Goal: Task Accomplishment & Management: Use online tool/utility

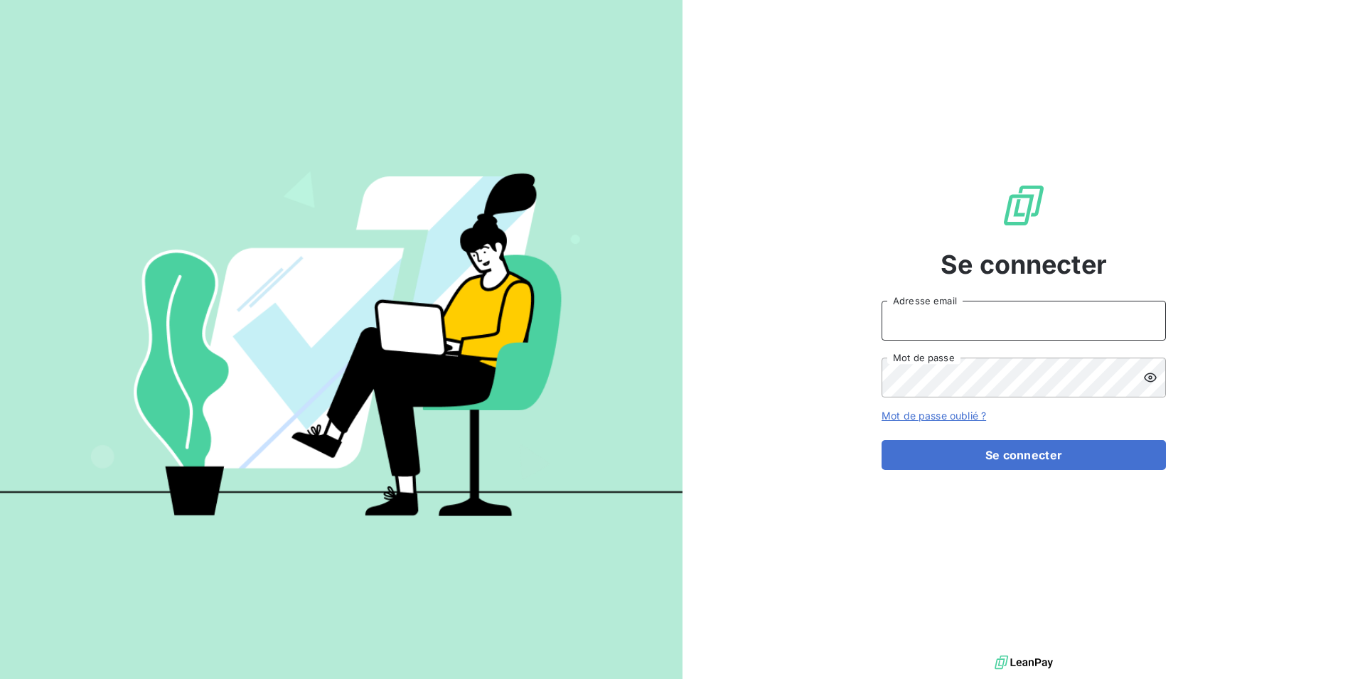
click at [967, 326] on input "Adresse email" at bounding box center [1024, 321] width 284 height 40
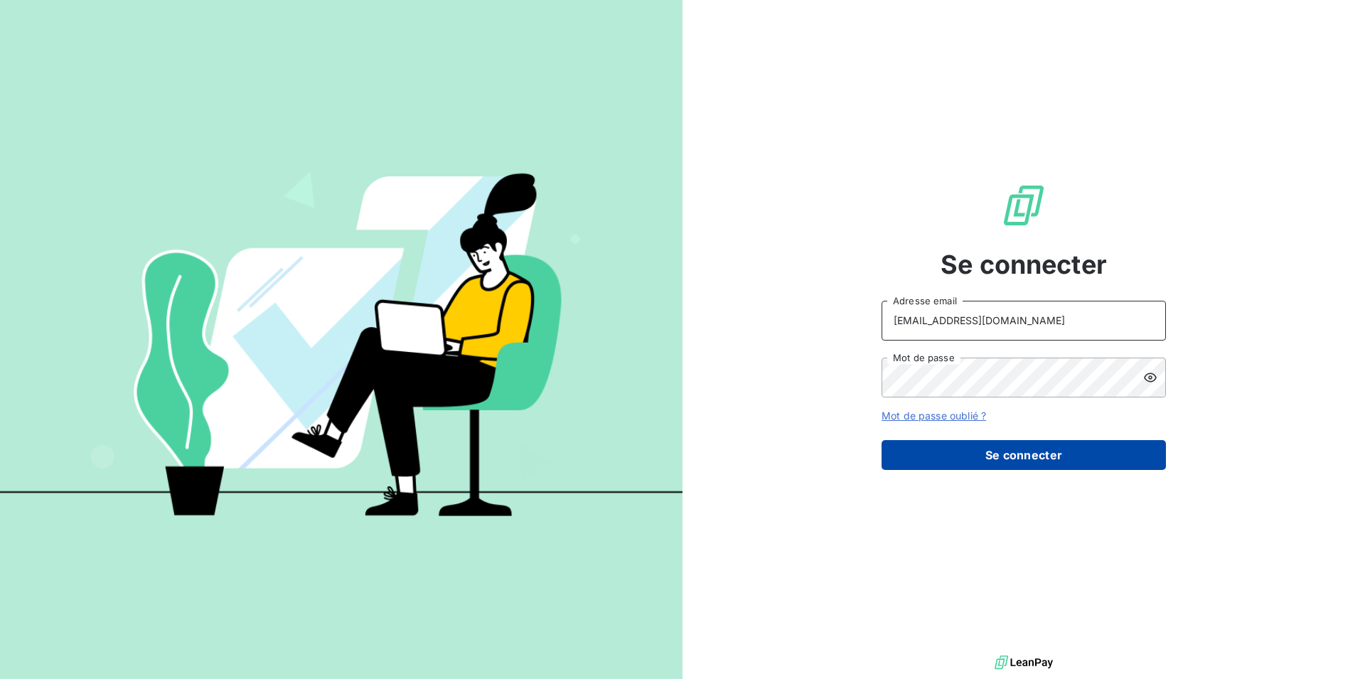
type input "[EMAIL_ADDRESS][DOMAIN_NAME]"
click at [961, 449] on button "Se connecter" at bounding box center [1024, 455] width 284 height 30
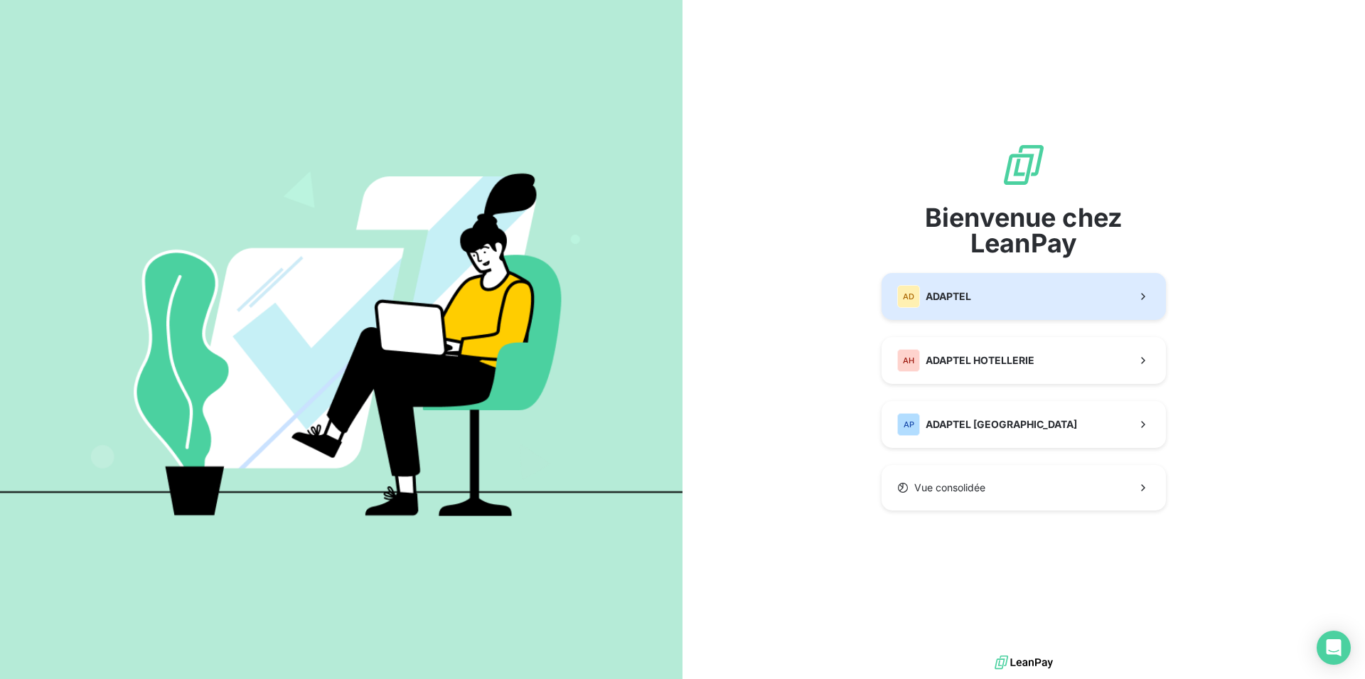
click at [1007, 317] on button "AD ADAPTEL" at bounding box center [1024, 296] width 284 height 47
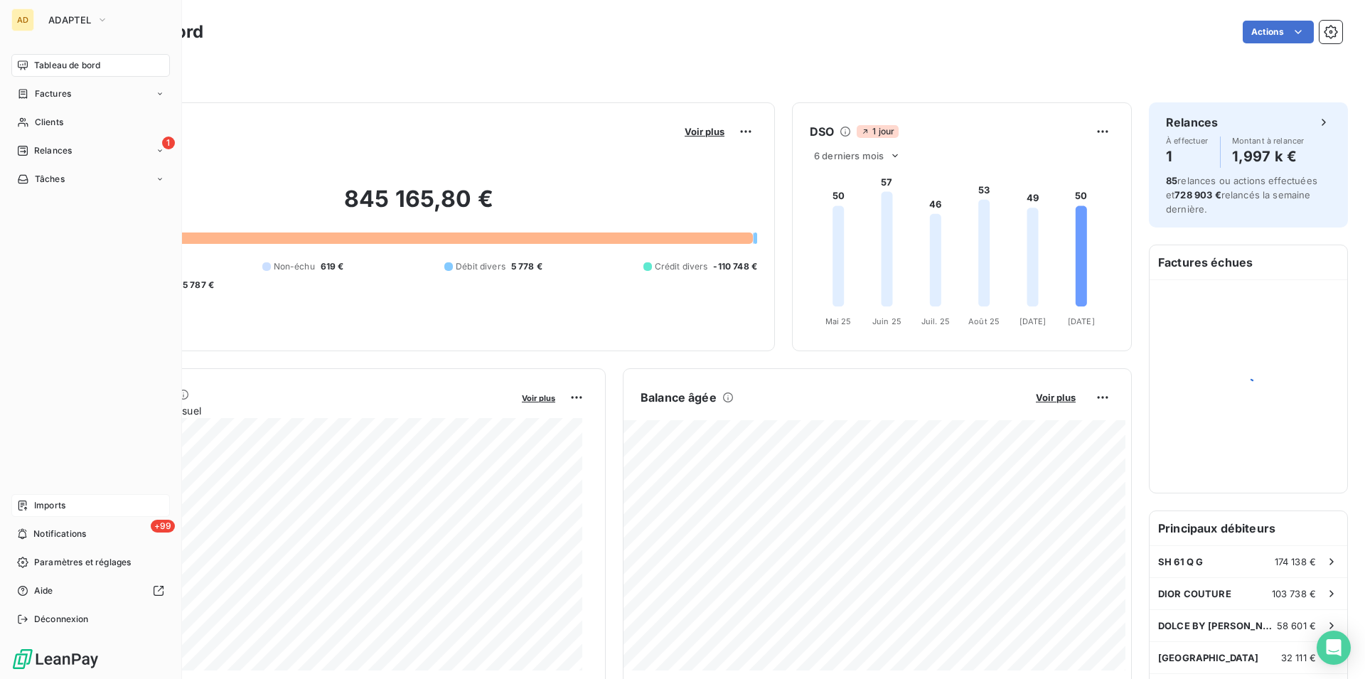
click at [30, 503] on div "Imports" at bounding box center [90, 505] width 159 height 23
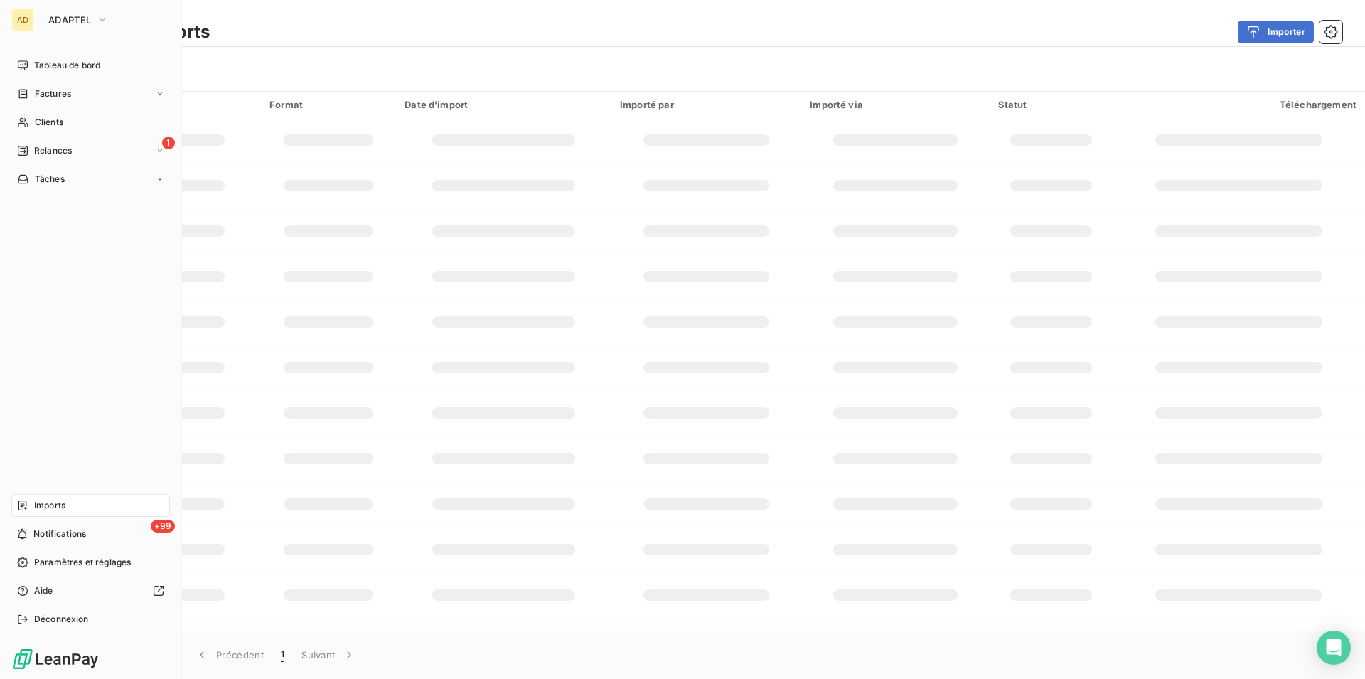
click at [66, 509] on div "Imports" at bounding box center [90, 505] width 159 height 23
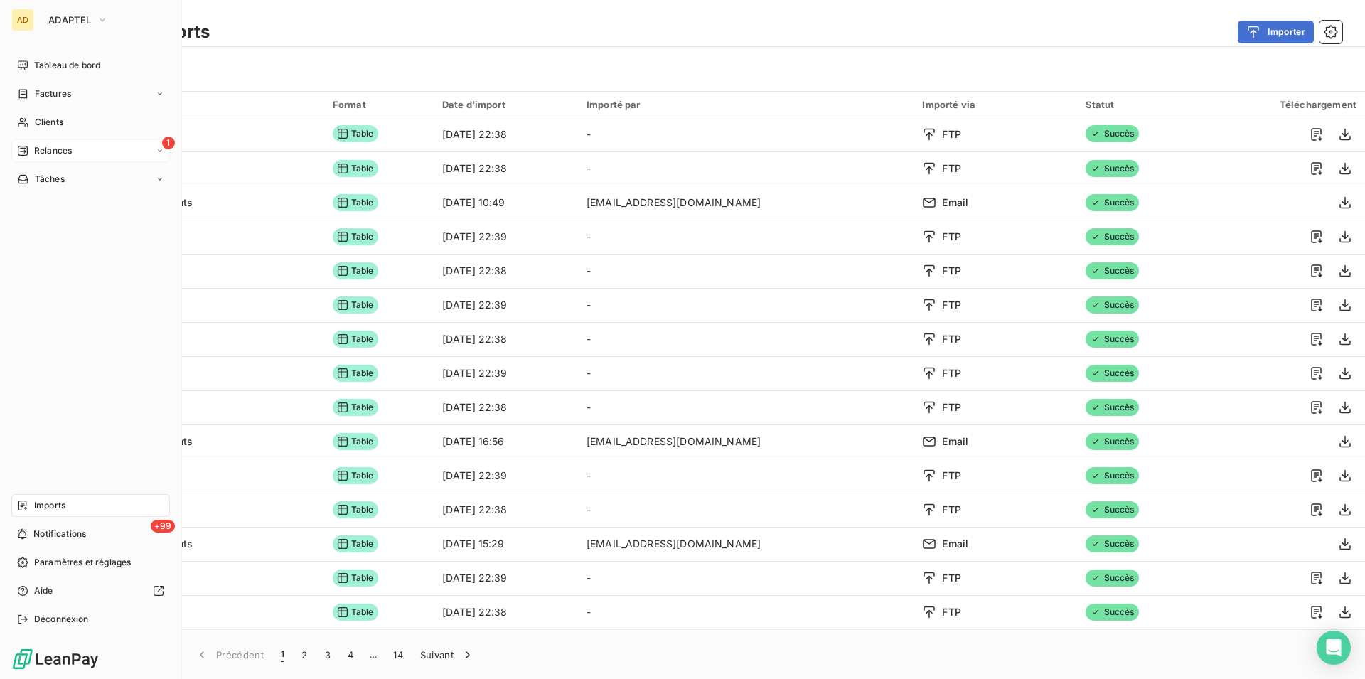
click at [17, 141] on div "1 Relances" at bounding box center [90, 150] width 159 height 23
click at [38, 182] on span "À effectuer" at bounding box center [57, 179] width 46 height 13
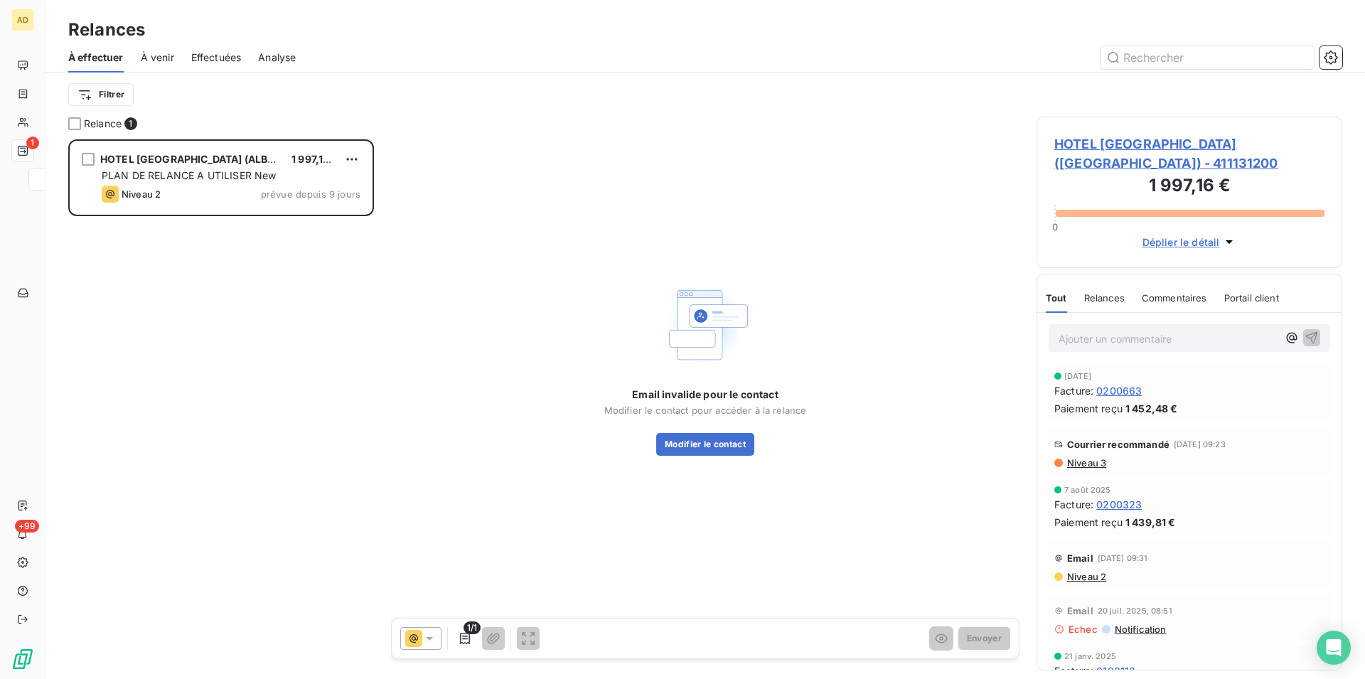
scroll to position [528, 294]
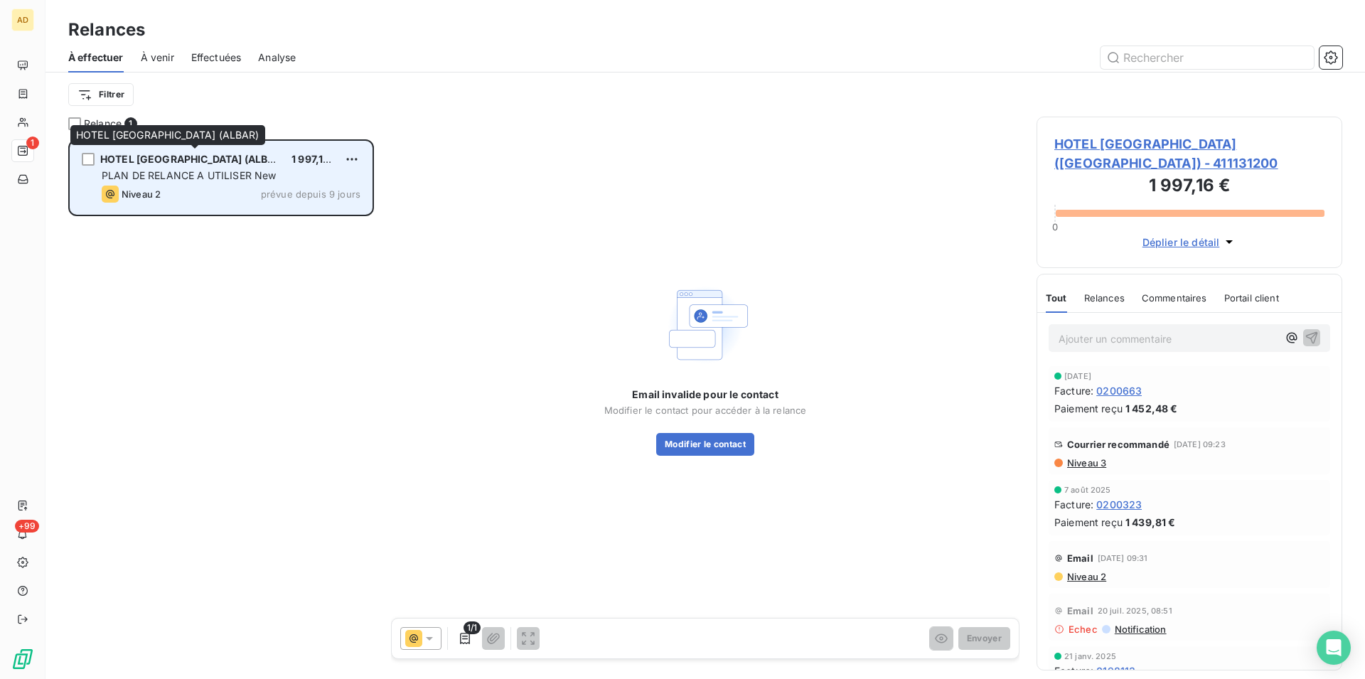
click at [193, 158] on span "HOTEL MAC MAHON CHAMPS ELYSEES (ALBAR)" at bounding box center [192, 159] width 185 height 12
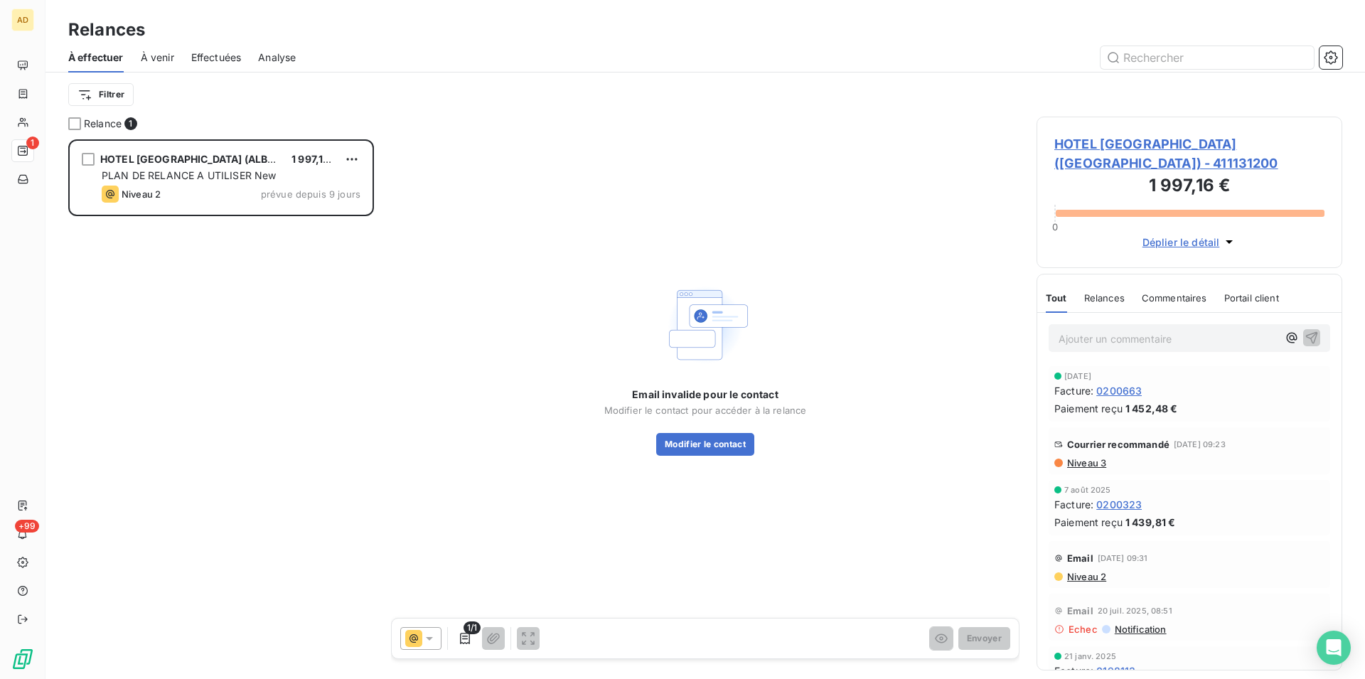
click at [1153, 164] on span "HOTEL MAC MAHON CHAMPS ELYSEES (ALBAR) - 411131200" at bounding box center [1190, 153] width 270 height 38
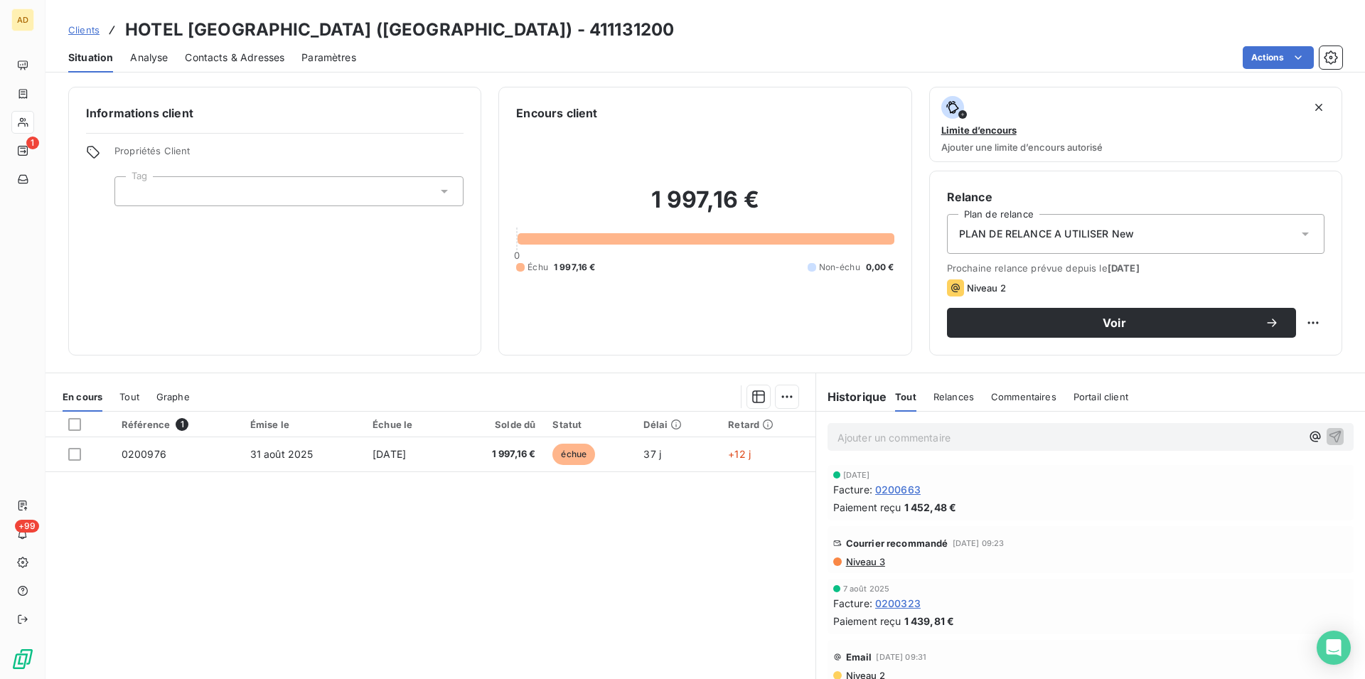
click at [602, 63] on div "Actions" at bounding box center [857, 57] width 969 height 23
drag, startPoint x: 458, startPoint y: 23, endPoint x: 123, endPoint y: 36, distance: 335.2
click at [123, 36] on div "Clients HOTEL MAC MAHON CHAMPS ELYSEES (ALBAR) - 411131200" at bounding box center [371, 30] width 606 height 26
copy h3 "HOTEL MAC MAHON CHAMPS ELYSEES"
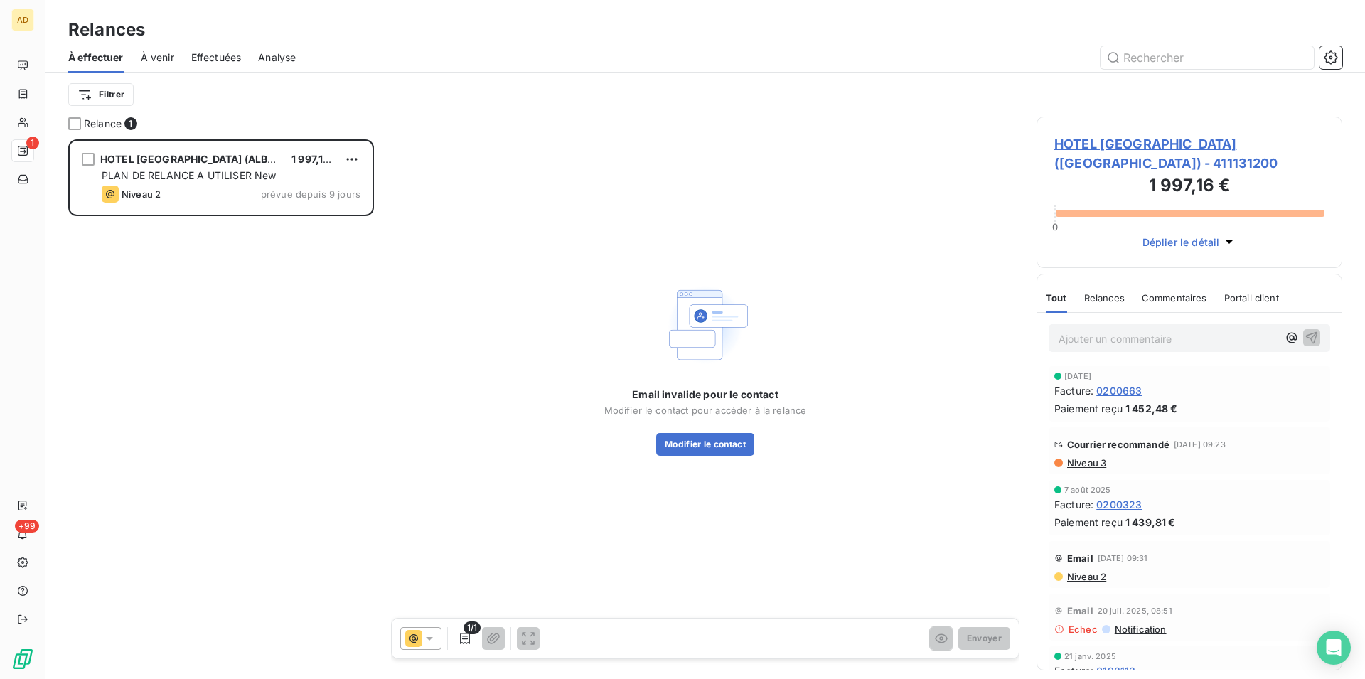
scroll to position [528, 294]
click at [1166, 139] on span "HOTEL MAC MAHON CHAMPS ELYSEES (ALBAR) - 411131200" at bounding box center [1190, 153] width 270 height 38
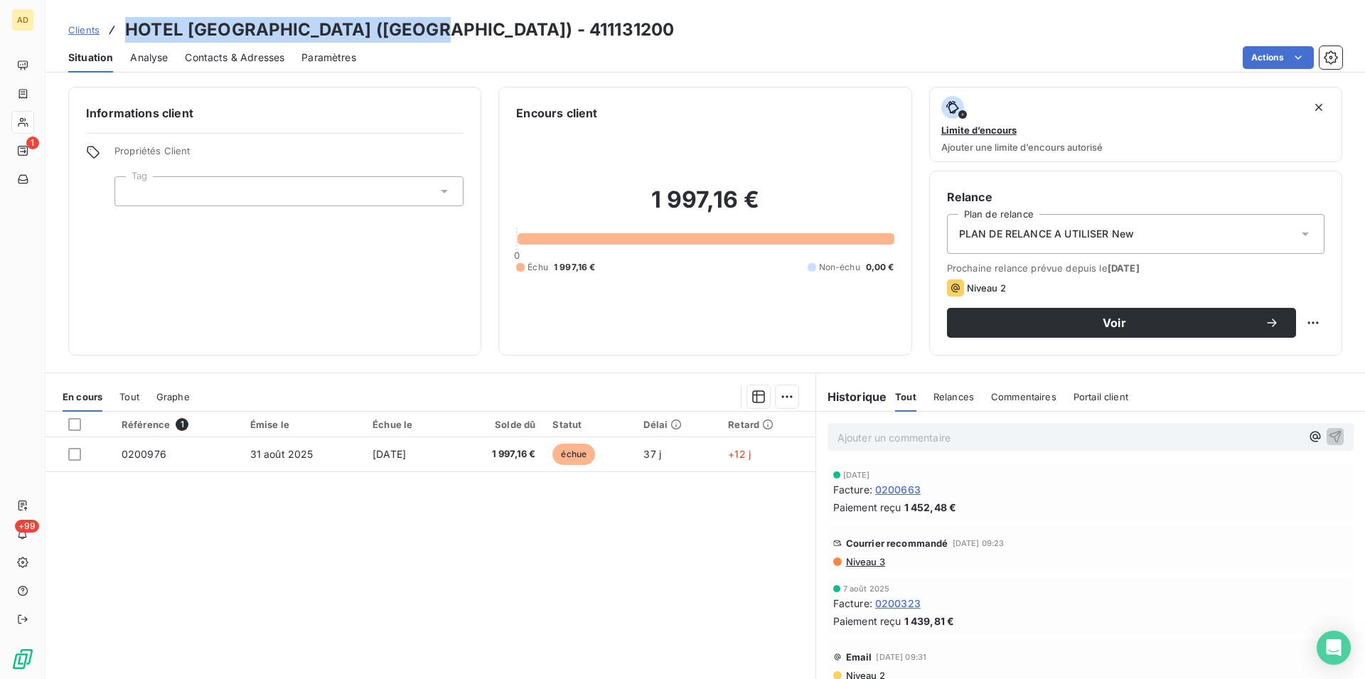
drag, startPoint x: 458, startPoint y: 31, endPoint x: 124, endPoint y: 23, distance: 333.6
click at [124, 23] on div "Clients HOTEL MAC MAHON CHAMPS ELYSEES (ALBAR) - 411131200" at bounding box center [371, 30] width 606 height 26
copy h3 "HOTEL MAC MAHON CHAMPS ELYSEES"
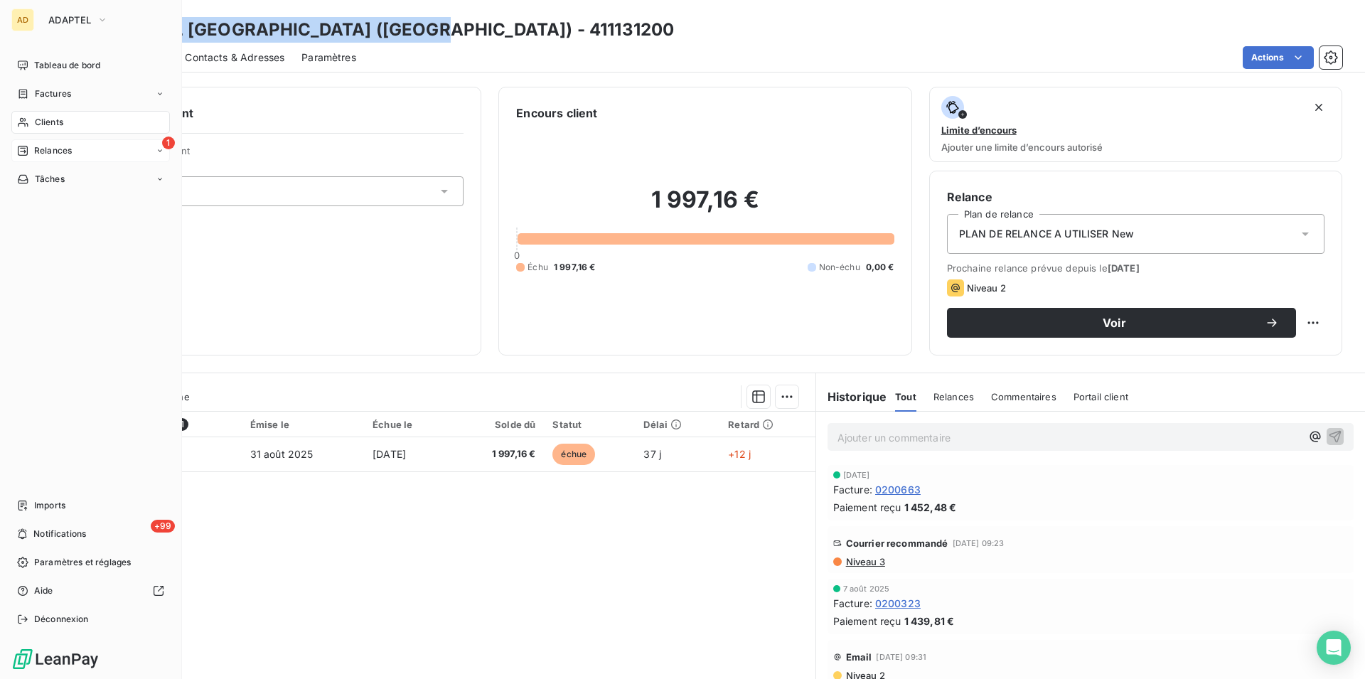
click at [80, 152] on div "1 Relances" at bounding box center [90, 150] width 159 height 23
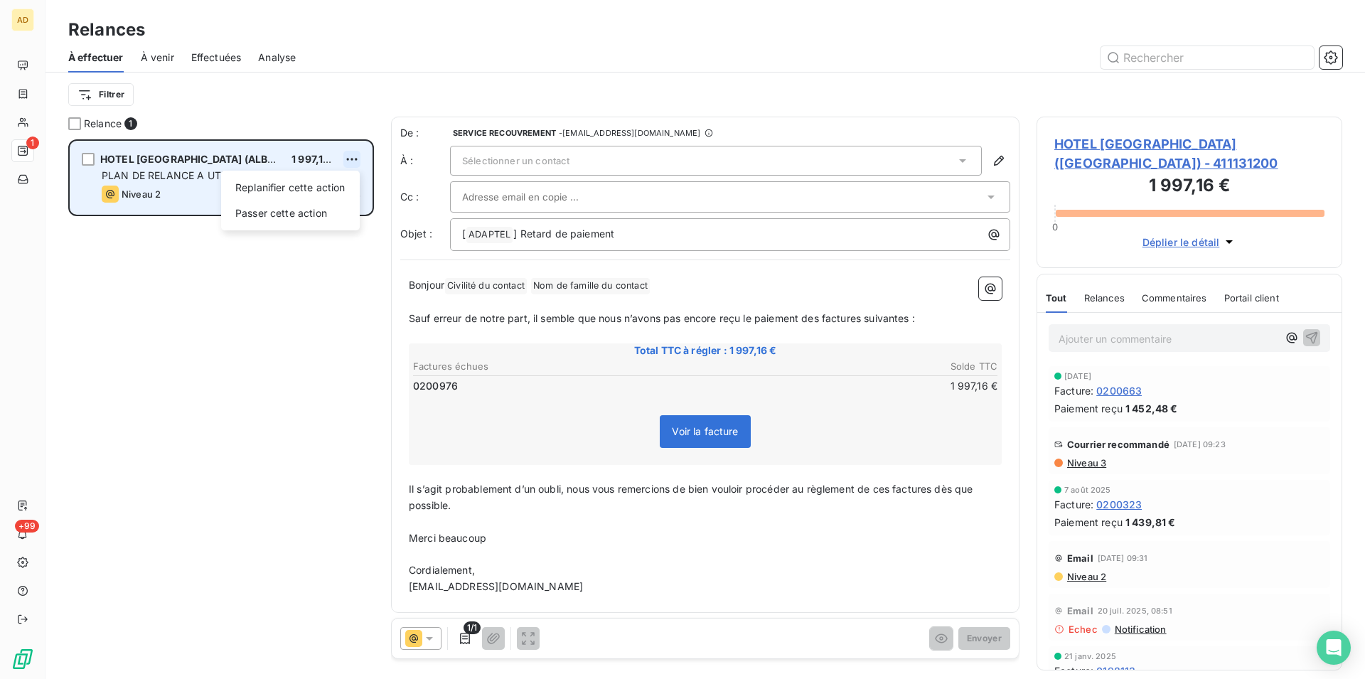
scroll to position [528, 294]
click at [323, 188] on div "Replanifier cette action" at bounding box center [290, 187] width 127 height 23
select select "9"
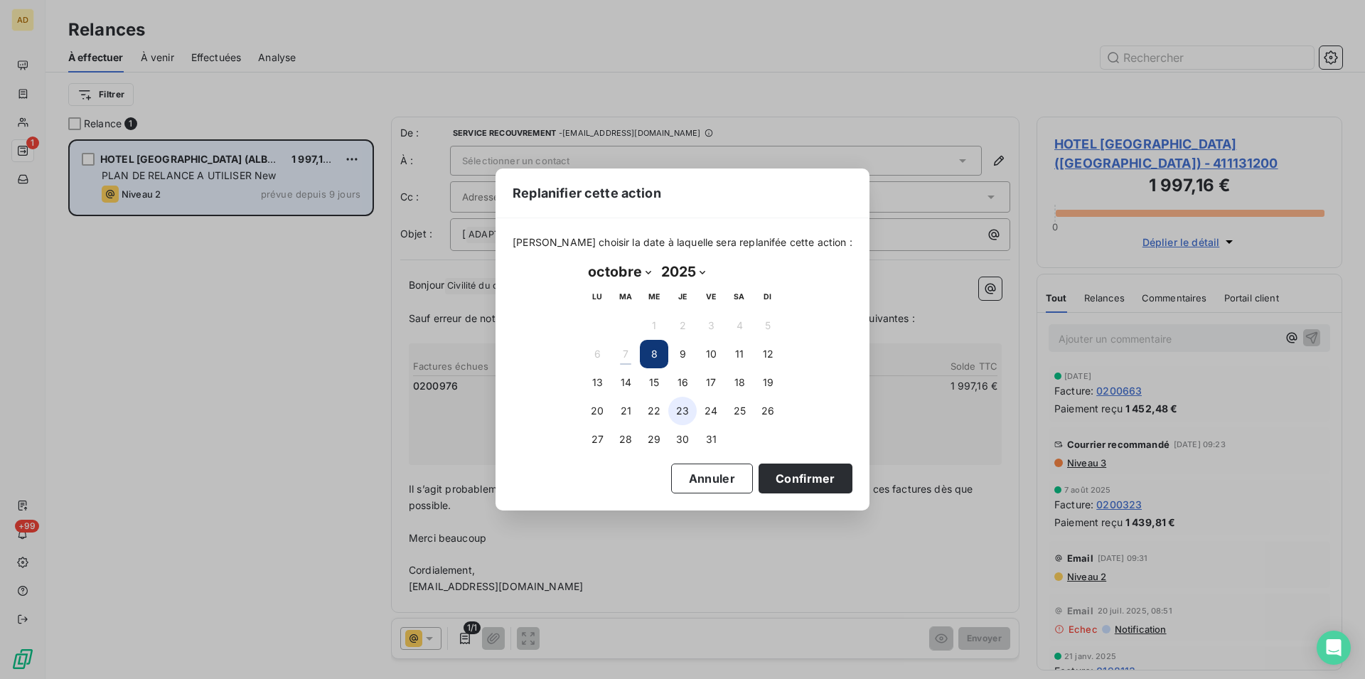
click at [676, 407] on button "23" at bounding box center [682, 411] width 28 height 28
click at [795, 484] on button "Confirmer" at bounding box center [806, 479] width 94 height 30
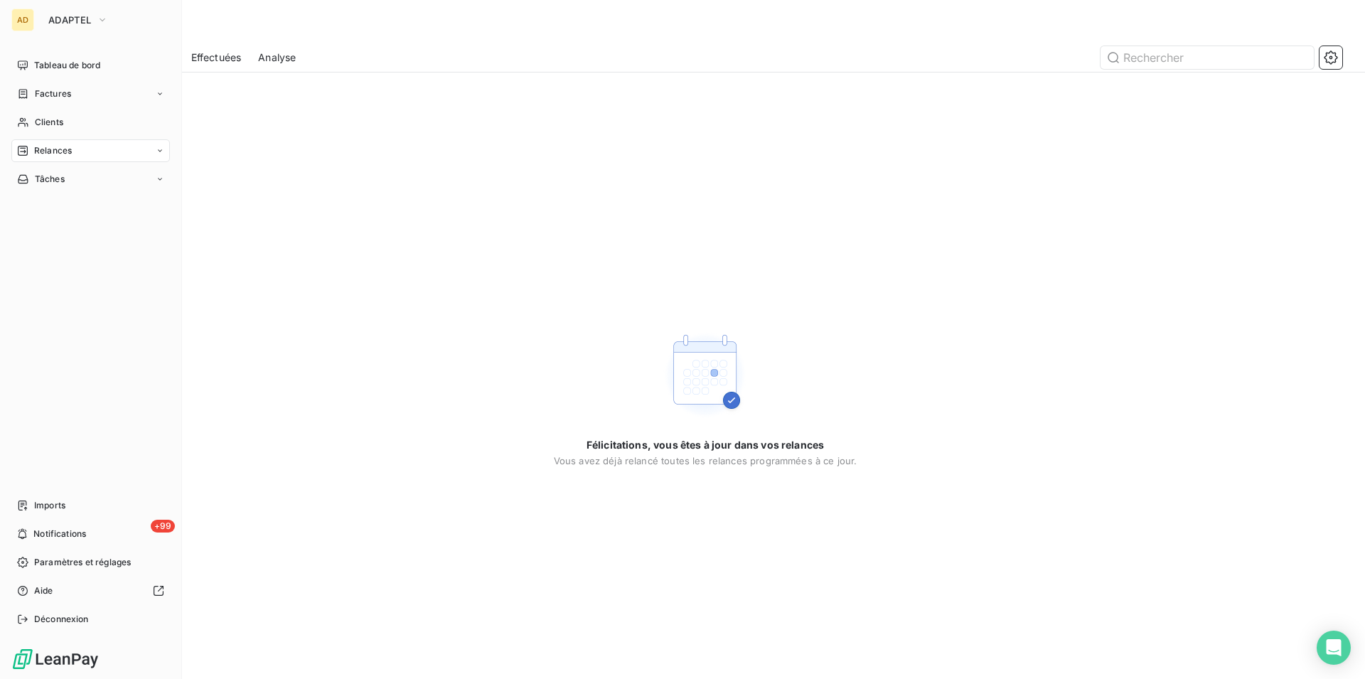
click at [31, 25] on div "AD" at bounding box center [22, 20] width 23 height 23
click at [64, 23] on span "ADAPTEL" at bounding box center [69, 19] width 43 height 11
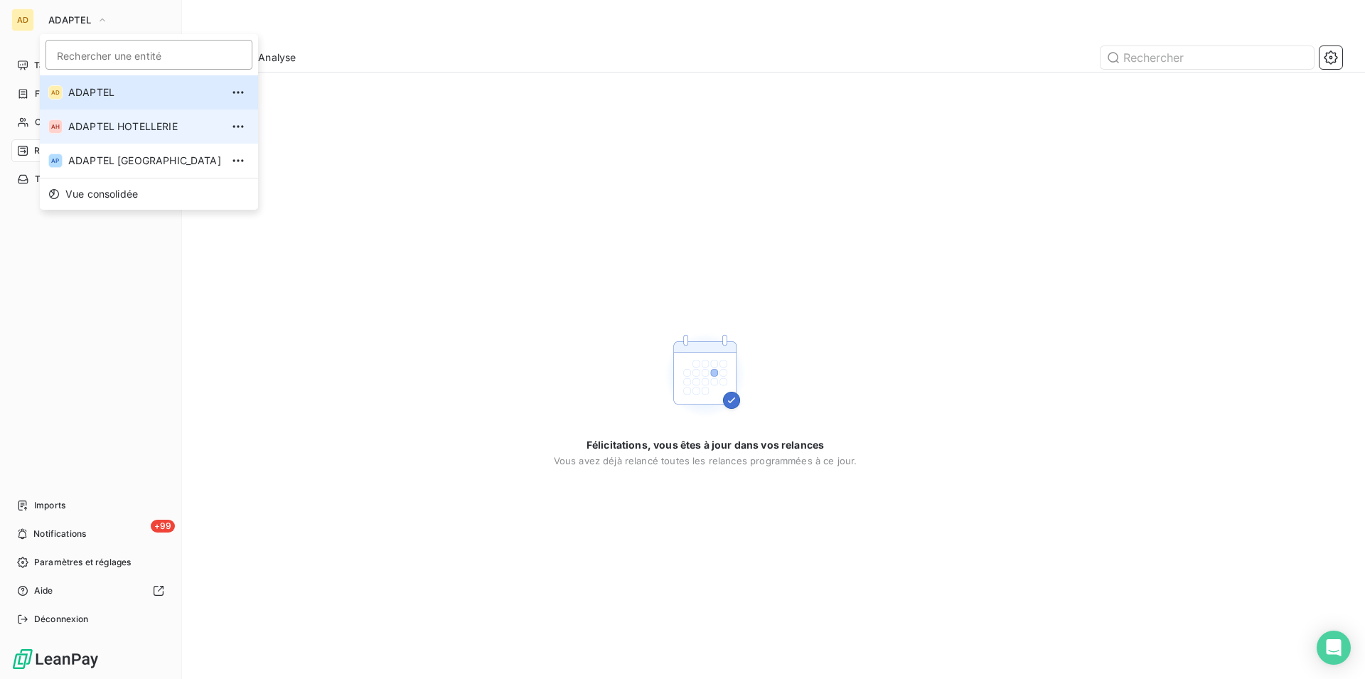
click at [82, 124] on span "ADAPTEL HOTELLERIE" at bounding box center [144, 126] width 153 height 14
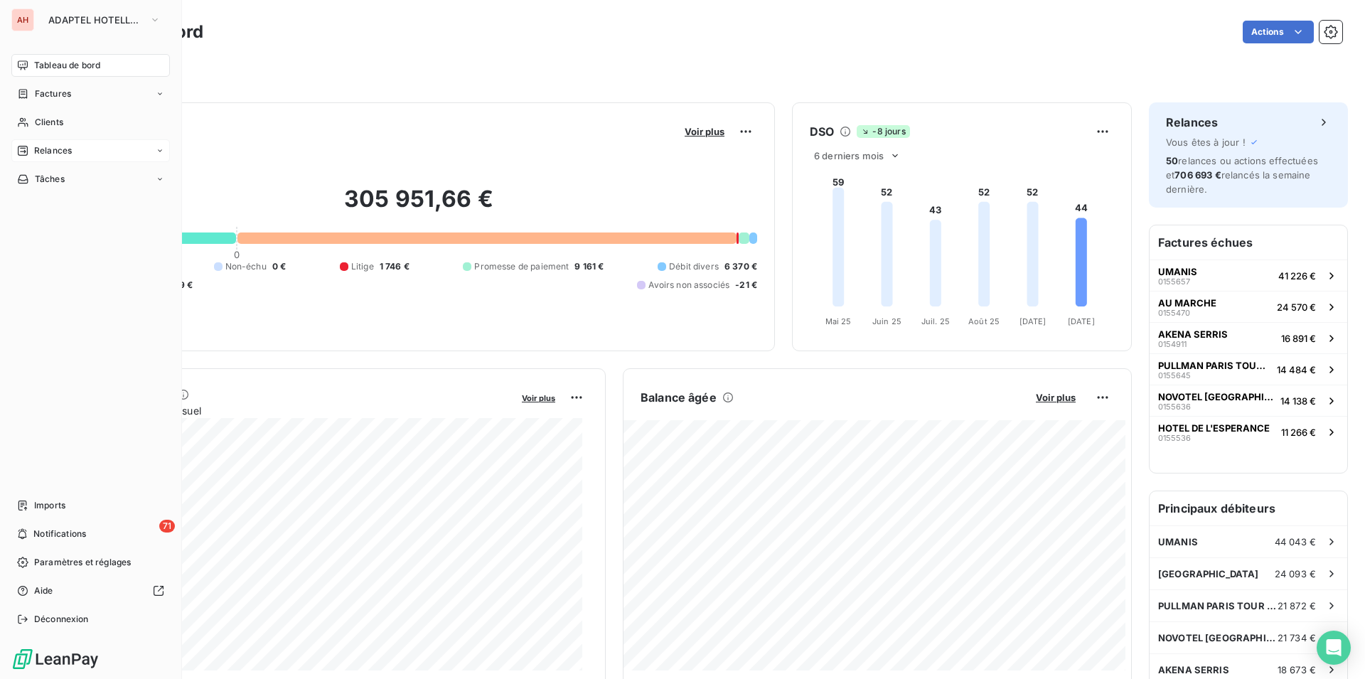
click at [28, 149] on div "Relances" at bounding box center [44, 150] width 55 height 13
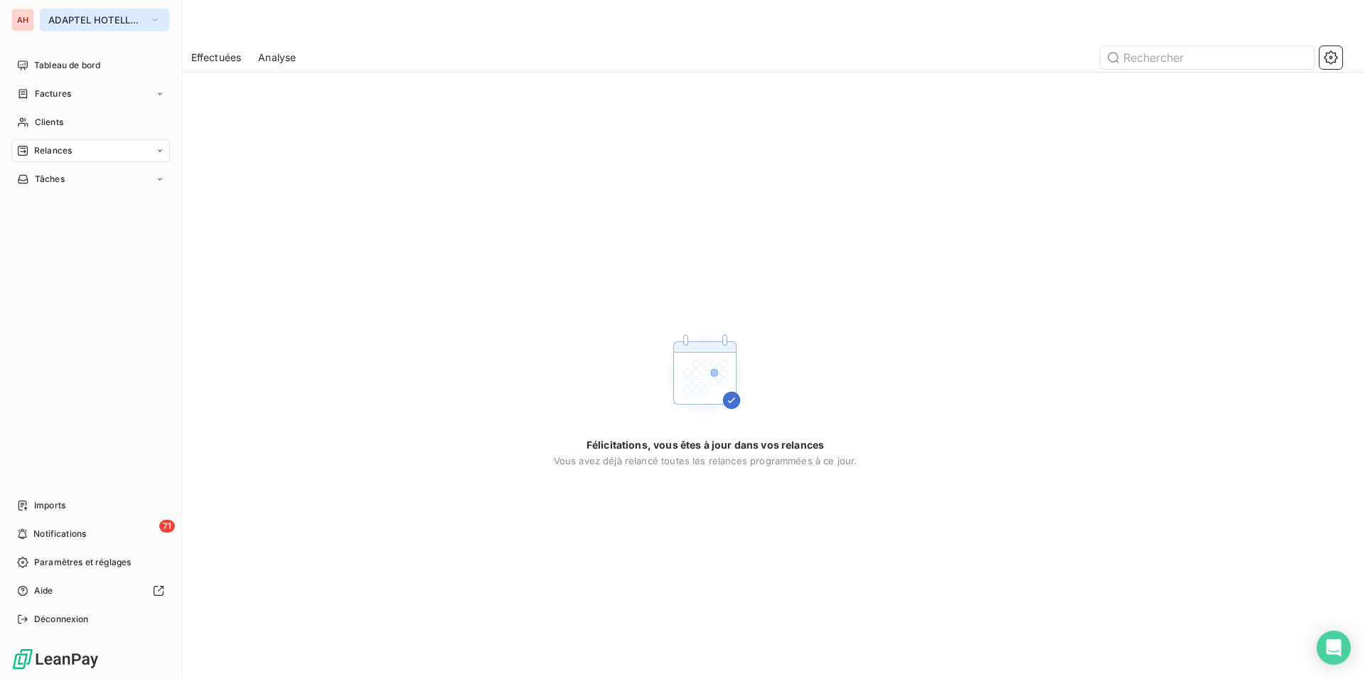
click at [43, 21] on button "ADAPTEL HOTELLERIE" at bounding box center [104, 20] width 129 height 23
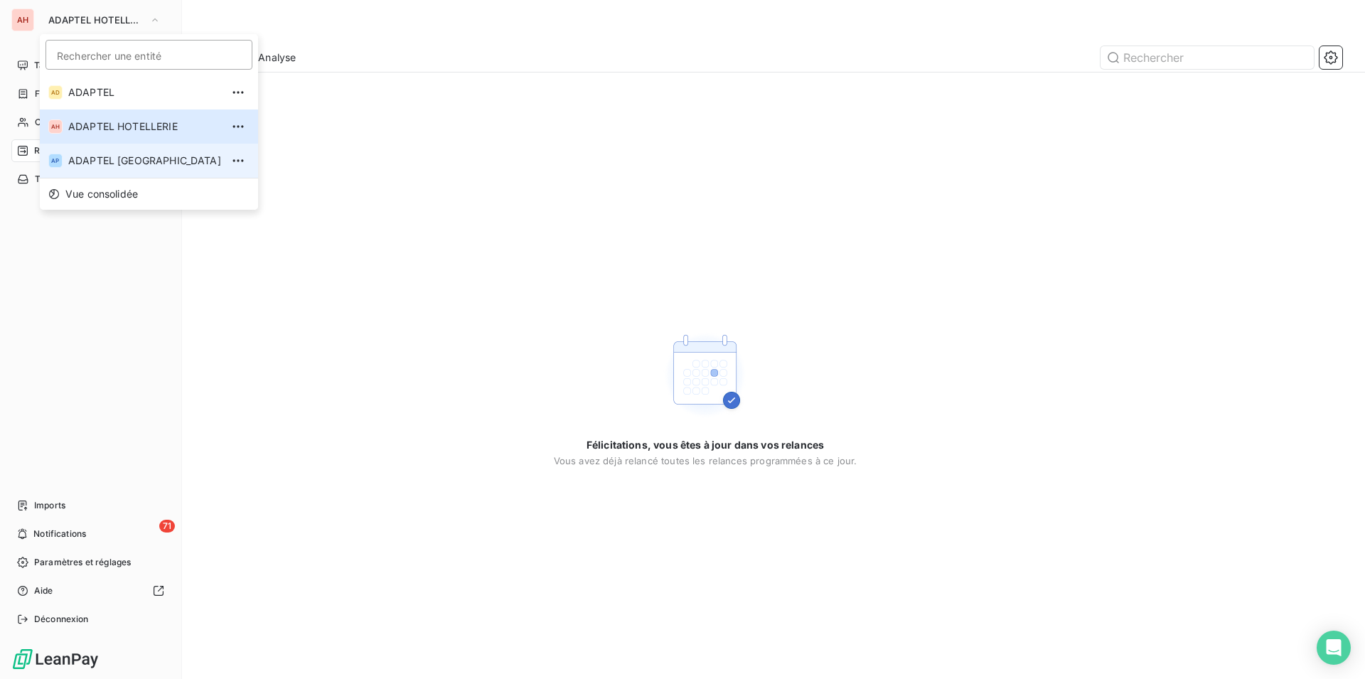
click at [92, 159] on span "ADAPTEL [GEOGRAPHIC_DATA]" at bounding box center [144, 161] width 153 height 14
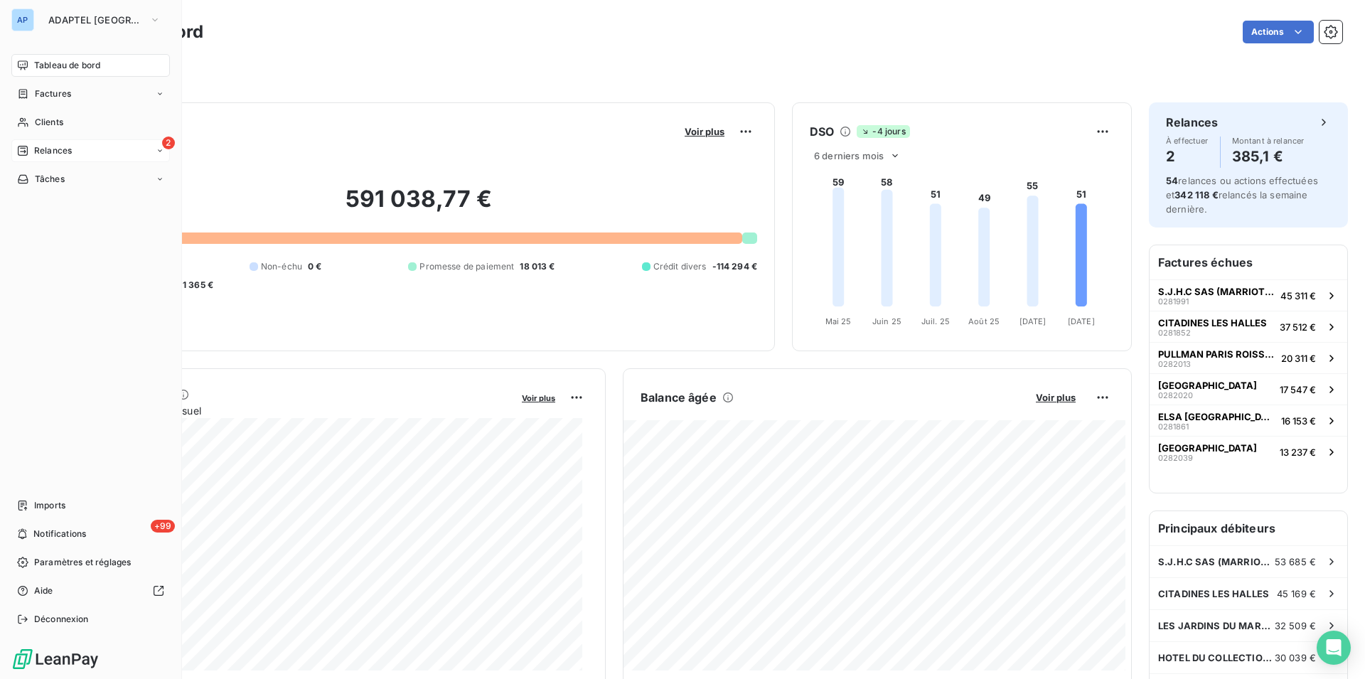
click at [31, 149] on div "Relances" at bounding box center [44, 150] width 55 height 13
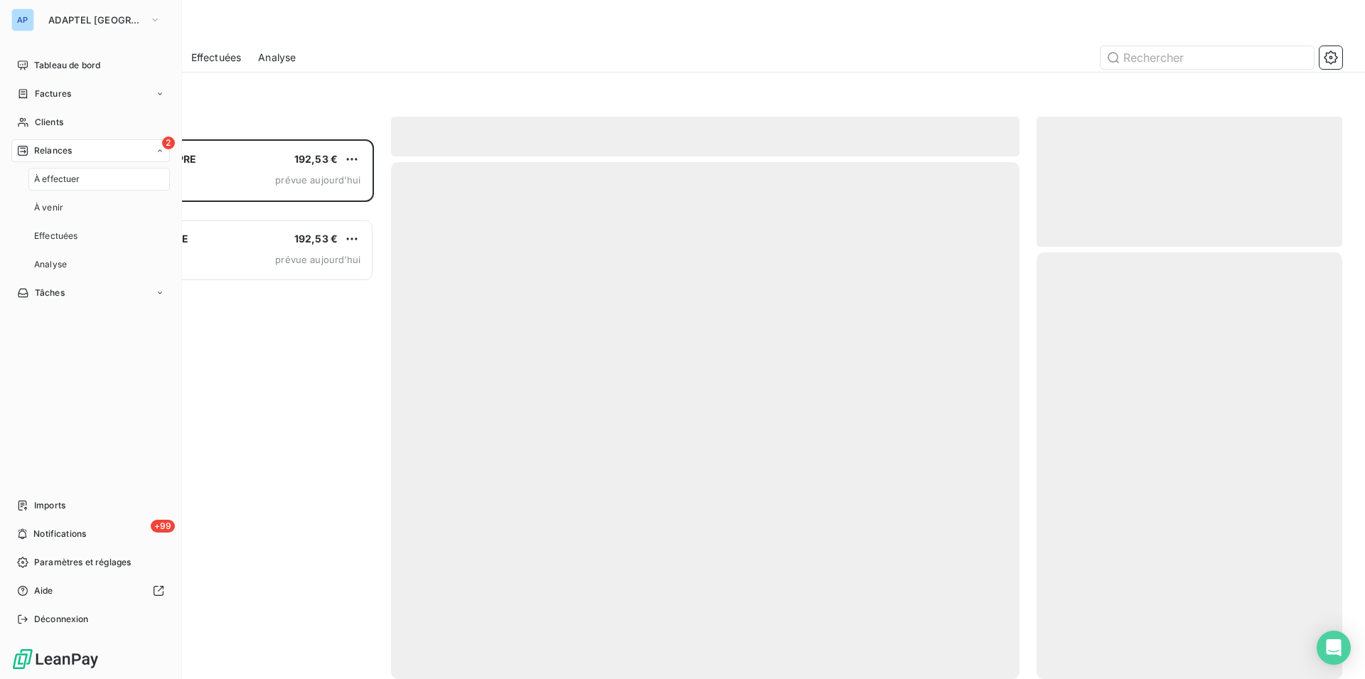
scroll to position [528, 294]
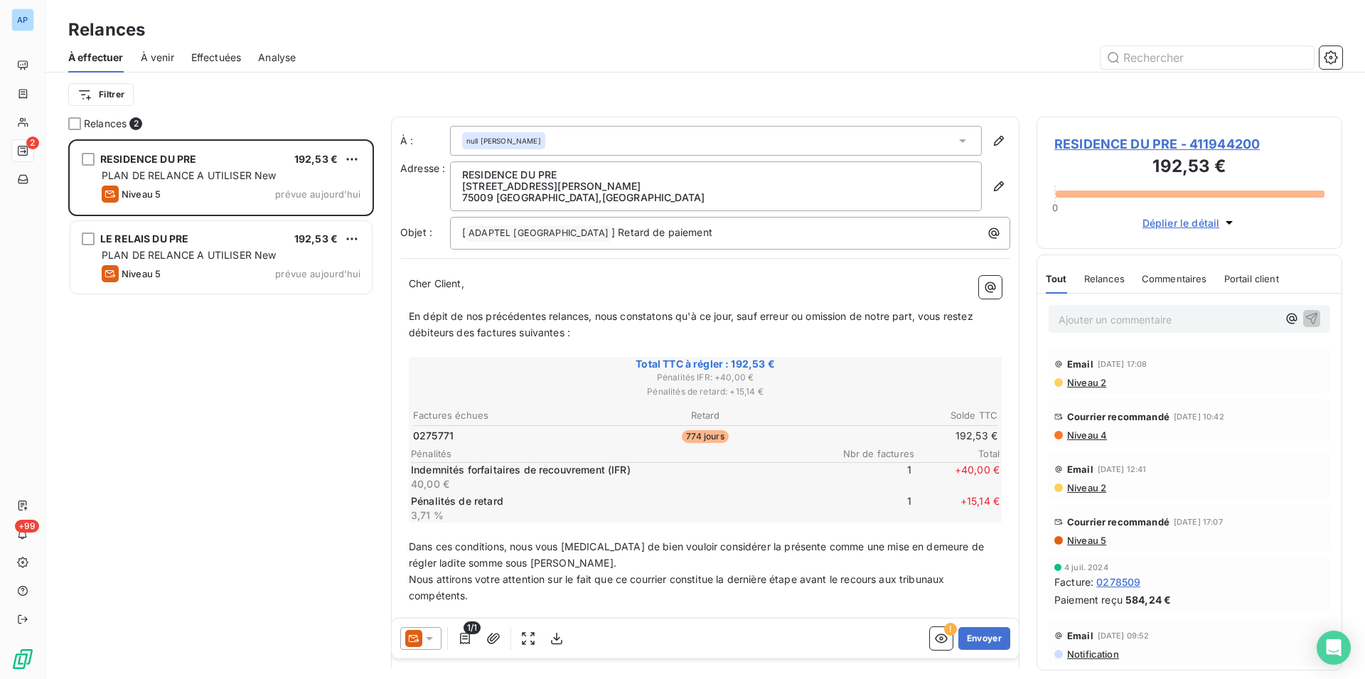
click at [1135, 145] on span "RESIDENCE DU PRE - 411944200" at bounding box center [1190, 143] width 270 height 19
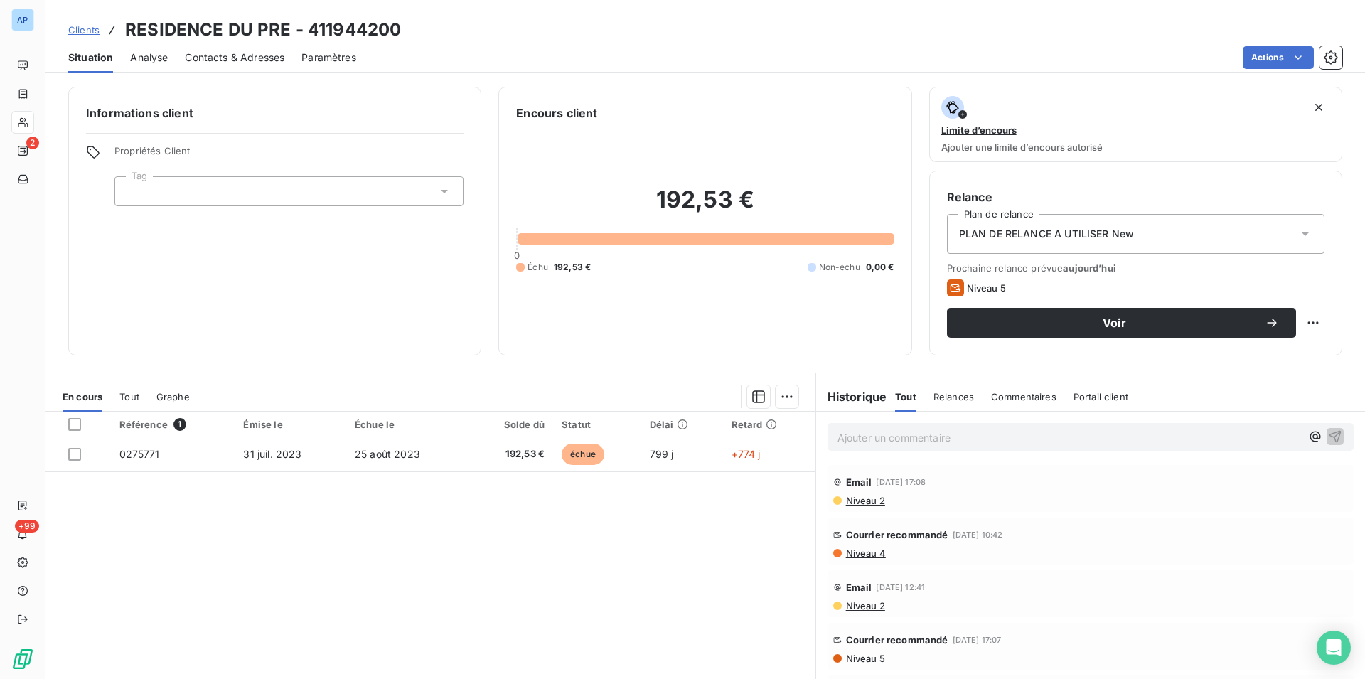
click at [1036, 233] on span "PLAN DE RELANCE A UTILISER New" at bounding box center [1047, 234] width 176 height 14
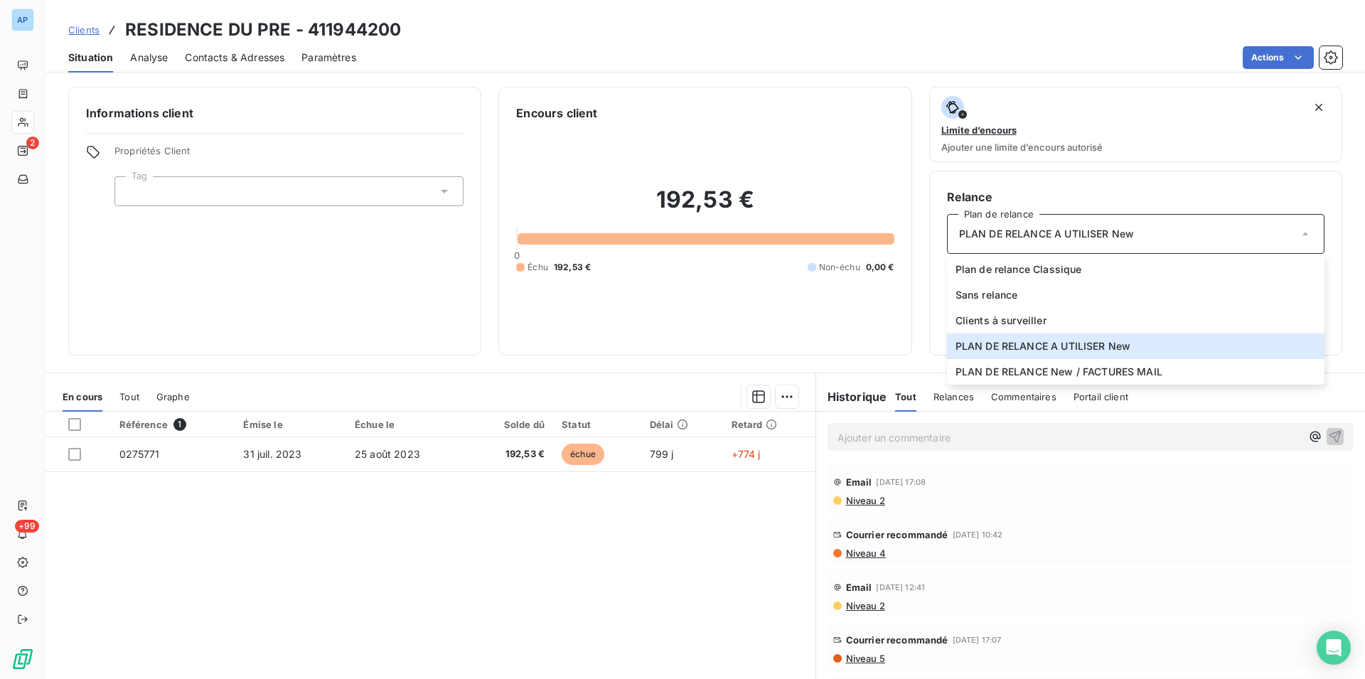
click at [1052, 244] on div "PLAN DE RELANCE A UTILISER New" at bounding box center [1136, 234] width 378 height 40
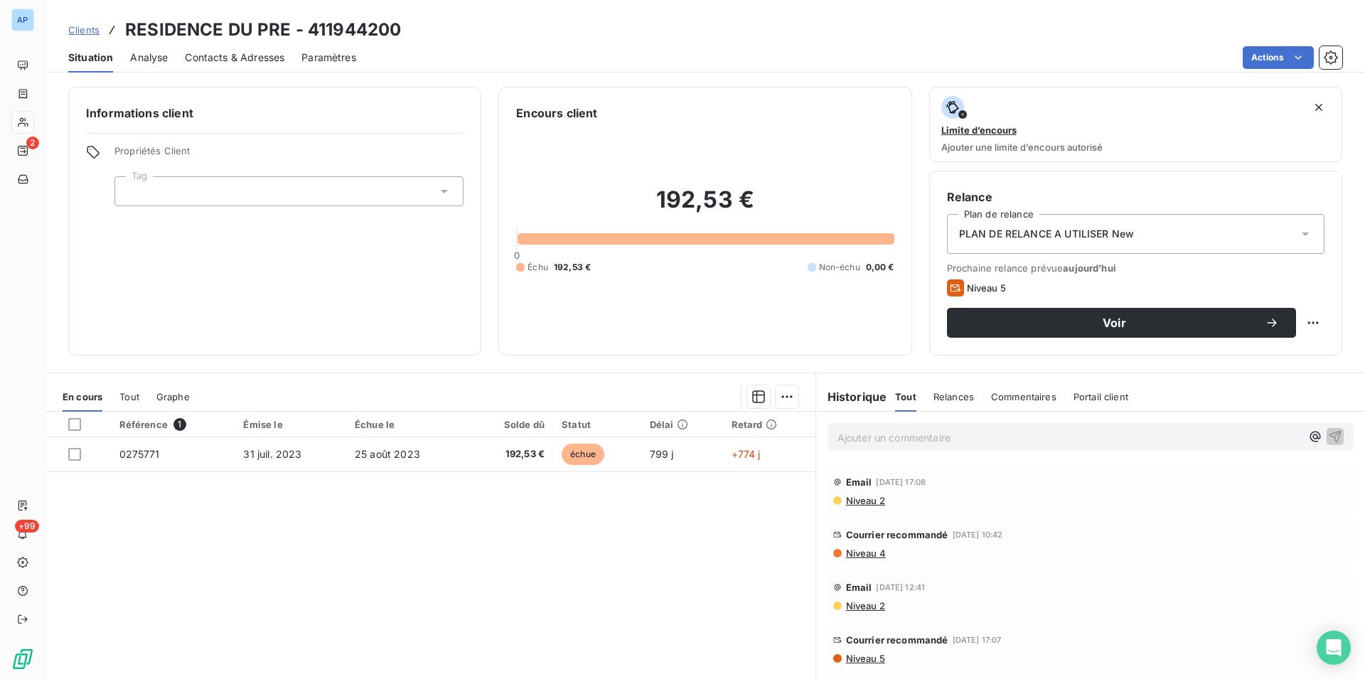
click at [1057, 233] on span "PLAN DE RELANCE A UTILISER New" at bounding box center [1047, 234] width 176 height 14
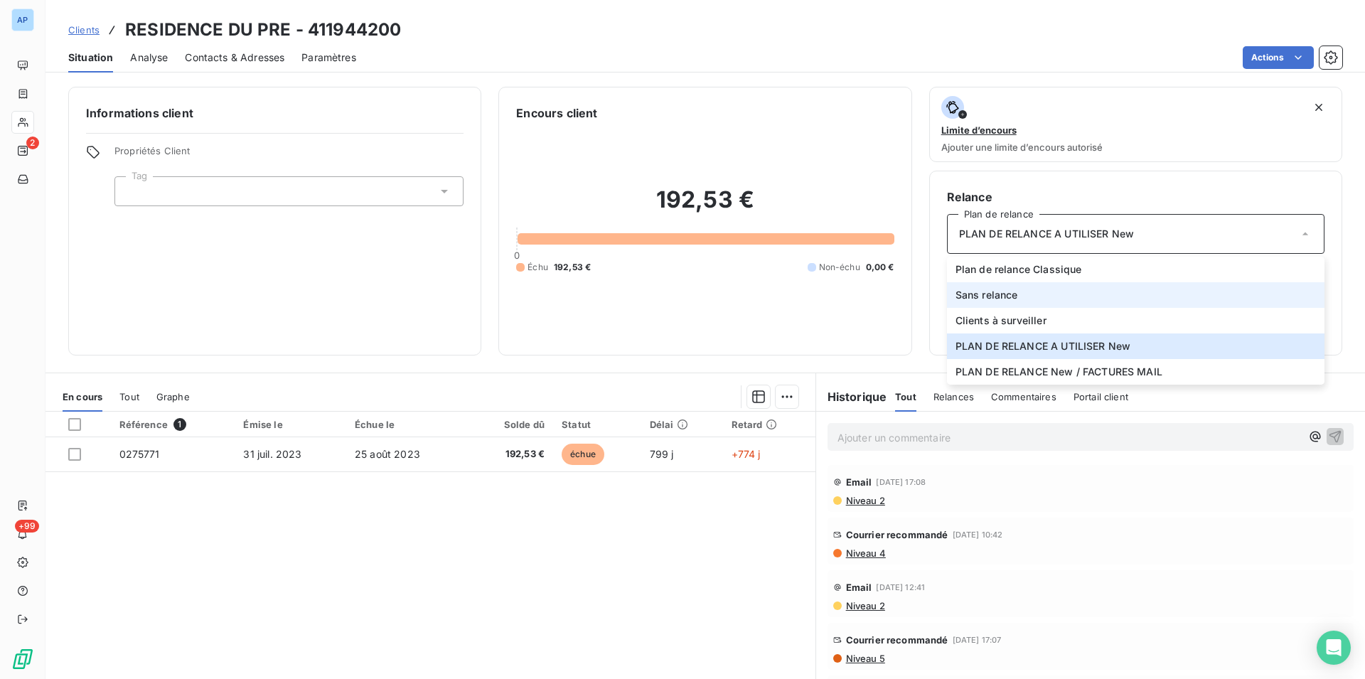
click at [1015, 297] on li "Sans relance" at bounding box center [1136, 295] width 378 height 26
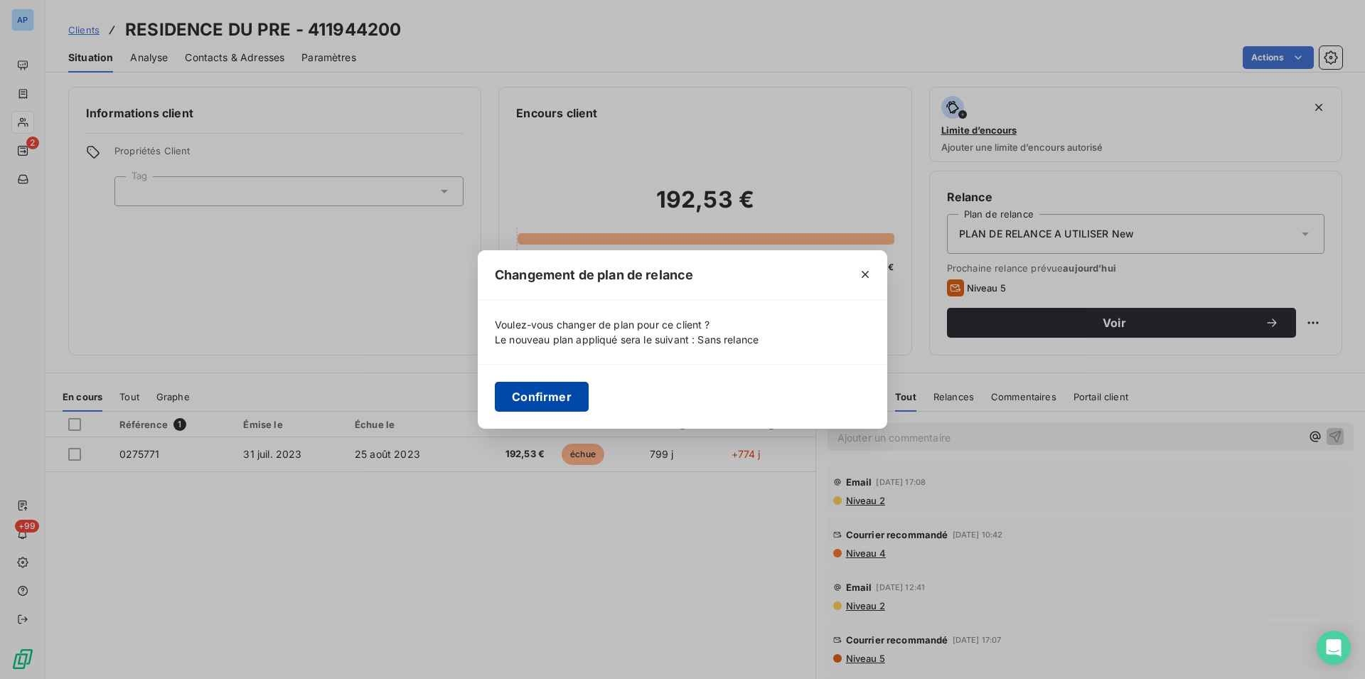
click at [548, 394] on button "Confirmer" at bounding box center [542, 397] width 94 height 30
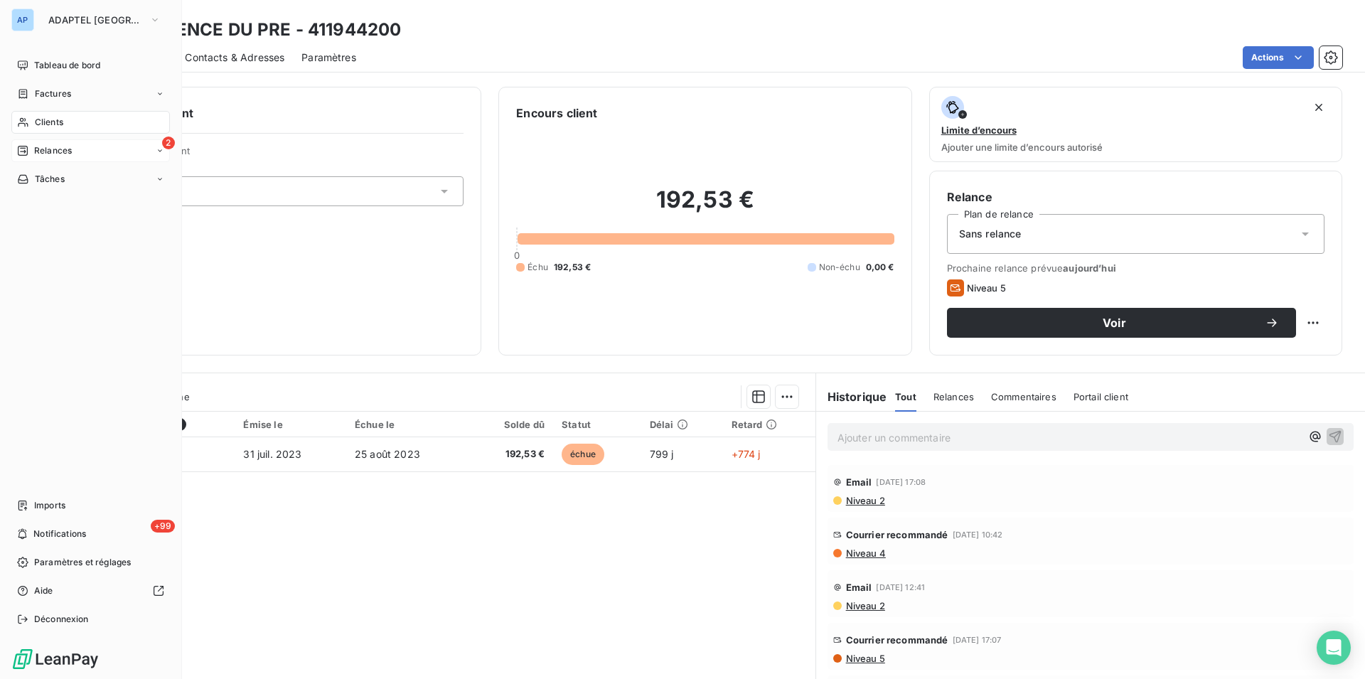
click at [67, 148] on span "Relances" at bounding box center [53, 150] width 38 height 13
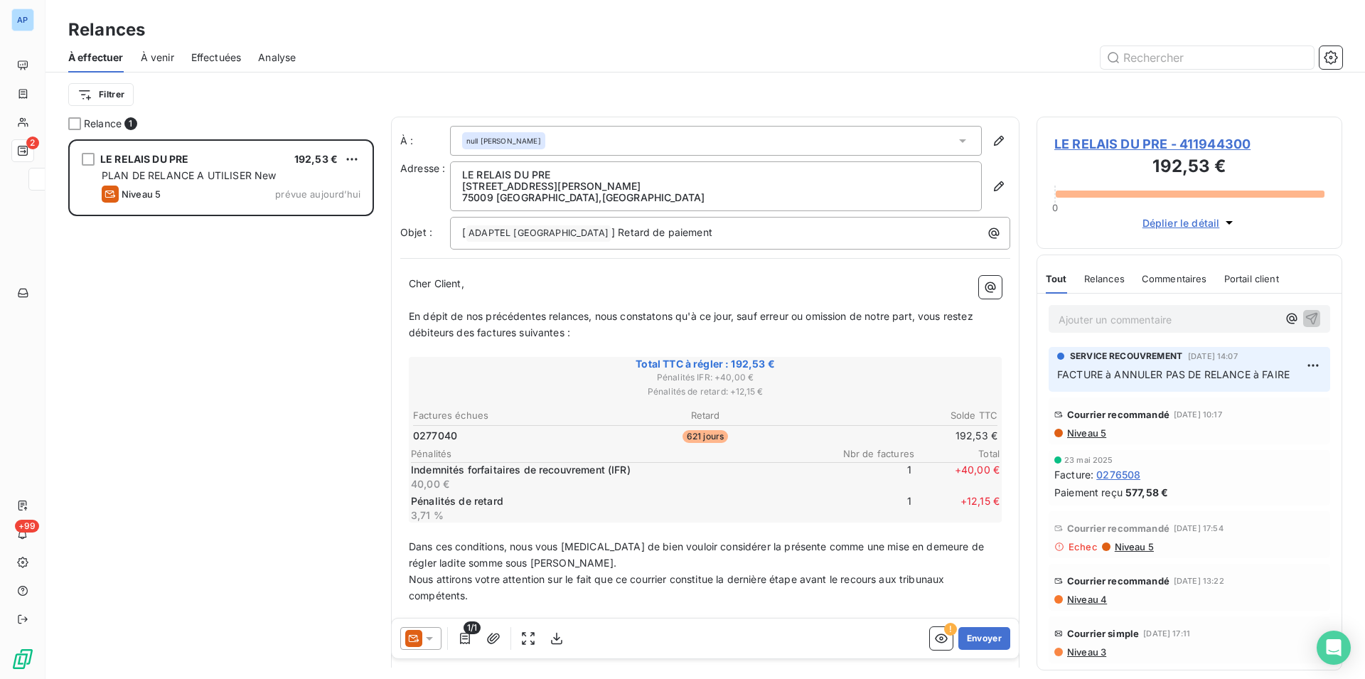
scroll to position [528, 294]
click at [1103, 145] on span "LE RELAIS DU PRE - 411944300" at bounding box center [1190, 143] width 270 height 19
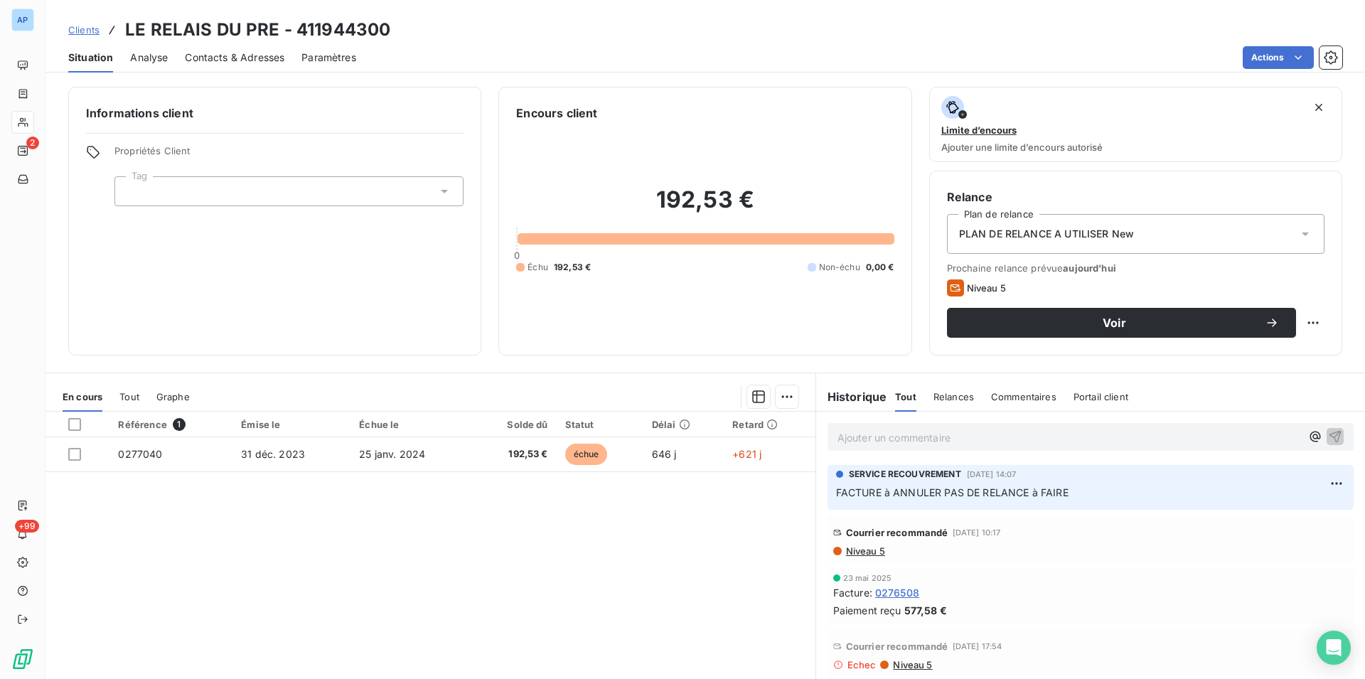
click at [1071, 230] on span "PLAN DE RELANCE A UTILISER New" at bounding box center [1047, 234] width 176 height 14
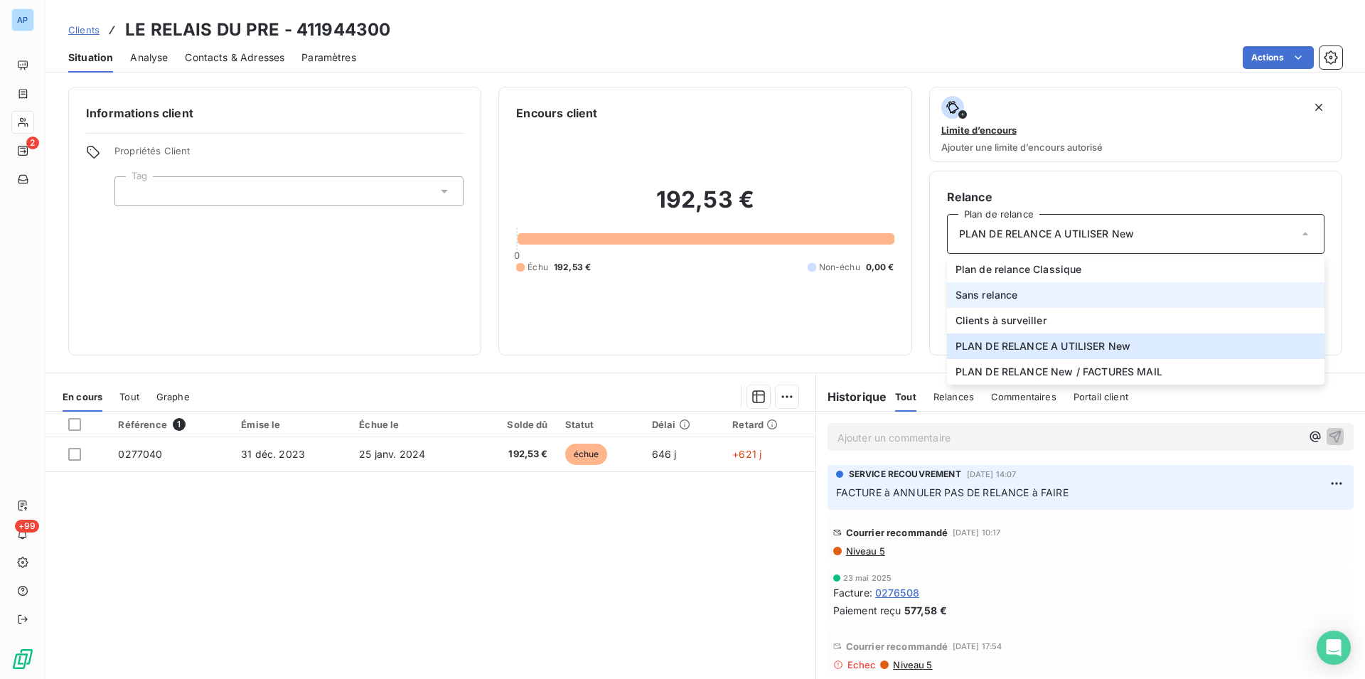
click at [1009, 293] on span "Sans relance" at bounding box center [987, 295] width 63 height 14
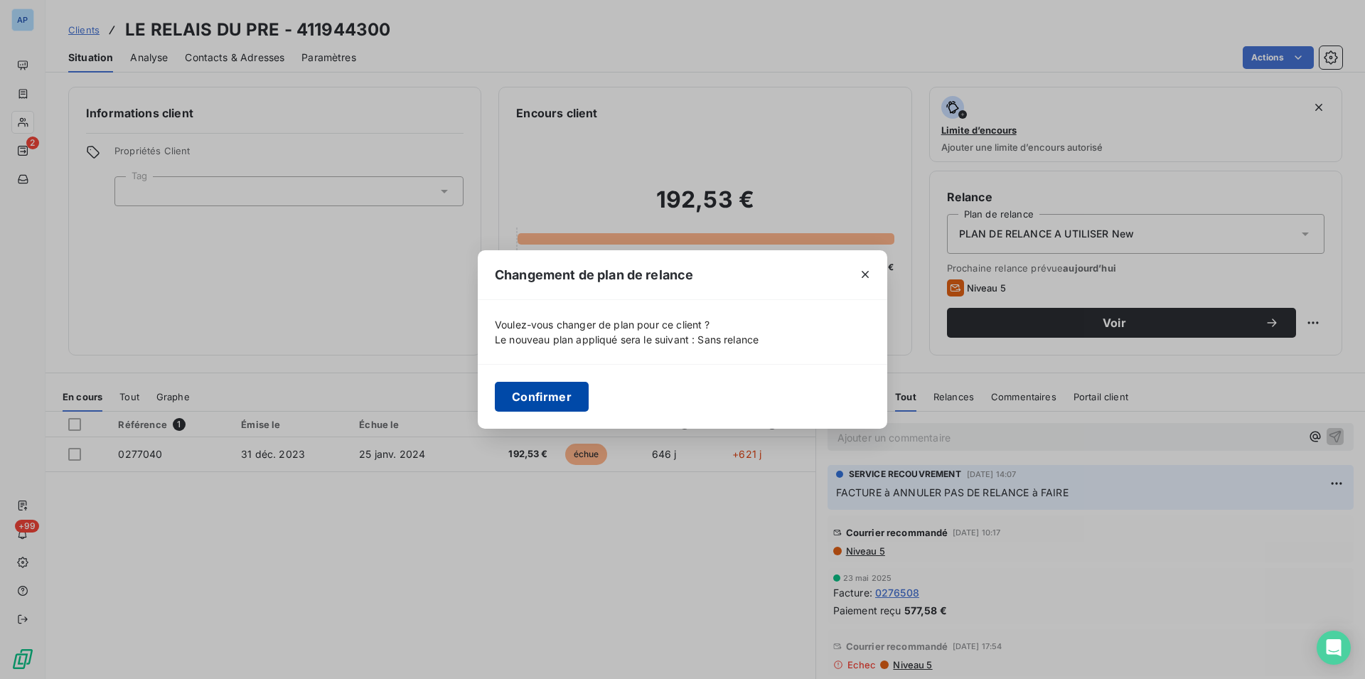
click at [574, 389] on button "Confirmer" at bounding box center [542, 397] width 94 height 30
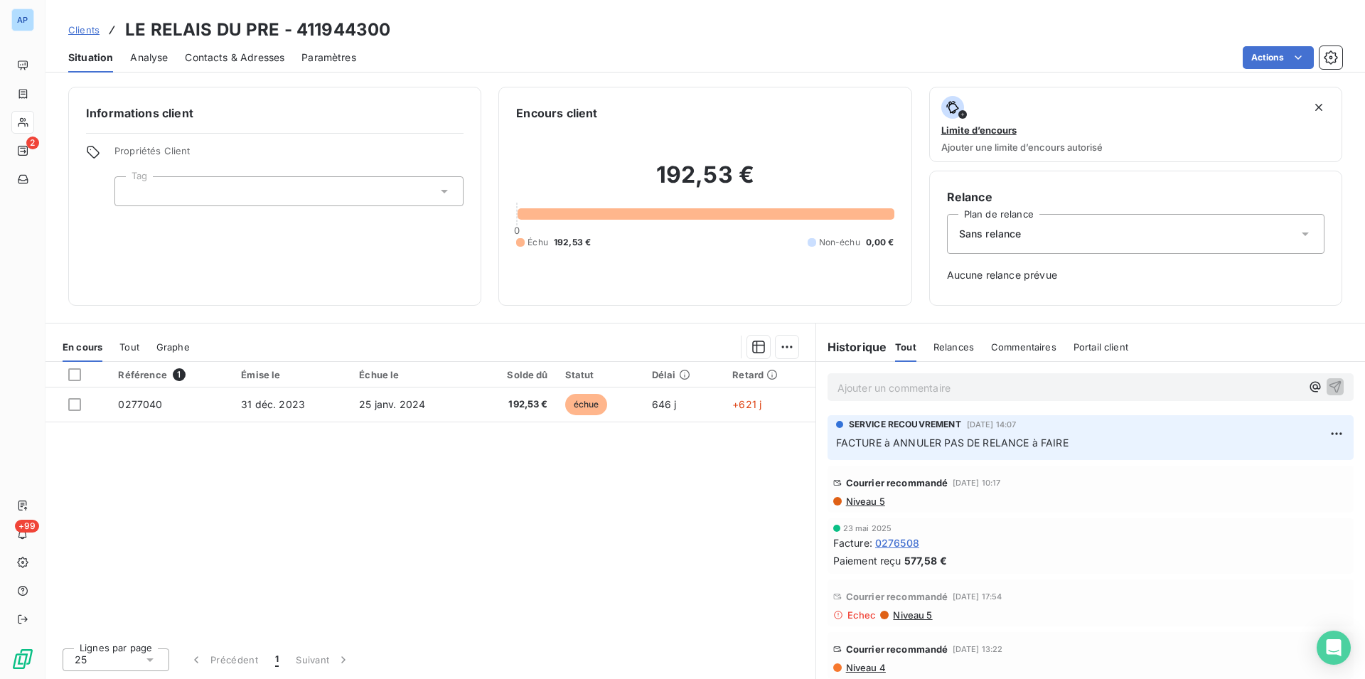
click at [521, 595] on div "Référence 1 Émise le Échue le Solde dû Statut Délai Retard 0277040 31 déc. 2023…" at bounding box center [431, 499] width 770 height 274
click at [526, 492] on html "AP 2 +99 Clients LE RELAIS DU PRE - 411944300 Situation Analyse Contacts & Adre…" at bounding box center [682, 339] width 1365 height 679
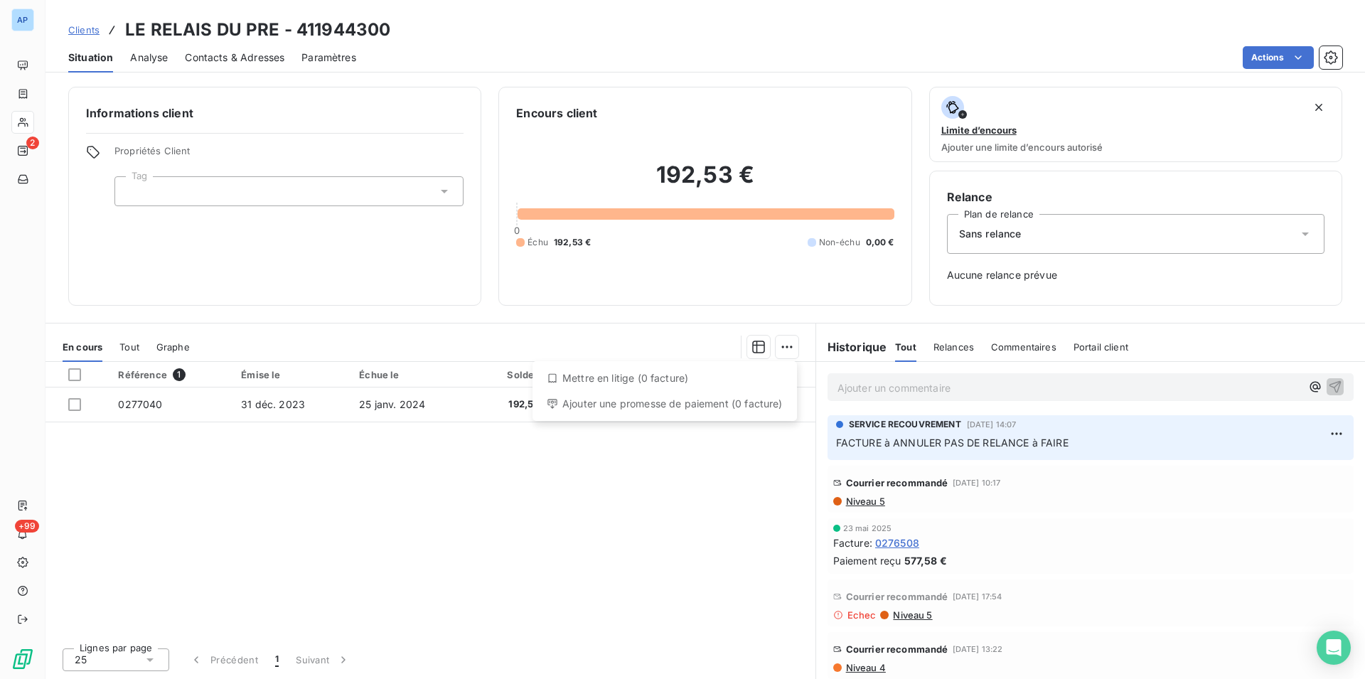
click at [380, 506] on html "AP 2 +99 Clients LE RELAIS DU PRE - 411944300 Situation Analyse Contacts & Adre…" at bounding box center [682, 339] width 1365 height 679
click at [1083, 244] on div "Sans relance" at bounding box center [1136, 234] width 378 height 40
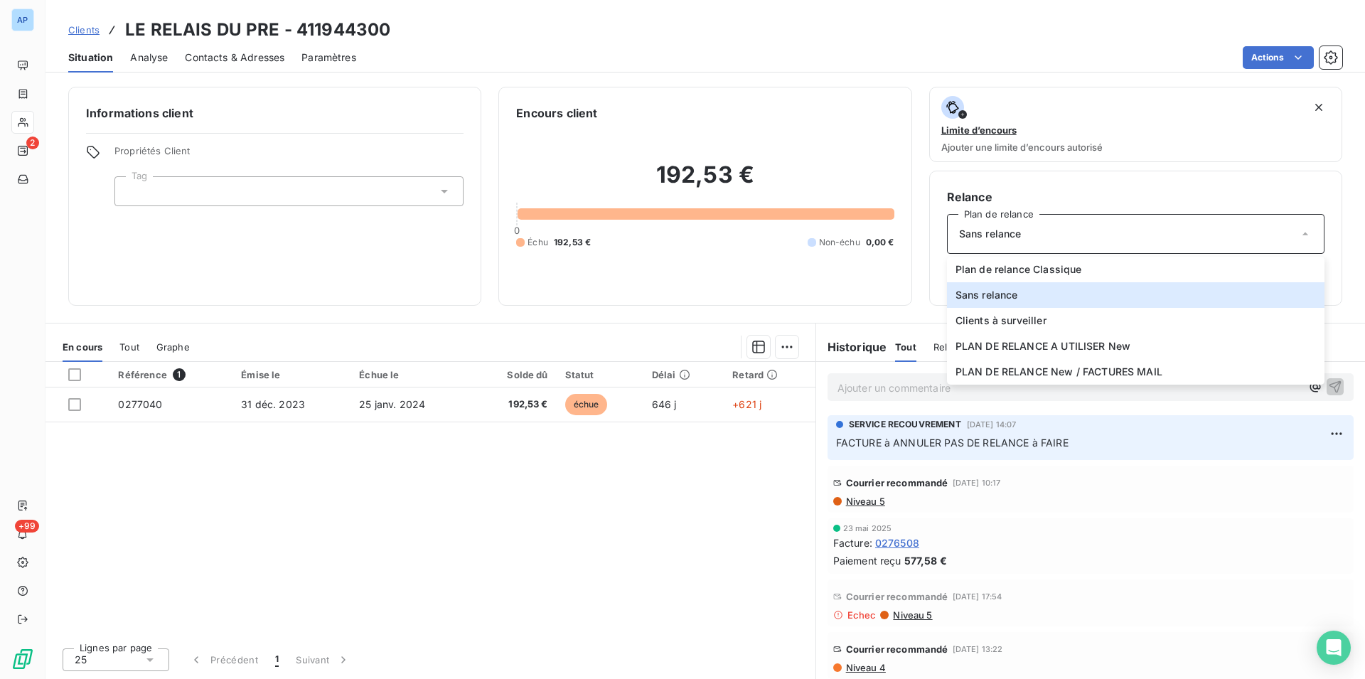
click at [144, 629] on div "Référence 1 Émise le Échue le Solde dû Statut Délai Retard 0277040 31 déc. 2023…" at bounding box center [431, 499] width 770 height 274
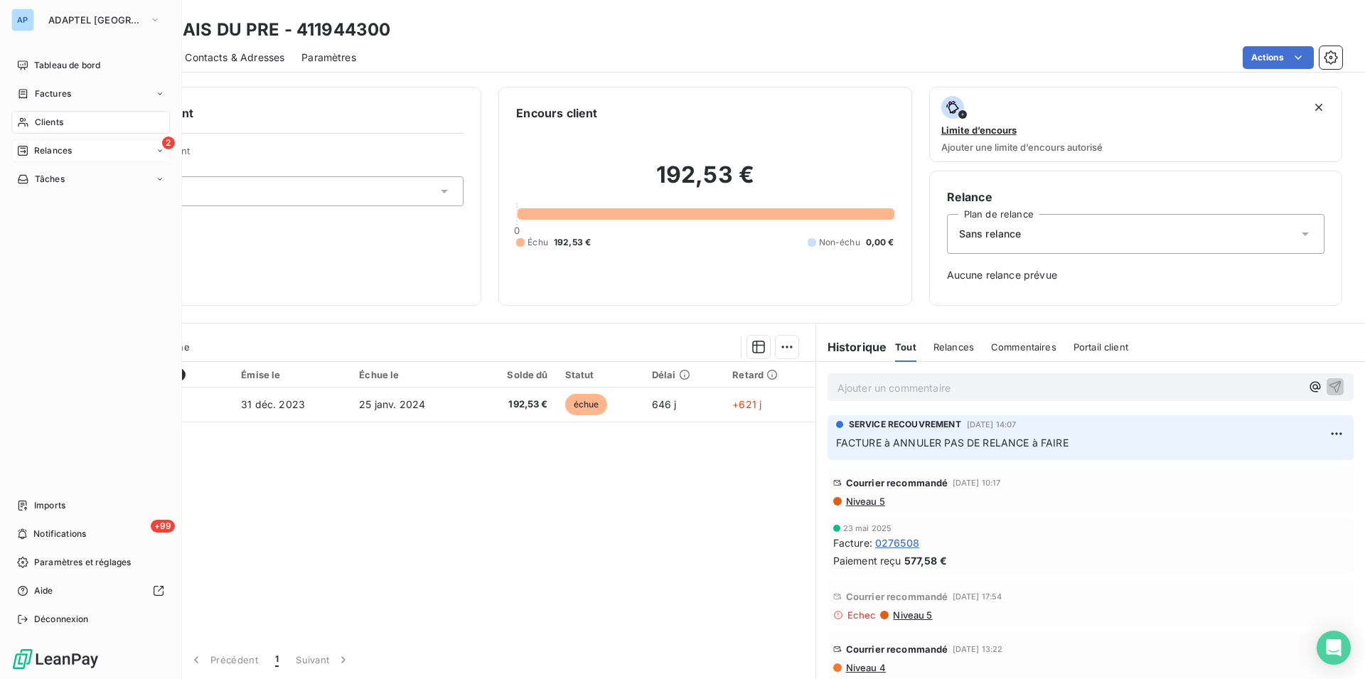
click at [23, 149] on icon at bounding box center [22, 150] width 11 height 11
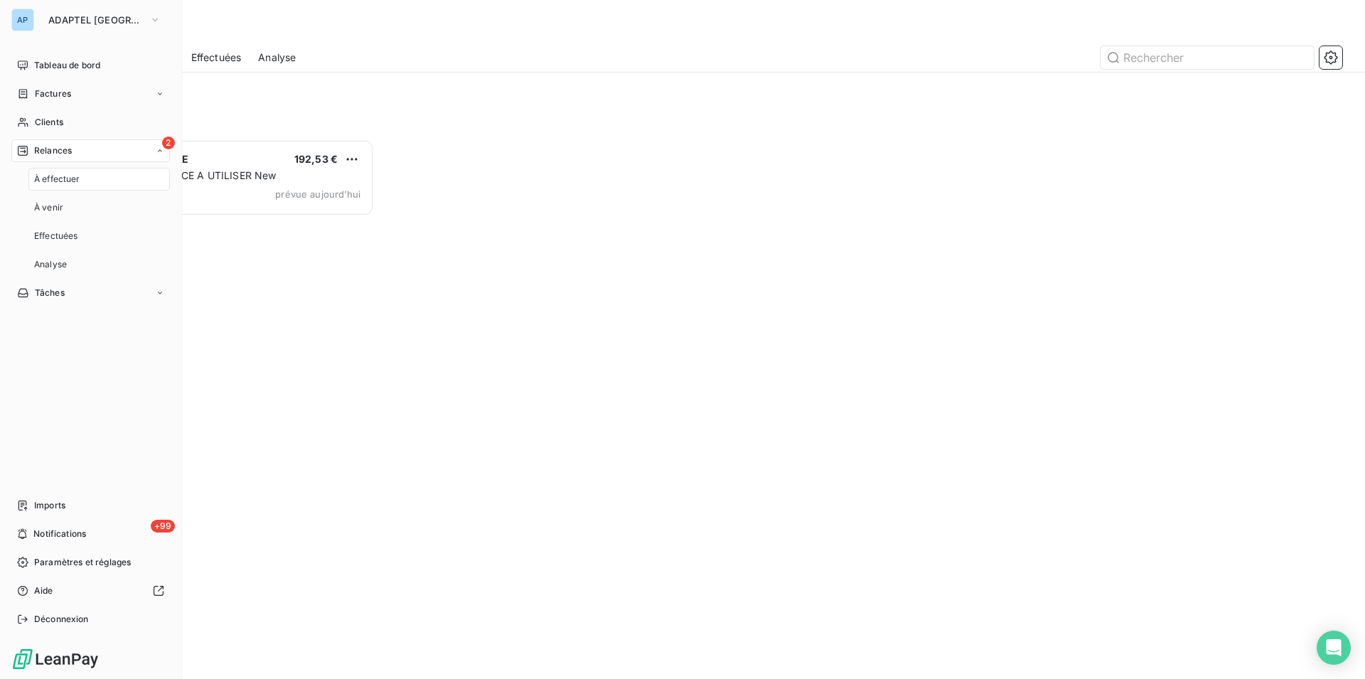
click at [35, 188] on div "À effectuer" at bounding box center [99, 179] width 142 height 23
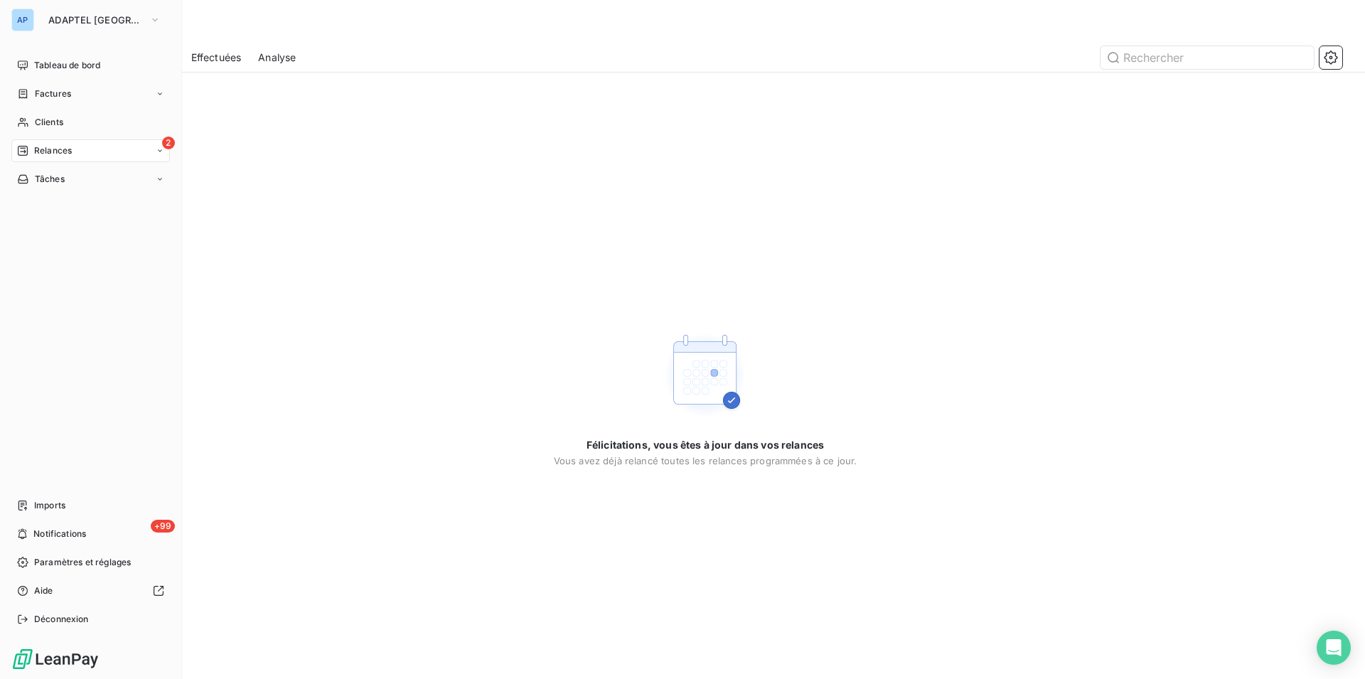
click at [31, 147] on div "Relances" at bounding box center [44, 150] width 55 height 13
click at [30, 181] on div "À effectuer" at bounding box center [99, 179] width 142 height 23
click at [55, 157] on div "2 Relances" at bounding box center [90, 150] width 159 height 23
click at [64, 183] on span "À effectuer" at bounding box center [57, 179] width 46 height 13
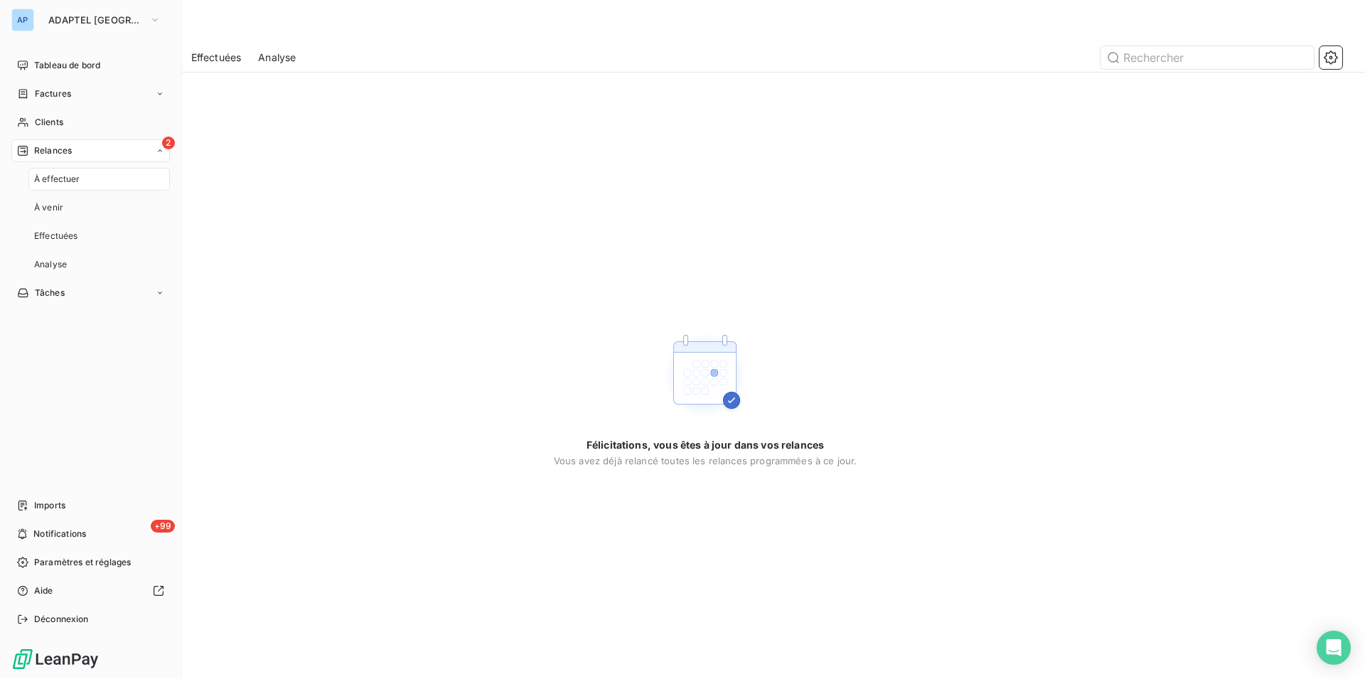
click at [64, 183] on span "À effectuer" at bounding box center [57, 179] width 46 height 13
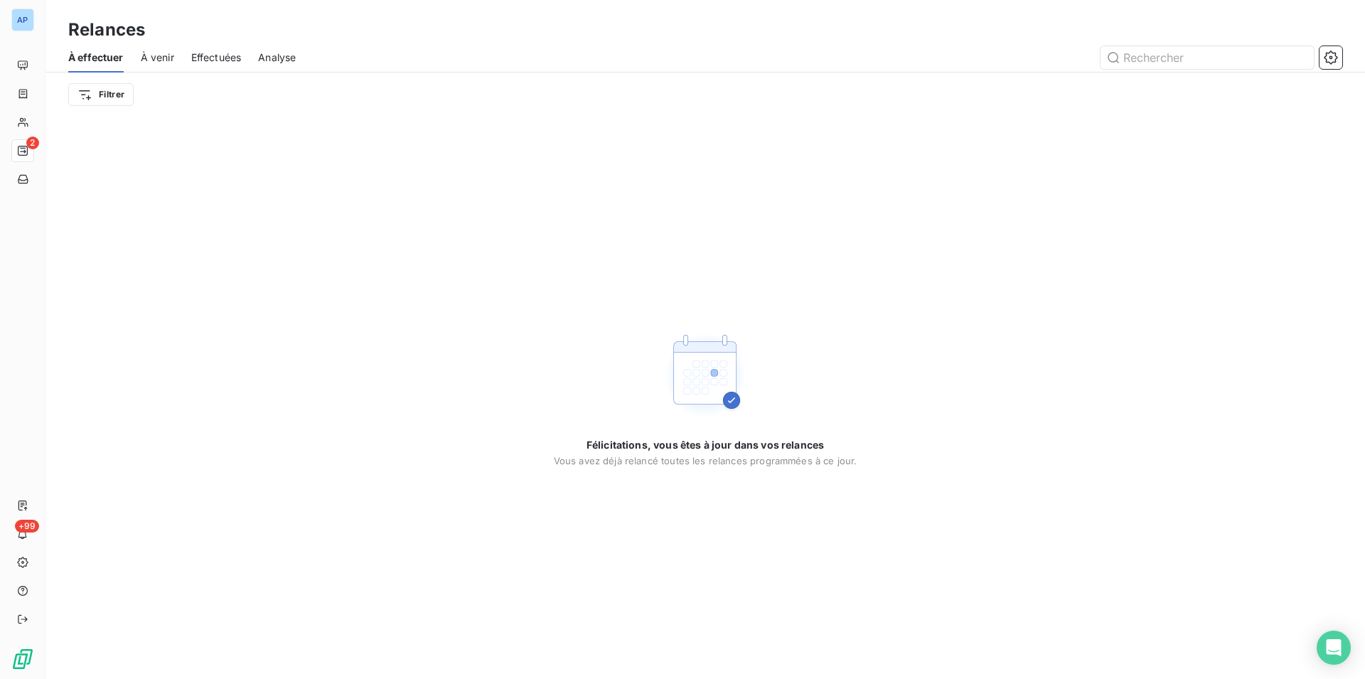
click at [376, 165] on div "Félicitations, vous êtes à jour dans vos relances Vous avez déjà relancé toutes…" at bounding box center [706, 398] width 1320 height 562
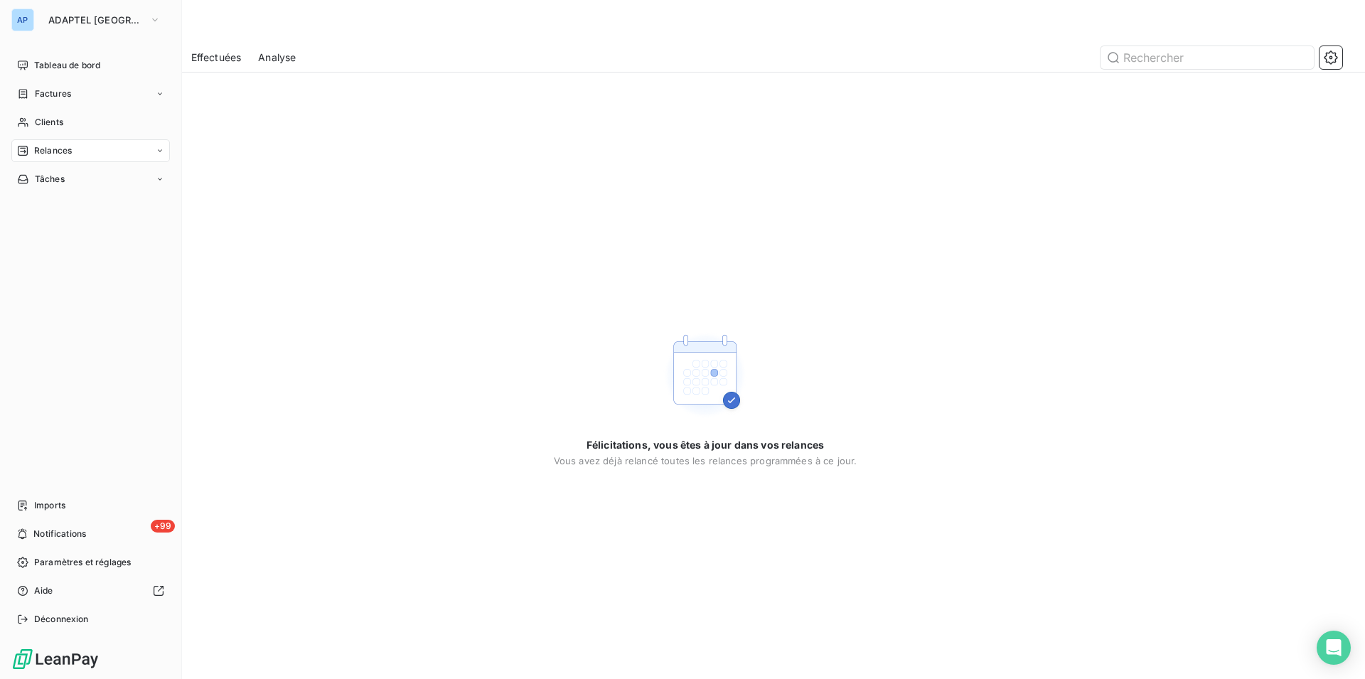
click at [49, 149] on span "Relances" at bounding box center [53, 150] width 38 height 13
click at [63, 181] on span "À effectuer" at bounding box center [57, 179] width 46 height 13
click at [53, 169] on div "À effectuer" at bounding box center [99, 179] width 142 height 23
click at [70, 25] on span "ADAPTEL [GEOGRAPHIC_DATA]" at bounding box center [95, 19] width 95 height 11
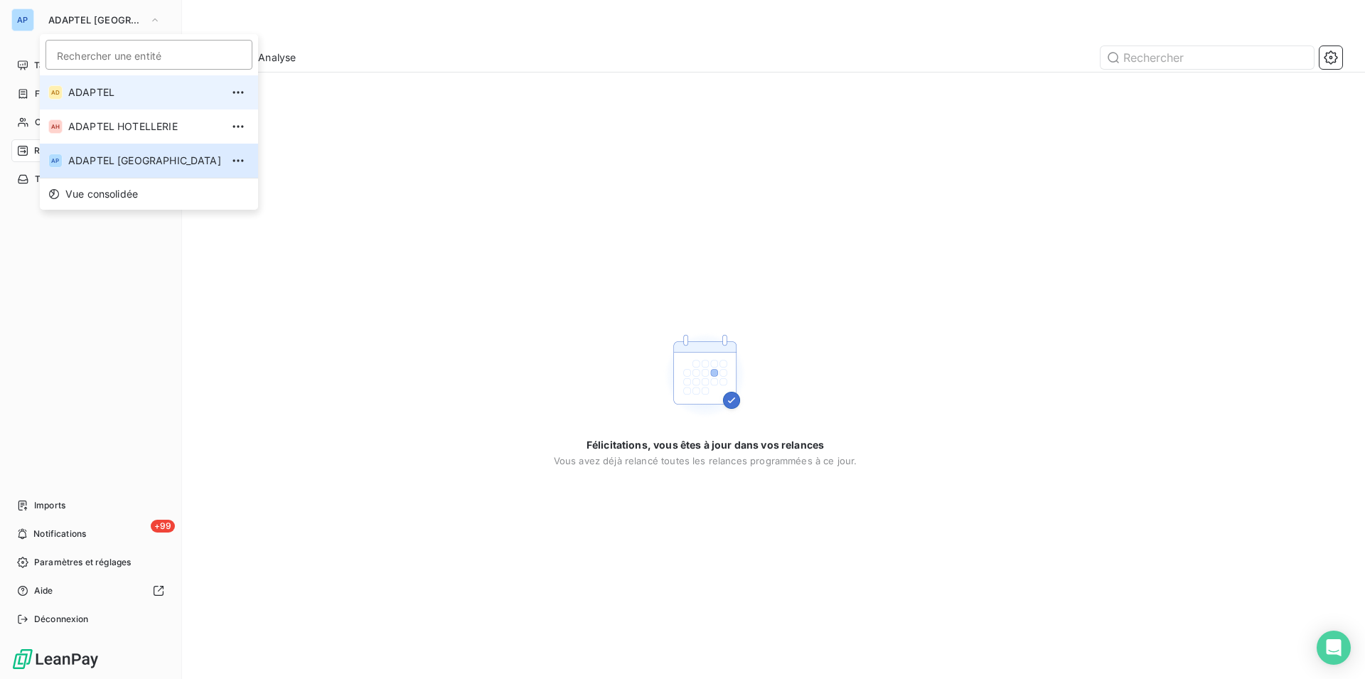
click at [90, 93] on span "ADAPTEL" at bounding box center [144, 92] width 153 height 14
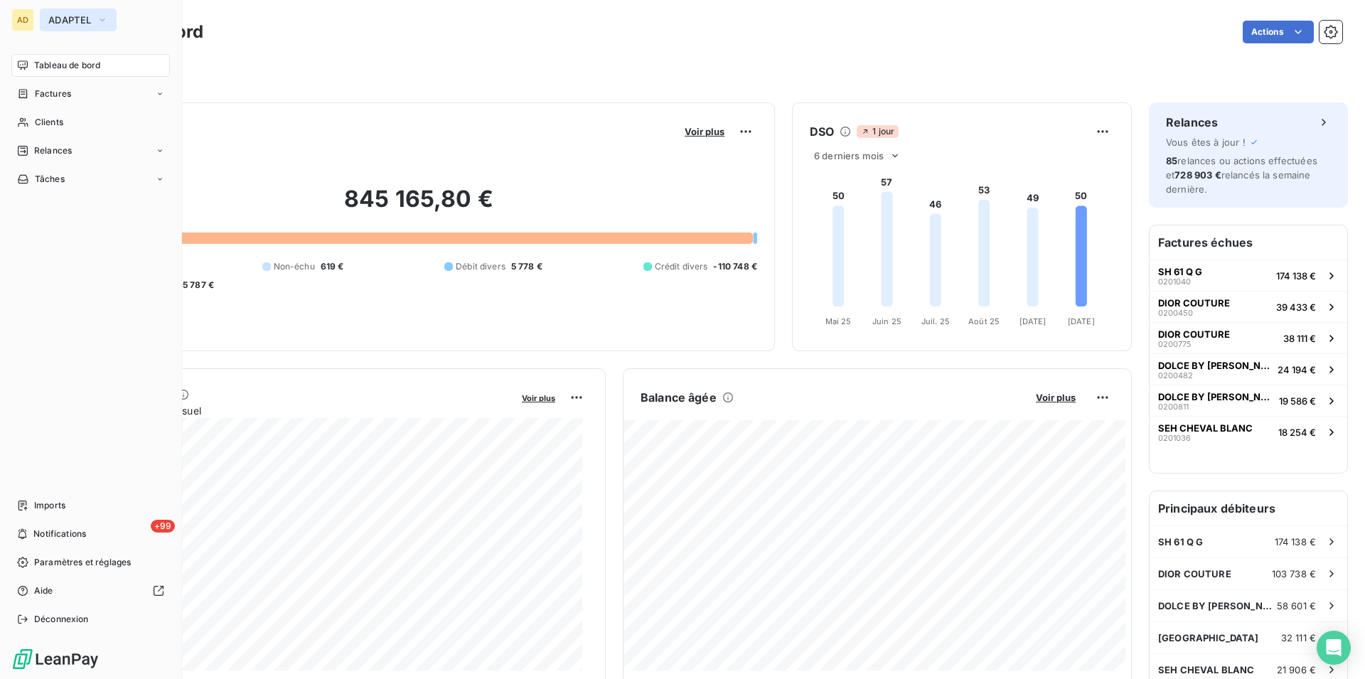
click at [70, 26] on button "ADAPTEL" at bounding box center [78, 20] width 77 height 23
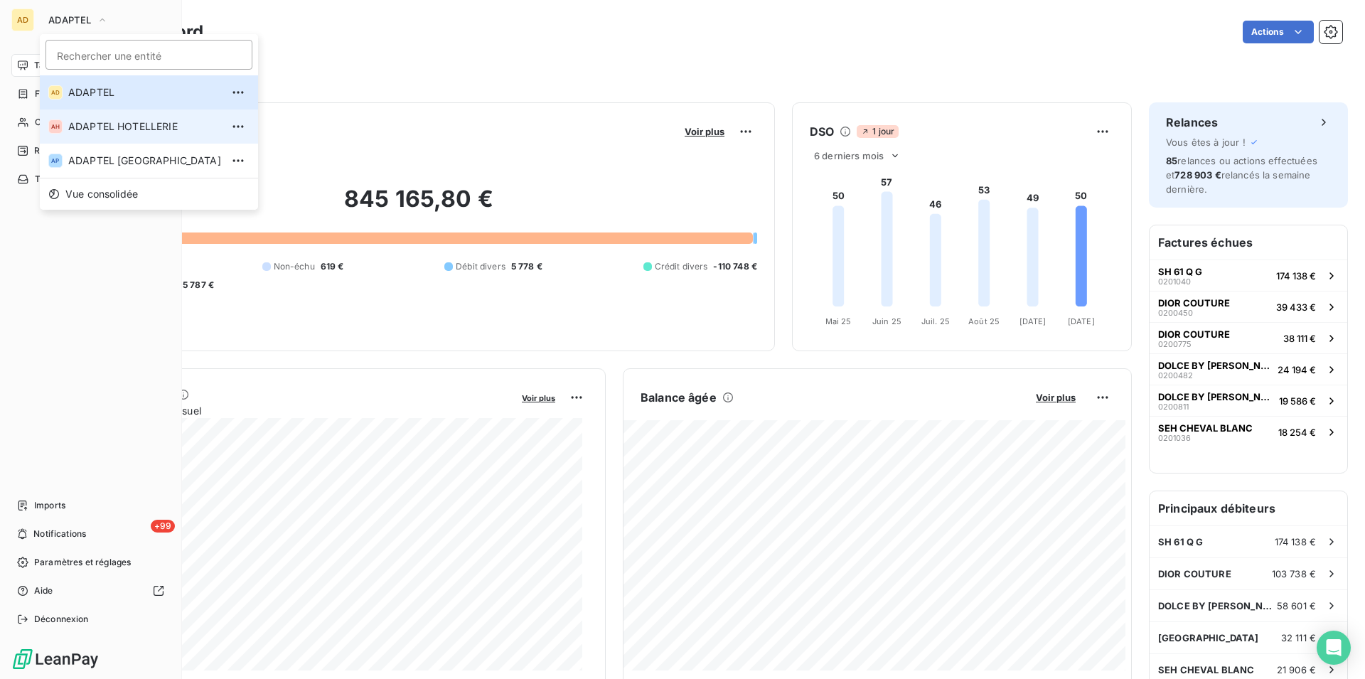
click at [63, 127] on li "AH ADAPTEL HOTELLERIE" at bounding box center [149, 127] width 218 height 34
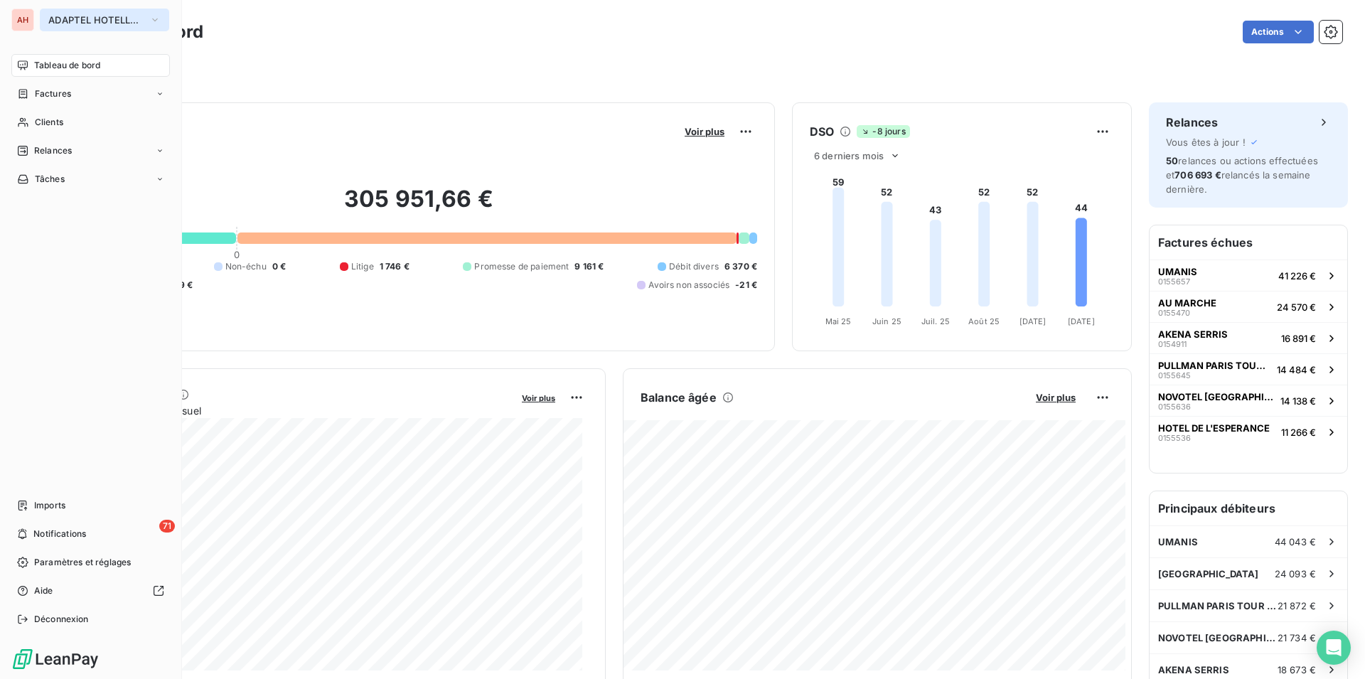
click at [47, 28] on button "ADAPTEL HOTELLERIE" at bounding box center [104, 20] width 129 height 23
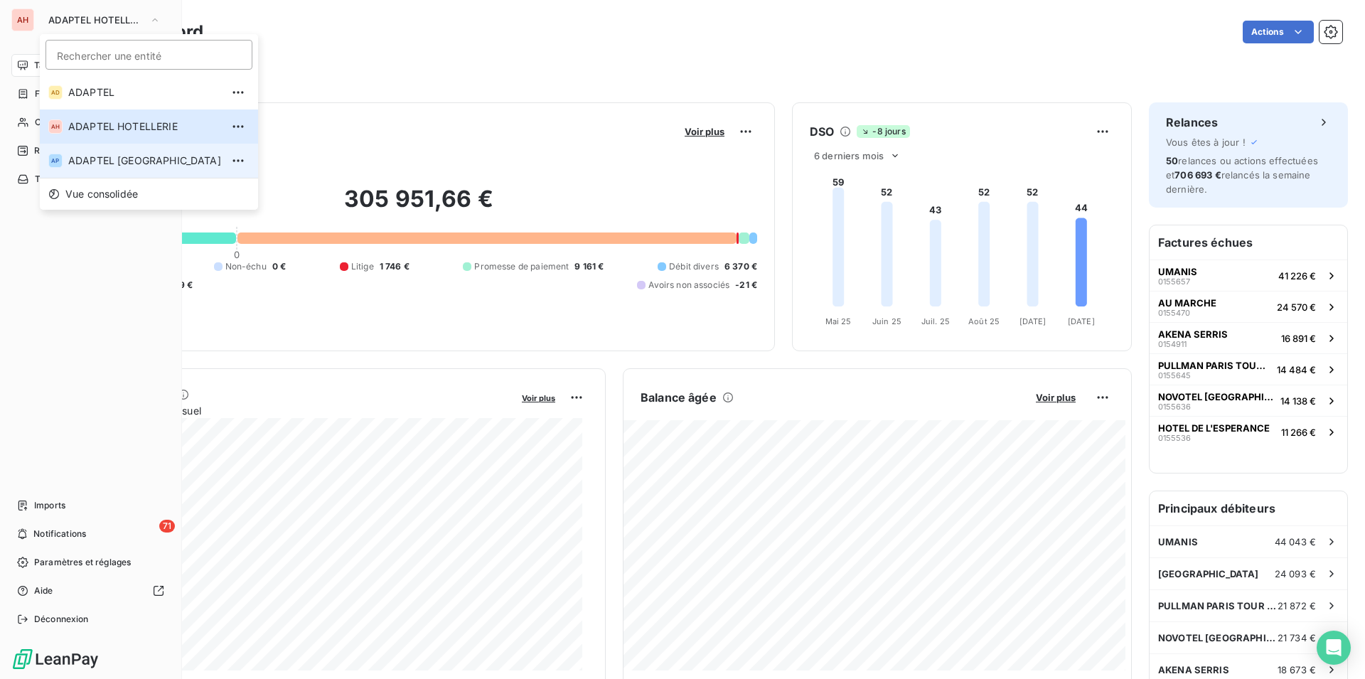
click at [79, 156] on span "ADAPTEL [GEOGRAPHIC_DATA]" at bounding box center [144, 161] width 153 height 14
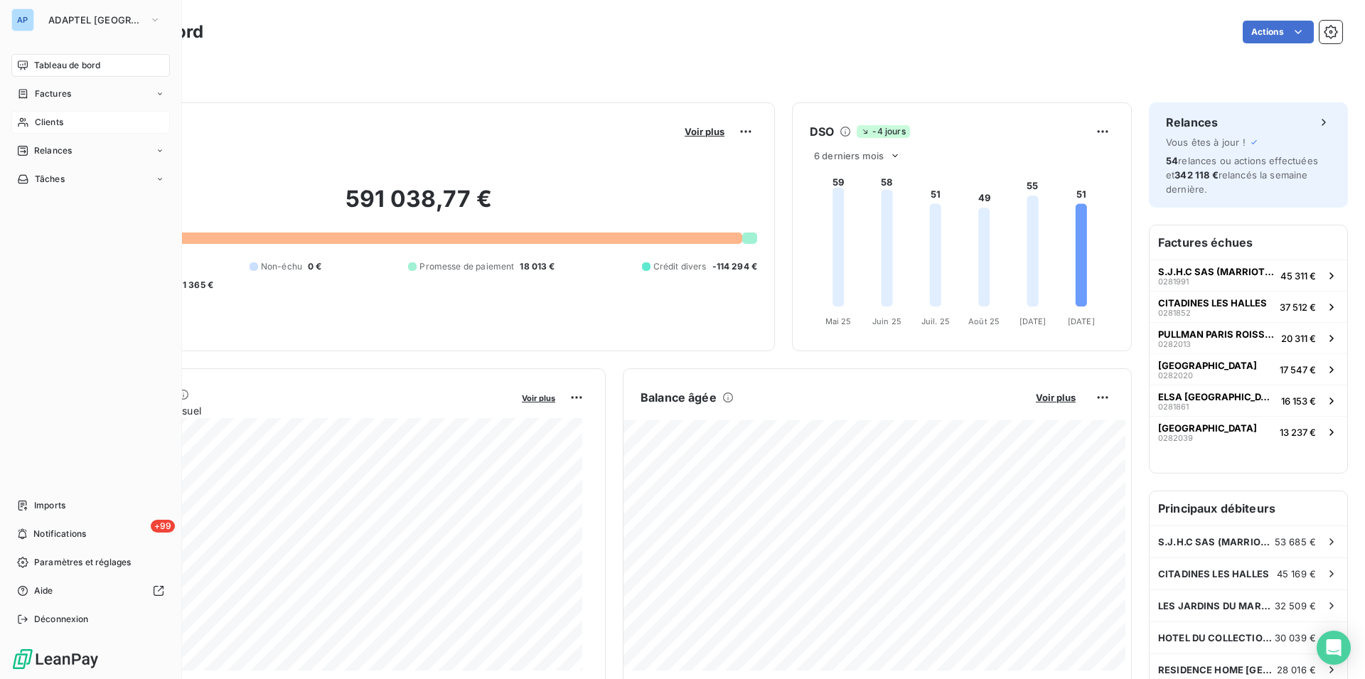
click at [46, 129] on div "Clients" at bounding box center [90, 122] width 159 height 23
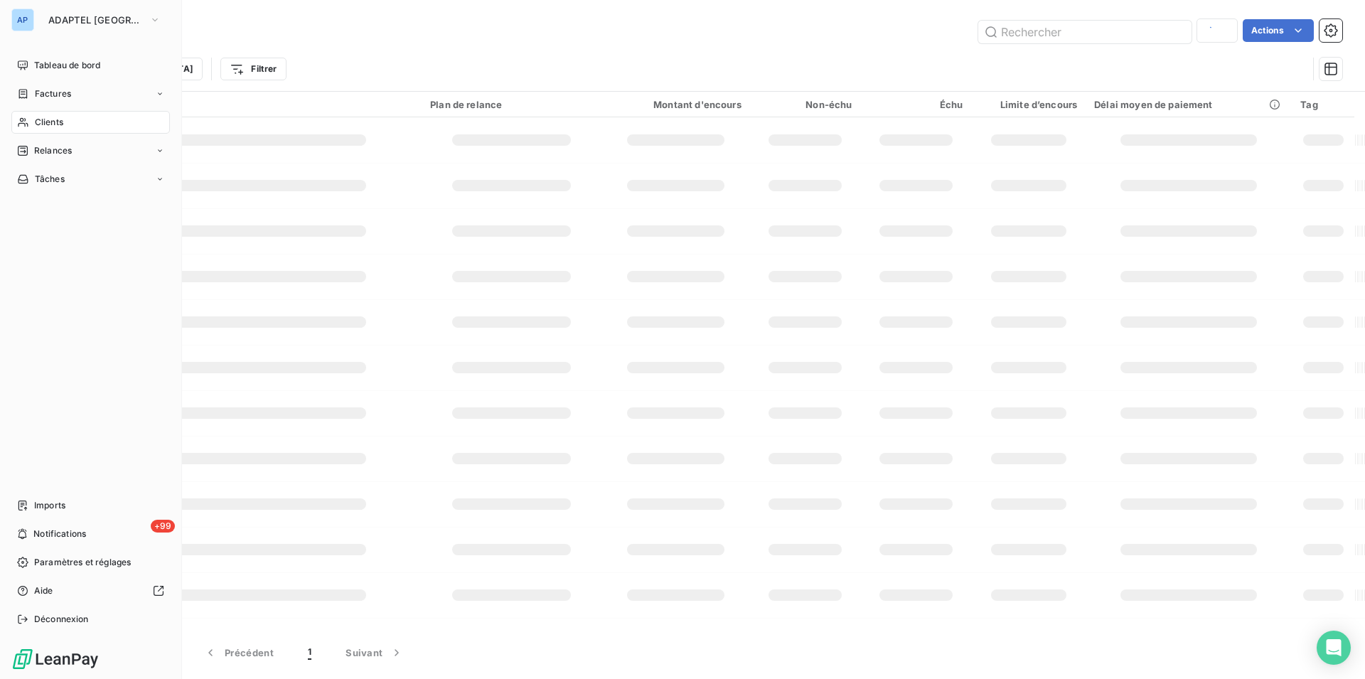
type input "HOTEL LA TREMOILLE"
click at [50, 119] on span "Clients" at bounding box center [49, 122] width 28 height 13
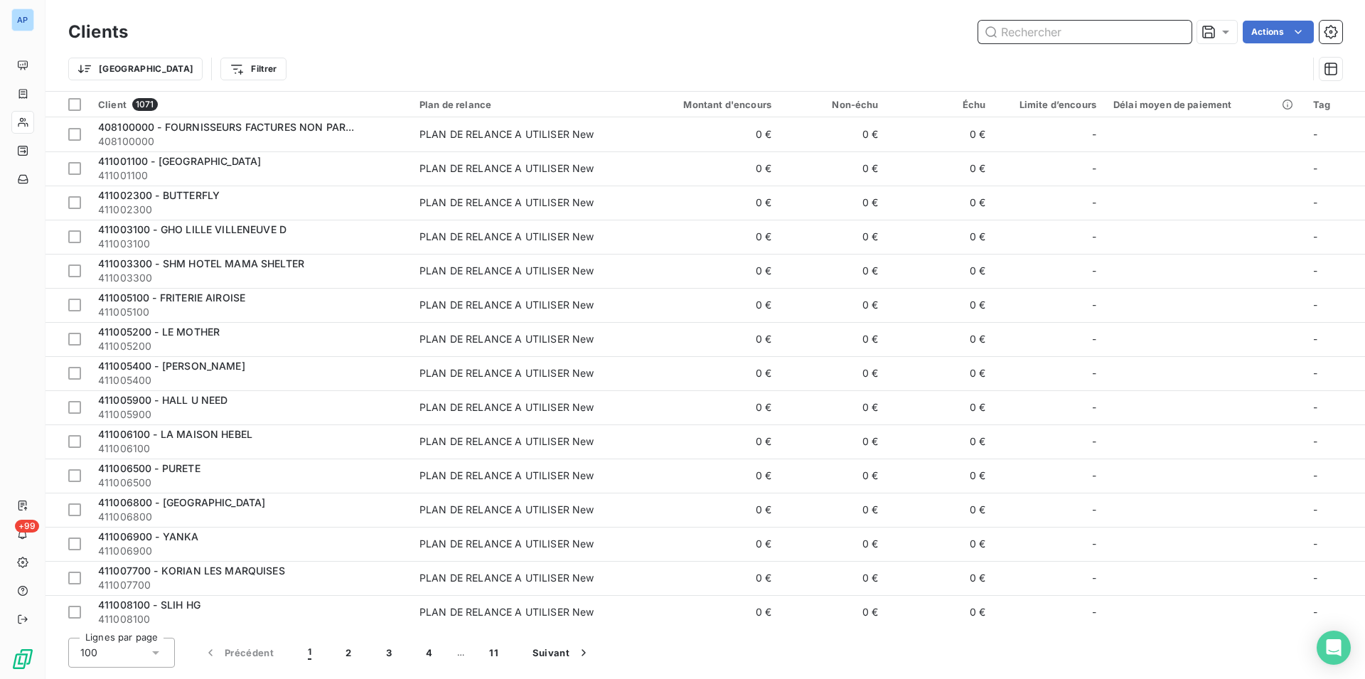
click at [1114, 34] on input "text" at bounding box center [1084, 32] width 213 height 23
paste input "CAMPANILE MORANGIS ORL"
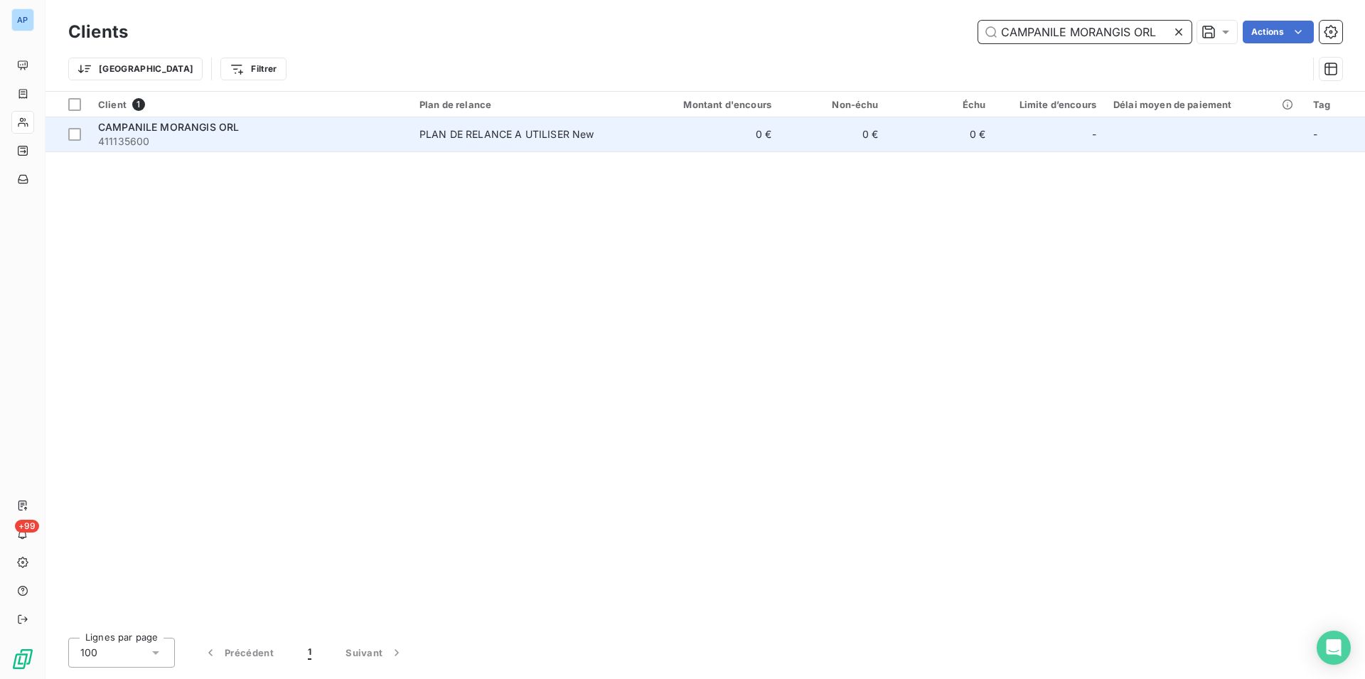
type input "CAMPANILE MORANGIS ORL"
click at [425, 139] on div "PLAN DE RELANCE A UTILISER New" at bounding box center [507, 134] width 175 height 14
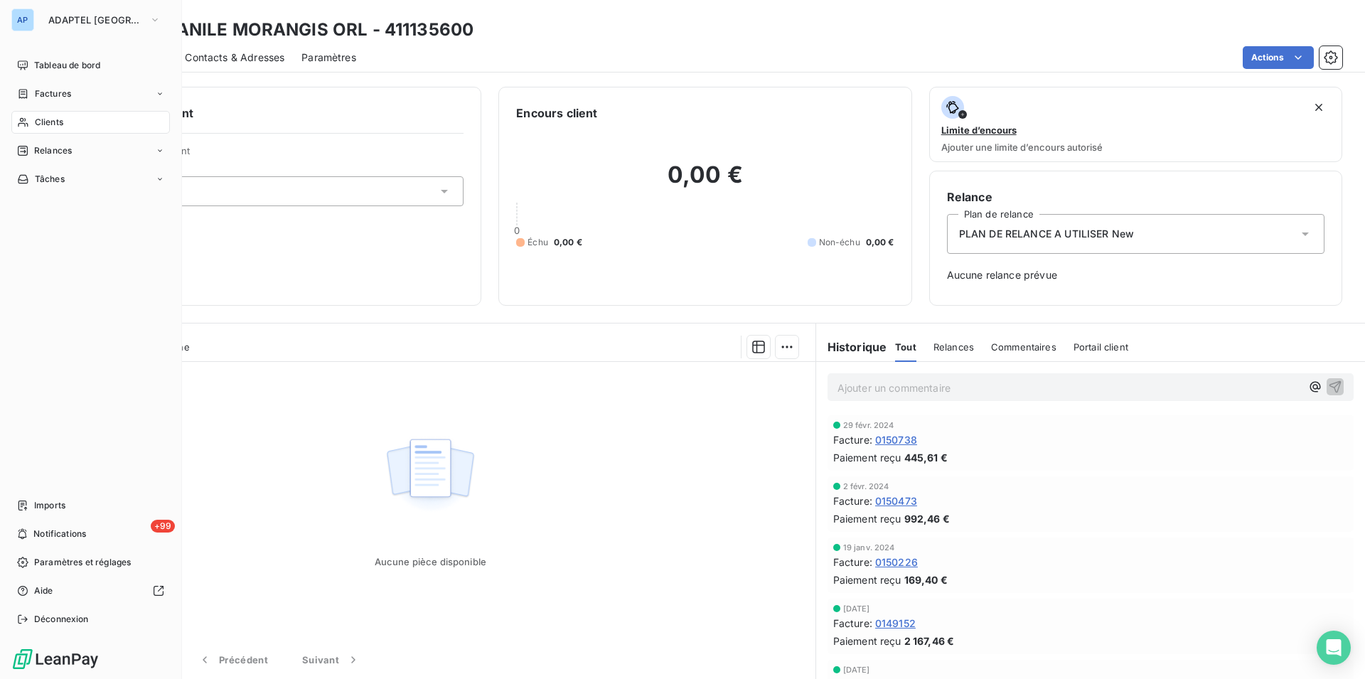
click at [26, 18] on div "AP" at bounding box center [22, 20] width 23 height 23
click at [43, 23] on button "ADAPTEL [GEOGRAPHIC_DATA]" at bounding box center [104, 20] width 129 height 23
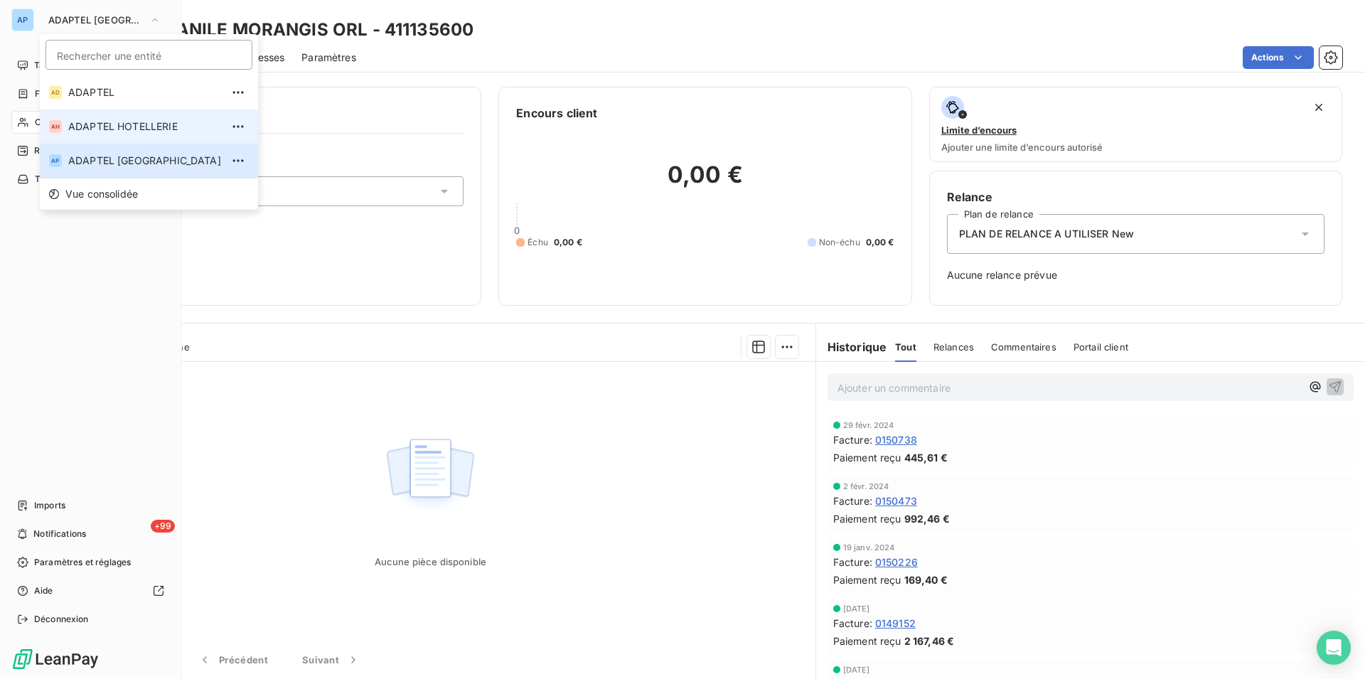
click at [102, 117] on li "AH ADAPTEL HOTELLERIE" at bounding box center [149, 127] width 218 height 34
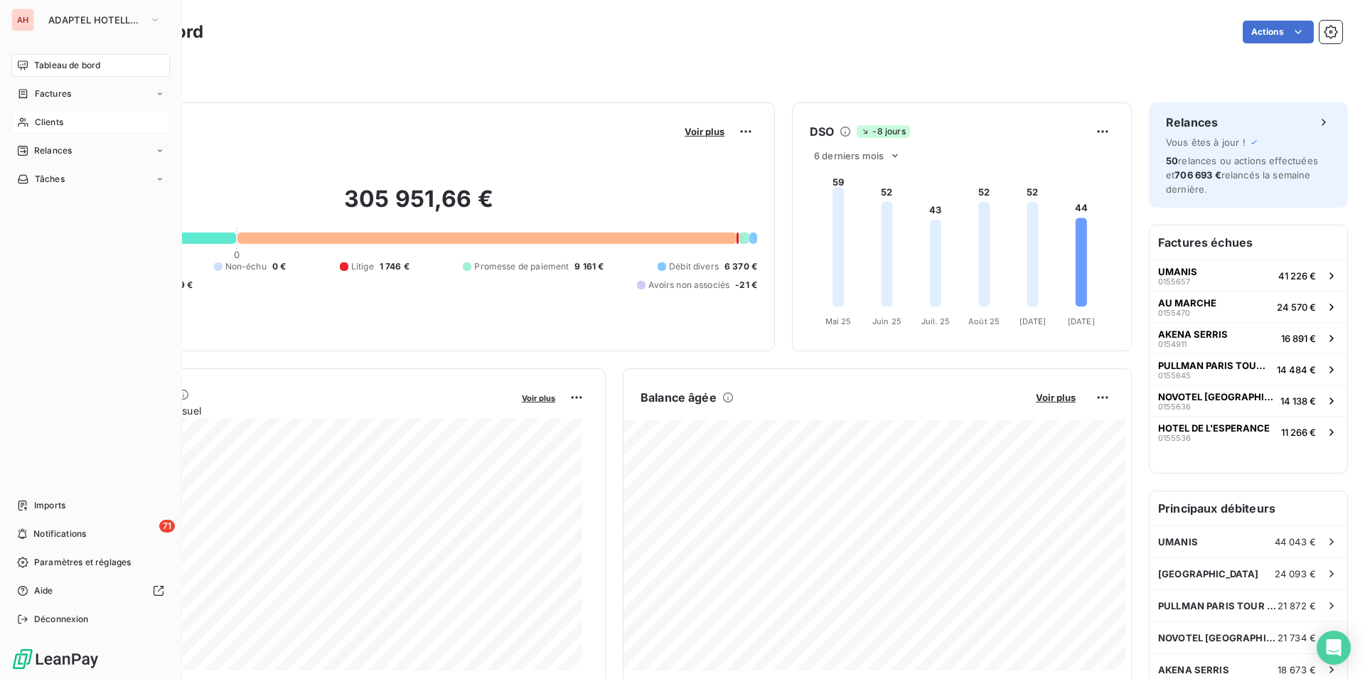
click at [23, 130] on div "Clients" at bounding box center [90, 122] width 159 height 23
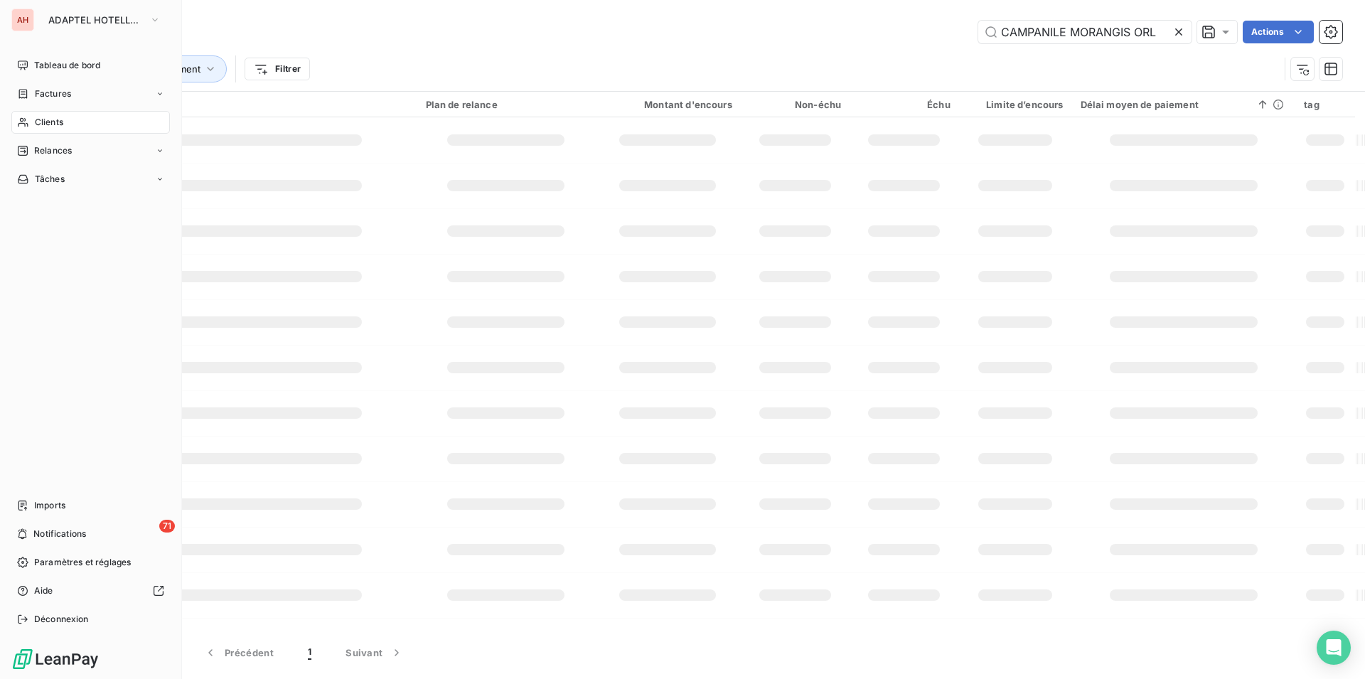
type input "CAMPANILE MORANGIS ORL"
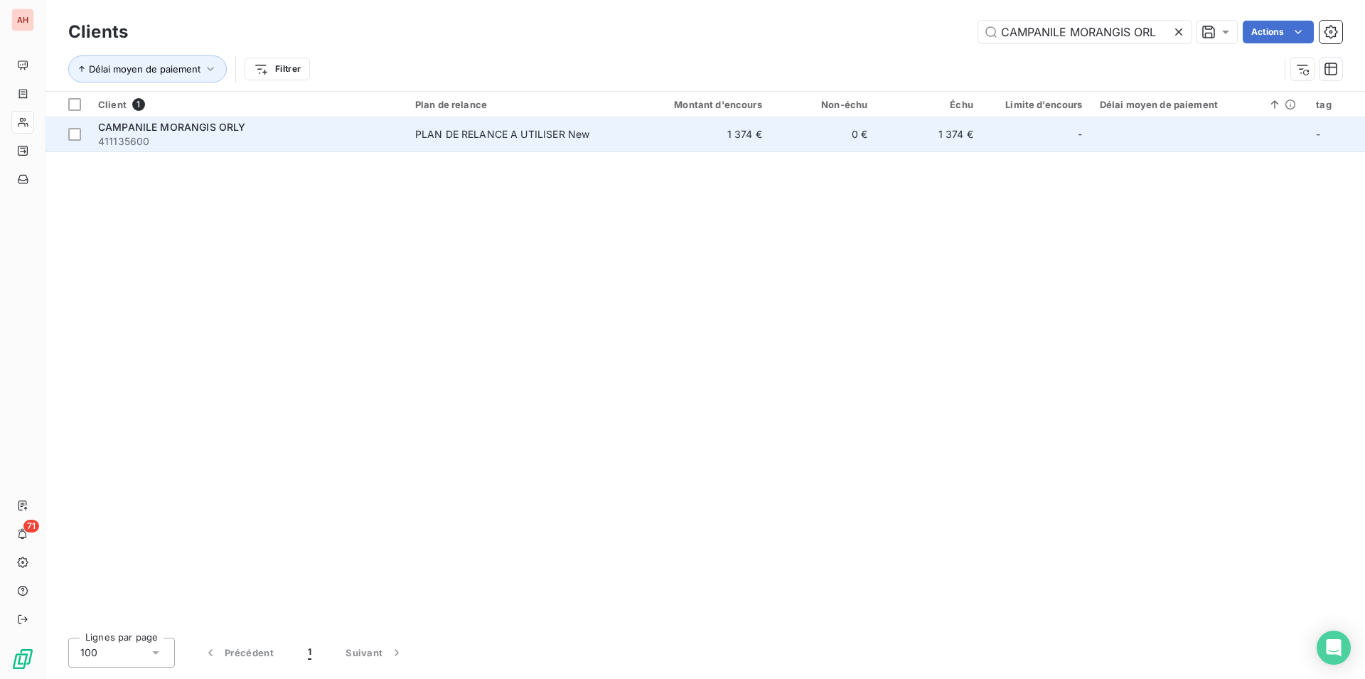
click at [467, 142] on td "PLAN DE RELANCE A UTILISER New" at bounding box center [518, 134] width 223 height 34
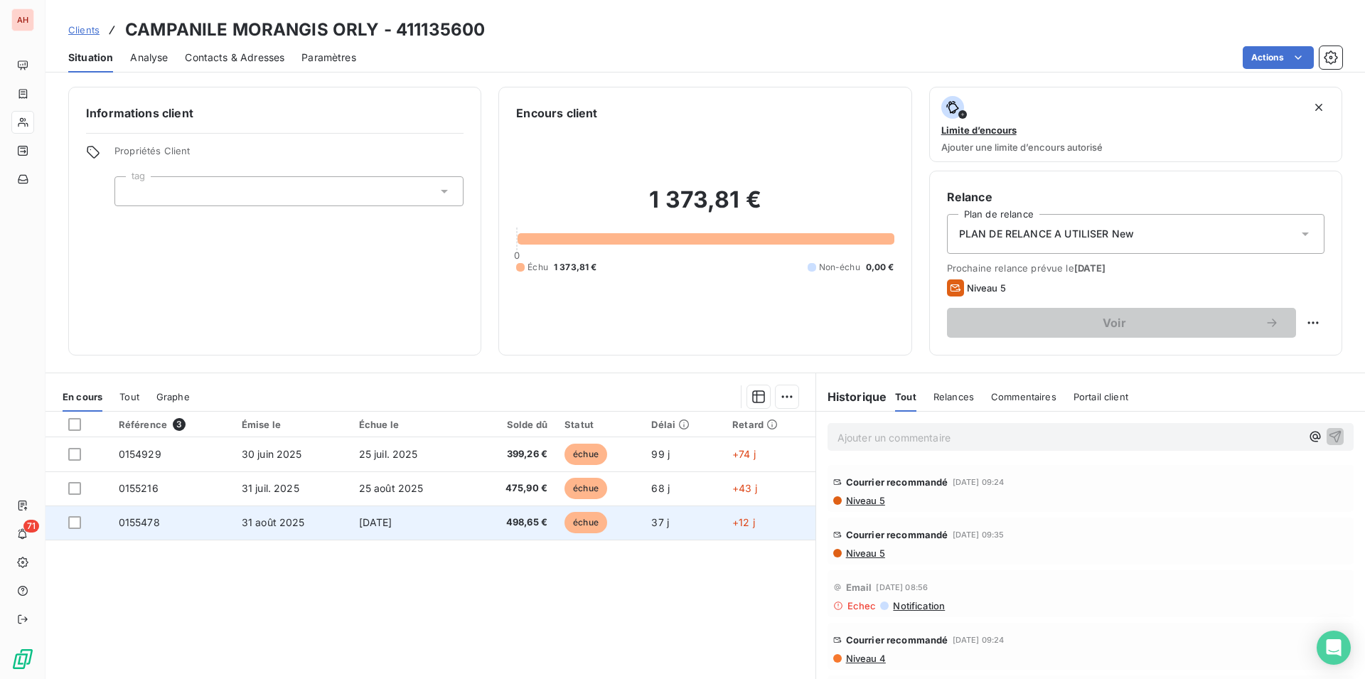
drag, startPoint x: 120, startPoint y: 28, endPoint x: 690, endPoint y: 509, distance: 745.8
click at [739, 538] on div "Clients CAMPANILE MORANGIS ORLY - 411135600 Situation Analyse Contacts & Adress…" at bounding box center [706, 339] width 1320 height 679
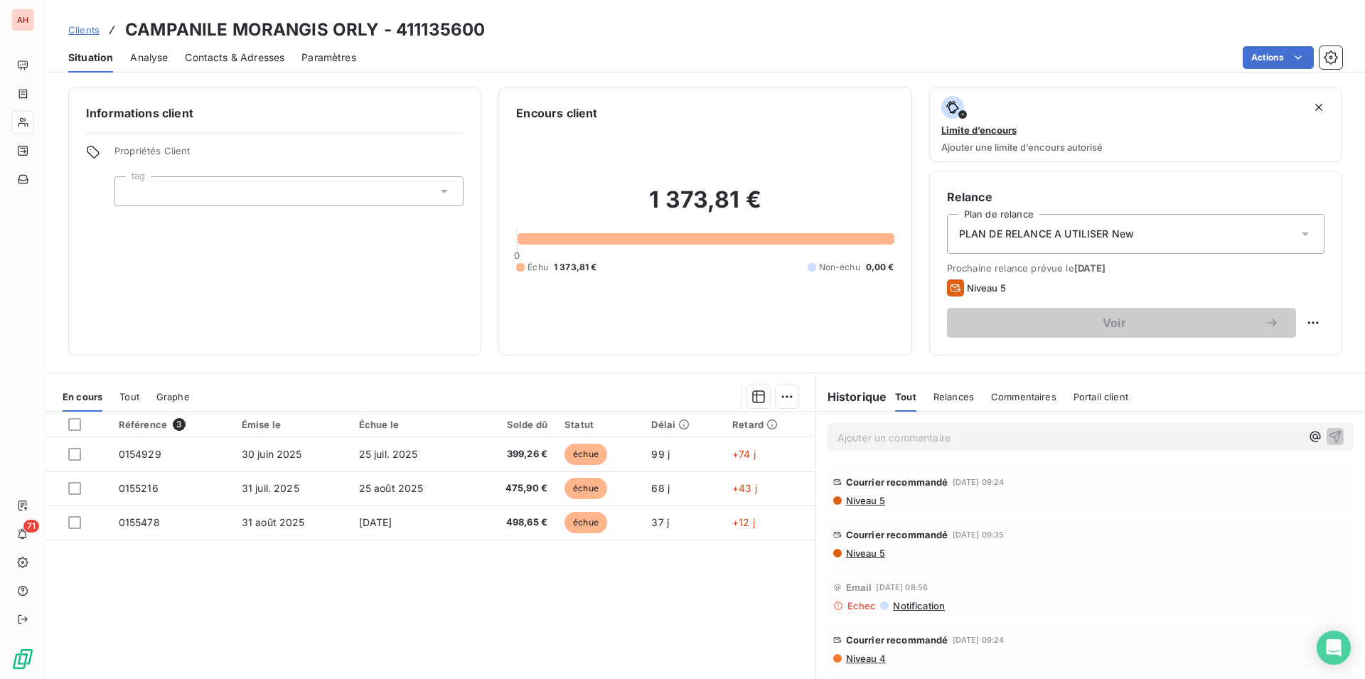
click at [260, 117] on h6 "Informations client" at bounding box center [275, 113] width 378 height 17
click at [240, 61] on span "Contacts & Adresses" at bounding box center [235, 57] width 100 height 14
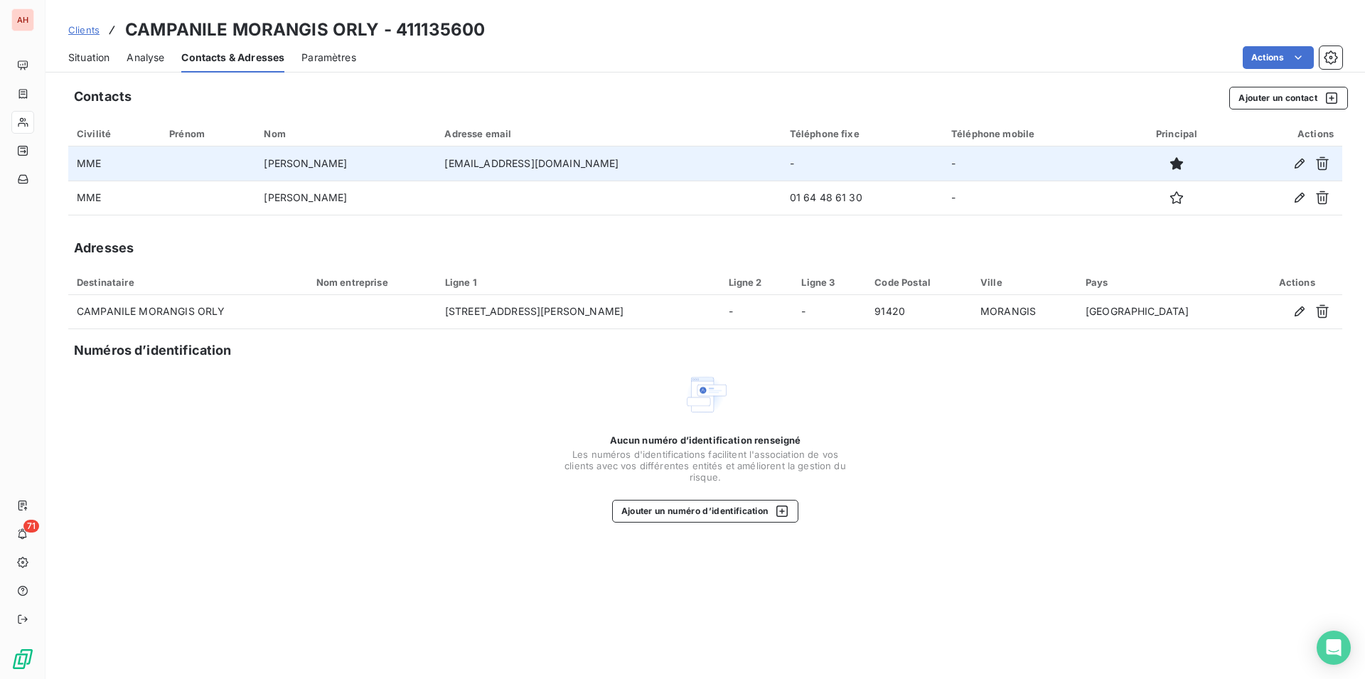
drag, startPoint x: 623, startPoint y: 163, endPoint x: 432, endPoint y: 163, distance: 190.6
click at [432, 163] on tr "[PERSON_NAME] [EMAIL_ADDRESS][DOMAIN_NAME] - -" at bounding box center [705, 163] width 1274 height 34
copy tr "[EMAIL_ADDRESS][DOMAIN_NAME]"
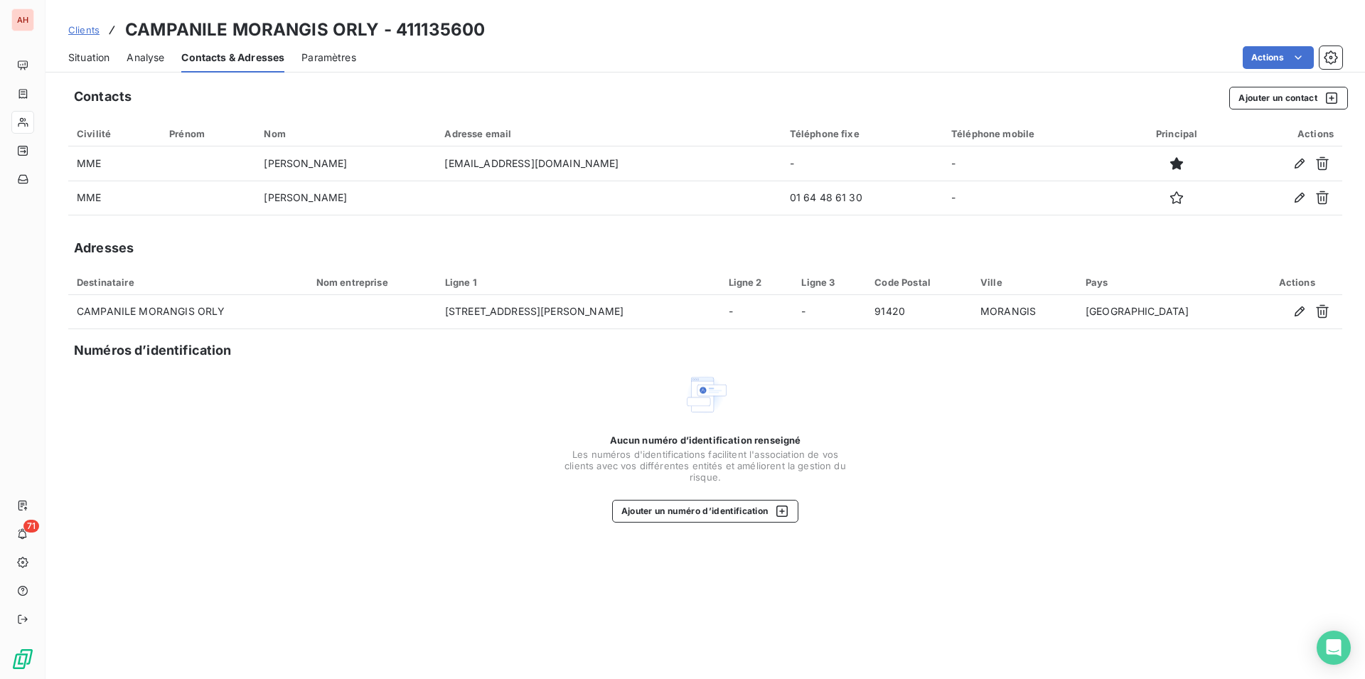
click at [85, 48] on div "Situation" at bounding box center [88, 58] width 41 height 30
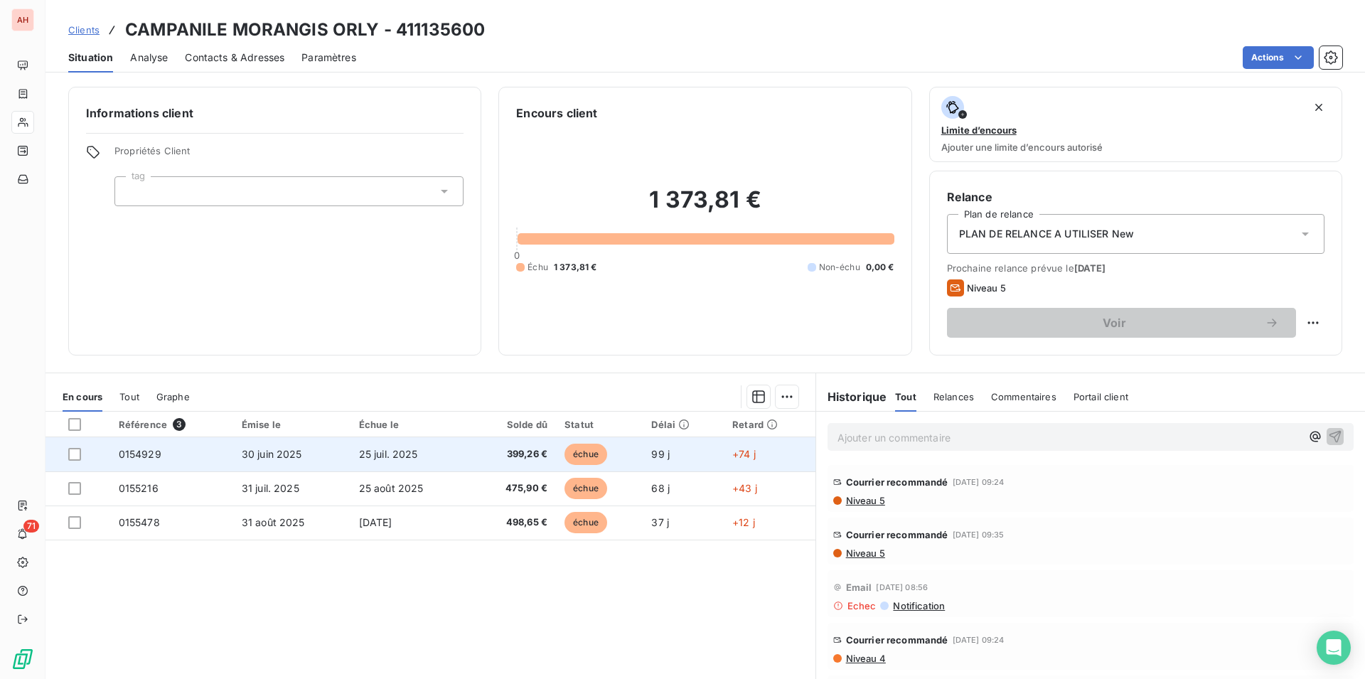
click at [312, 458] on td "30 juin 2025" at bounding box center [291, 454] width 117 height 34
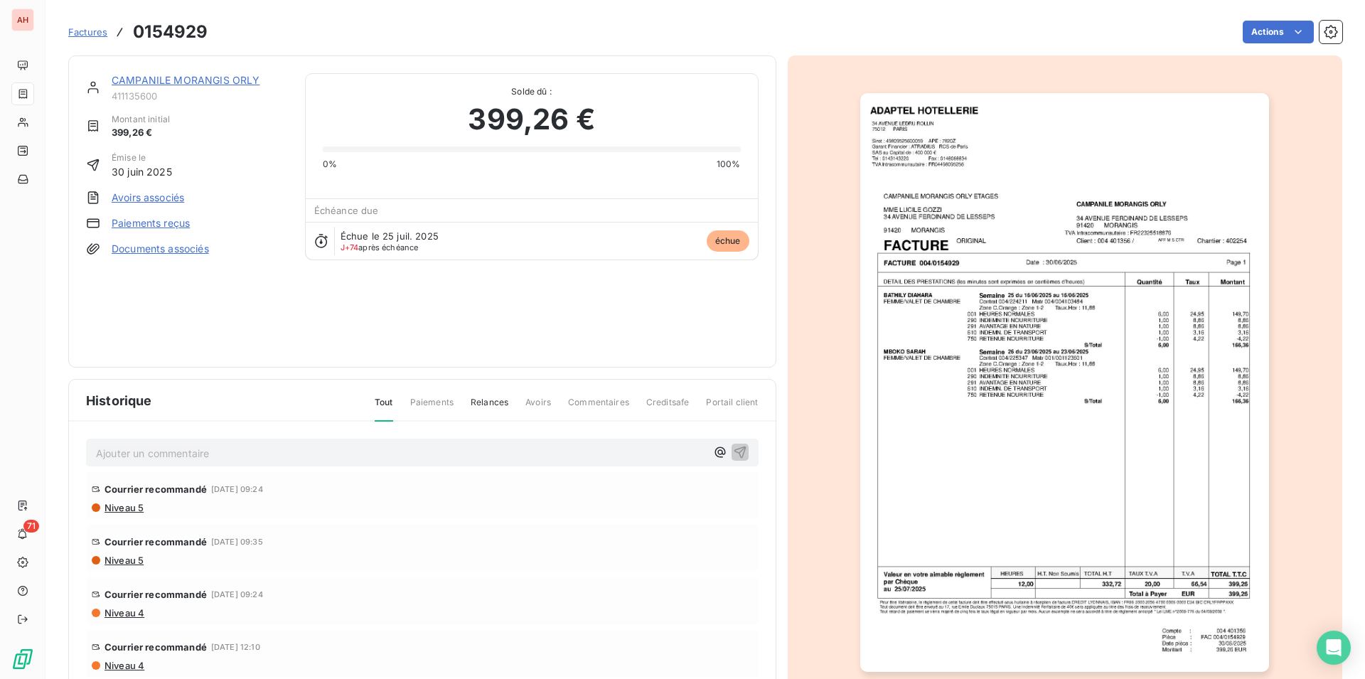
click at [990, 373] on img "button" at bounding box center [1064, 382] width 409 height 579
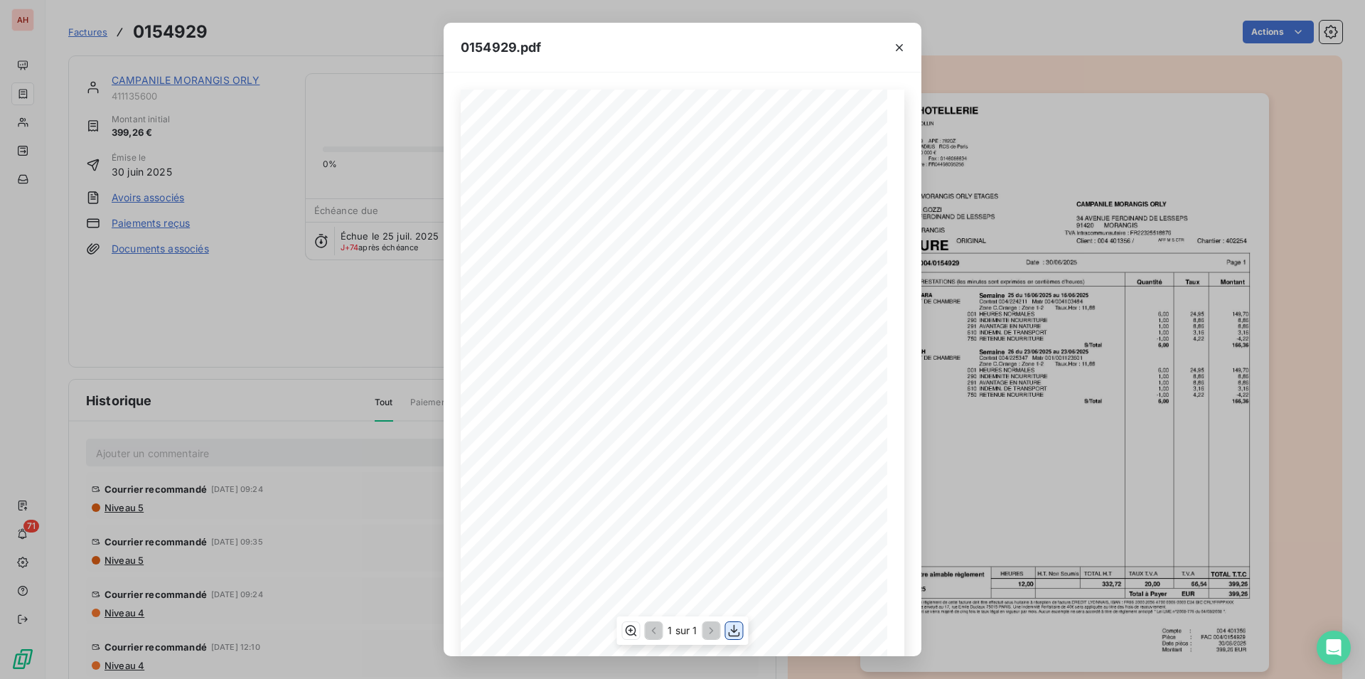
click at [727, 628] on icon "button" at bounding box center [734, 631] width 14 height 14
click at [902, 49] on icon "button" at bounding box center [899, 48] width 14 height 14
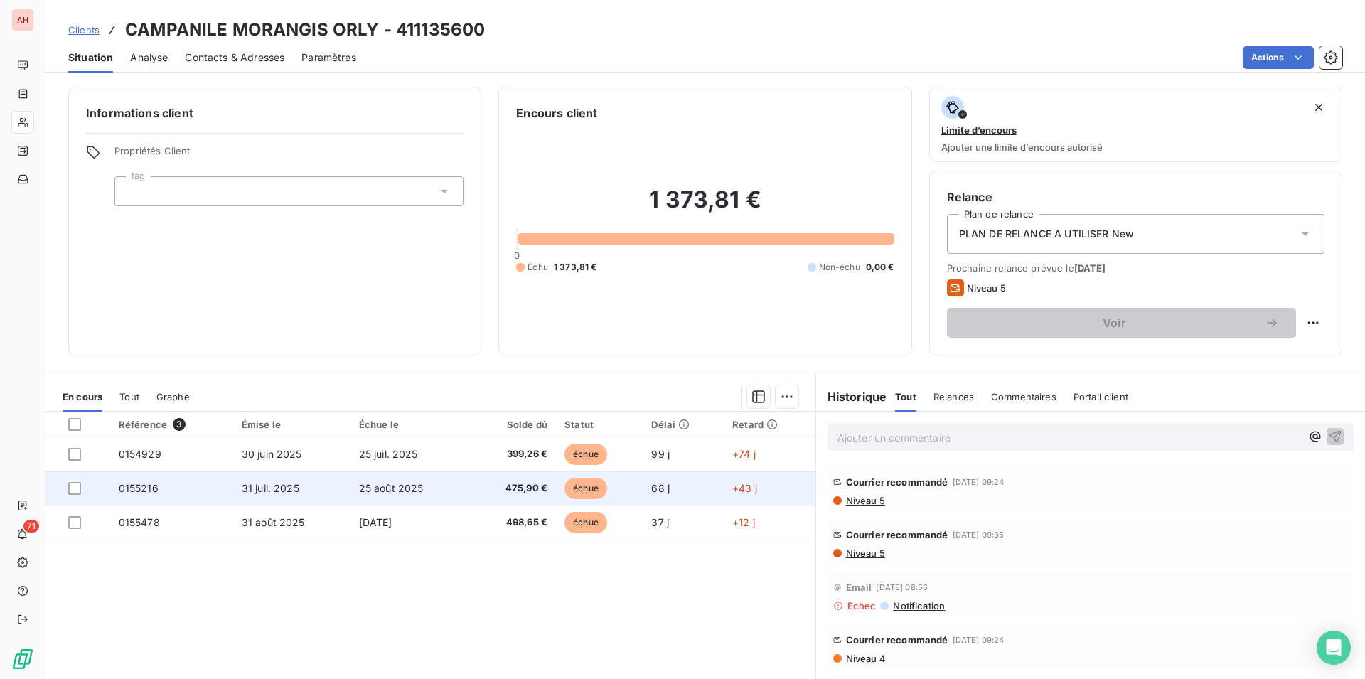
click at [167, 496] on td "0155216" at bounding box center [171, 488] width 123 height 34
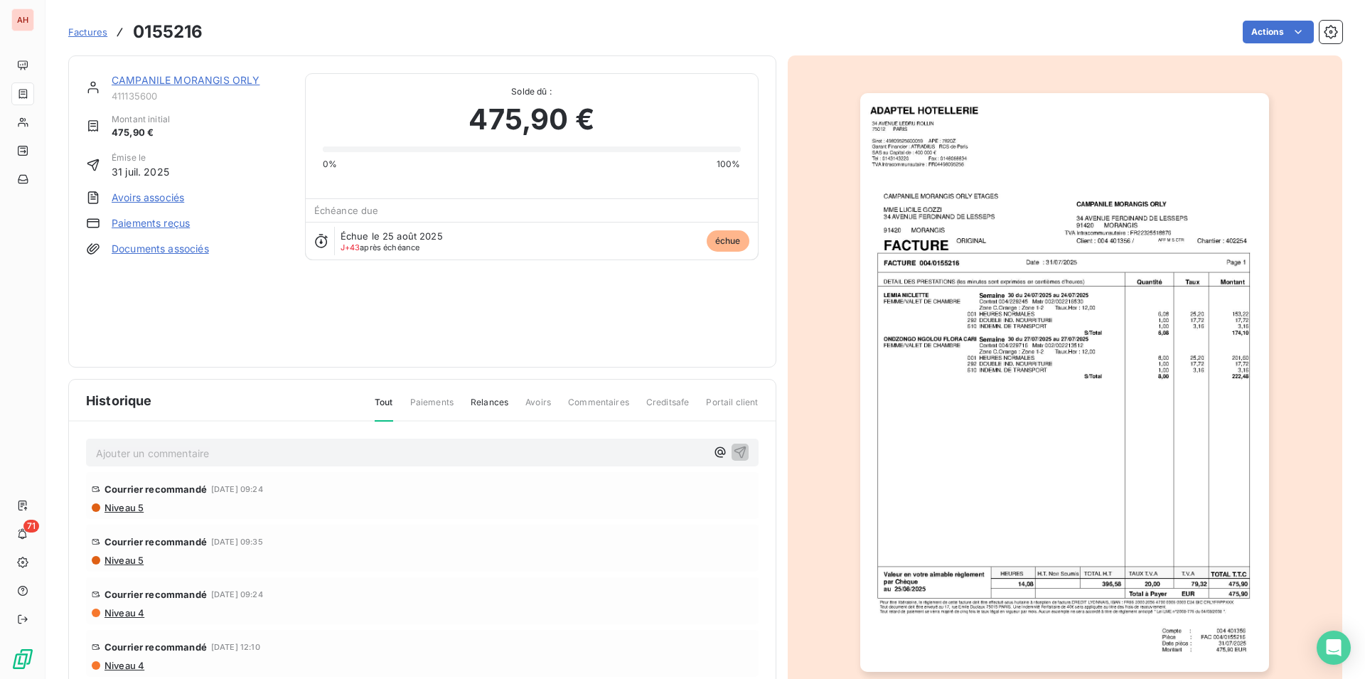
click at [996, 400] on img "button" at bounding box center [1064, 382] width 409 height 579
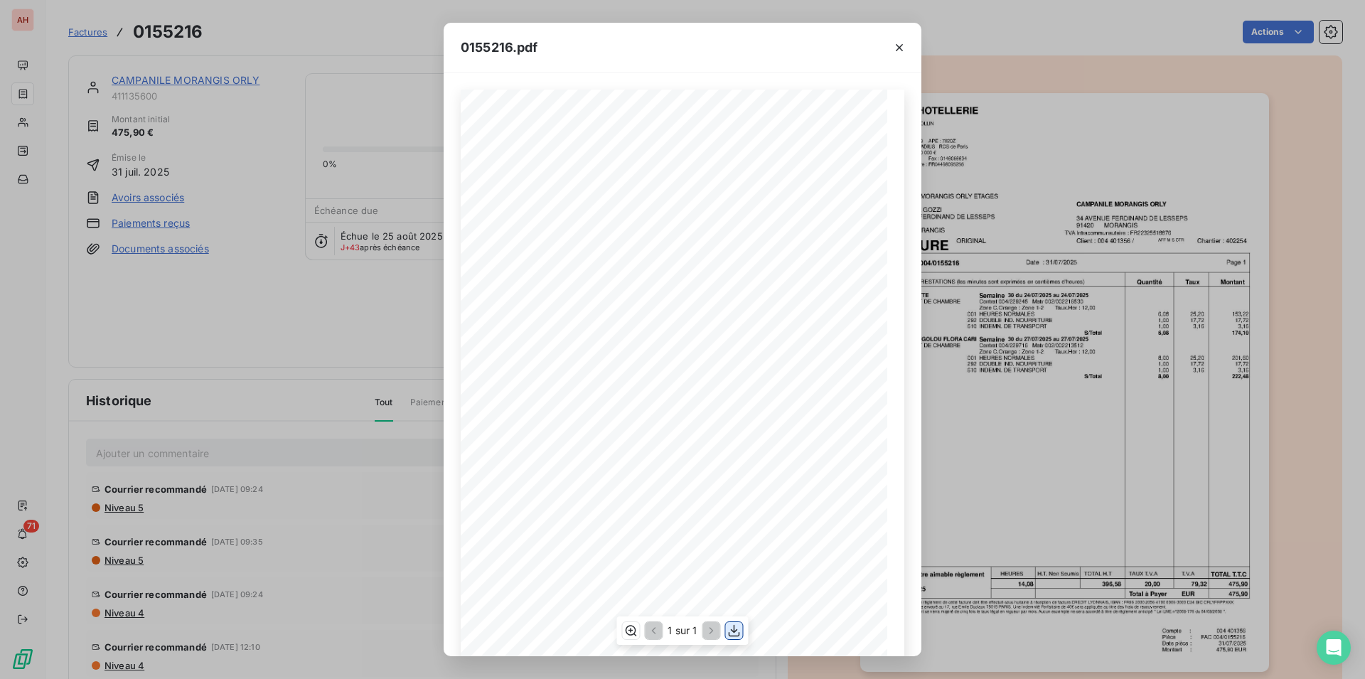
click at [738, 629] on icon "button" at bounding box center [734, 631] width 14 height 14
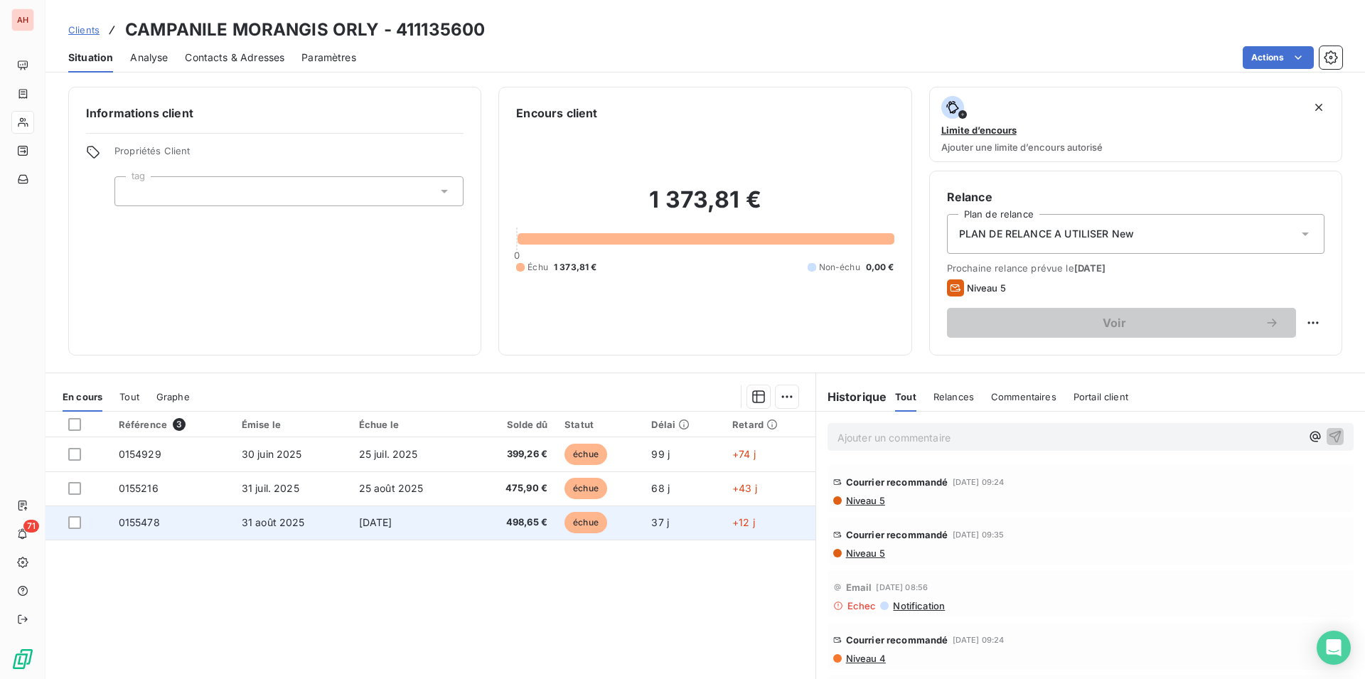
click at [282, 525] on span "31 août 2025" at bounding box center [273, 522] width 63 height 12
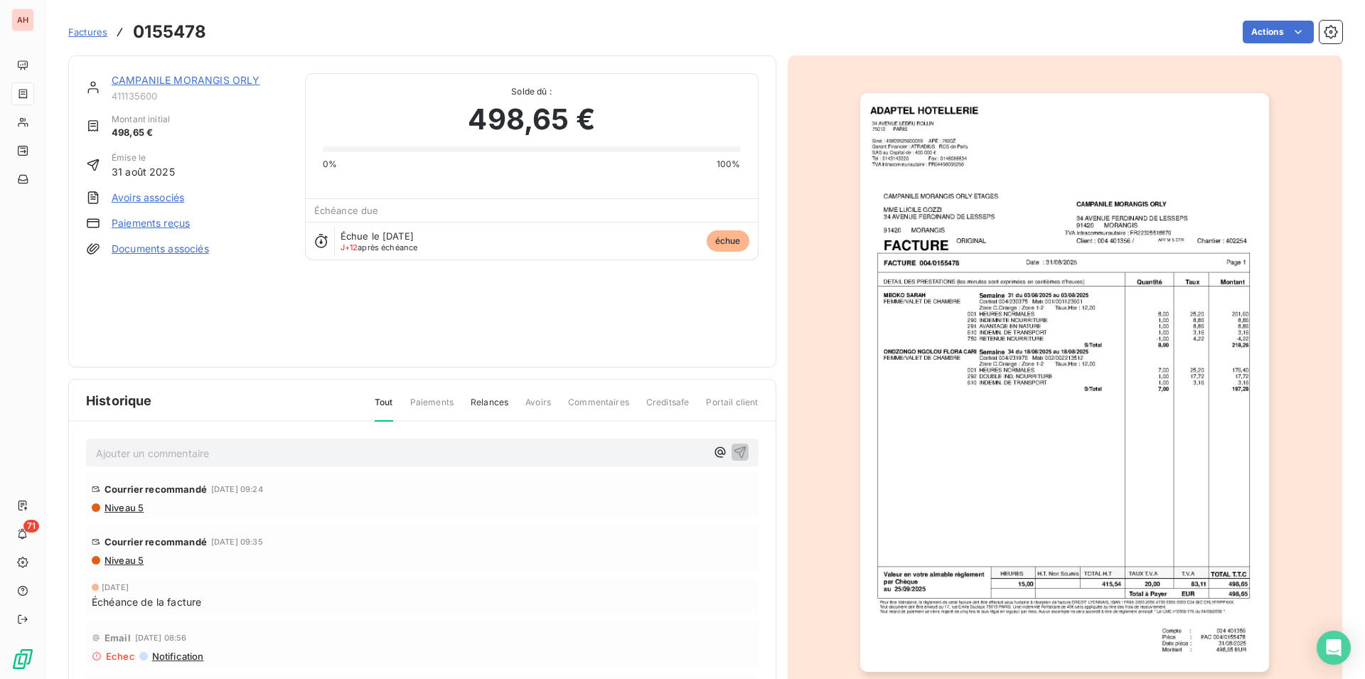
click at [1011, 426] on img "button" at bounding box center [1064, 382] width 409 height 579
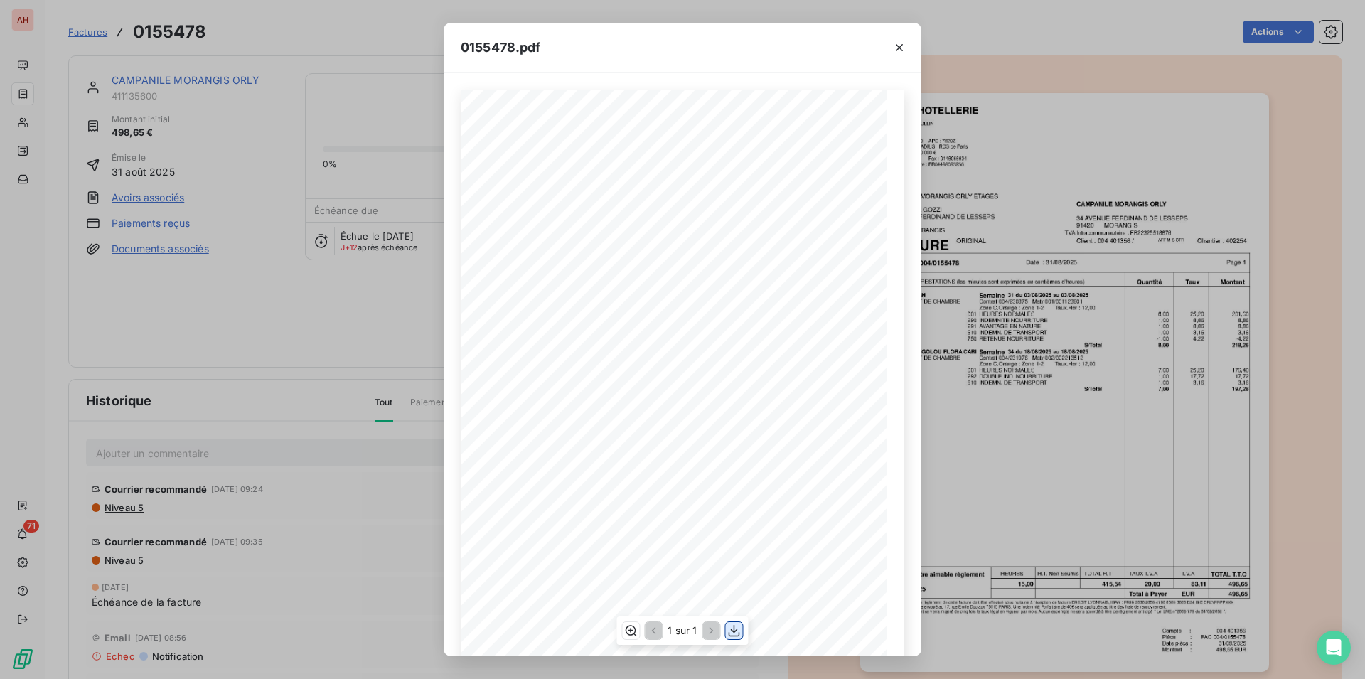
click at [731, 622] on button "button" at bounding box center [734, 630] width 17 height 17
click at [910, 49] on button "button" at bounding box center [899, 47] width 23 height 23
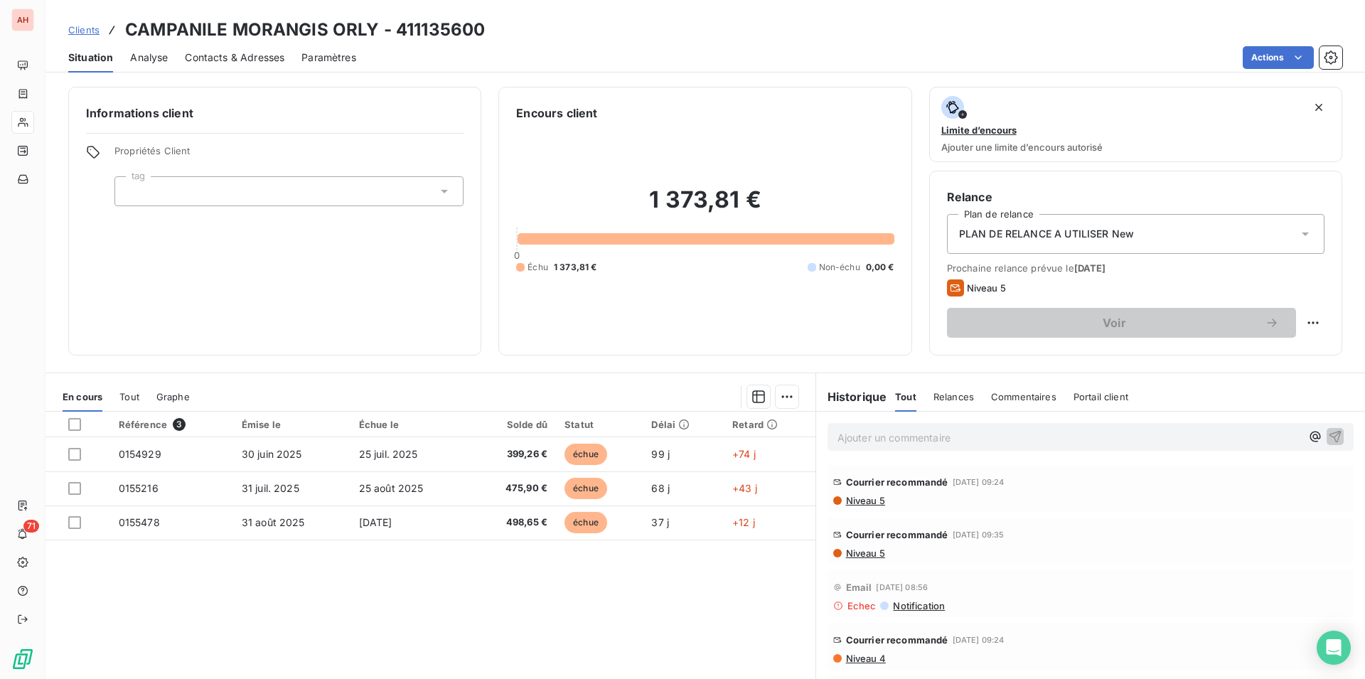
click at [274, 57] on span "Contacts & Adresses" at bounding box center [235, 57] width 100 height 14
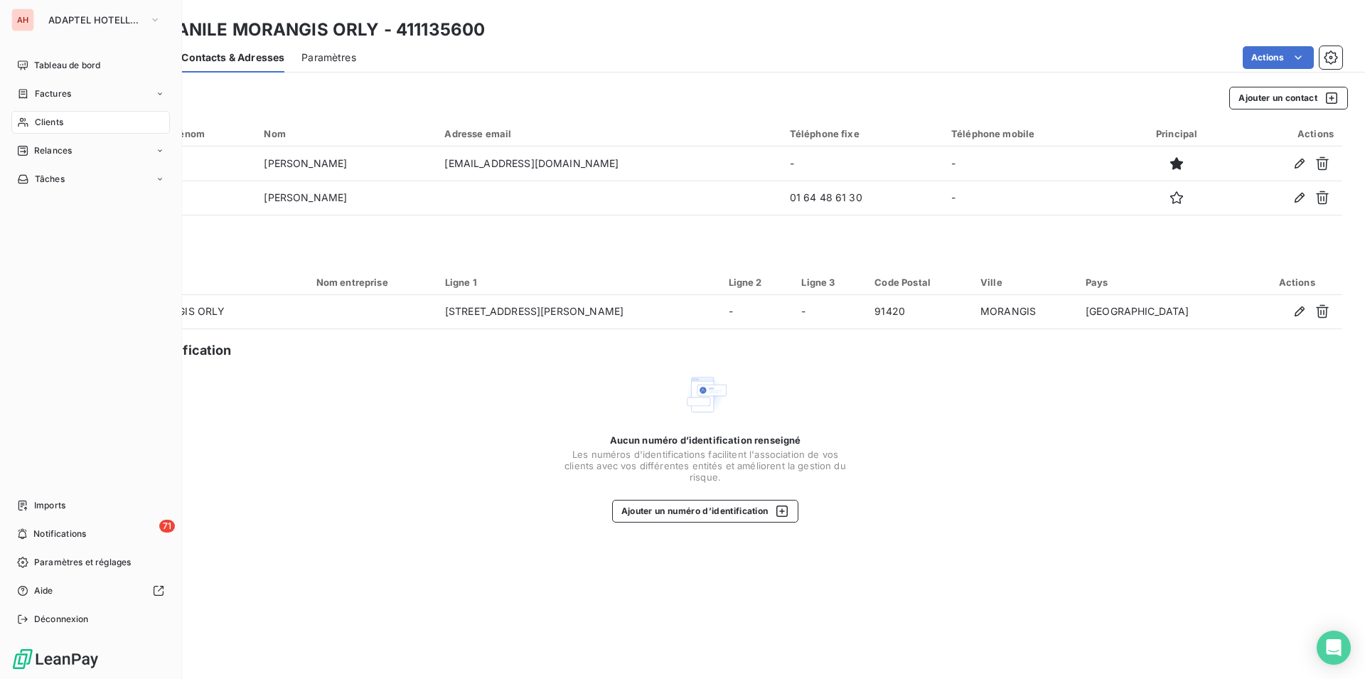
click at [42, 119] on span "Clients" at bounding box center [49, 122] width 28 height 13
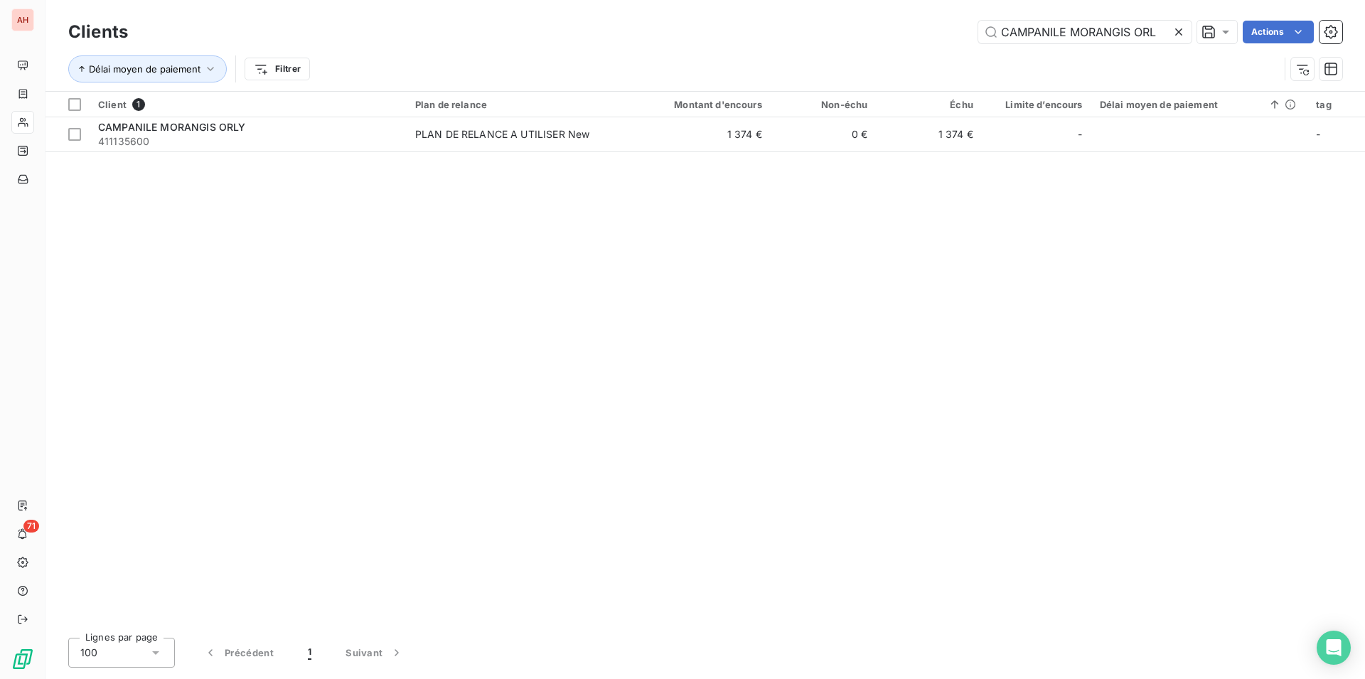
click at [1183, 31] on icon at bounding box center [1179, 32] width 14 height 14
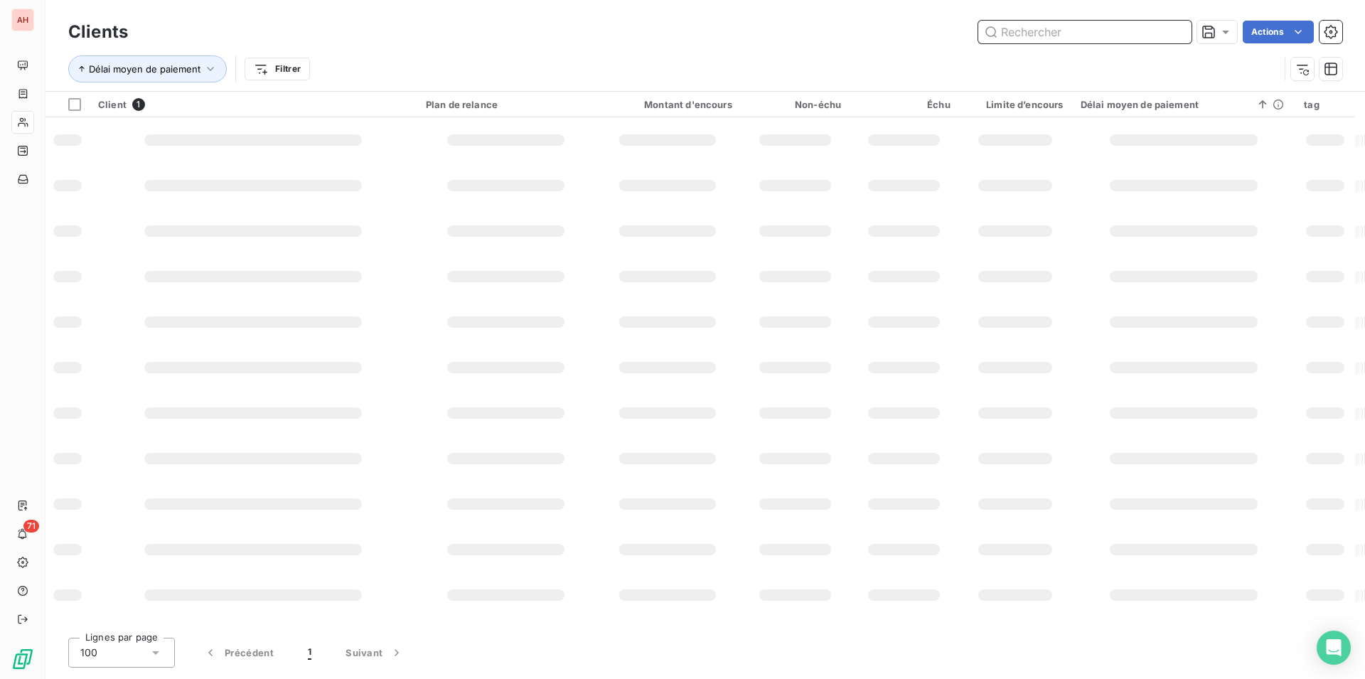
click at [1183, 31] on input "text" at bounding box center [1084, 32] width 213 height 23
click at [1183, 32] on input "text" at bounding box center [1084, 32] width 213 height 23
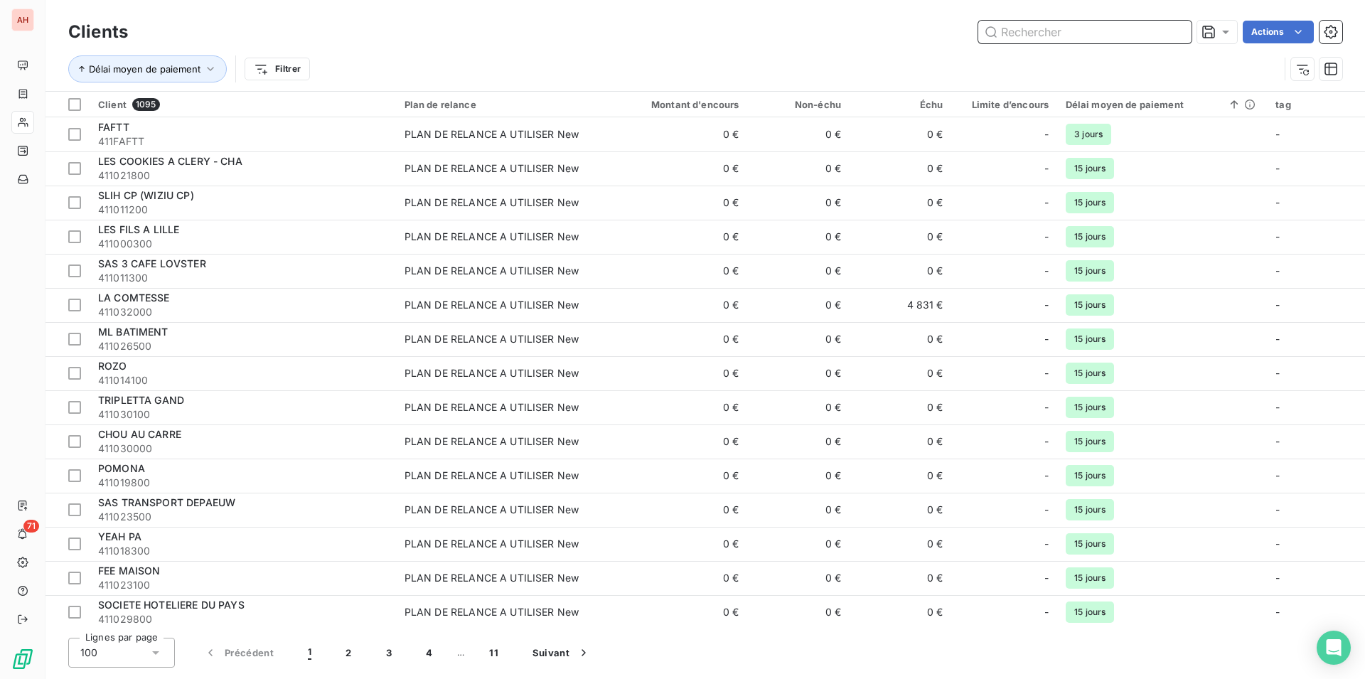
click at [1183, 32] on input "text" at bounding box center [1084, 32] width 213 height 23
click at [1083, 33] on input "text" at bounding box center [1084, 32] width 213 height 23
paste input "KORIAN LE GATINAIS"
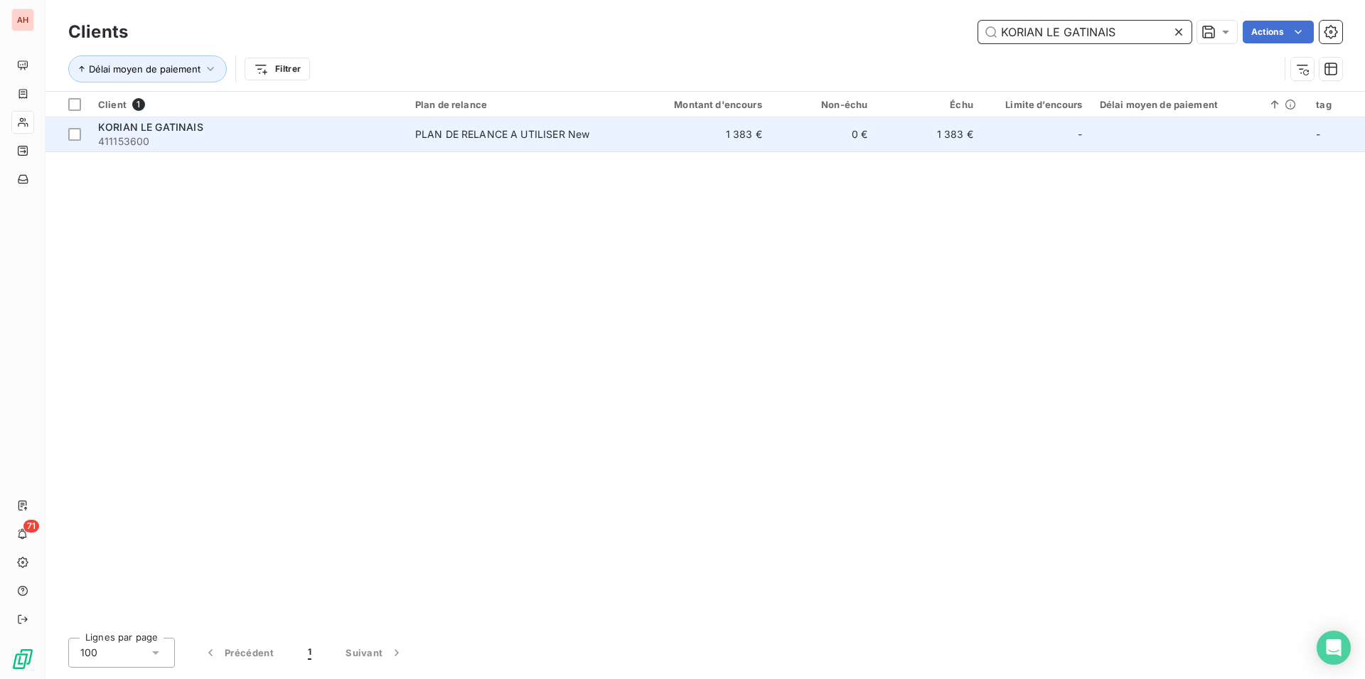
type input "KORIAN LE GATINAIS"
click at [569, 139] on div "PLAN DE RELANCE A UTILISER New" at bounding box center [502, 134] width 175 height 14
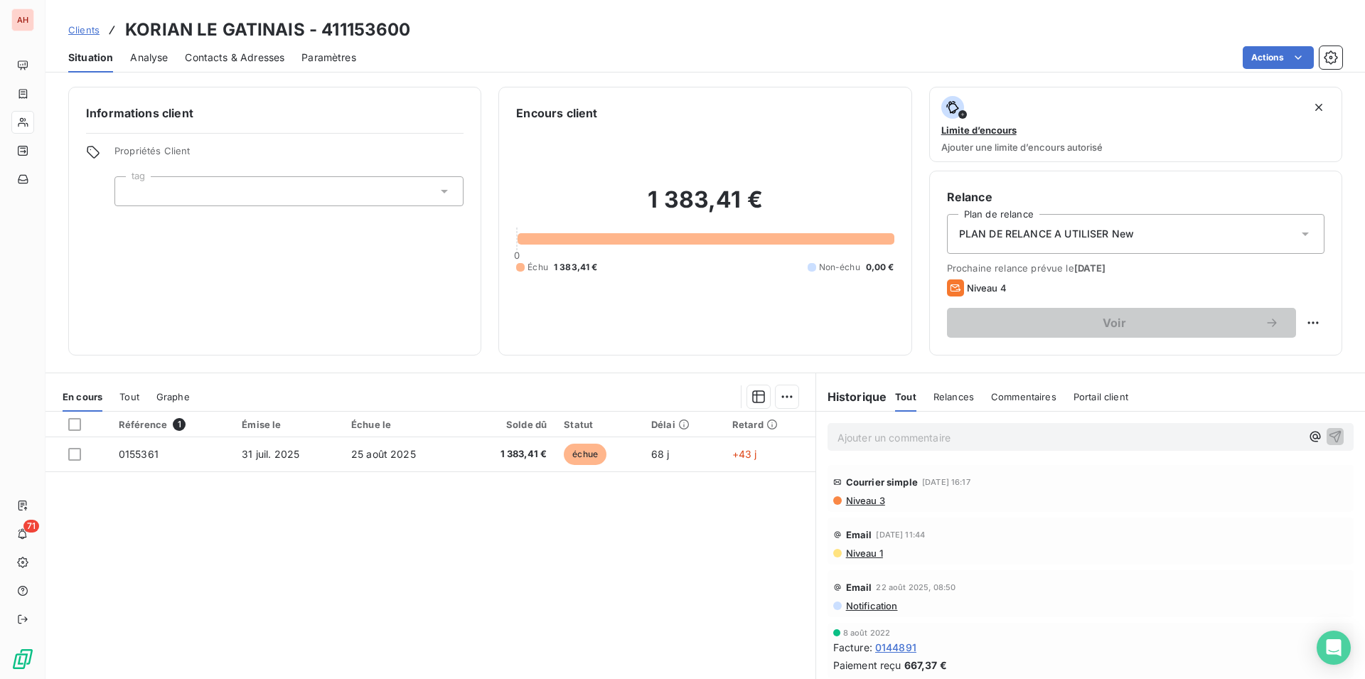
click at [551, 572] on div "Référence 1 Émise le Échue le Solde dû Statut Délai Retard 0155361 [DATE] [DATE…" at bounding box center [431, 549] width 770 height 274
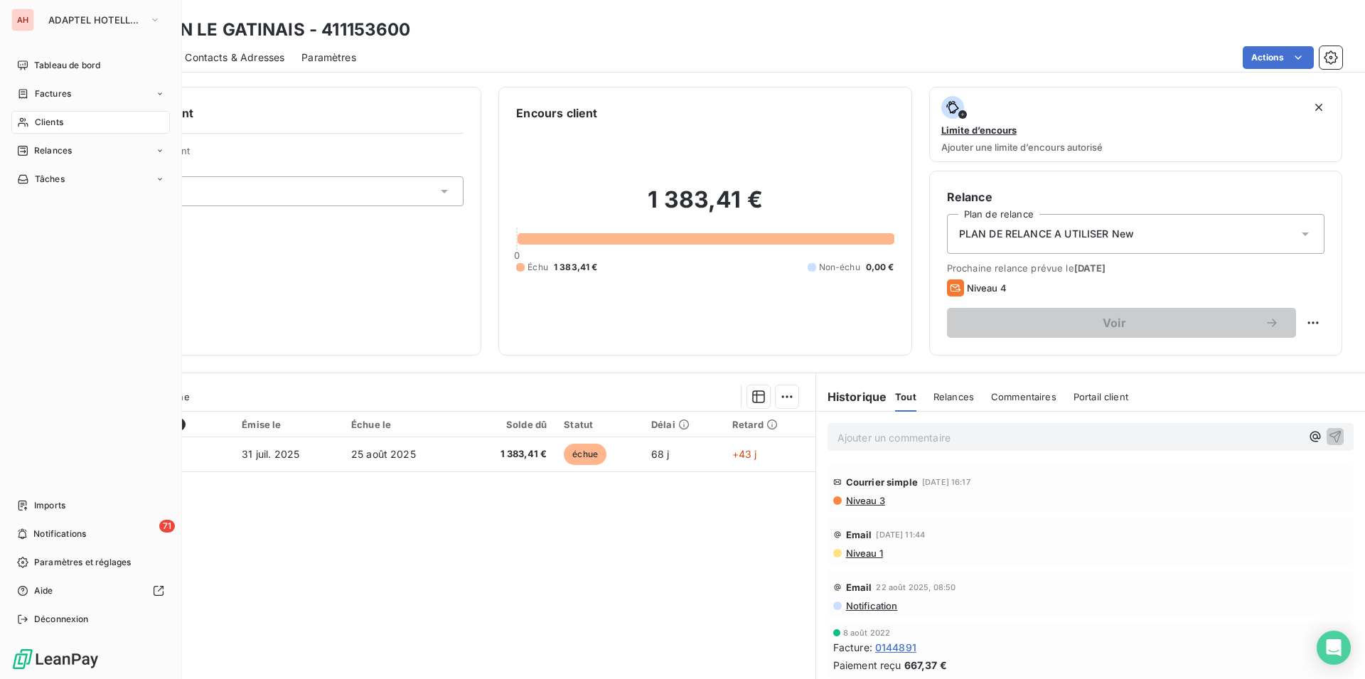
click at [29, 122] on div "Clients" at bounding box center [90, 122] width 159 height 23
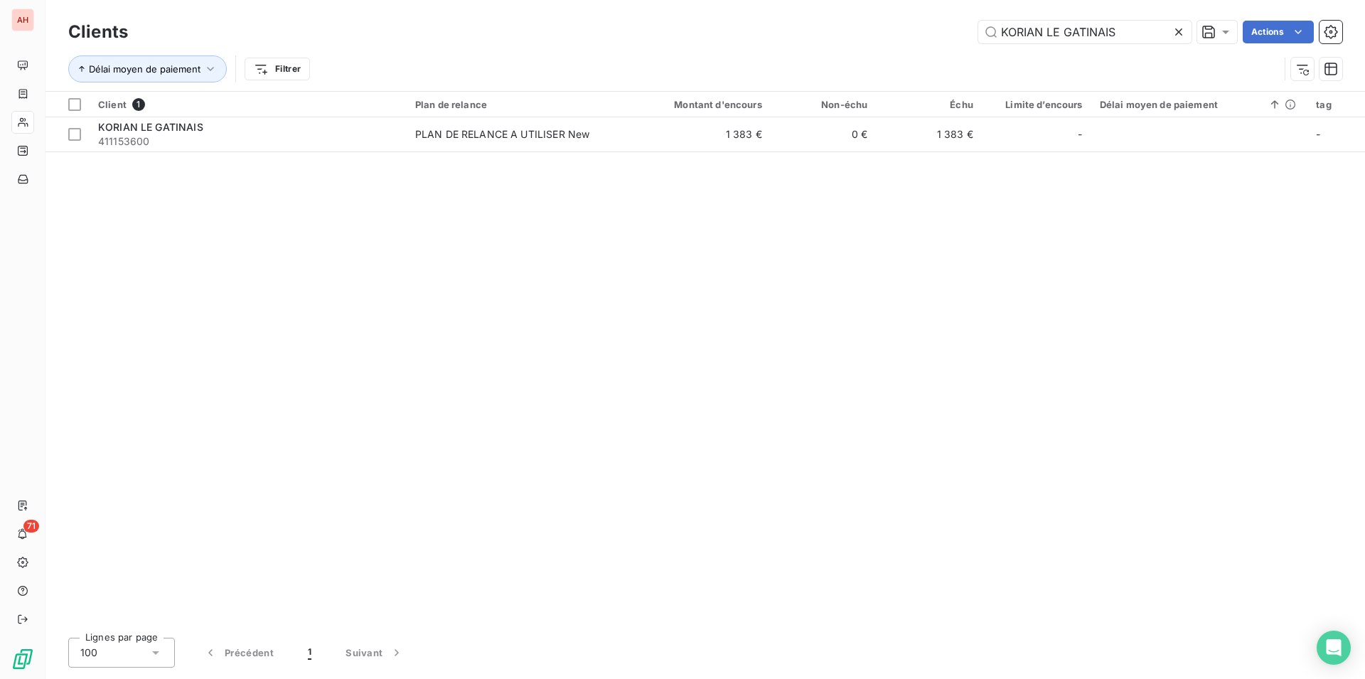
click at [1176, 33] on icon at bounding box center [1178, 31] width 7 height 7
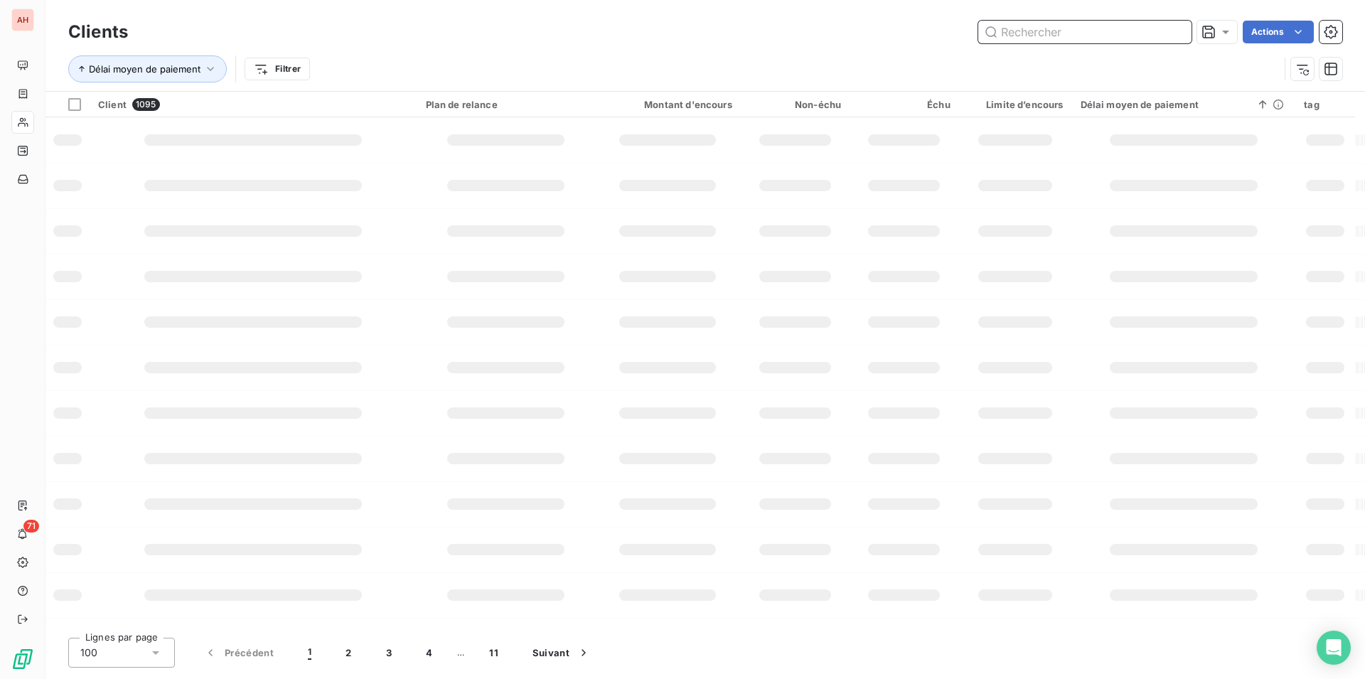
click at [1047, 42] on input "text" at bounding box center [1084, 32] width 213 height 23
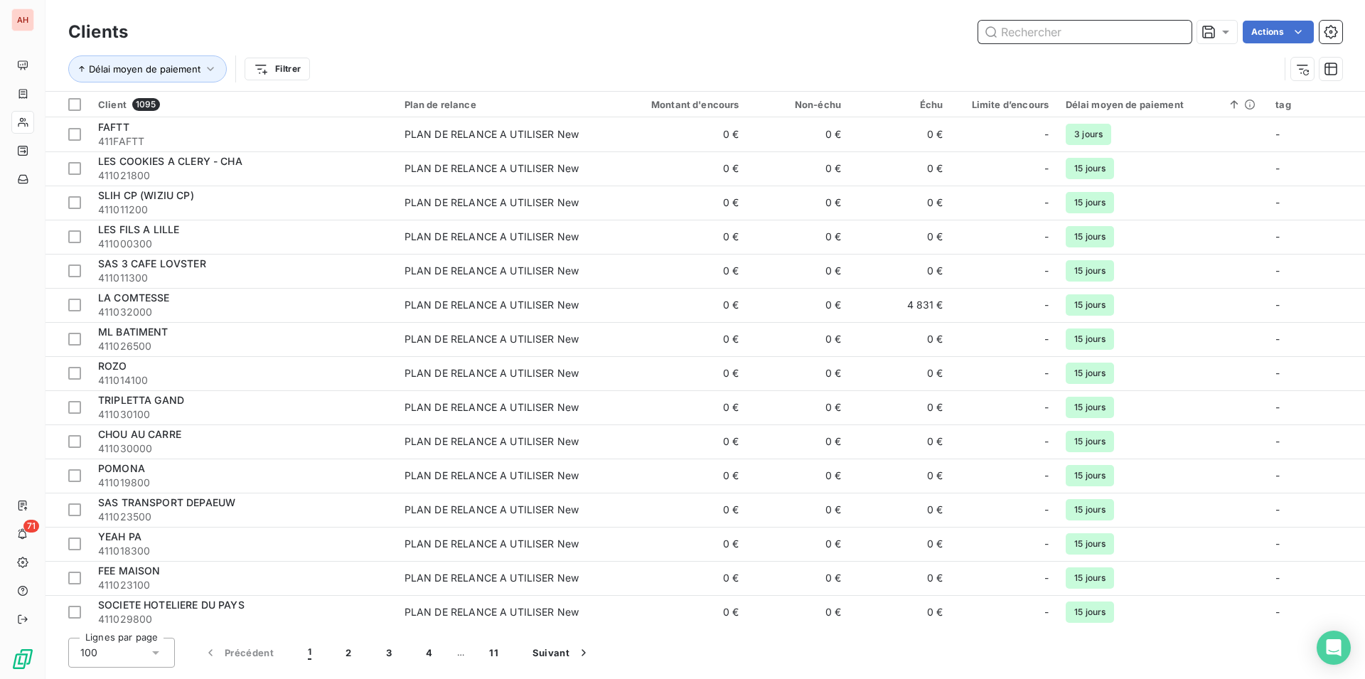
click at [1047, 42] on input "text" at bounding box center [1084, 32] width 213 height 23
click at [1045, 37] on input "text" at bounding box center [1084, 32] width 213 height 23
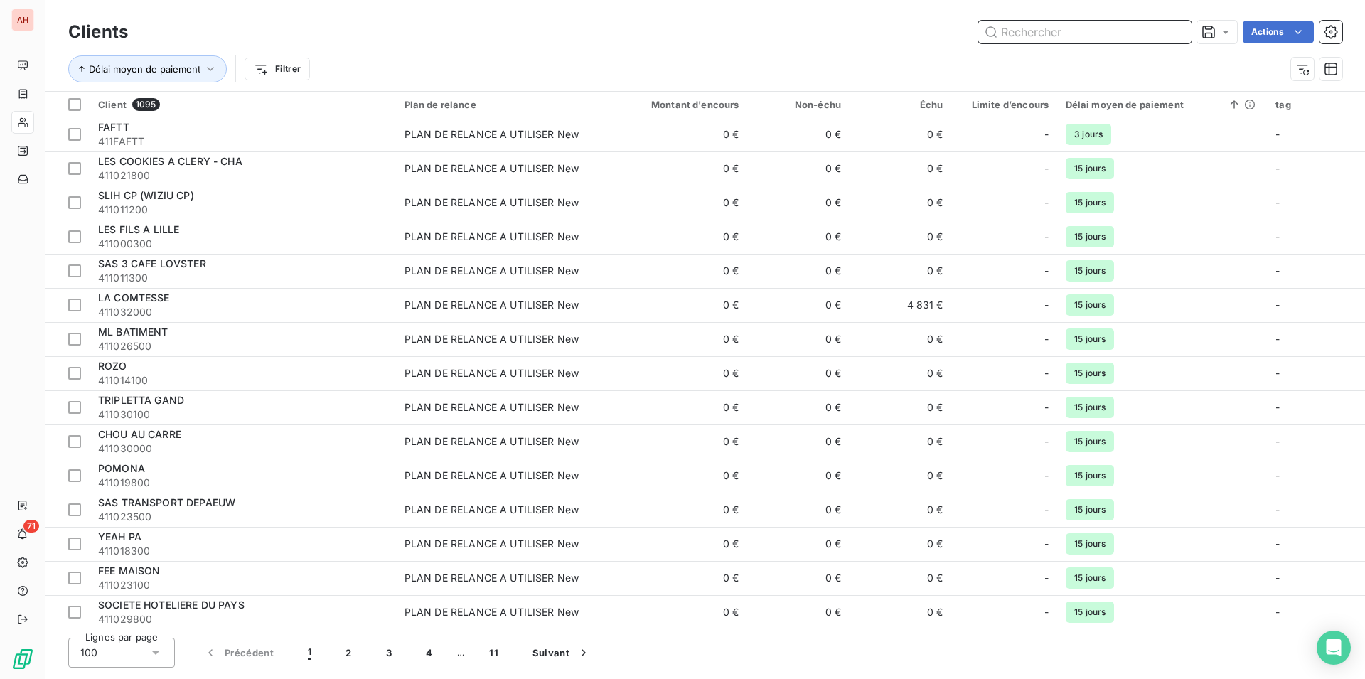
click at [1045, 37] on input "text" at bounding box center [1084, 32] width 213 height 23
click at [1044, 23] on input "text" at bounding box center [1084, 32] width 213 height 23
paste input "KORIAN LE GATINAIS"
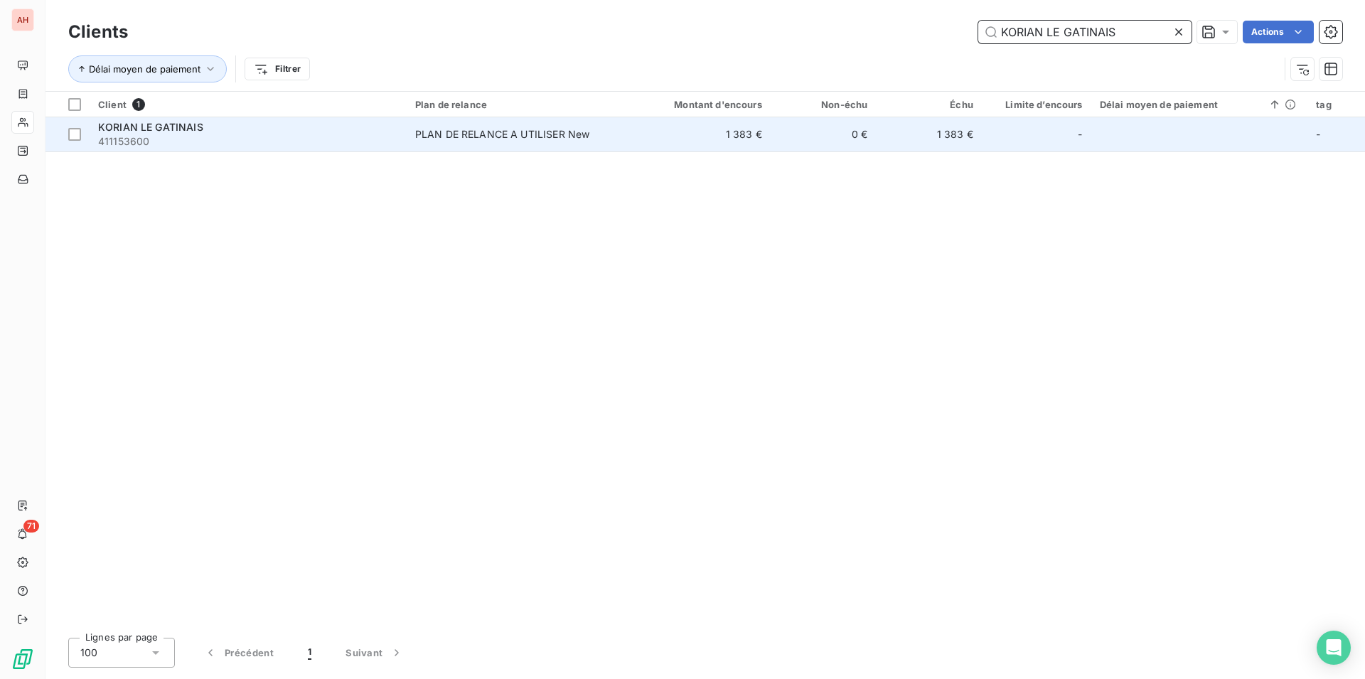
type input "KORIAN LE GATINAIS"
click at [431, 139] on div "PLAN DE RELANCE A UTILISER New" at bounding box center [502, 134] width 175 height 14
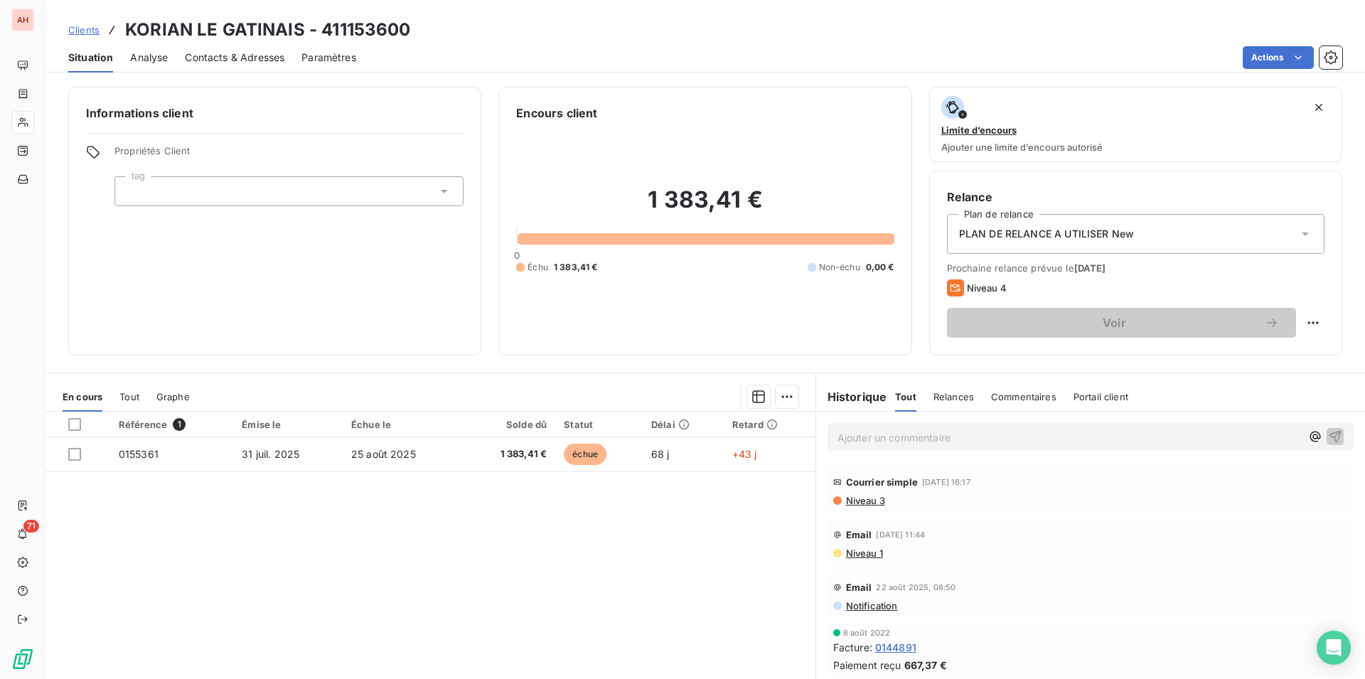
click at [206, 65] on div "Contacts & Adresses" at bounding box center [235, 58] width 100 height 30
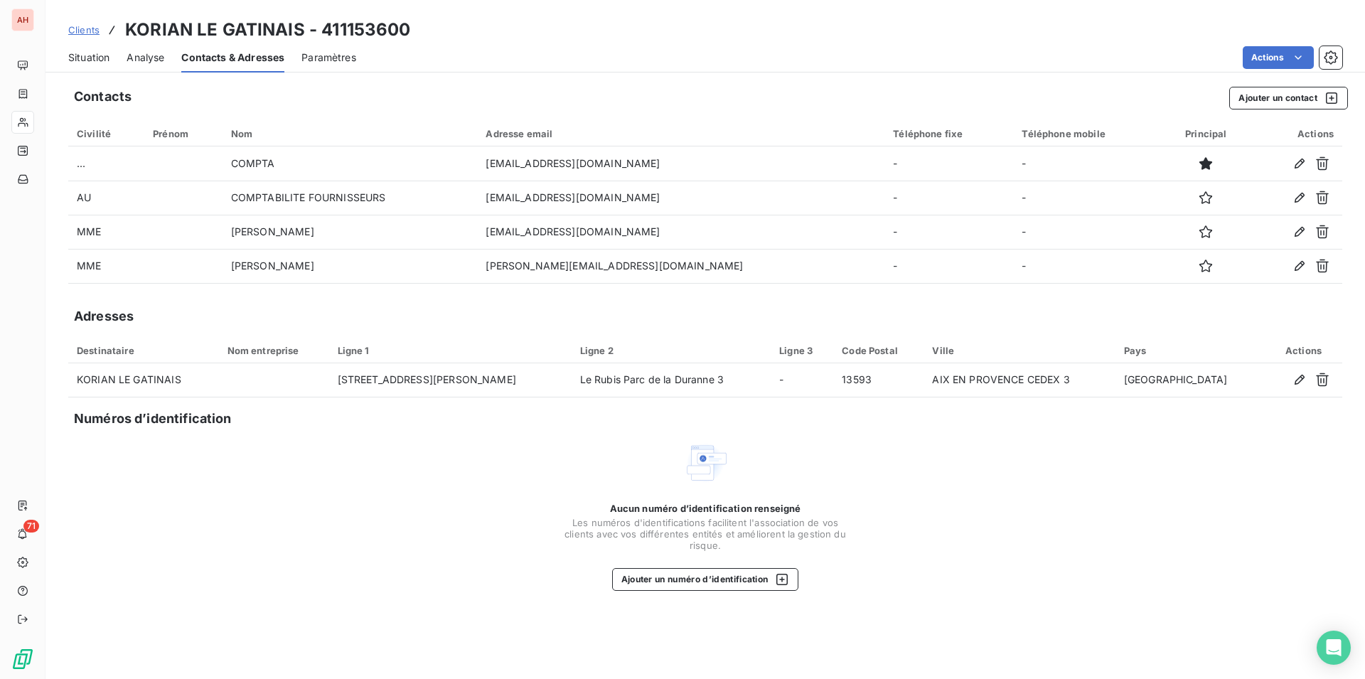
click at [93, 51] on span "Situation" at bounding box center [88, 57] width 41 height 14
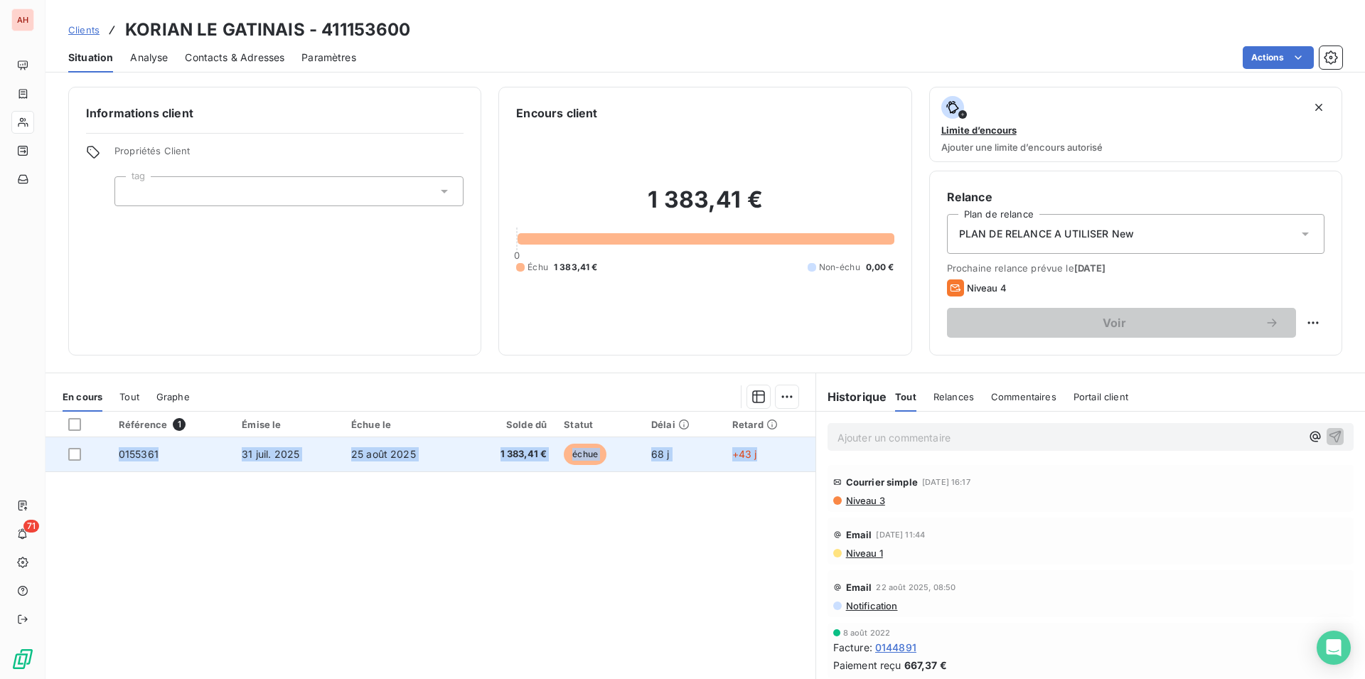
drag, startPoint x: 122, startPoint y: 32, endPoint x: 658, endPoint y: 459, distance: 685.8
click at [786, 490] on div "Clients KORIAN LE GATINAIS - 411153600 Situation Analyse Contacts & Adresses Pa…" at bounding box center [706, 339] width 1320 height 679
copy tr "0155361 [DATE] [DATE] 1 383,41 € échue 68 j +43 j"
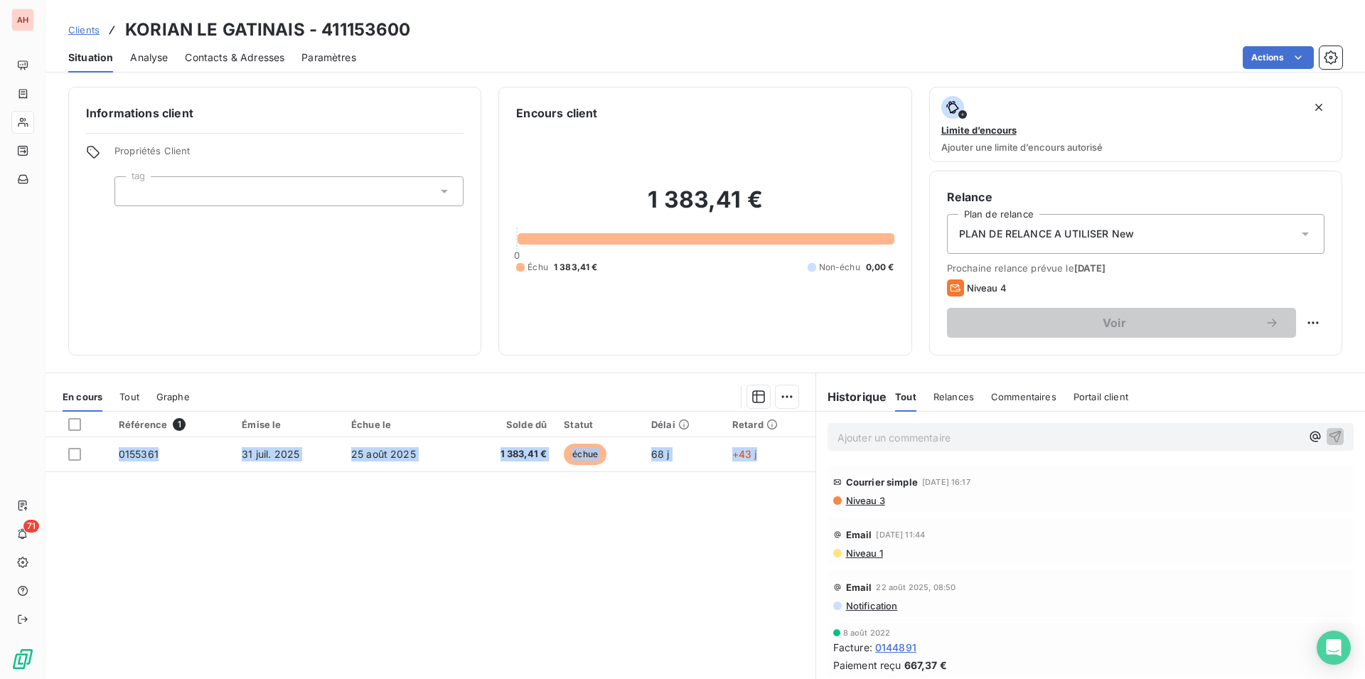
click at [242, 53] on span "Contacts & Adresses" at bounding box center [235, 57] width 100 height 14
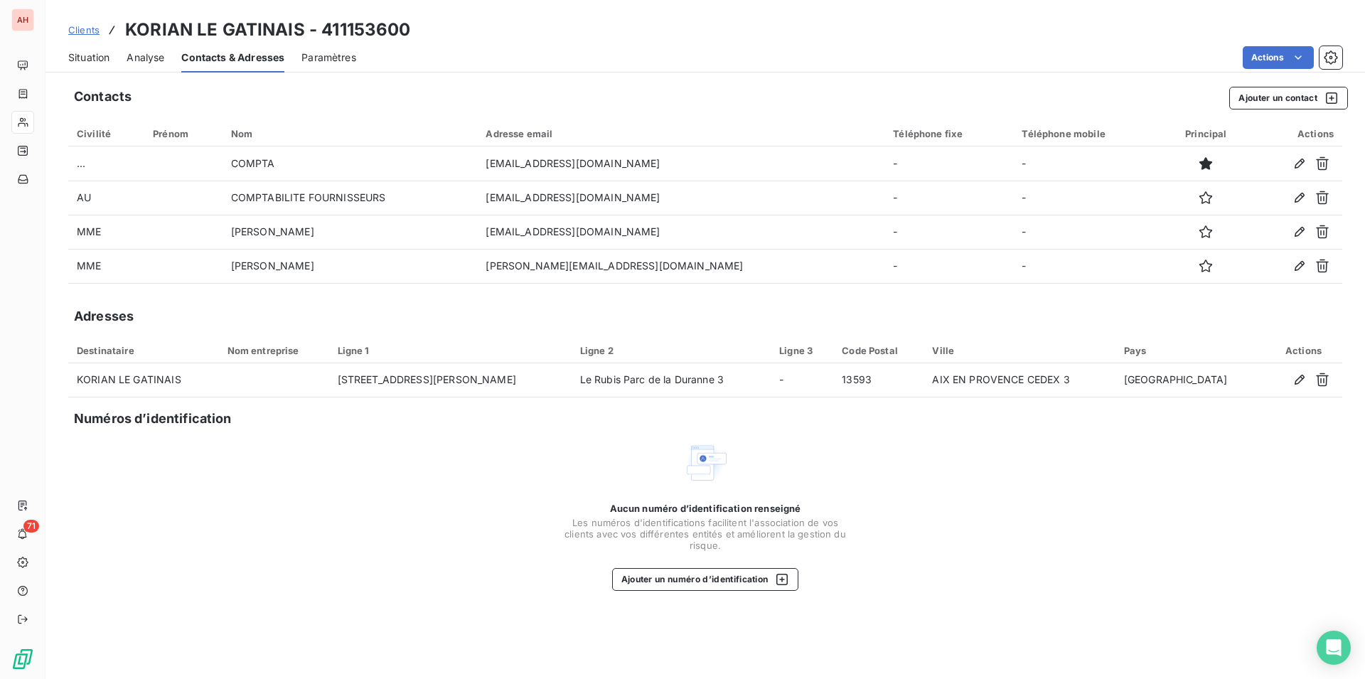
click at [370, 575] on div "Aucun numéro d’identification renseigné Les numéros d'identifications faciliten…" at bounding box center [705, 515] width 1274 height 151
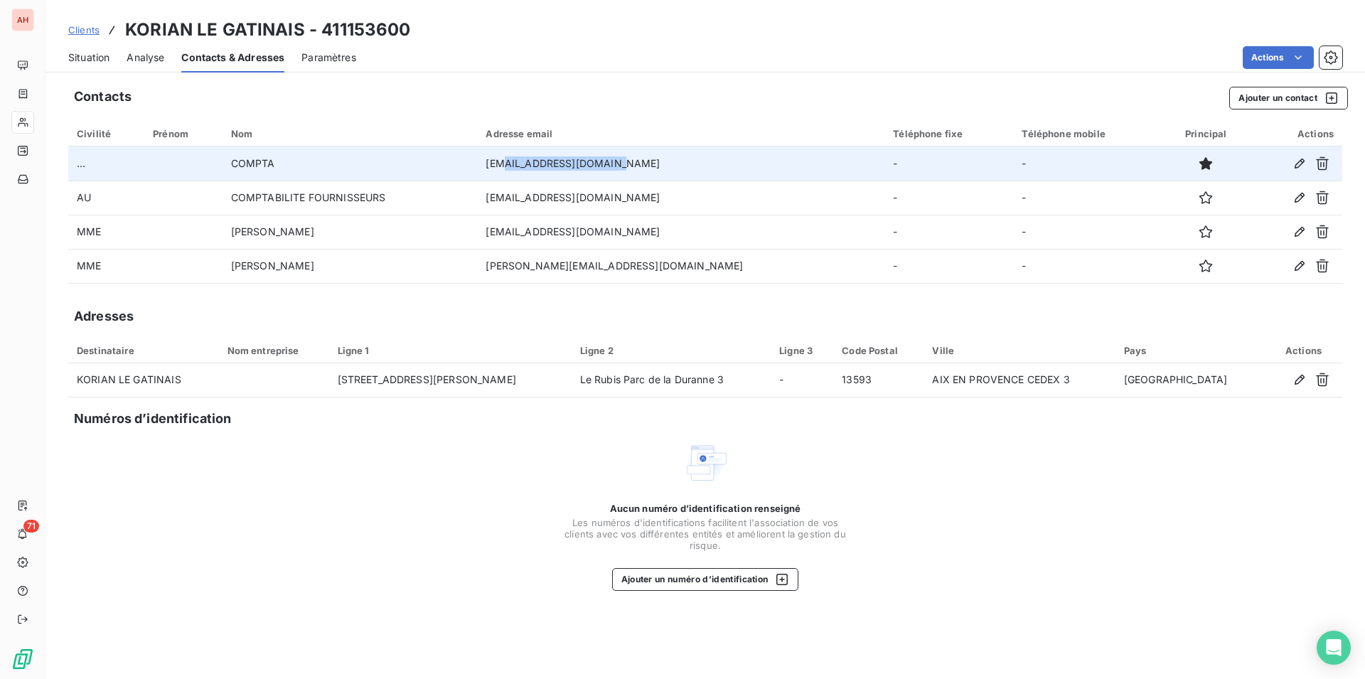
drag, startPoint x: 661, startPoint y: 162, endPoint x: 558, endPoint y: 161, distance: 103.1
click at [558, 161] on td "[EMAIL_ADDRESS][DOMAIN_NAME]" at bounding box center [680, 163] width 407 height 34
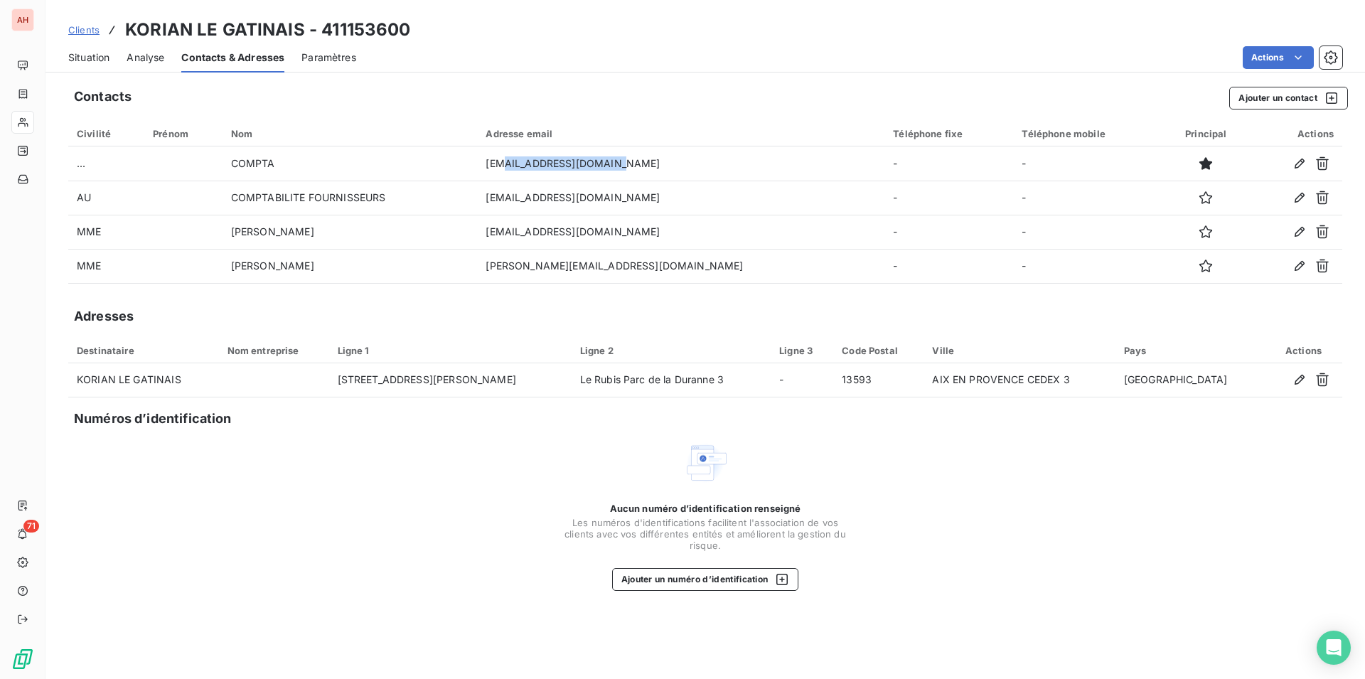
click at [300, 606] on div "Contacts Ajouter un contact Civilité Prénom Nom Adresse email Téléphone fixe Té…" at bounding box center [706, 378] width 1320 height 601
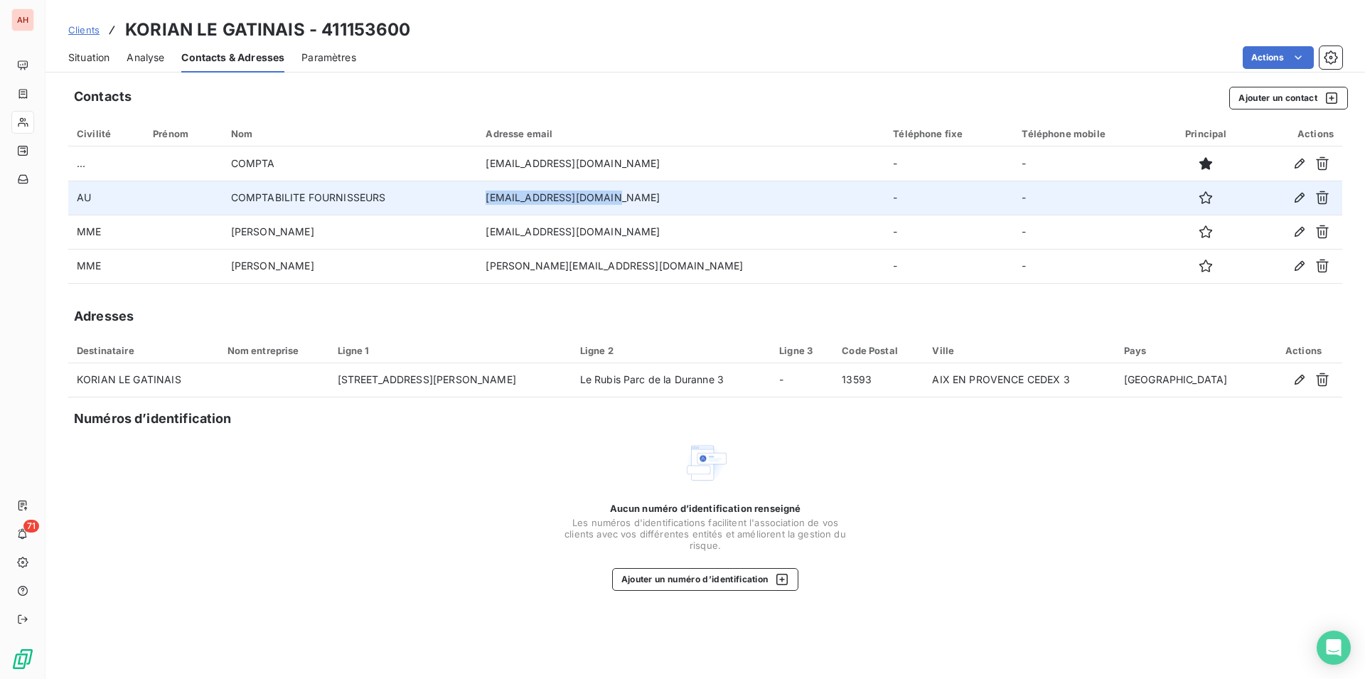
drag, startPoint x: 664, startPoint y: 197, endPoint x: 531, endPoint y: 195, distance: 133.0
click at [531, 195] on tr "AU COMPTABILITE FOURNISSEURS [EMAIL_ADDRESS][DOMAIN_NAME] - -" at bounding box center [705, 198] width 1274 height 34
copy tr "[EMAIL_ADDRESS][DOMAIN_NAME]"
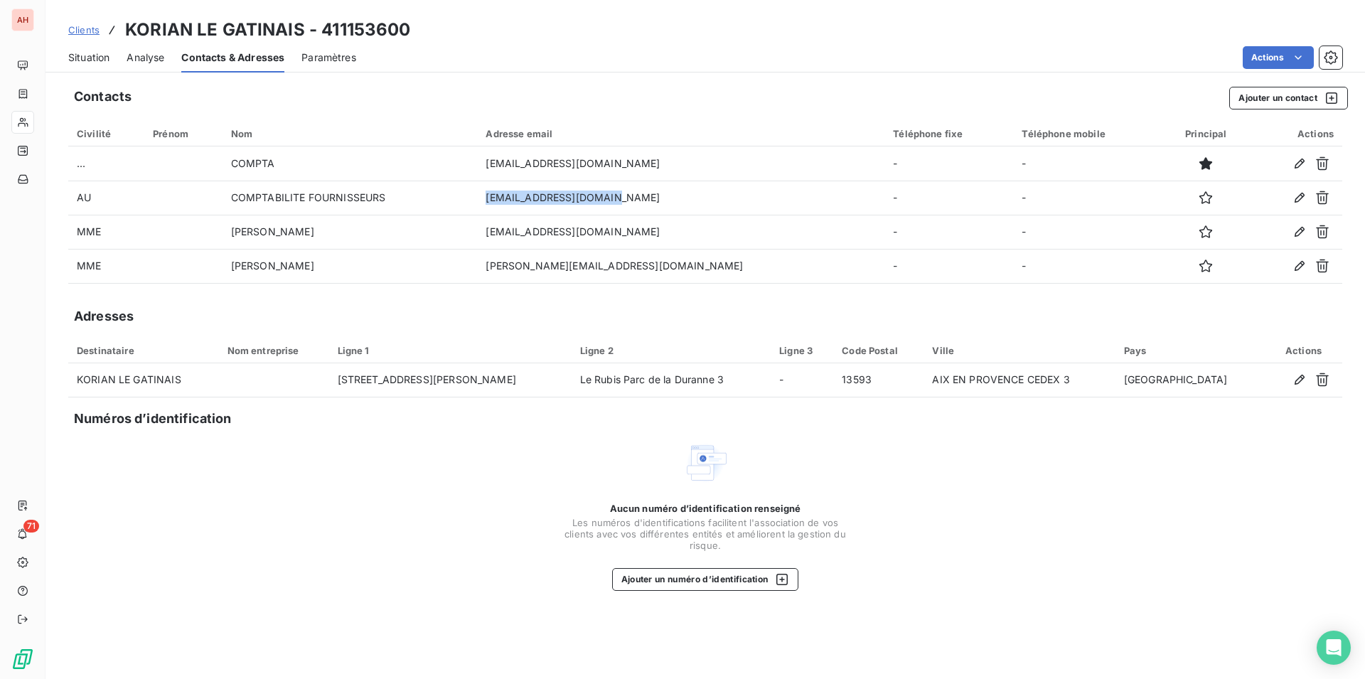
click at [78, 50] on span "Situation" at bounding box center [88, 57] width 41 height 14
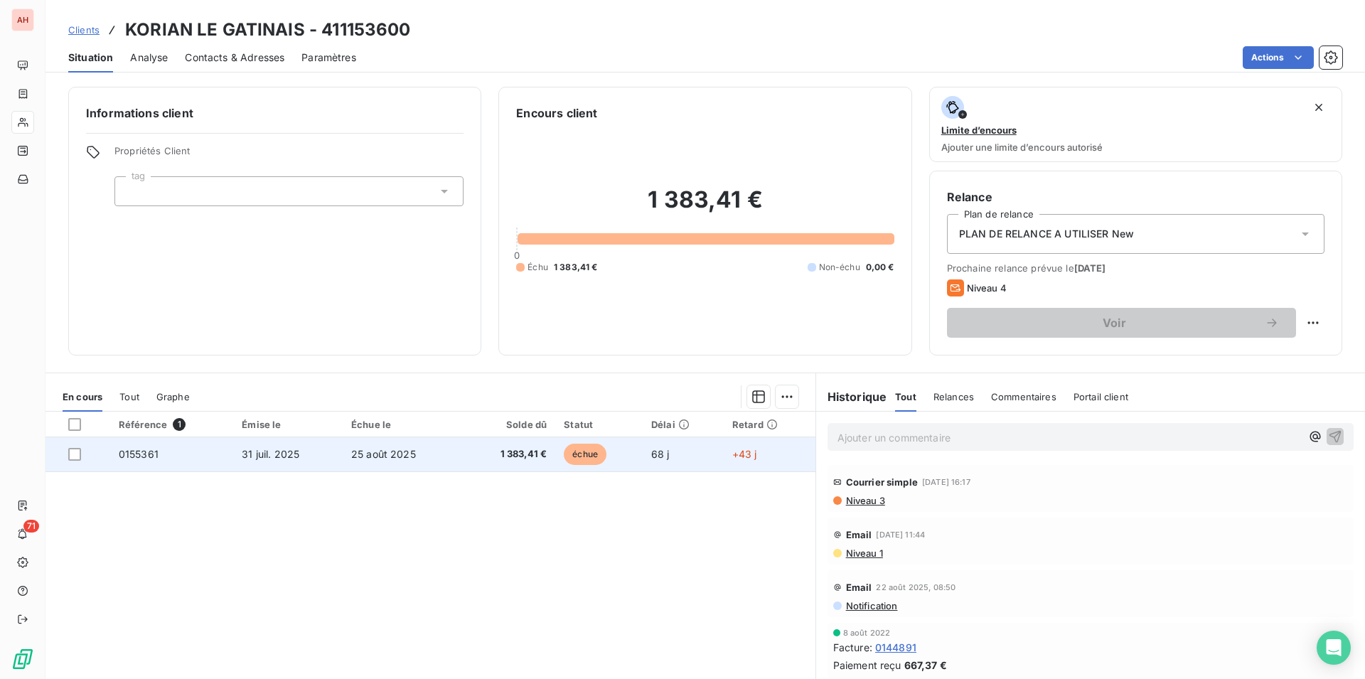
click at [458, 461] on td "25 août 2025" at bounding box center [402, 454] width 119 height 34
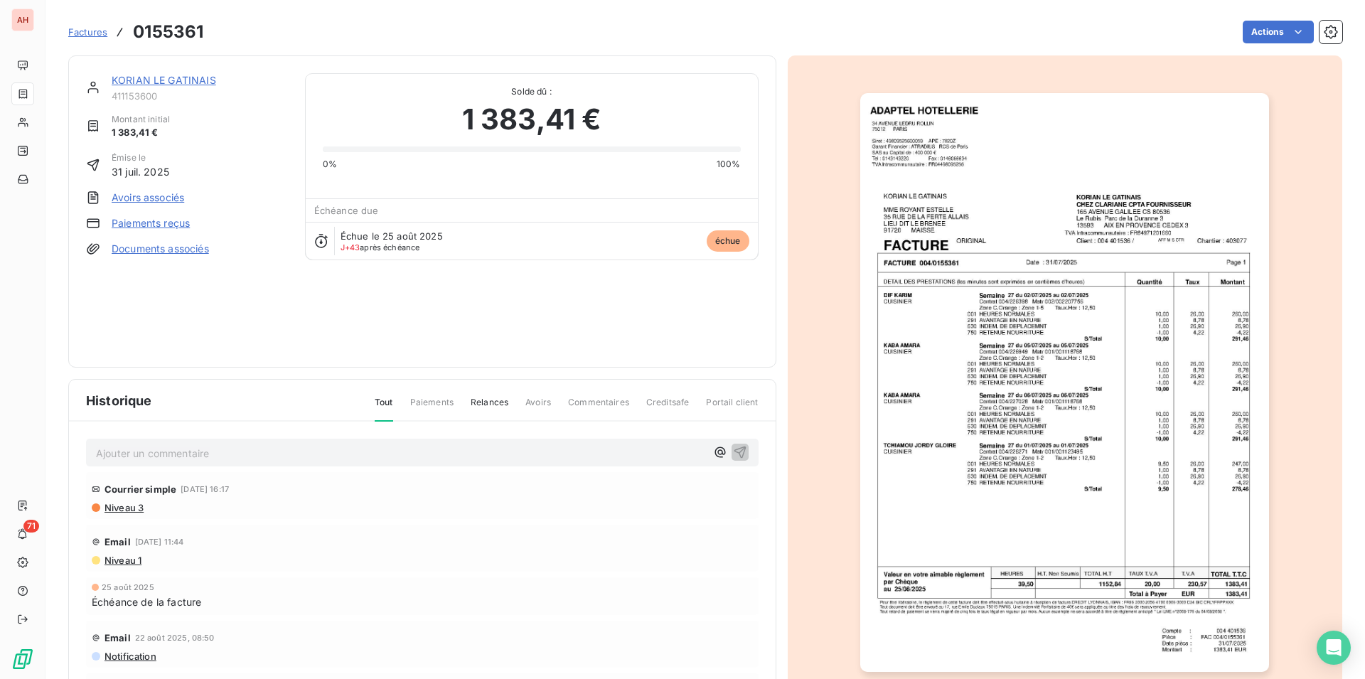
click at [995, 371] on img "button" at bounding box center [1064, 382] width 409 height 579
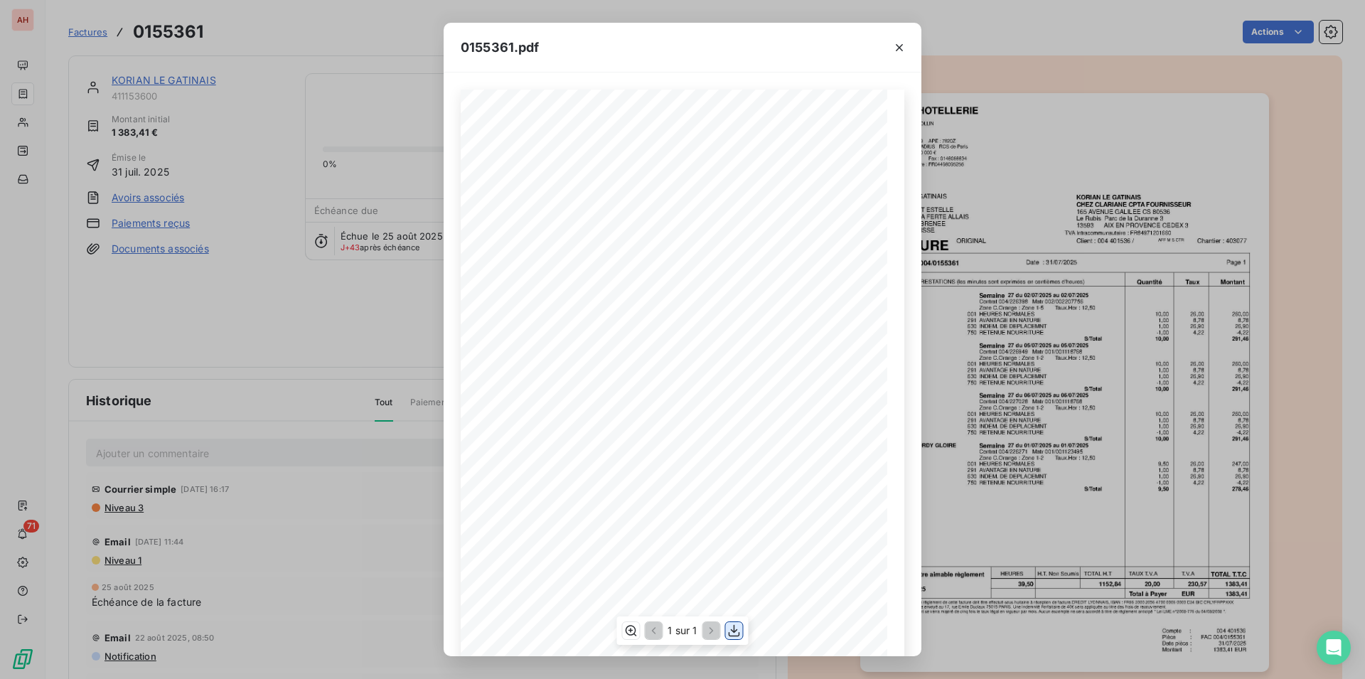
click at [731, 630] on icon "button" at bounding box center [734, 631] width 11 height 12
click at [897, 43] on icon "button" at bounding box center [899, 48] width 14 height 14
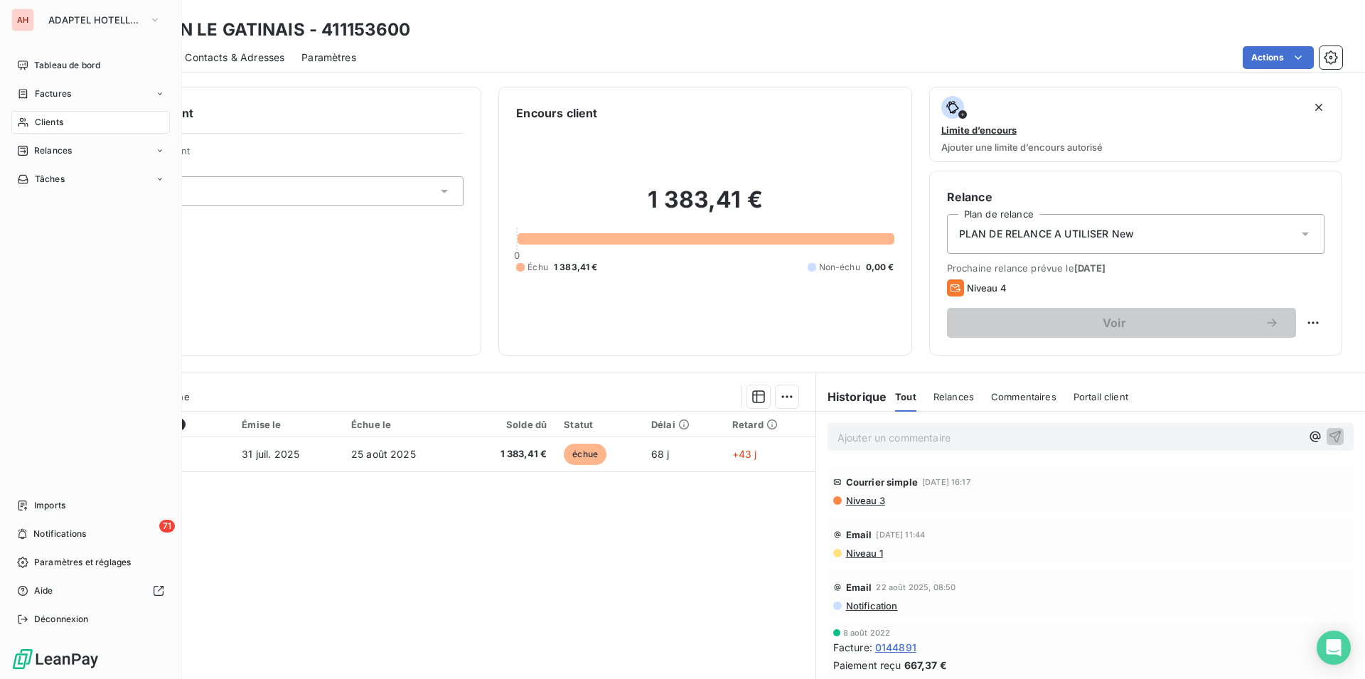
click at [41, 129] on div "Clients" at bounding box center [90, 122] width 159 height 23
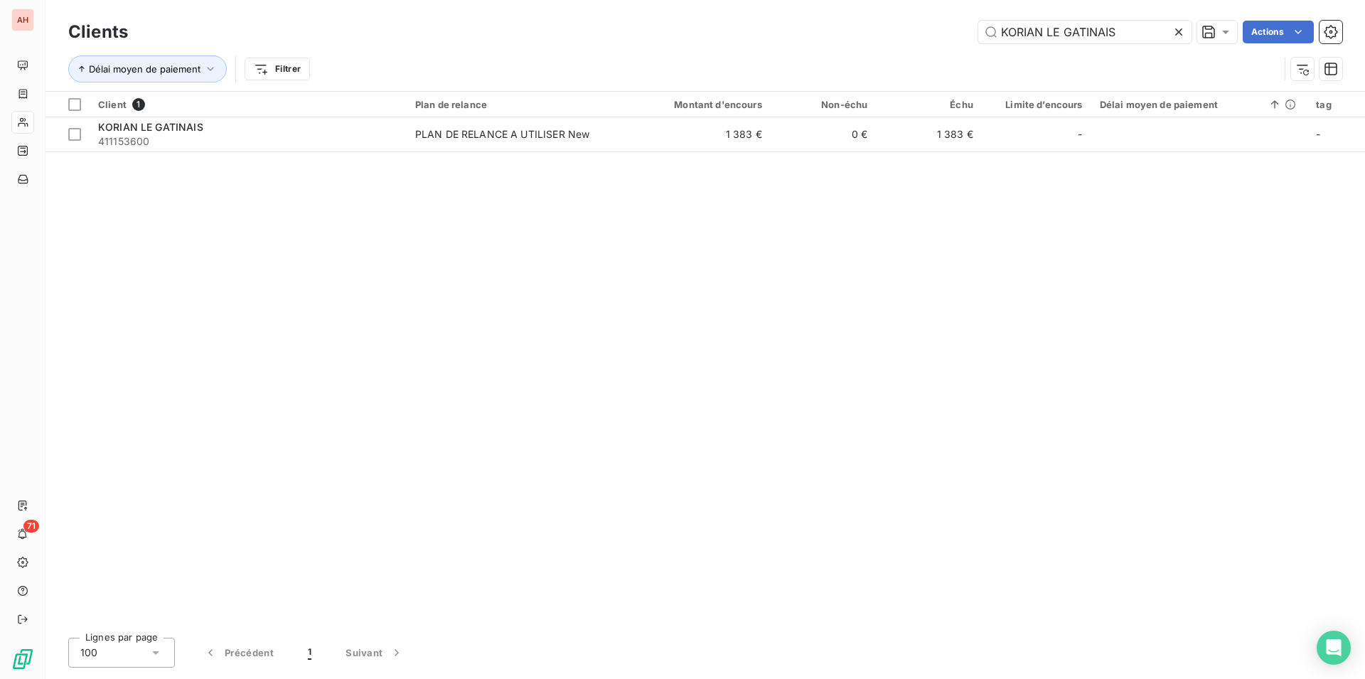
click at [1173, 31] on icon at bounding box center [1179, 32] width 14 height 14
click at [1173, 31] on input "KORIAN LE GATINAIS" at bounding box center [1084, 32] width 213 height 23
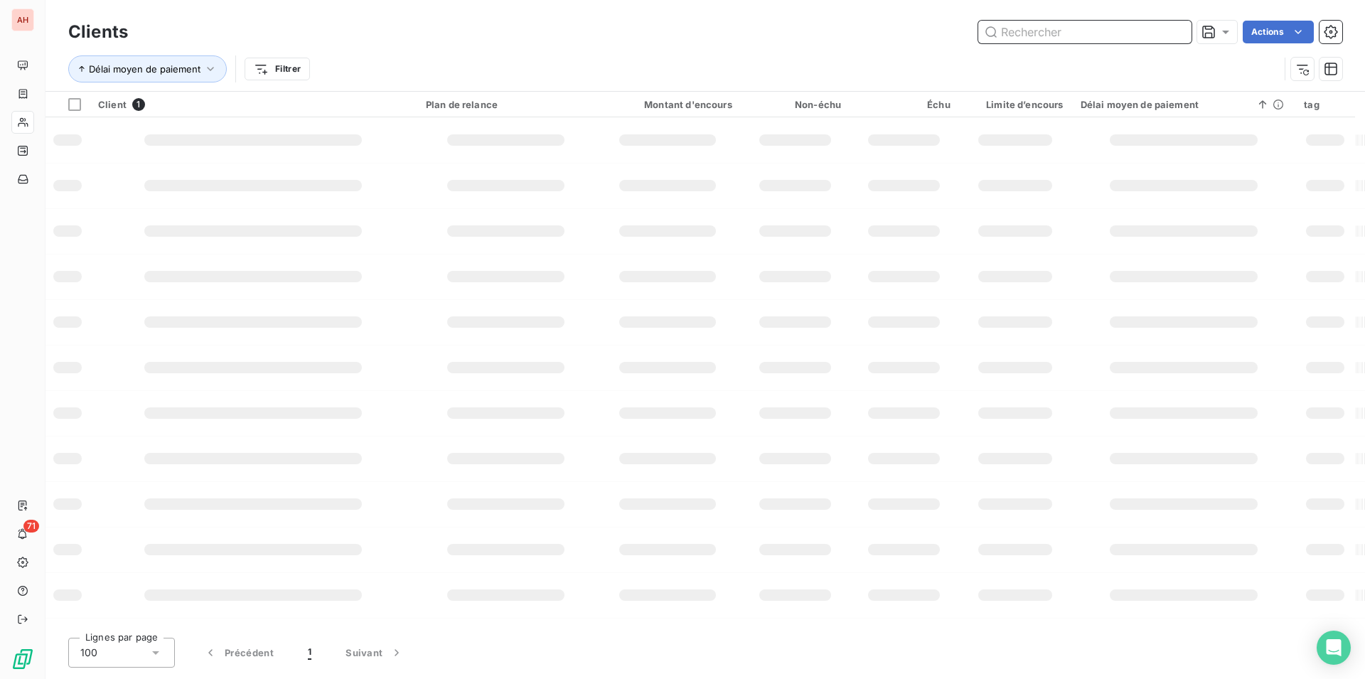
click at [1173, 31] on input "text" at bounding box center [1084, 32] width 213 height 23
click at [1186, 31] on input "text" at bounding box center [1084, 32] width 213 height 23
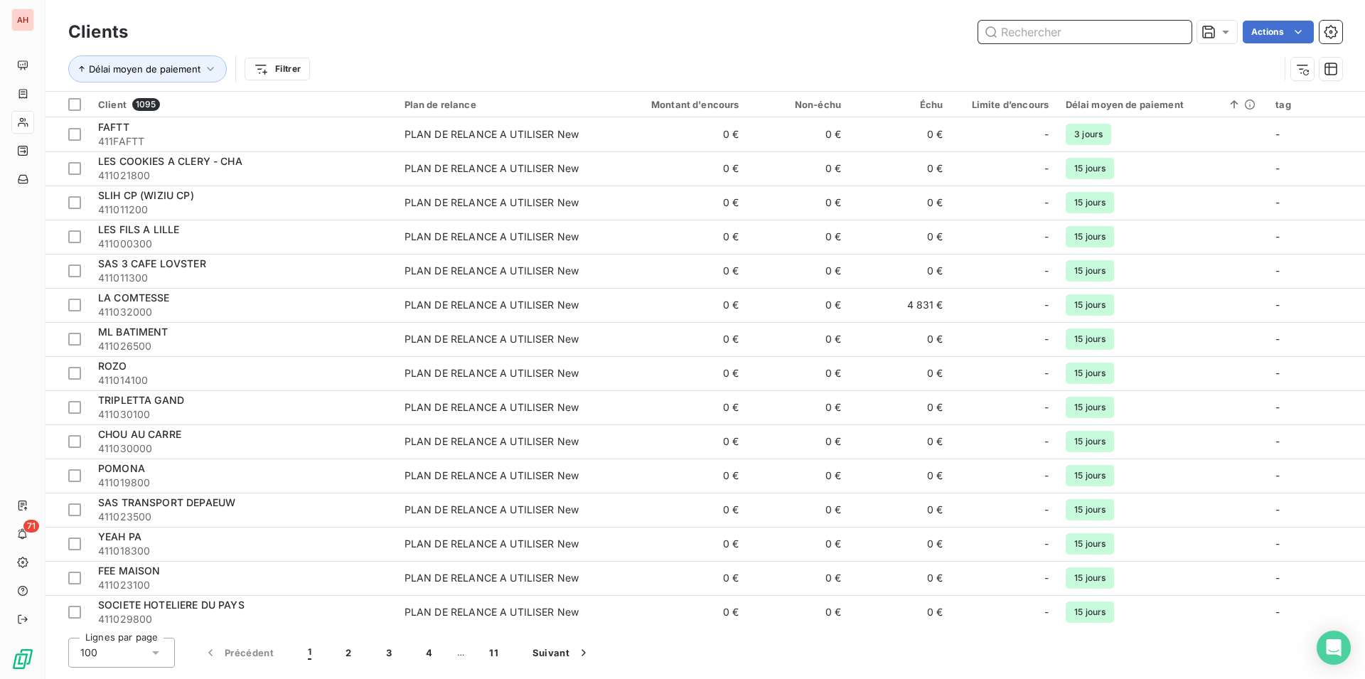
click at [1186, 31] on input "text" at bounding box center [1084, 32] width 213 height 23
paste input "CTRE COM ACTION SOCIAL"
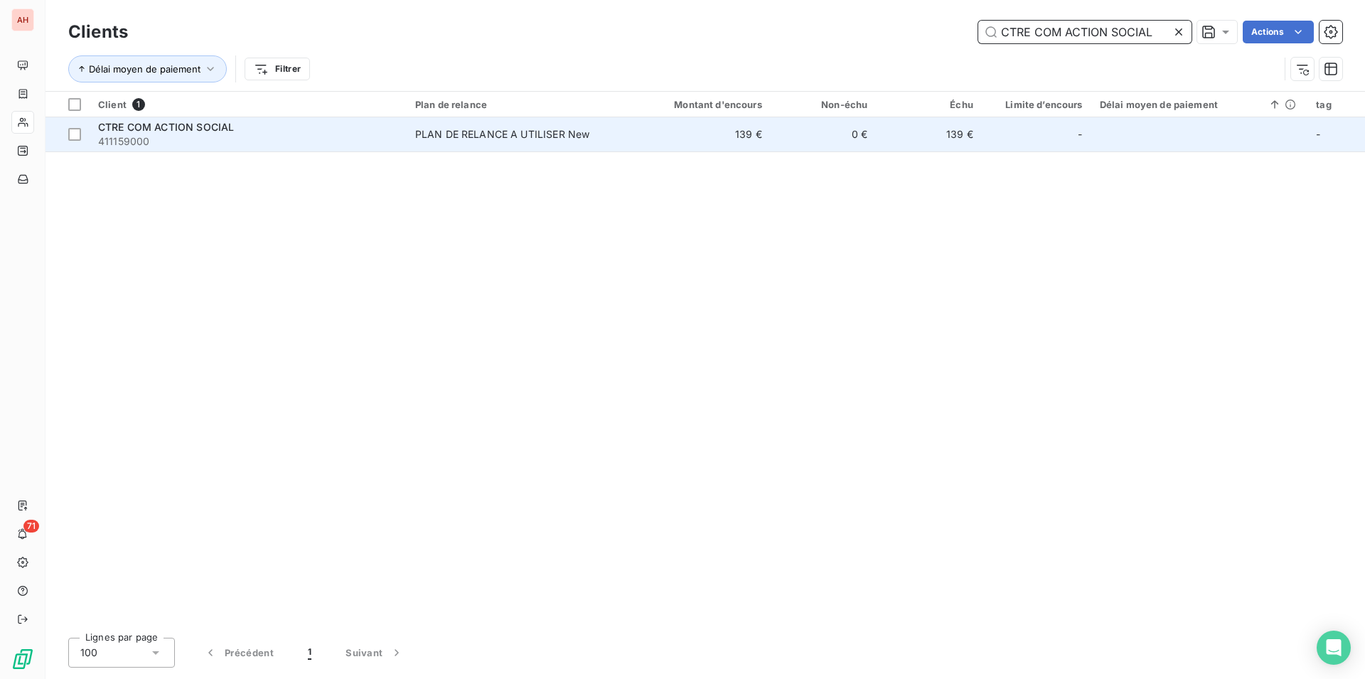
type input "CTRE COM ACTION SOCIAL"
click at [599, 139] on span "PLAN DE RELANCE A UTILISER New" at bounding box center [518, 134] width 206 height 14
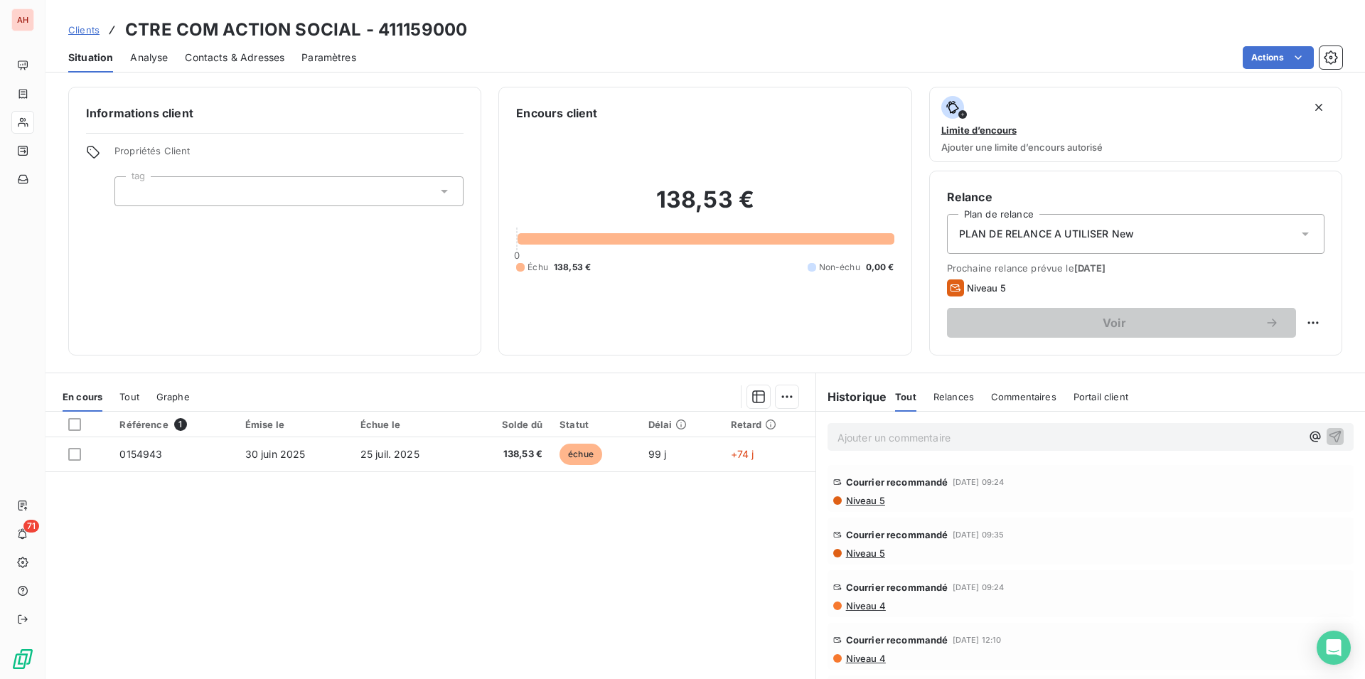
click at [351, 476] on div "Référence 1 Émise le Échue le Solde dû Statut Délai Retard 0154943 [DATE] [DATE…" at bounding box center [431, 549] width 770 height 274
drag, startPoint x: 121, startPoint y: 28, endPoint x: 767, endPoint y: 475, distance: 785.5
click at [767, 480] on div "Clients CTRE COM ACTION SOCIAL - 411159000 Situation Analyse Contacts & Adresse…" at bounding box center [706, 339] width 1320 height 679
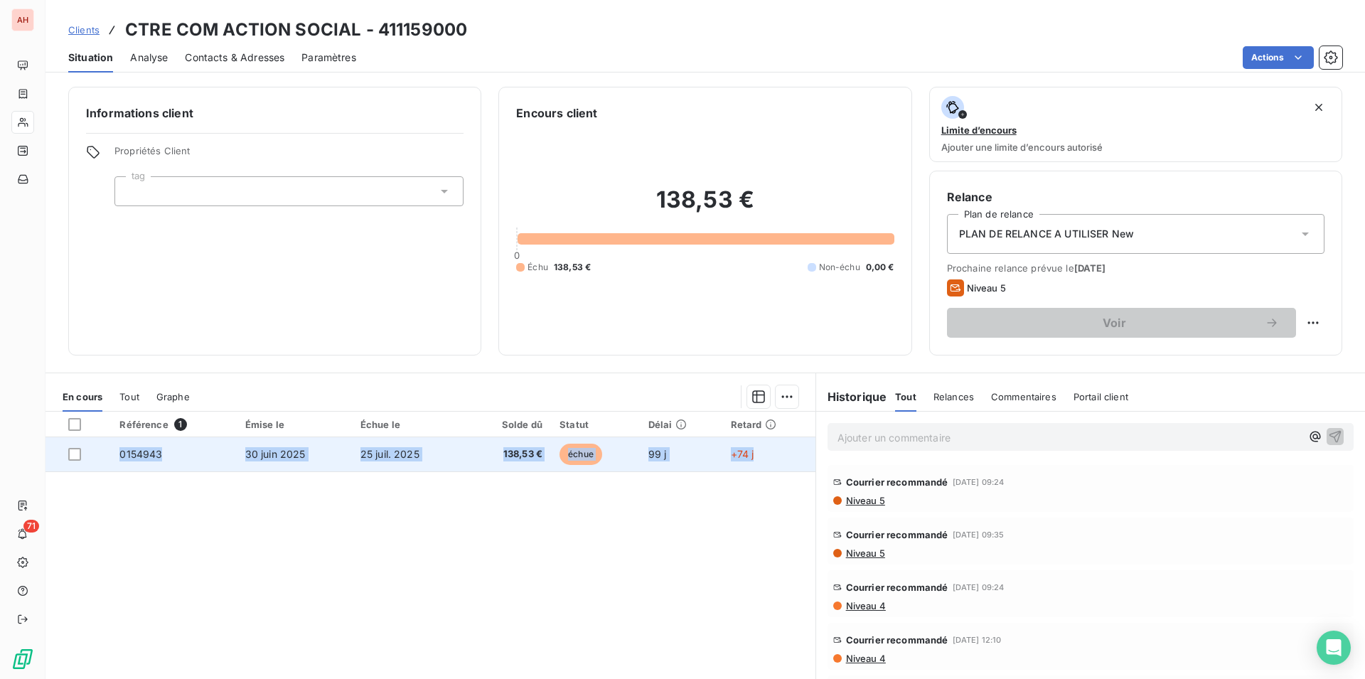
copy tr "0154943 [DATE] [DATE] 138,53 € échue 99 j +74 j"
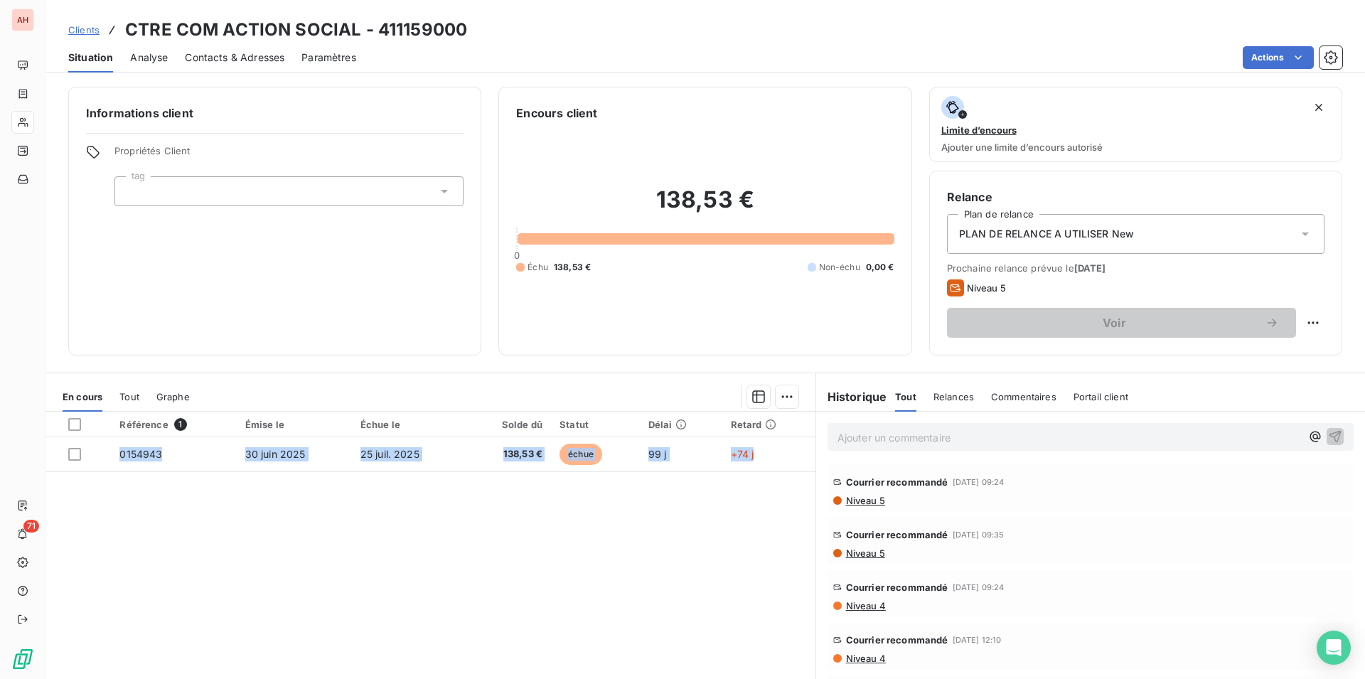
click at [255, 60] on span "Contacts & Adresses" at bounding box center [235, 57] width 100 height 14
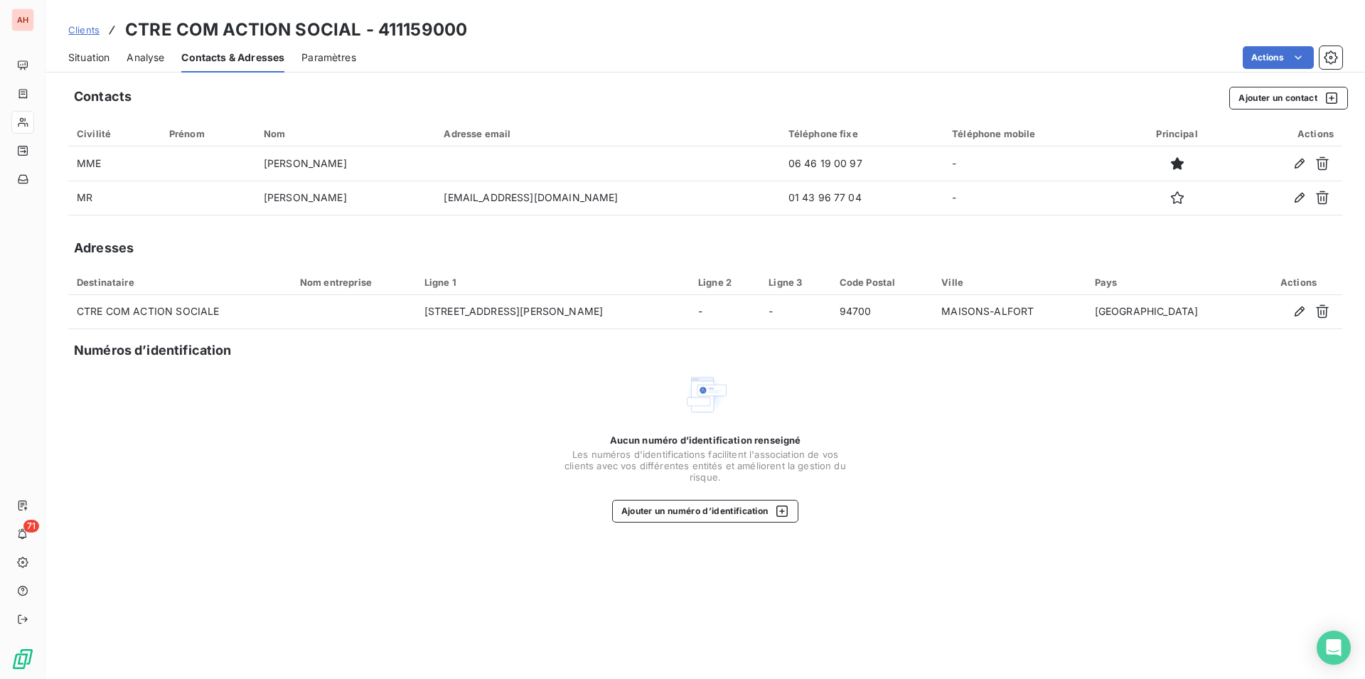
click at [642, 43] on div "Situation Analyse Contacts & Adresses Paramètres Actions" at bounding box center [706, 58] width 1320 height 30
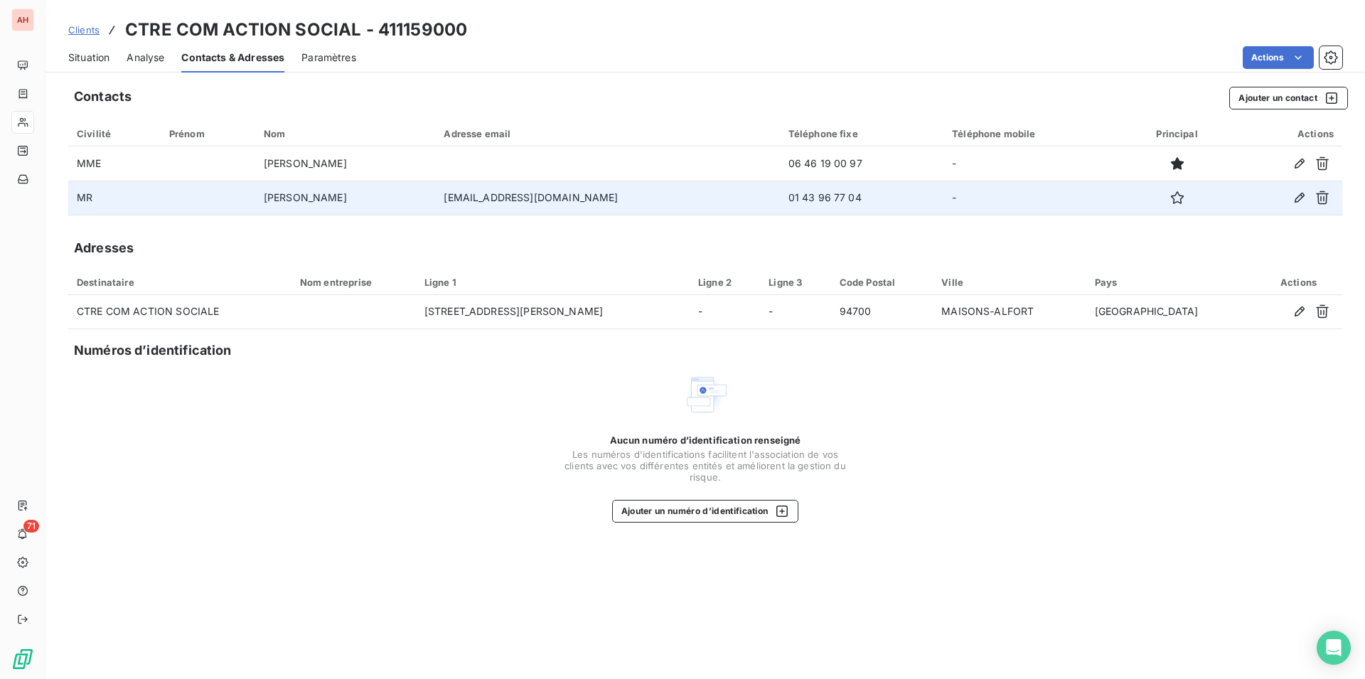
drag, startPoint x: 639, startPoint y: 203, endPoint x: 464, endPoint y: 206, distance: 175.0
click at [447, 202] on tr "[PERSON_NAME] [EMAIL_ADDRESS][DOMAIN_NAME] 01 43 96 77 04 -" at bounding box center [705, 198] width 1274 height 34
copy tr "[EMAIL_ADDRESS][DOMAIN_NAME]"
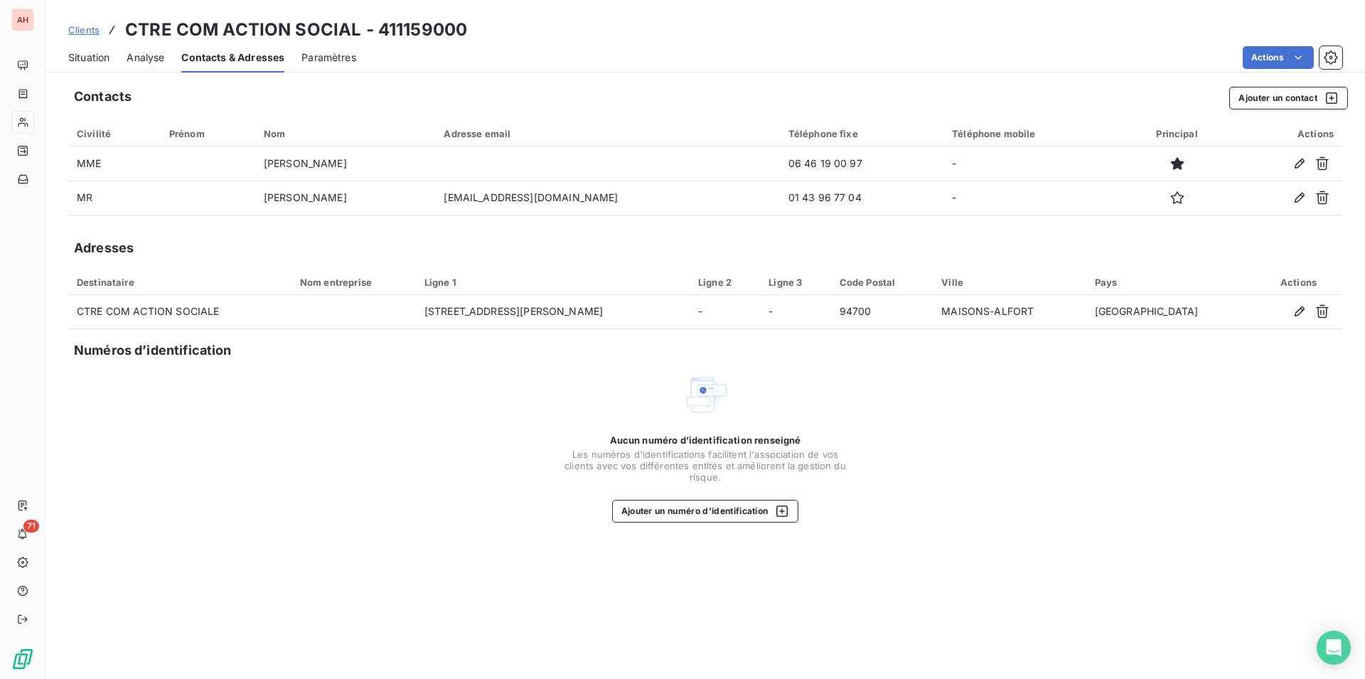
click at [108, 62] on span "Situation" at bounding box center [88, 57] width 41 height 14
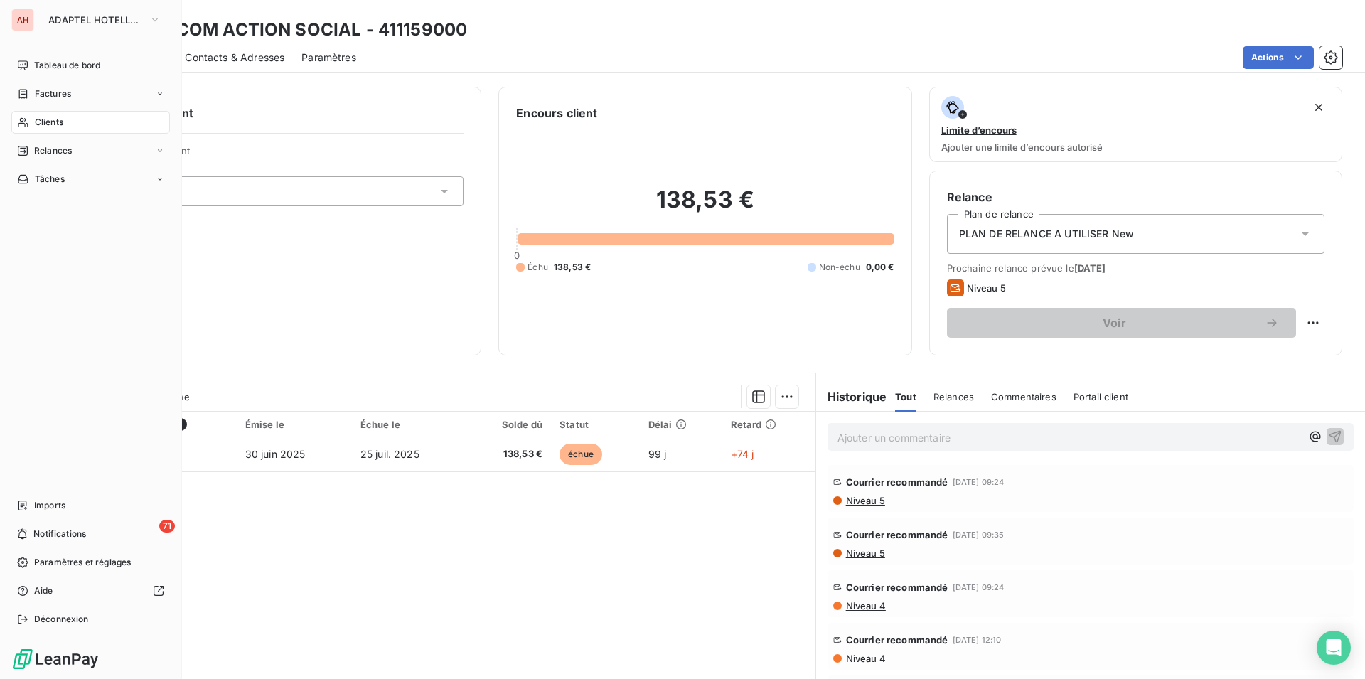
click at [22, 123] on icon at bounding box center [23, 122] width 10 height 9
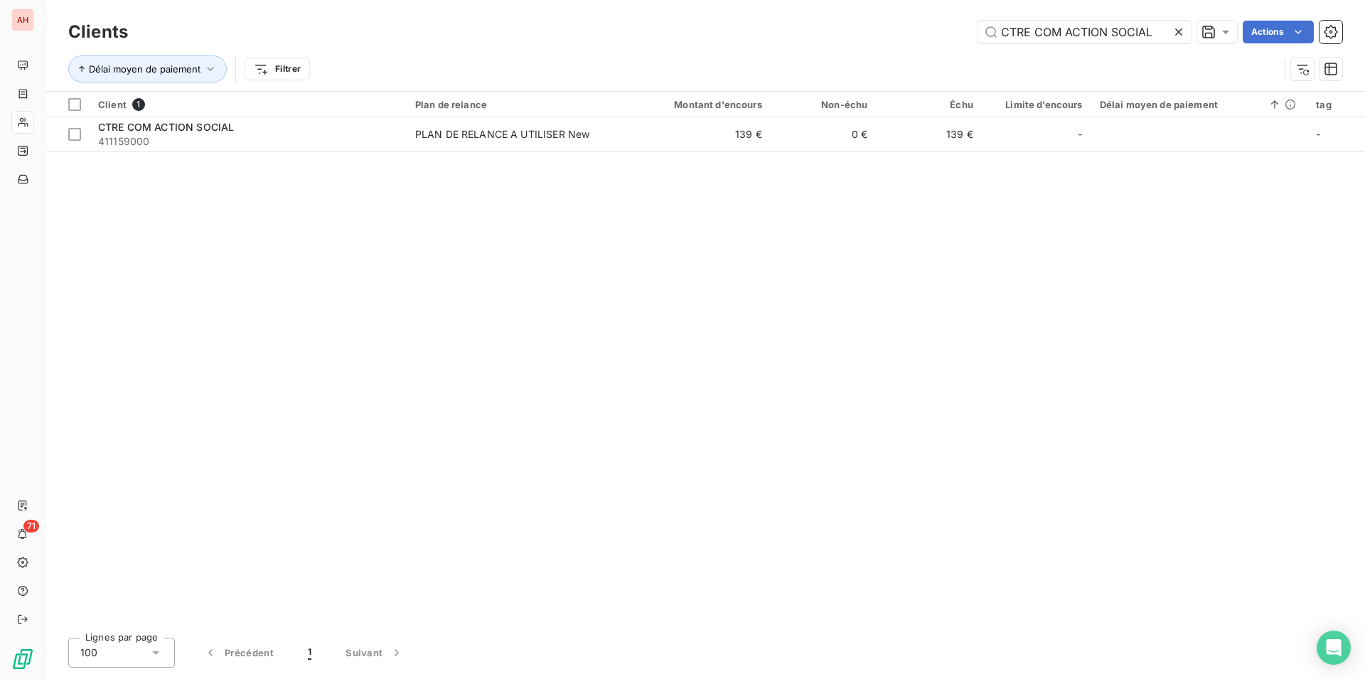
click at [1175, 33] on icon at bounding box center [1179, 32] width 14 height 14
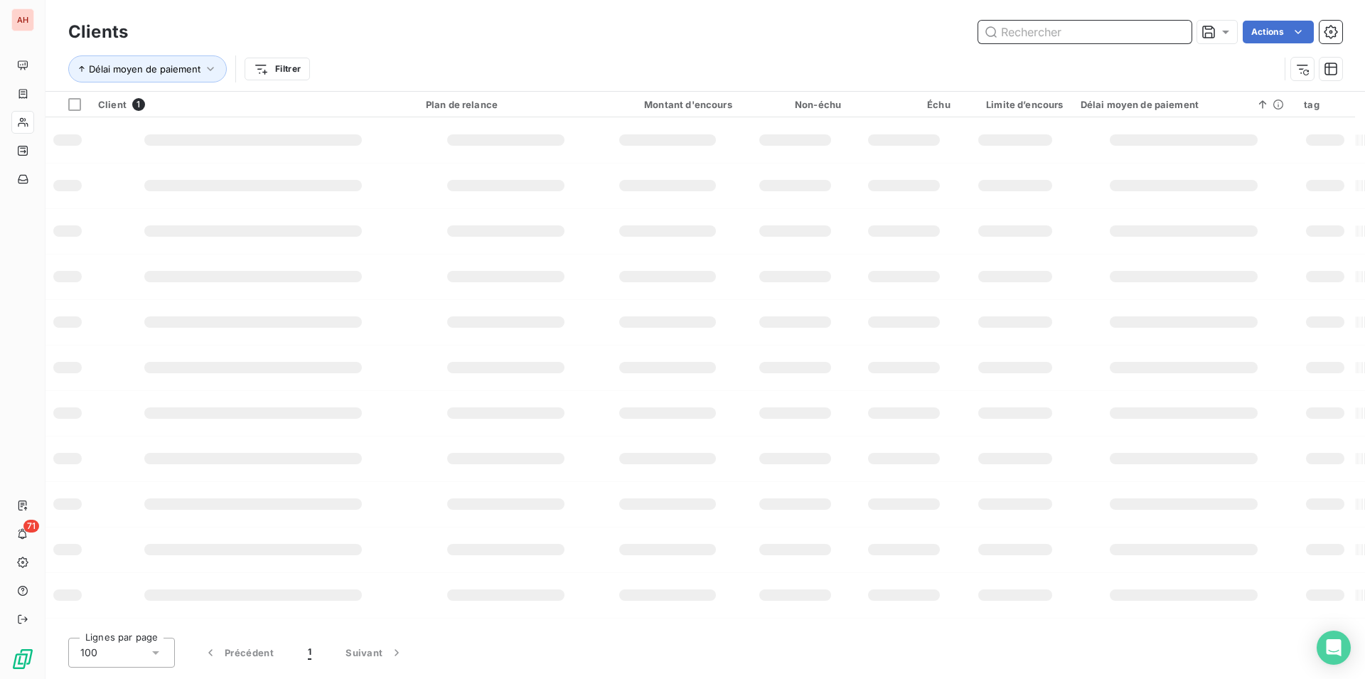
click at [1169, 26] on input "text" at bounding box center [1084, 32] width 213 height 23
click at [1121, 25] on input "text" at bounding box center [1084, 32] width 213 height 23
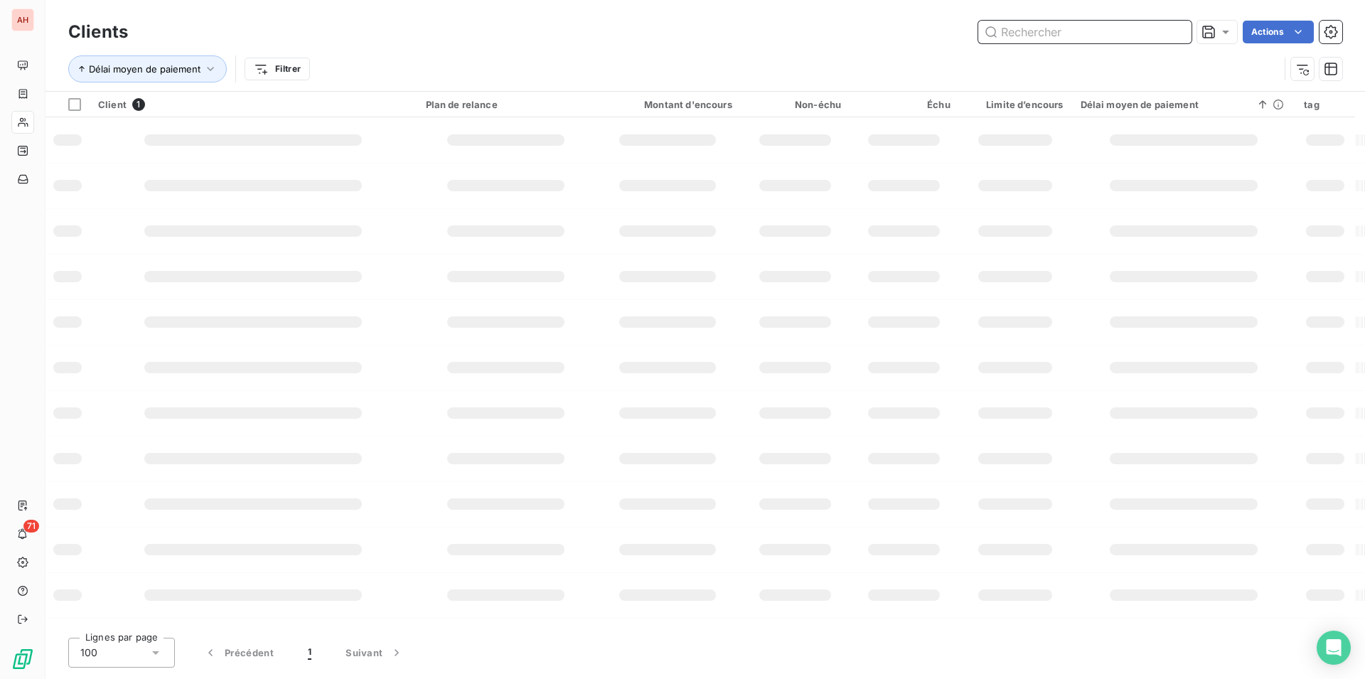
click at [1121, 25] on input "text" at bounding box center [1084, 32] width 213 height 23
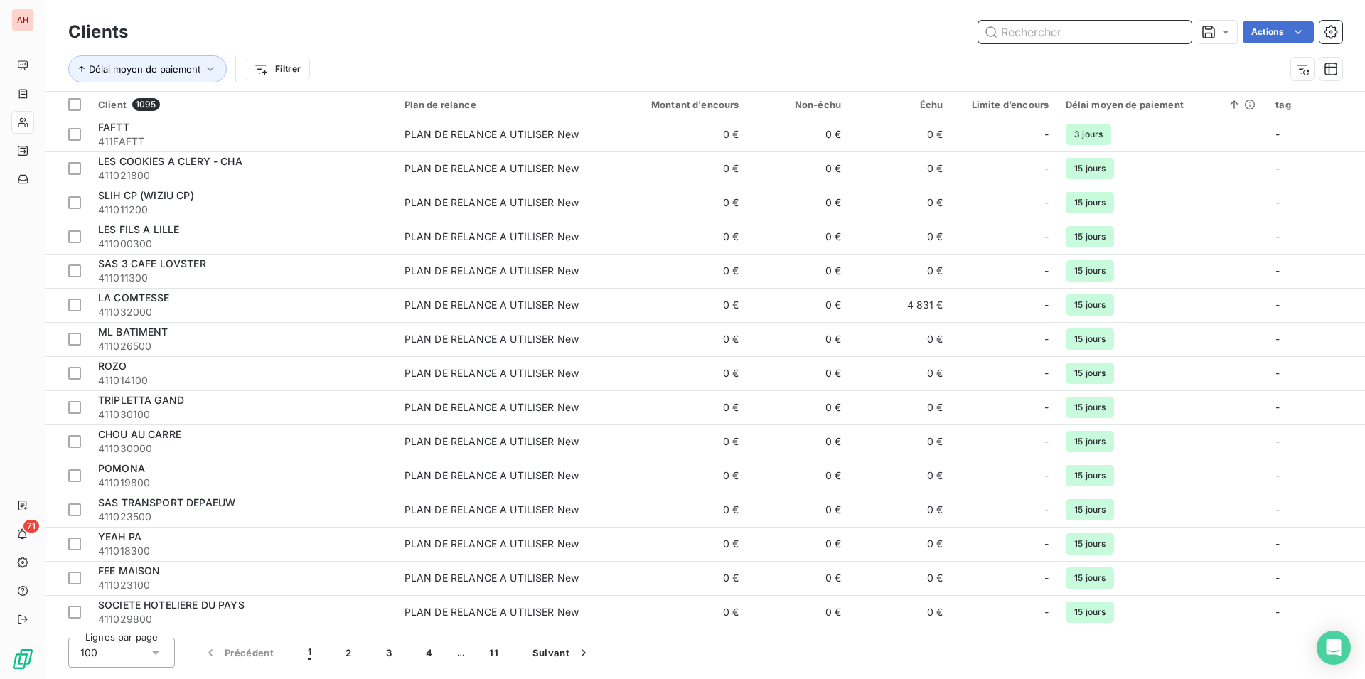
click at [1121, 25] on input "text" at bounding box center [1084, 32] width 213 height 23
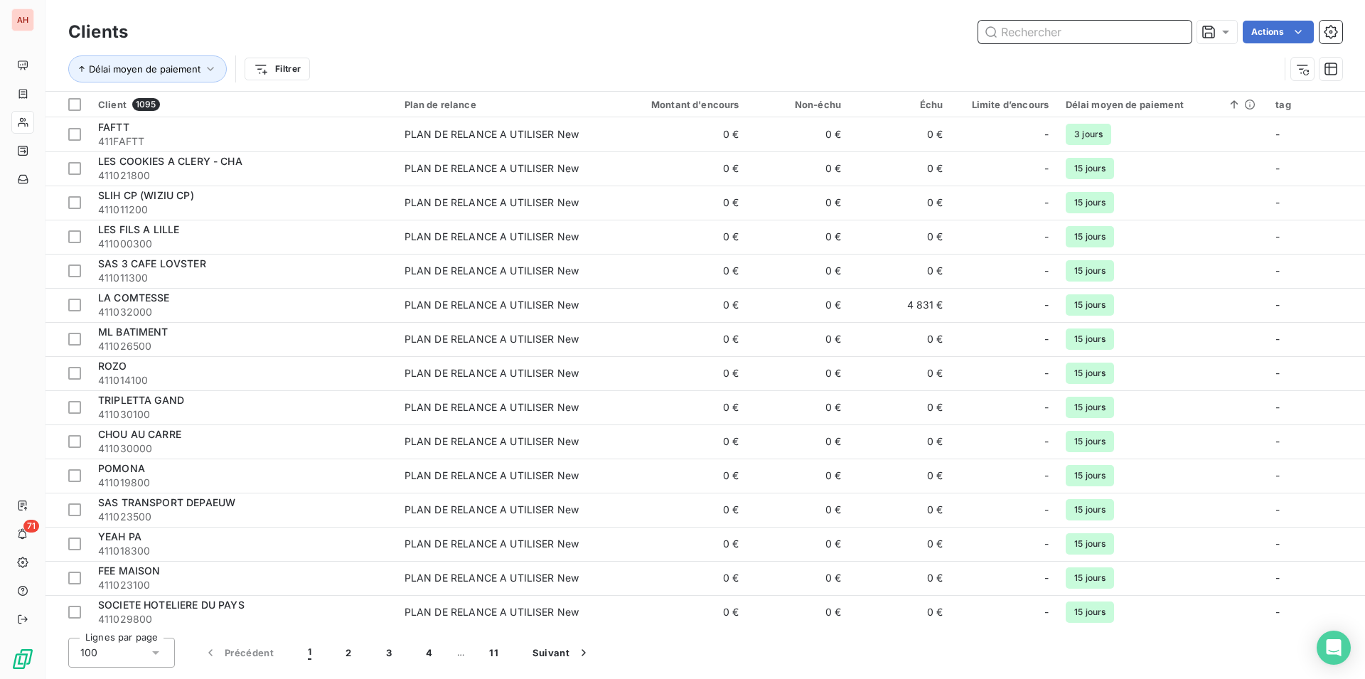
paste input "ACPM"
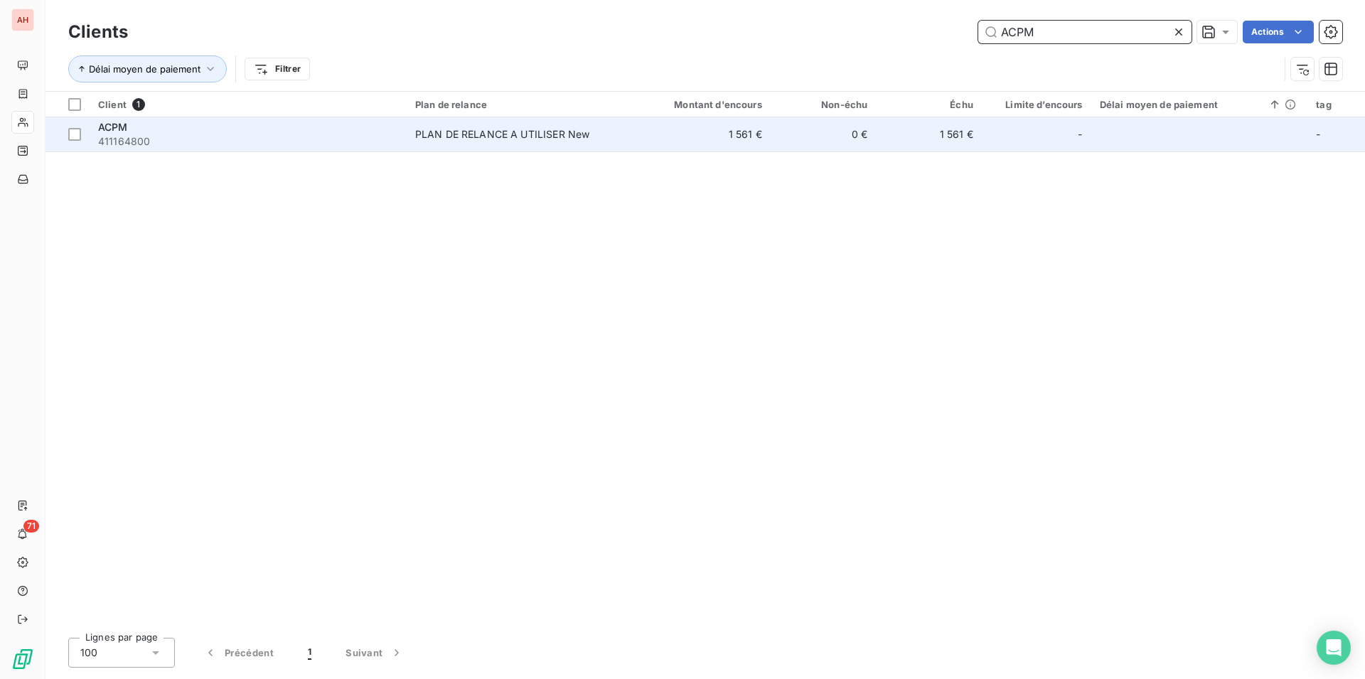
type input "ACPM"
click at [538, 129] on div "PLAN DE RELANCE A UTILISER New" at bounding box center [502, 134] width 175 height 14
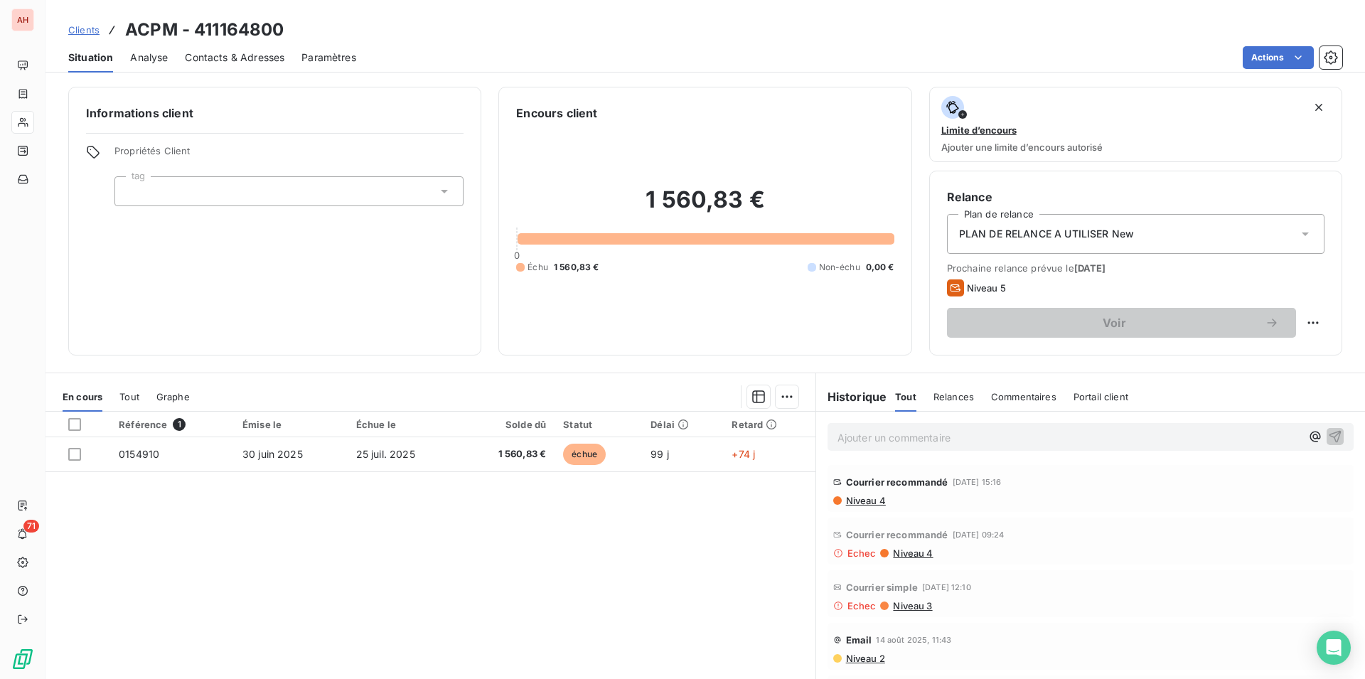
click at [219, 53] on span "Contacts & Adresses" at bounding box center [235, 57] width 100 height 14
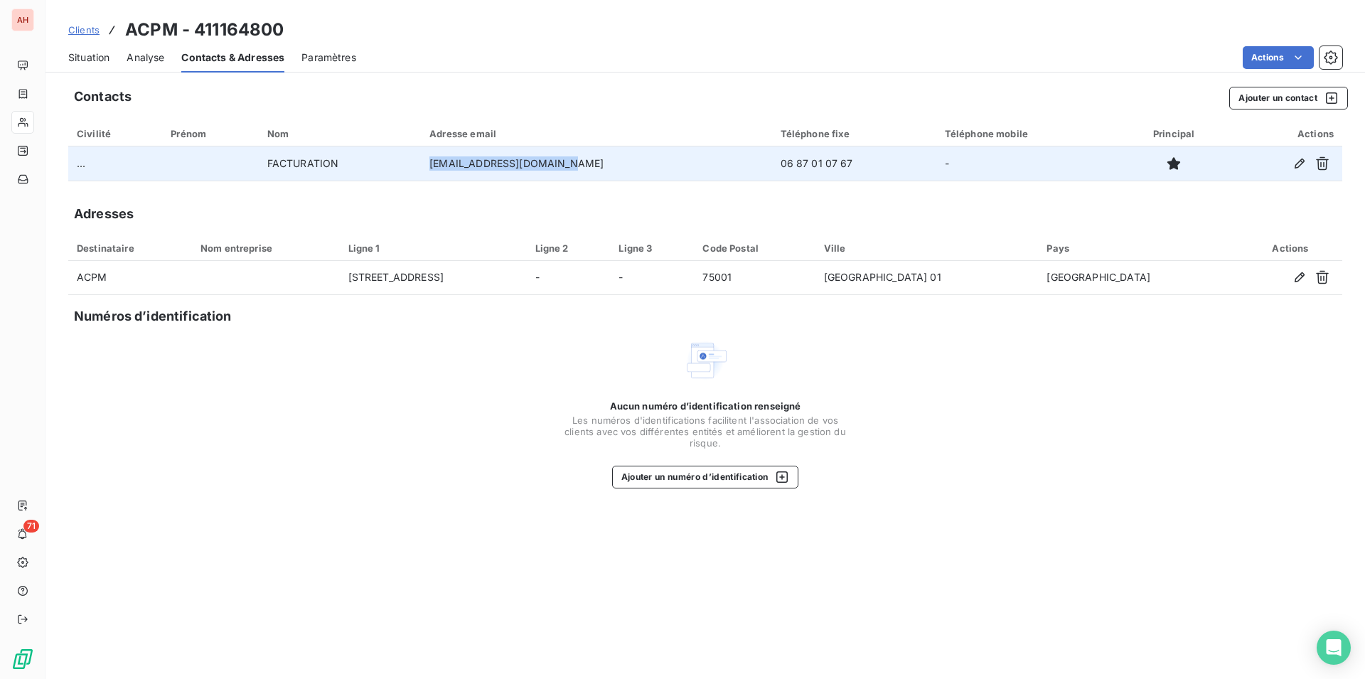
drag, startPoint x: 596, startPoint y: 164, endPoint x: 438, endPoint y: 160, distance: 157.9
click at [438, 160] on tr "... FACTURATION [EMAIL_ADDRESS][DOMAIN_NAME] 06 87 01 07 67 -" at bounding box center [705, 163] width 1274 height 34
copy tr "[EMAIL_ADDRESS][DOMAIN_NAME]"
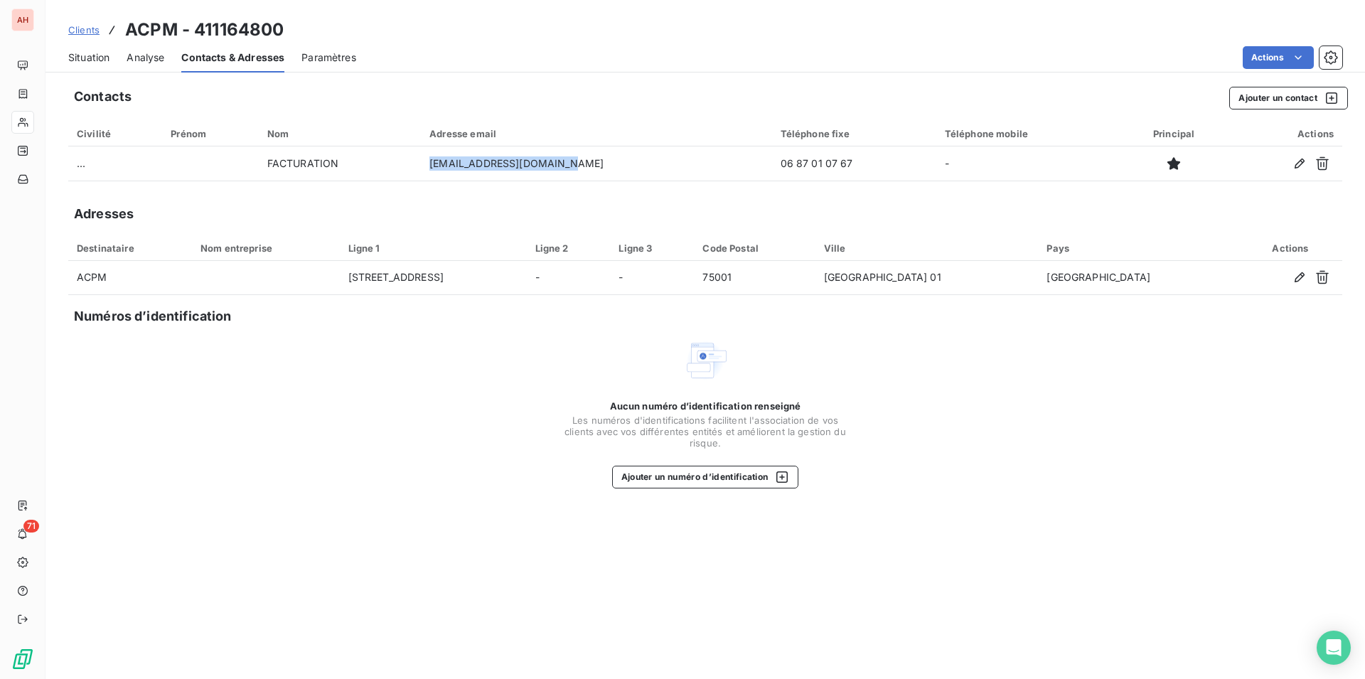
click at [97, 60] on span "Situation" at bounding box center [88, 57] width 41 height 14
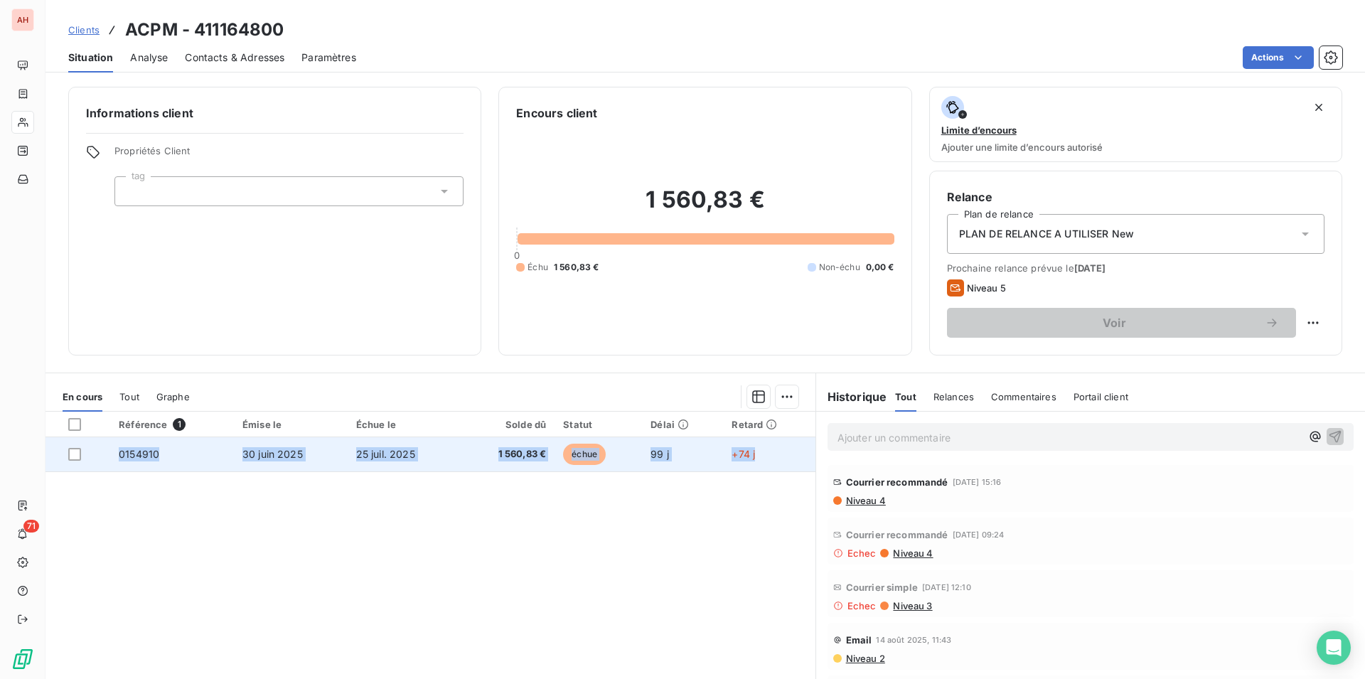
drag, startPoint x: 125, startPoint y: 23, endPoint x: 779, endPoint y: 464, distance: 787.9
click at [779, 464] on div "Clients ACPM - 411164800 Situation Analyse Contacts & Adresses Paramètres Actio…" at bounding box center [706, 339] width 1320 height 679
copy tr "0154910 [DATE] [DATE] 1 560,83 € échue 99 j +74 j"
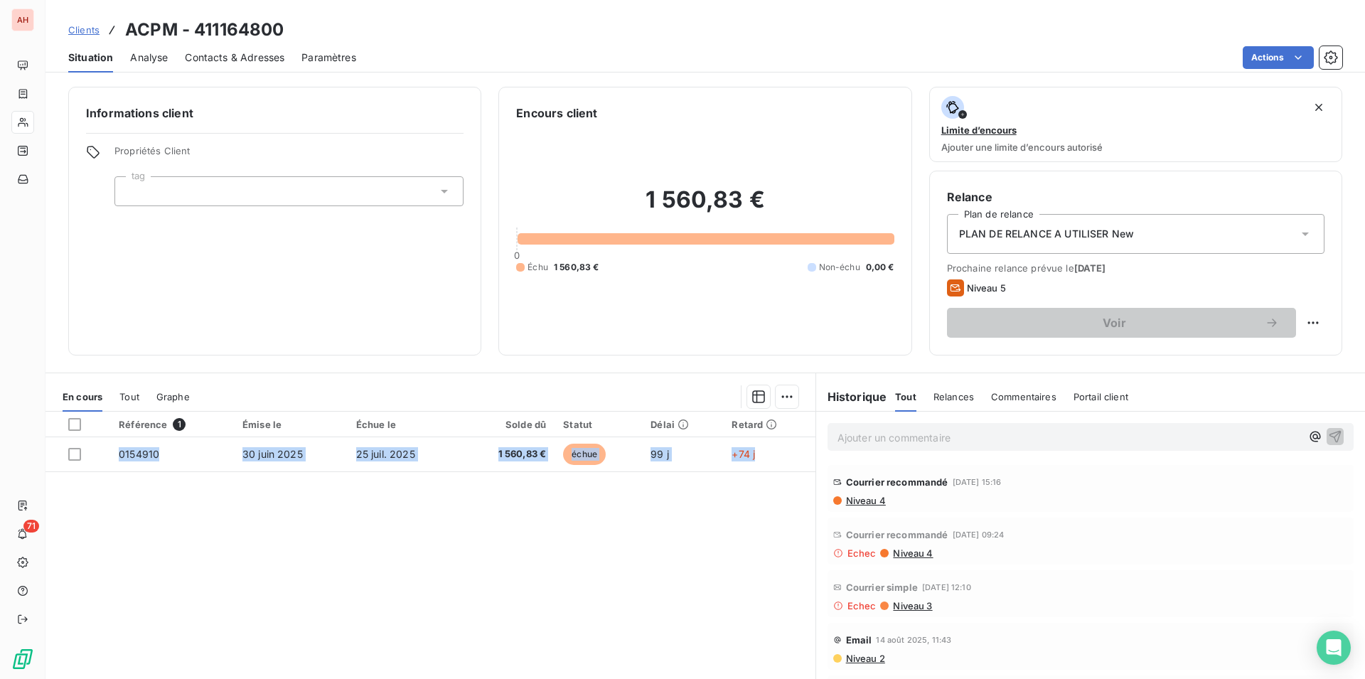
click at [312, 575] on div "Référence 1 Émise le Échue le Solde dû Statut Délai Retard 0154910 [DATE] [DATE…" at bounding box center [431, 549] width 770 height 274
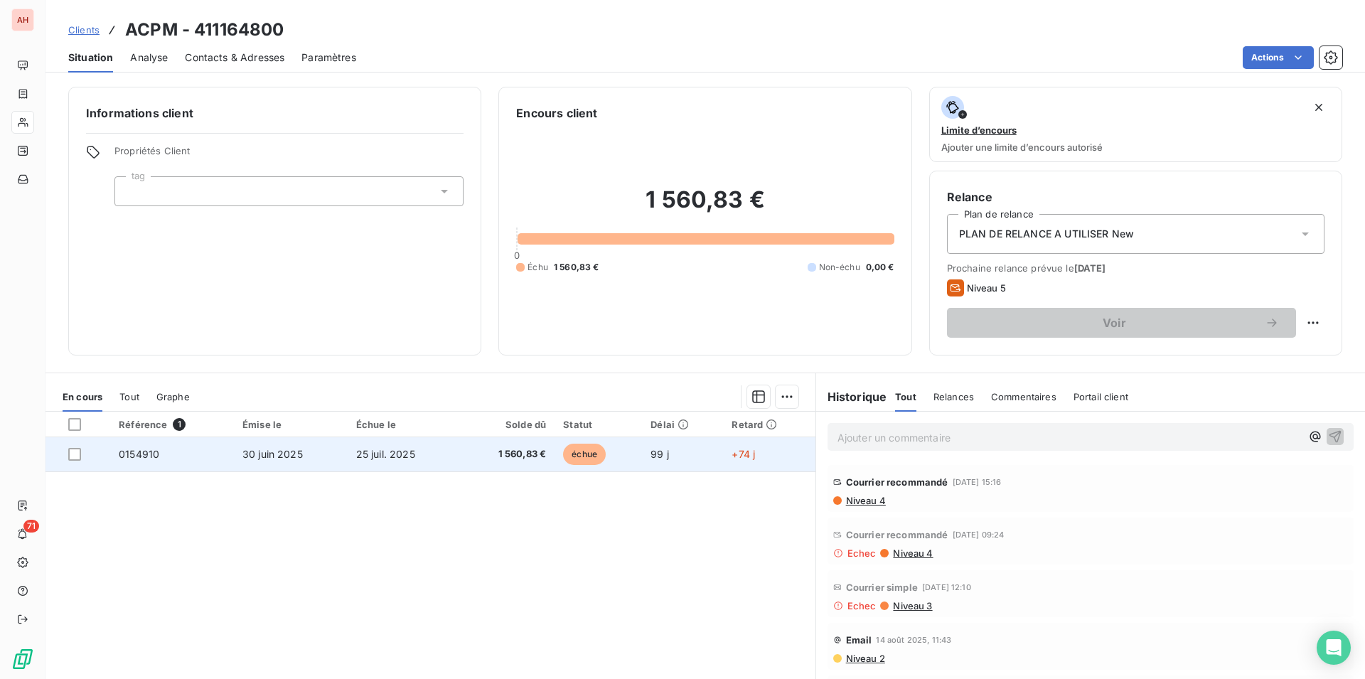
click at [357, 452] on span "25 juil. 2025" at bounding box center [385, 454] width 59 height 12
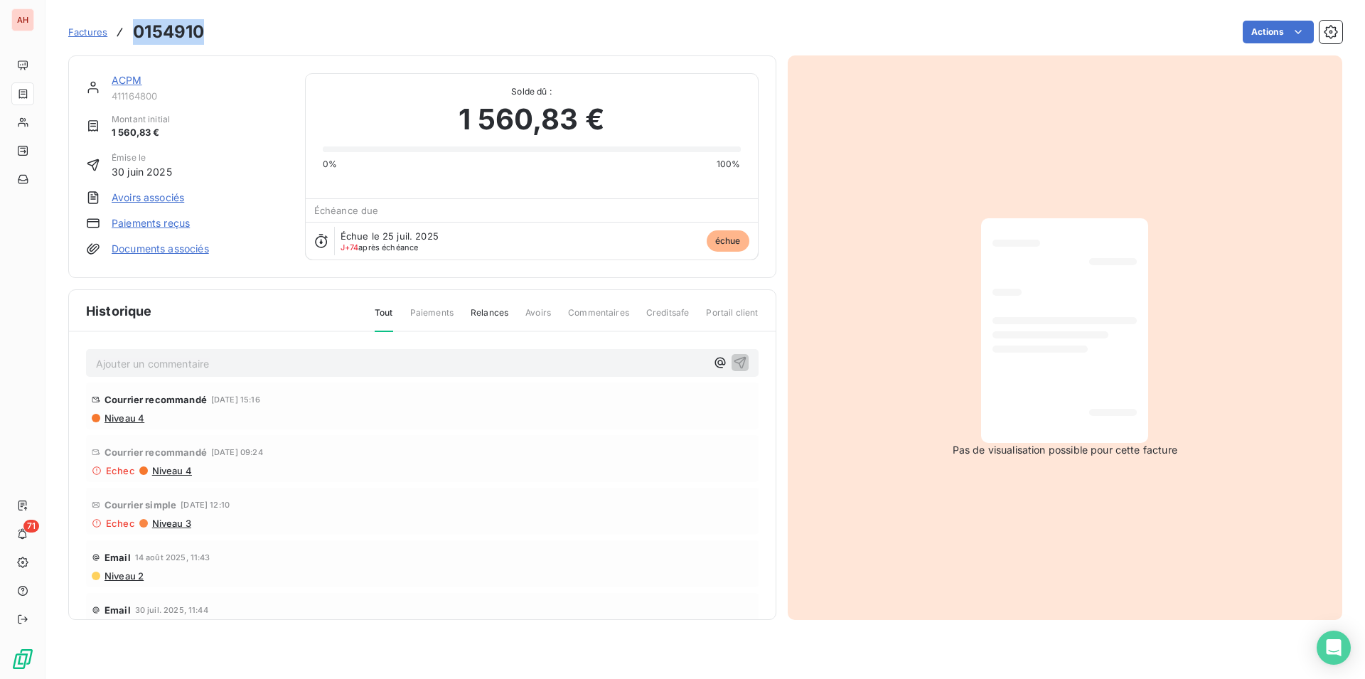
drag, startPoint x: 190, startPoint y: 29, endPoint x: 121, endPoint y: 20, distance: 69.6
click at [121, 20] on div "Factures 0154910" at bounding box center [136, 32] width 136 height 26
copy div "0154910"
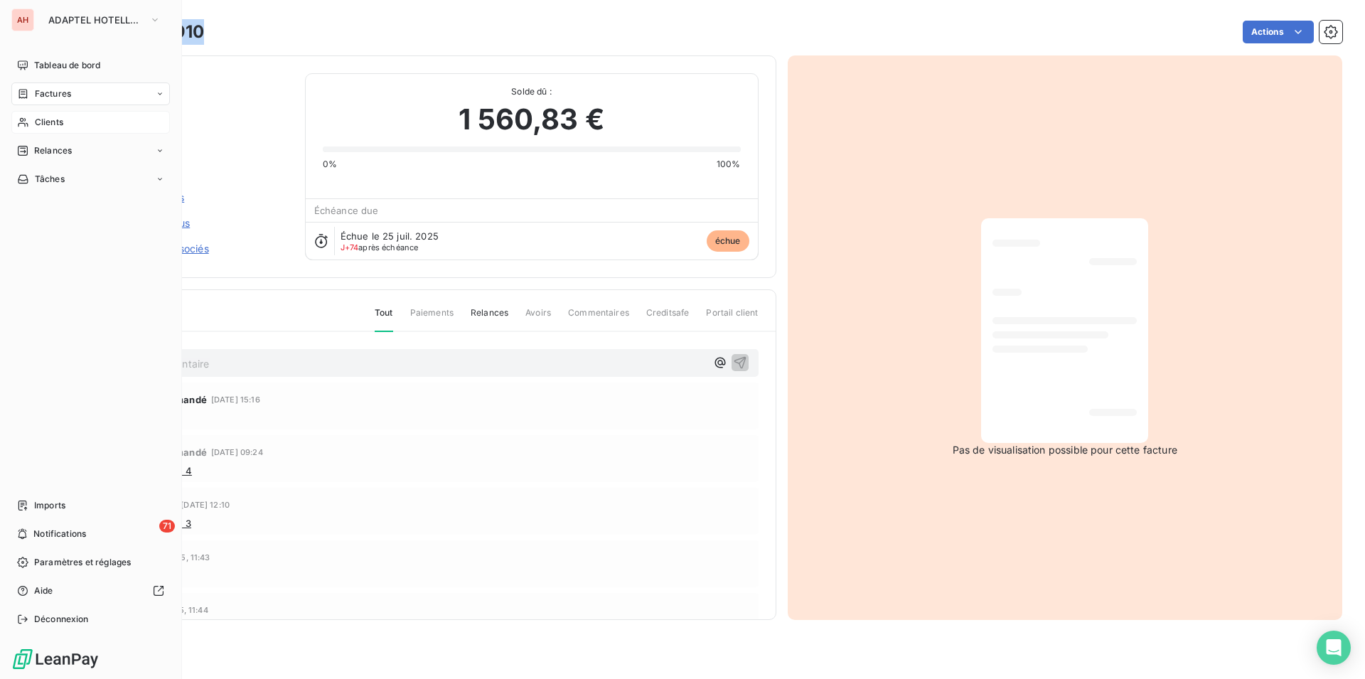
click at [30, 119] on div "Clients" at bounding box center [90, 122] width 159 height 23
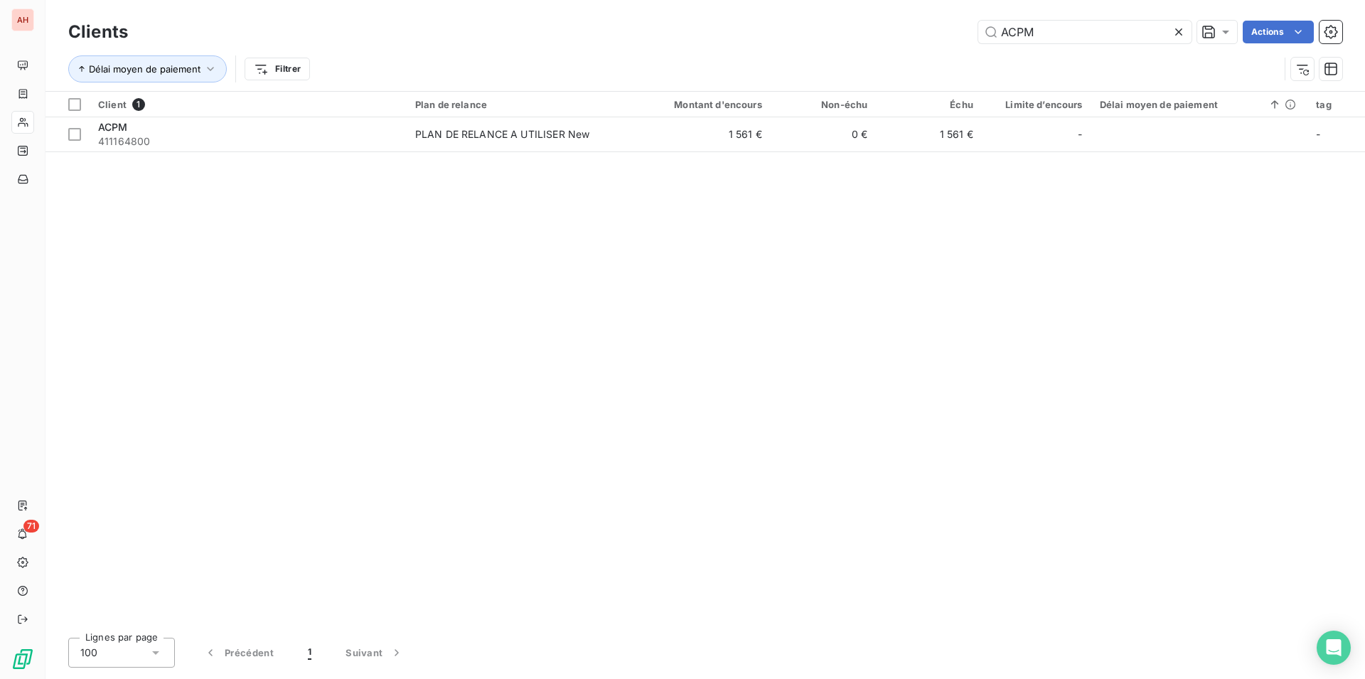
click at [1183, 34] on icon at bounding box center [1179, 32] width 14 height 14
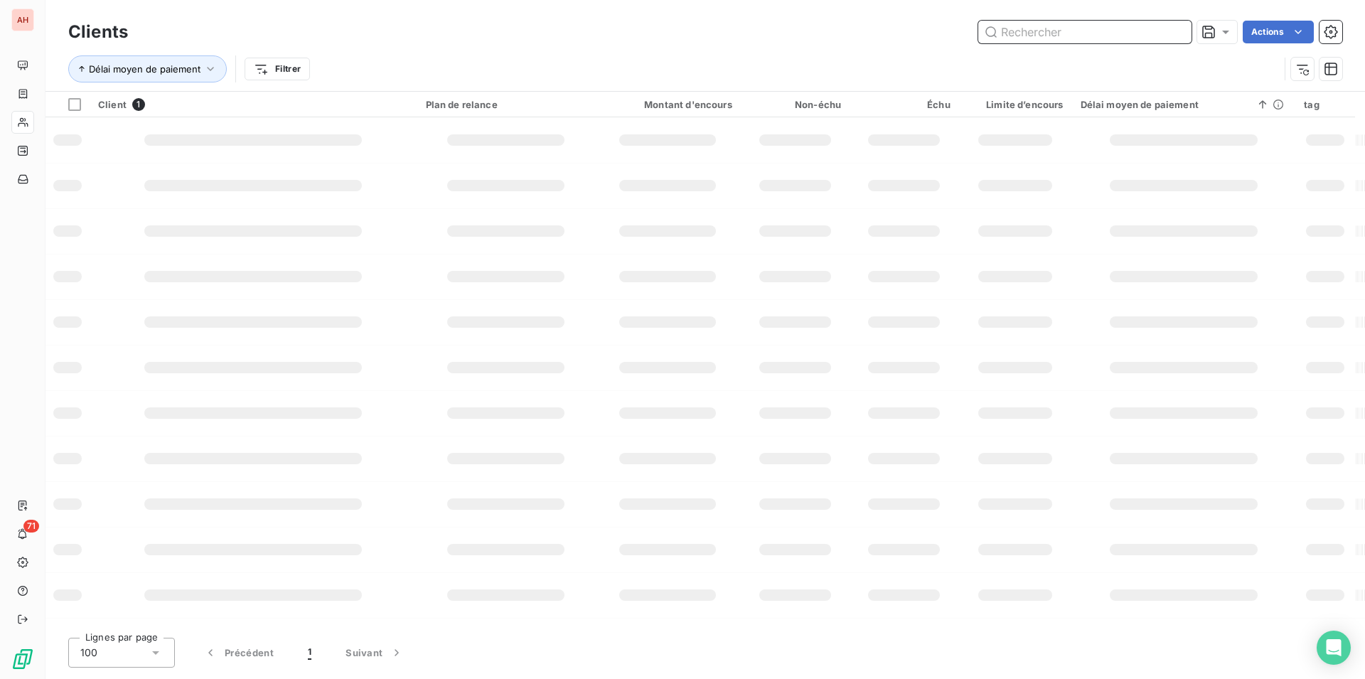
click at [1047, 31] on input "text" at bounding box center [1084, 32] width 213 height 23
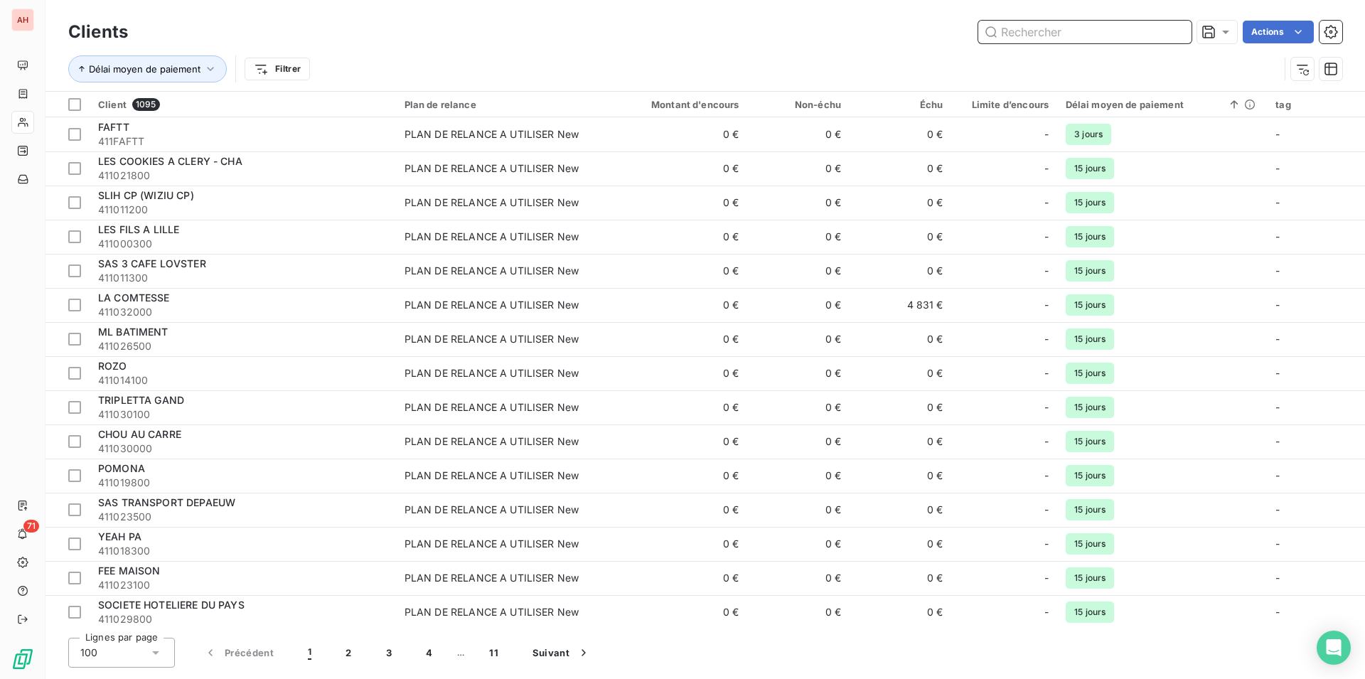
click at [1047, 31] on input "text" at bounding box center [1084, 32] width 213 height 23
paste input "HOTEL AKENA SERRIS"
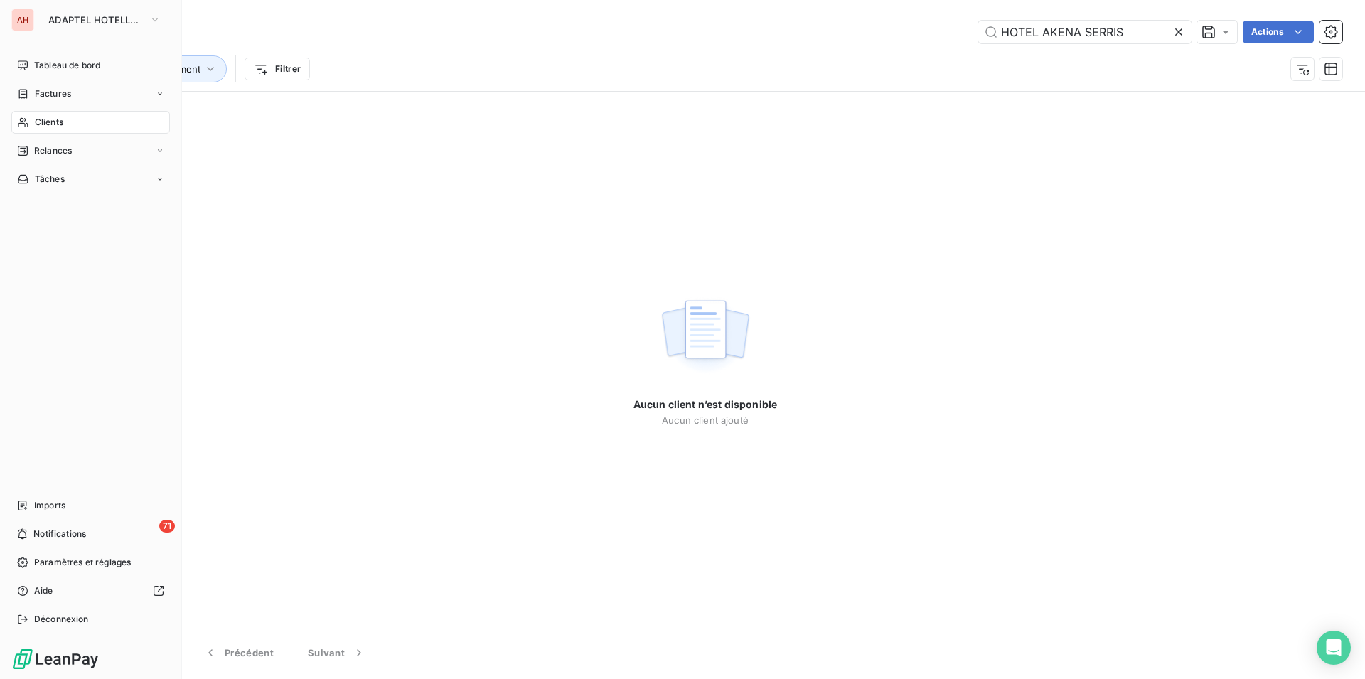
click at [32, 118] on div "Clients" at bounding box center [90, 122] width 159 height 23
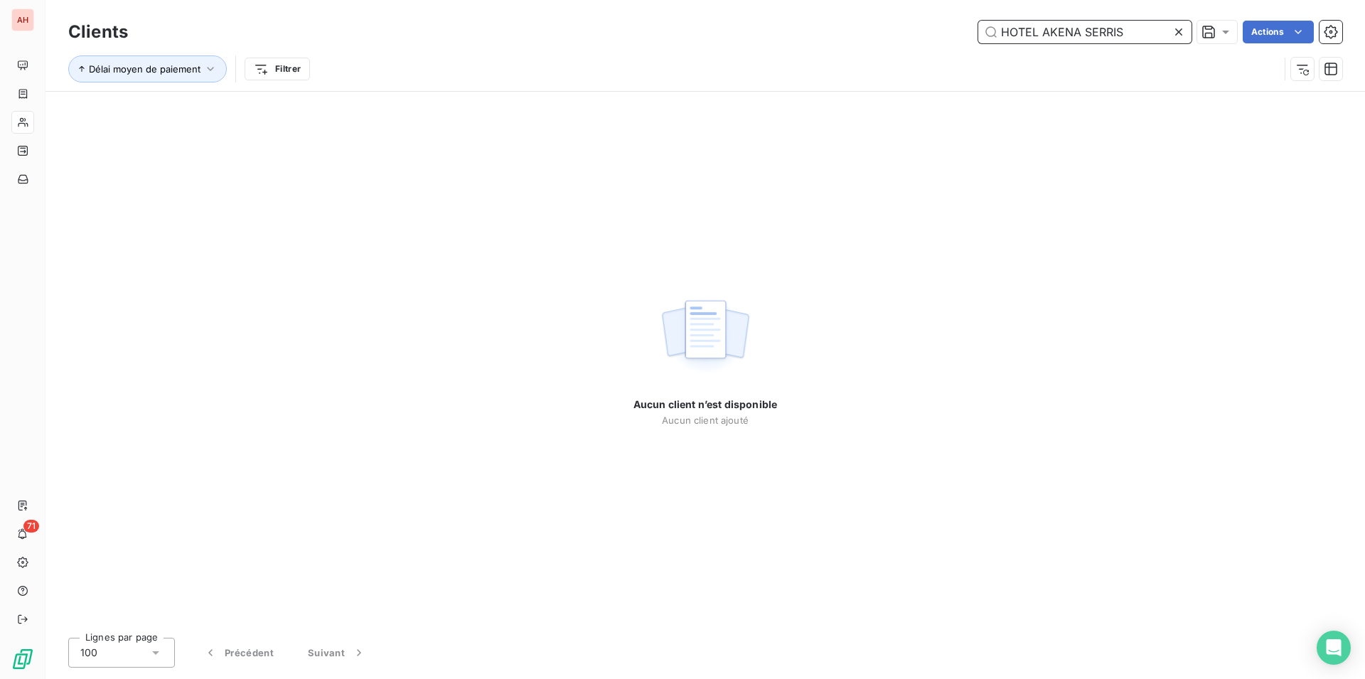
click at [1148, 30] on input "HOTEL AKENA SERRIS" at bounding box center [1084, 32] width 213 height 23
type input "HOTEL AKENA"
click at [1182, 31] on icon at bounding box center [1179, 32] width 14 height 14
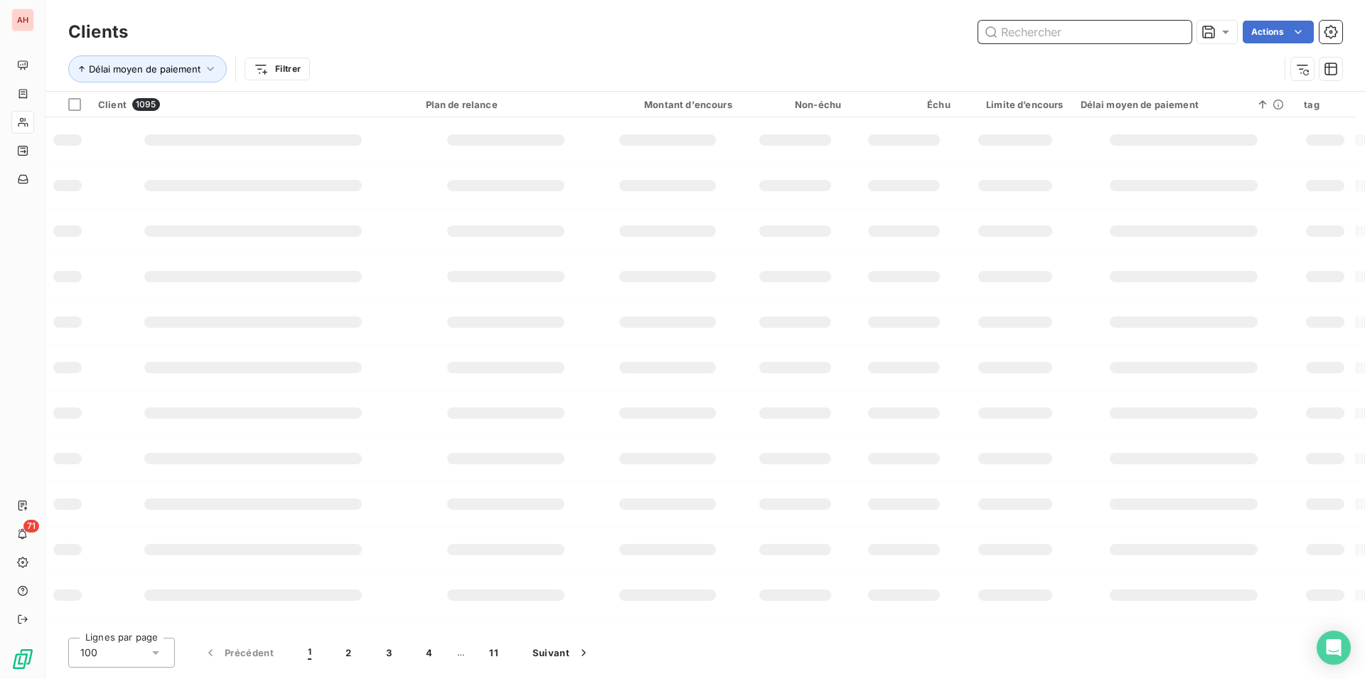
click at [1120, 38] on input "text" at bounding box center [1084, 32] width 213 height 23
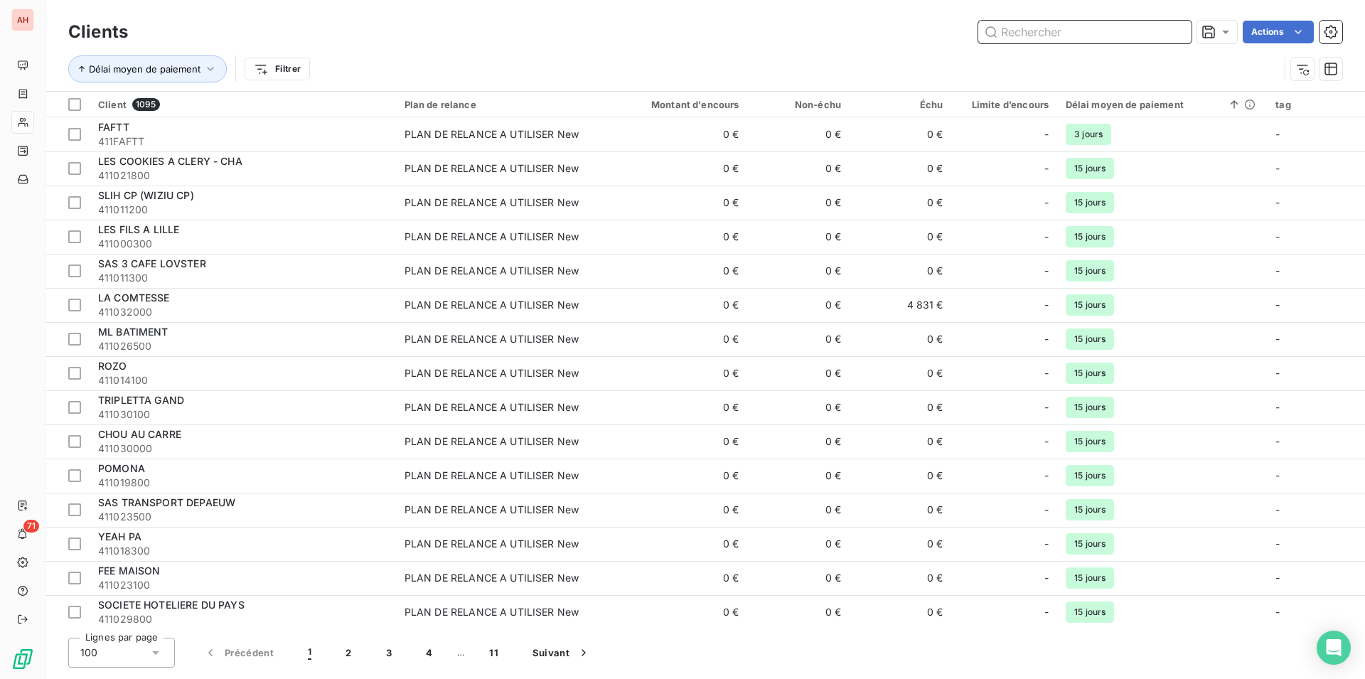
click at [1120, 38] on input "text" at bounding box center [1084, 32] width 213 height 23
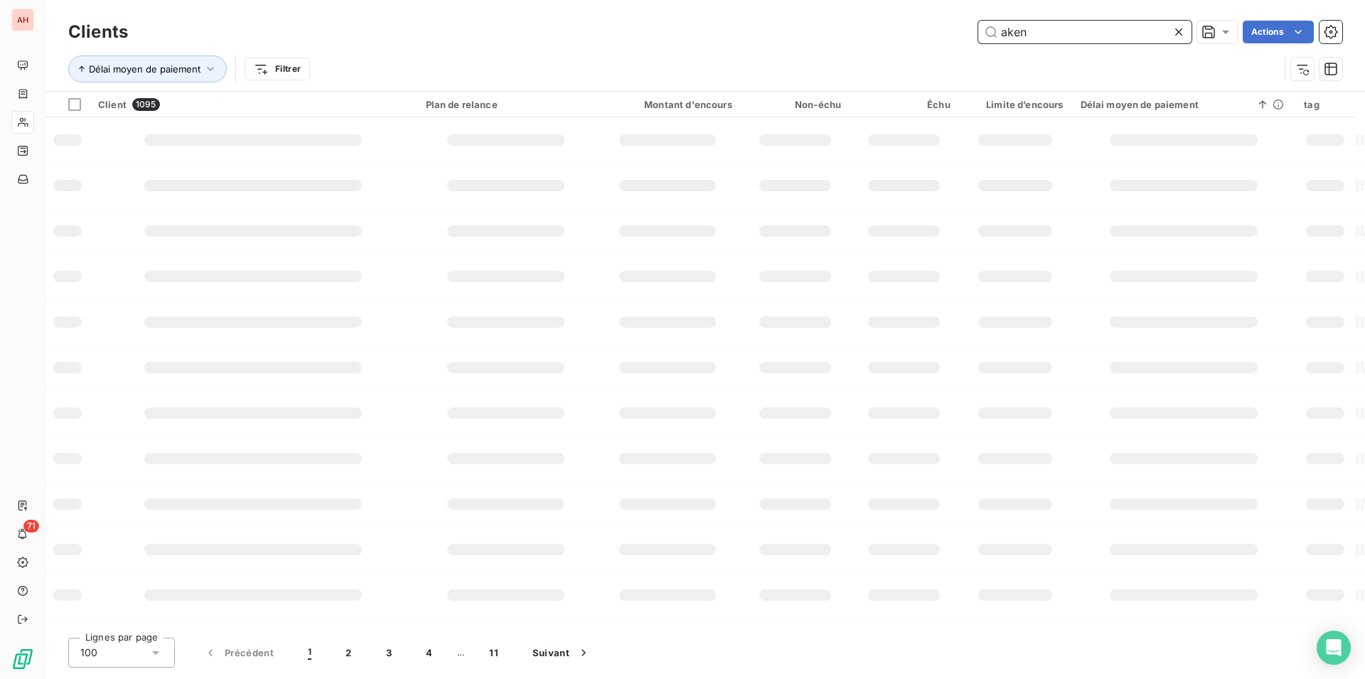
type input "akena"
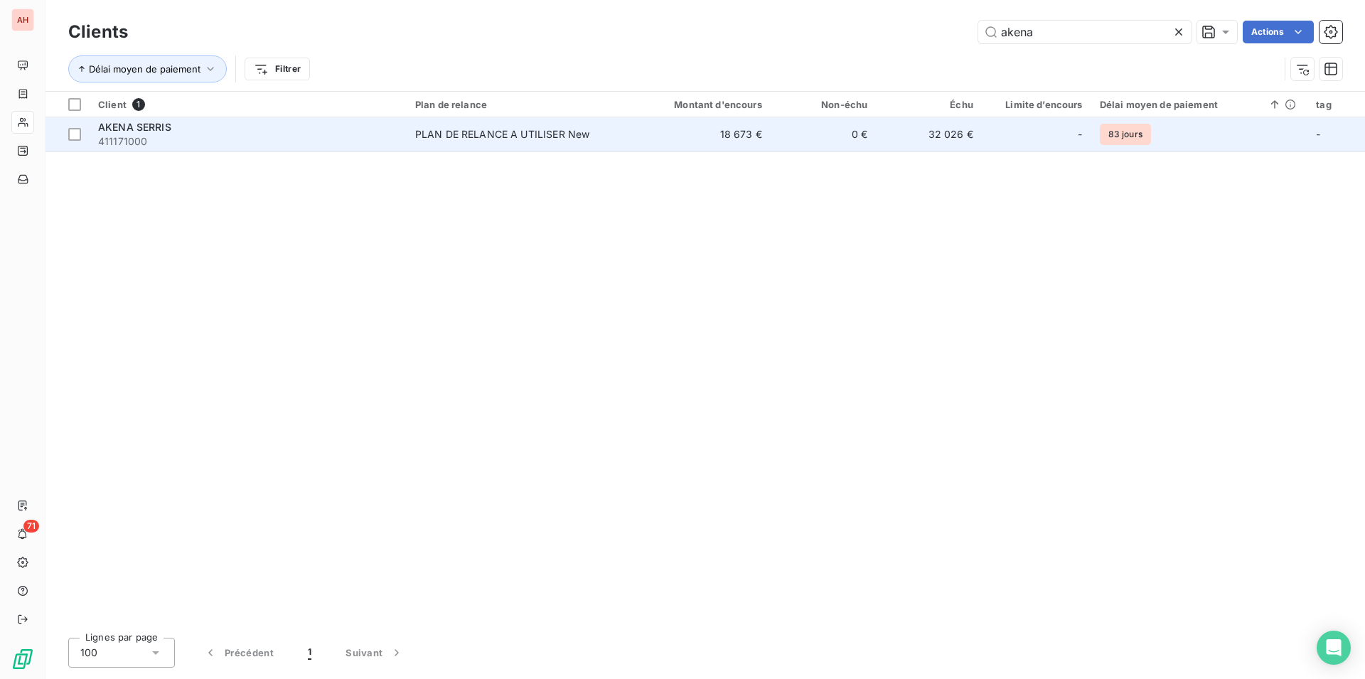
click at [736, 137] on td "18 673 €" at bounding box center [700, 134] width 142 height 34
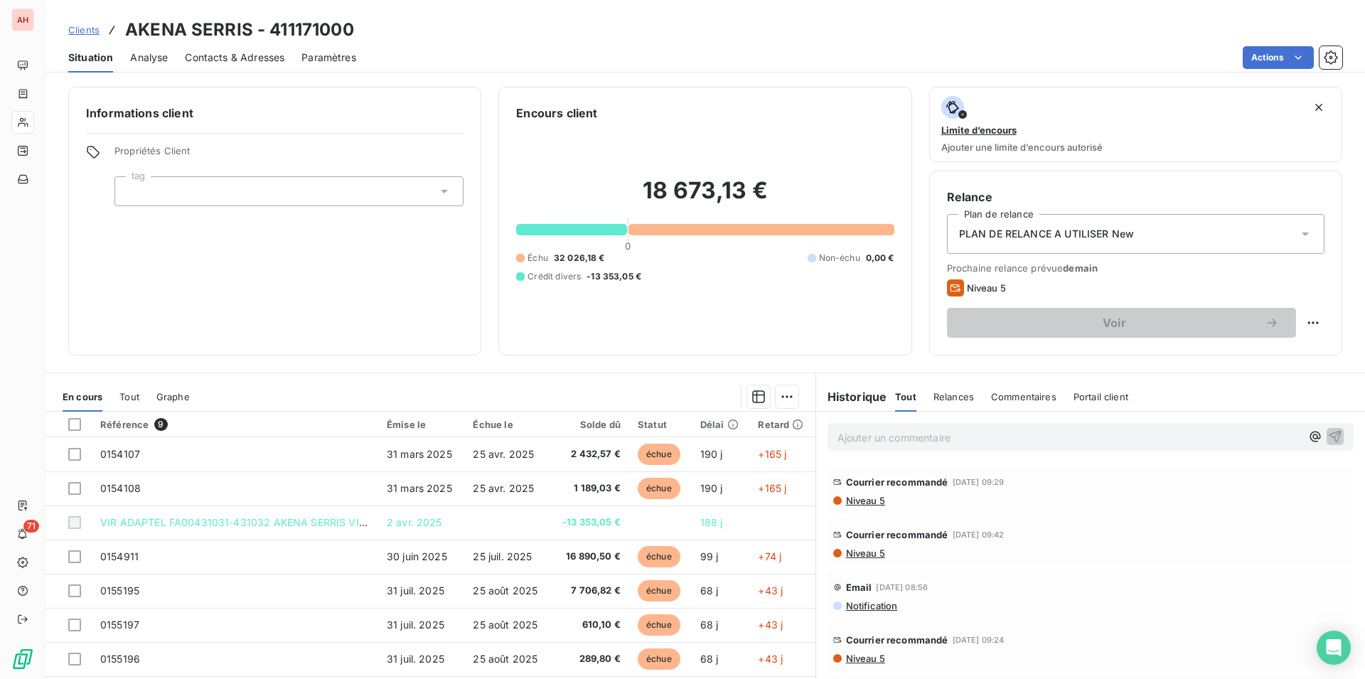
click at [140, 395] on div "En cours Tout Graphe" at bounding box center [431, 397] width 770 height 30
click at [135, 393] on span "Tout" at bounding box center [129, 396] width 20 height 11
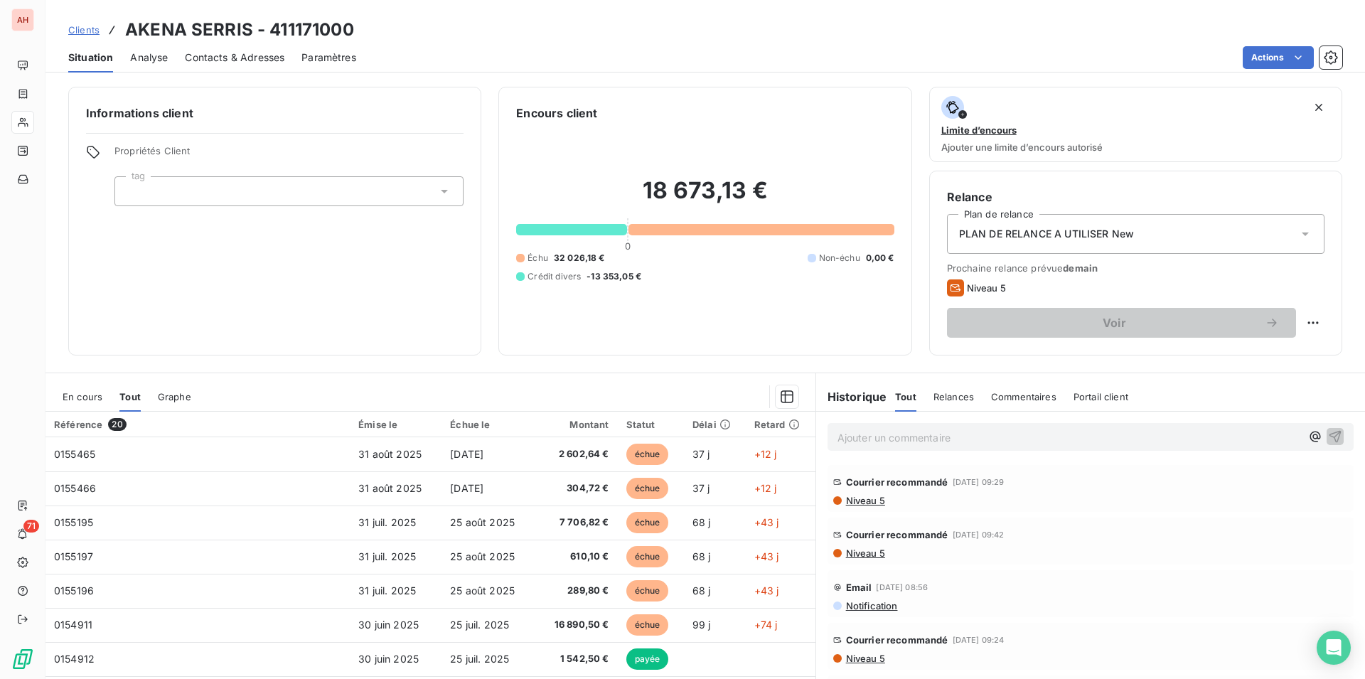
click at [1044, 64] on div "Situation Analyse Contacts & Adresses Paramètres Actions" at bounding box center [706, 58] width 1320 height 30
click at [117, 338] on div "Informations client Propriétés Client tag" at bounding box center [274, 221] width 413 height 269
click at [282, 300] on div "Informations client Propriétés Client tag" at bounding box center [274, 221] width 413 height 269
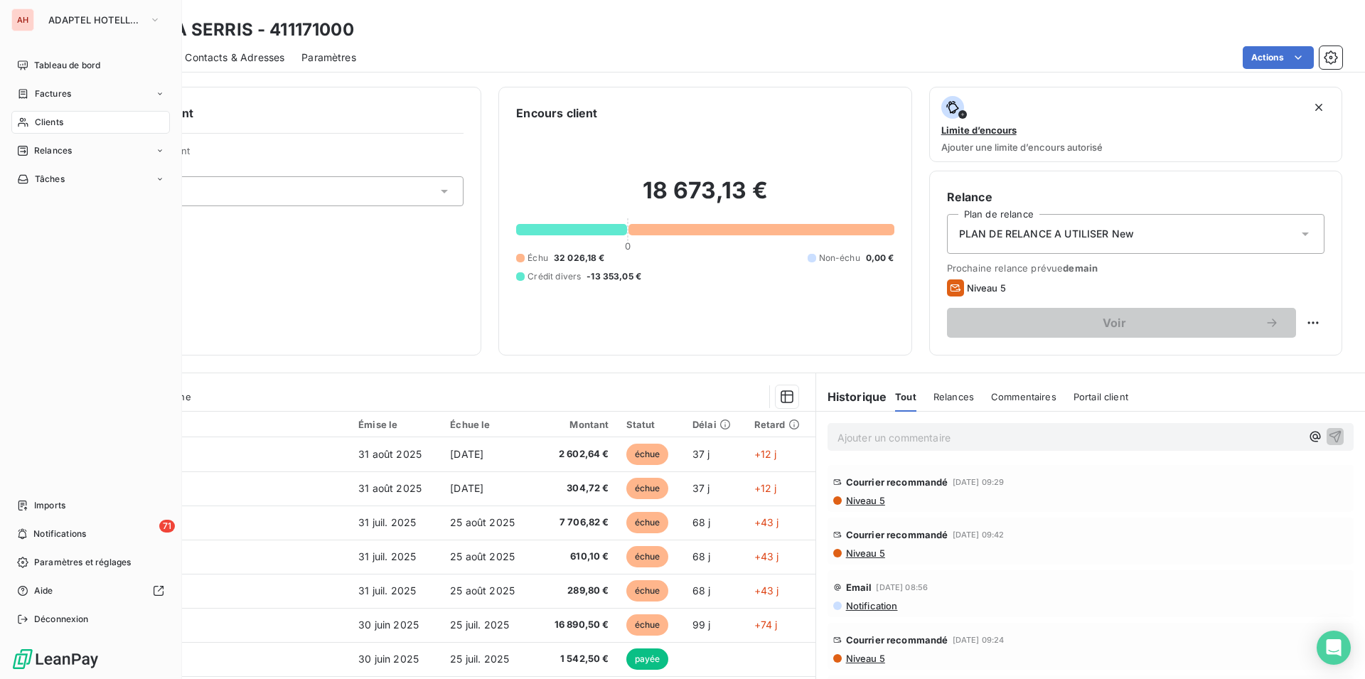
click at [26, 113] on div "Clients" at bounding box center [90, 122] width 159 height 23
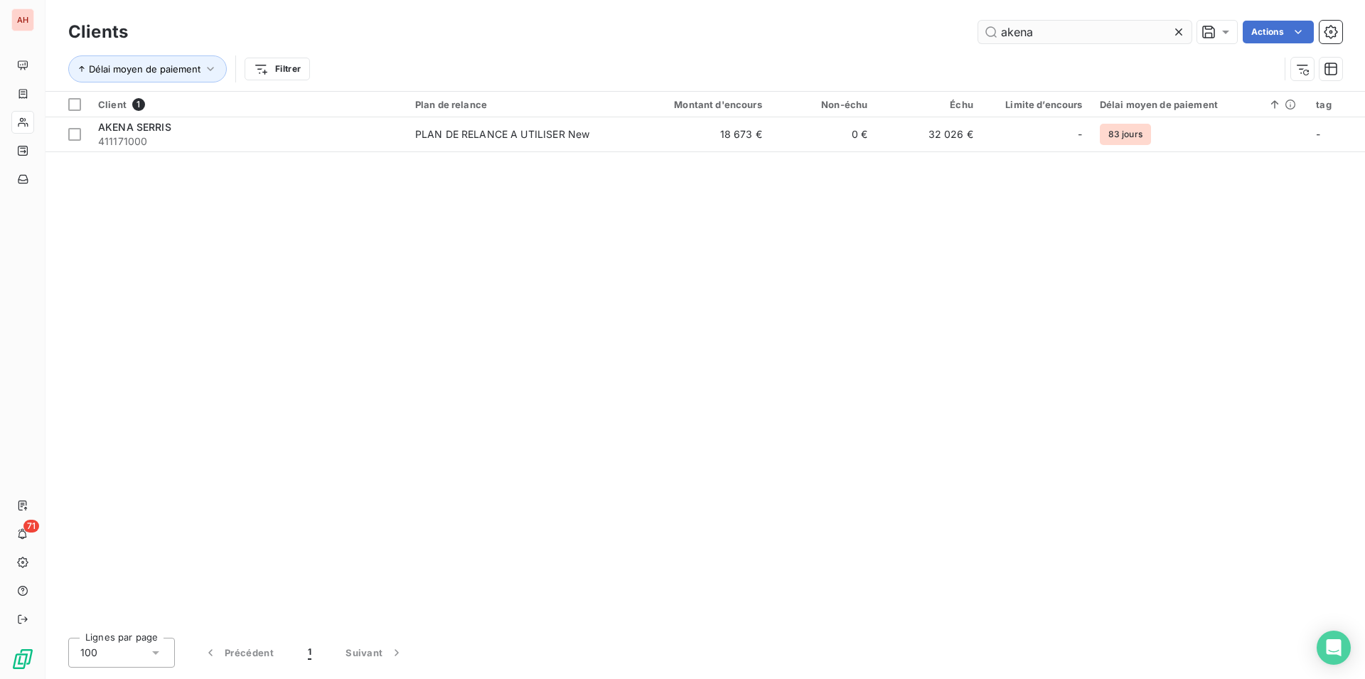
click at [1065, 32] on input "akena" at bounding box center [1084, 32] width 213 height 23
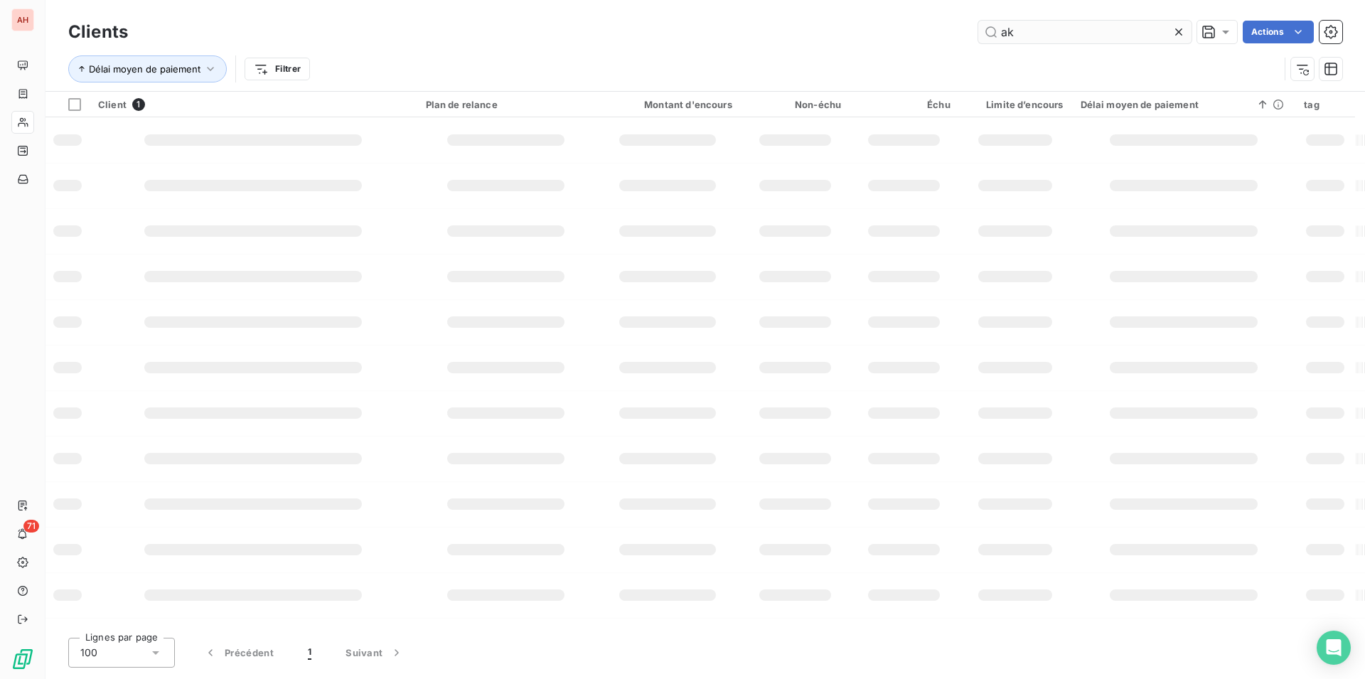
type input "a"
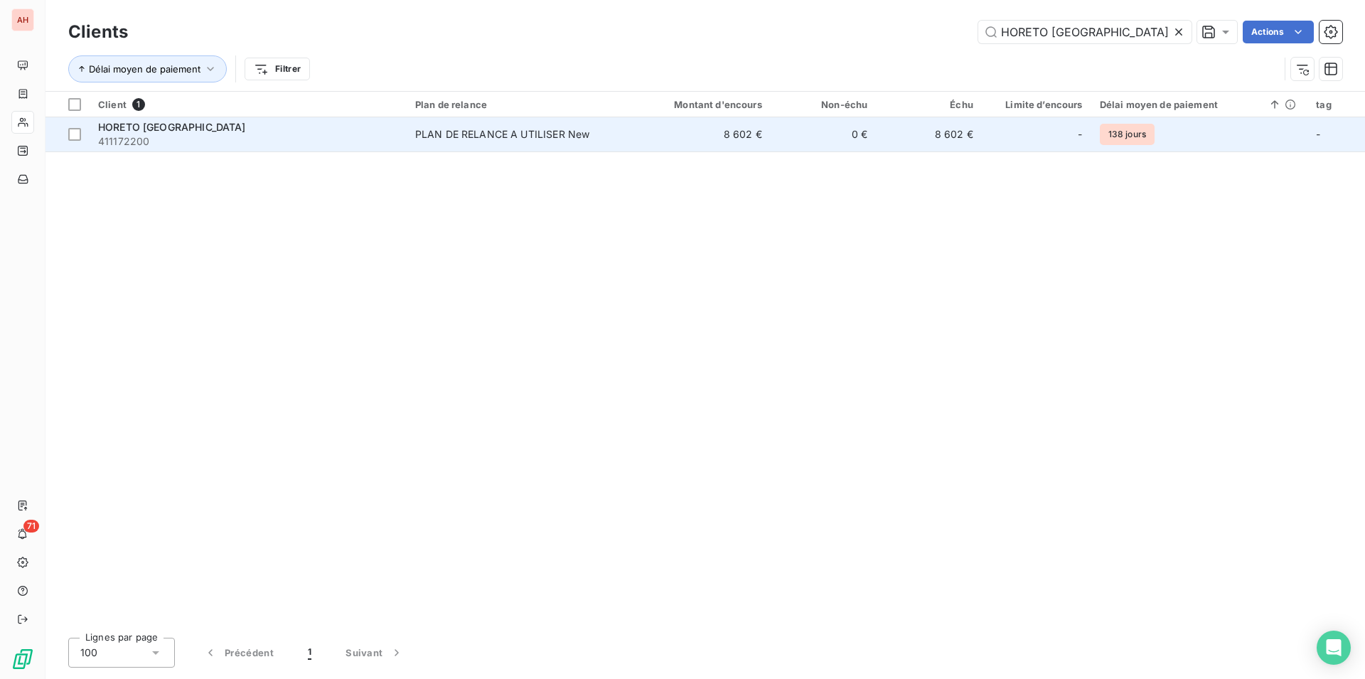
type input "HORETO [GEOGRAPHIC_DATA]"
click at [502, 136] on div "PLAN DE RELANCE A UTILISER New" at bounding box center [502, 134] width 175 height 14
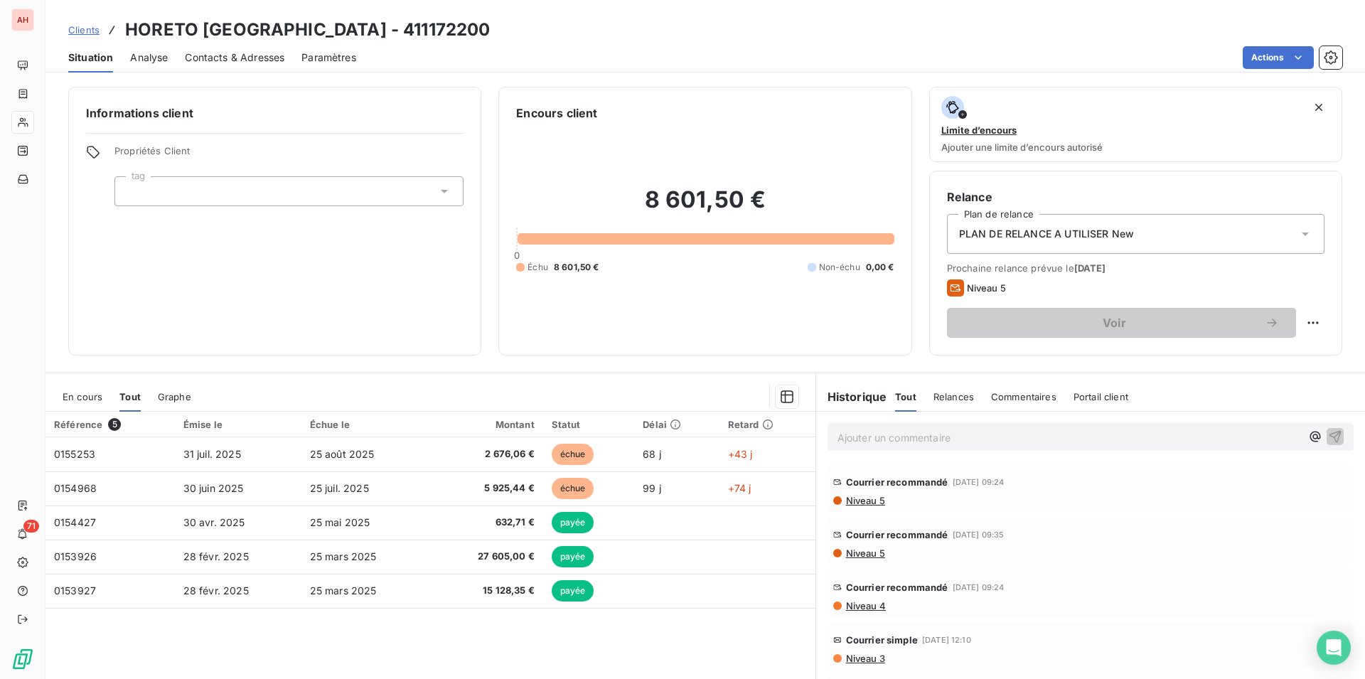
click at [89, 389] on div "En cours" at bounding box center [83, 397] width 40 height 30
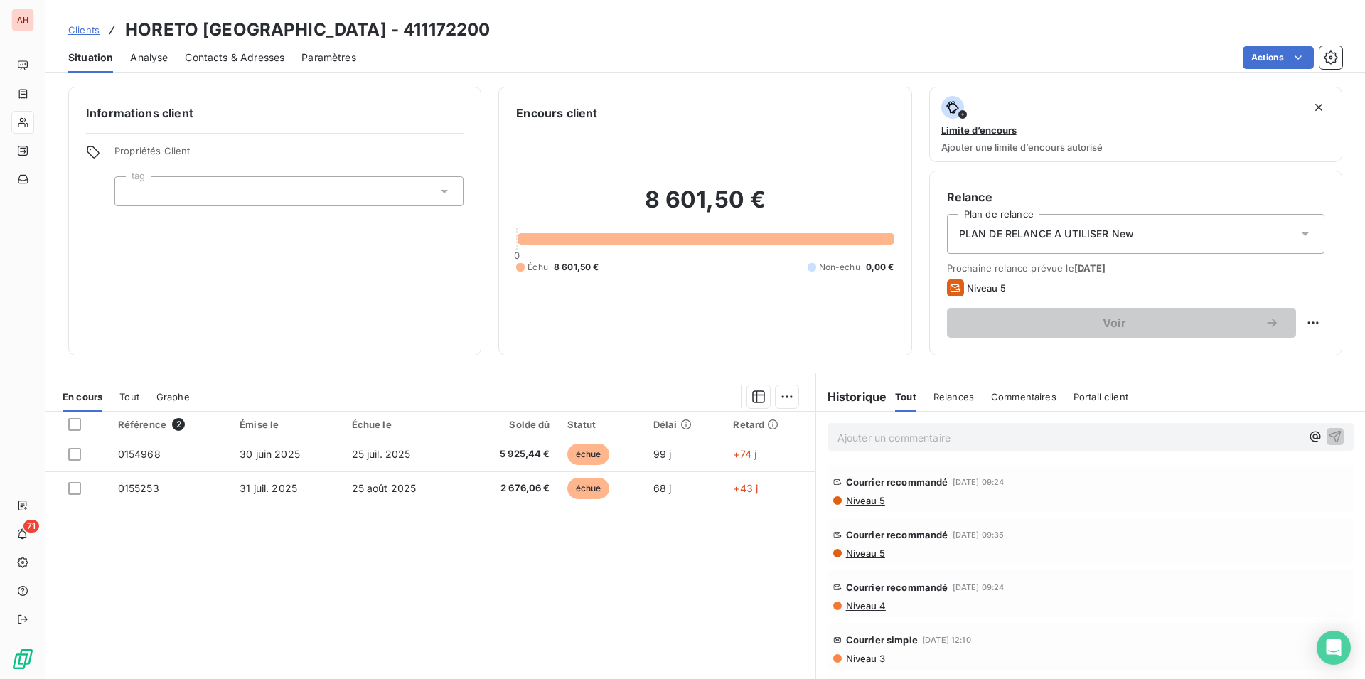
click at [210, 63] on span "Contacts & Adresses" at bounding box center [235, 57] width 100 height 14
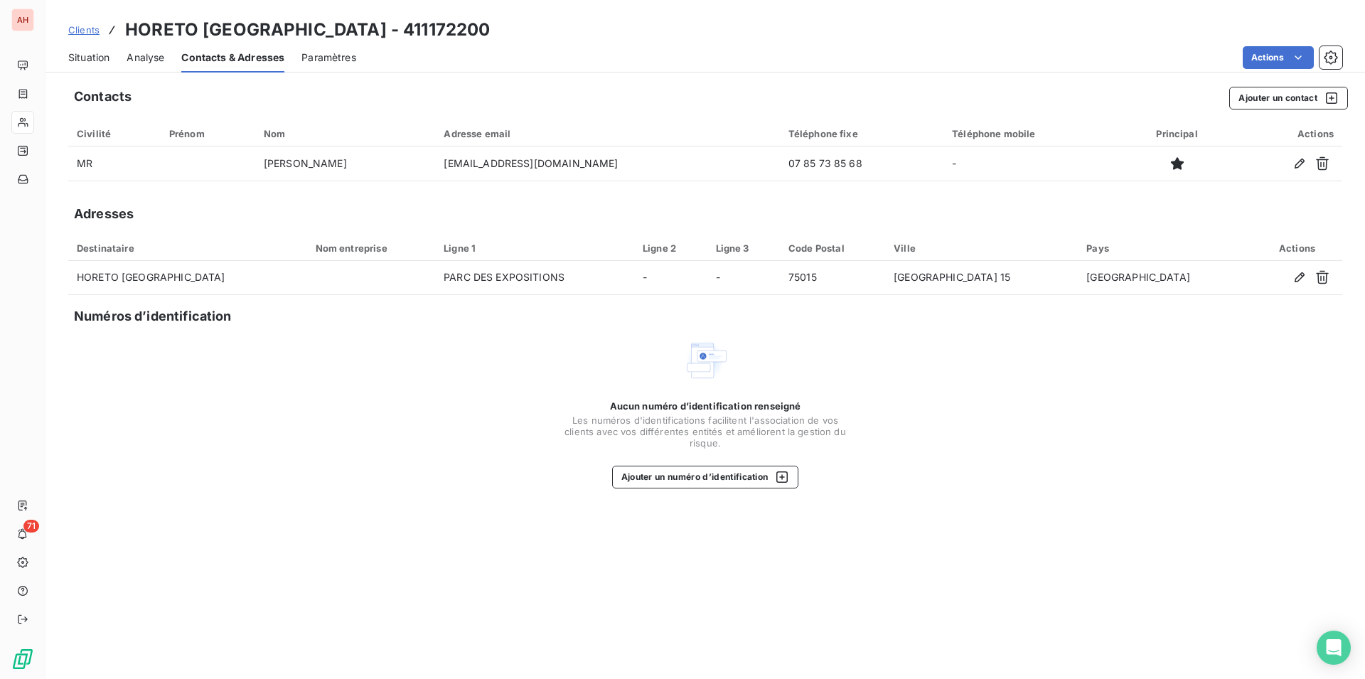
click at [97, 65] on div "Situation" at bounding box center [88, 58] width 41 height 30
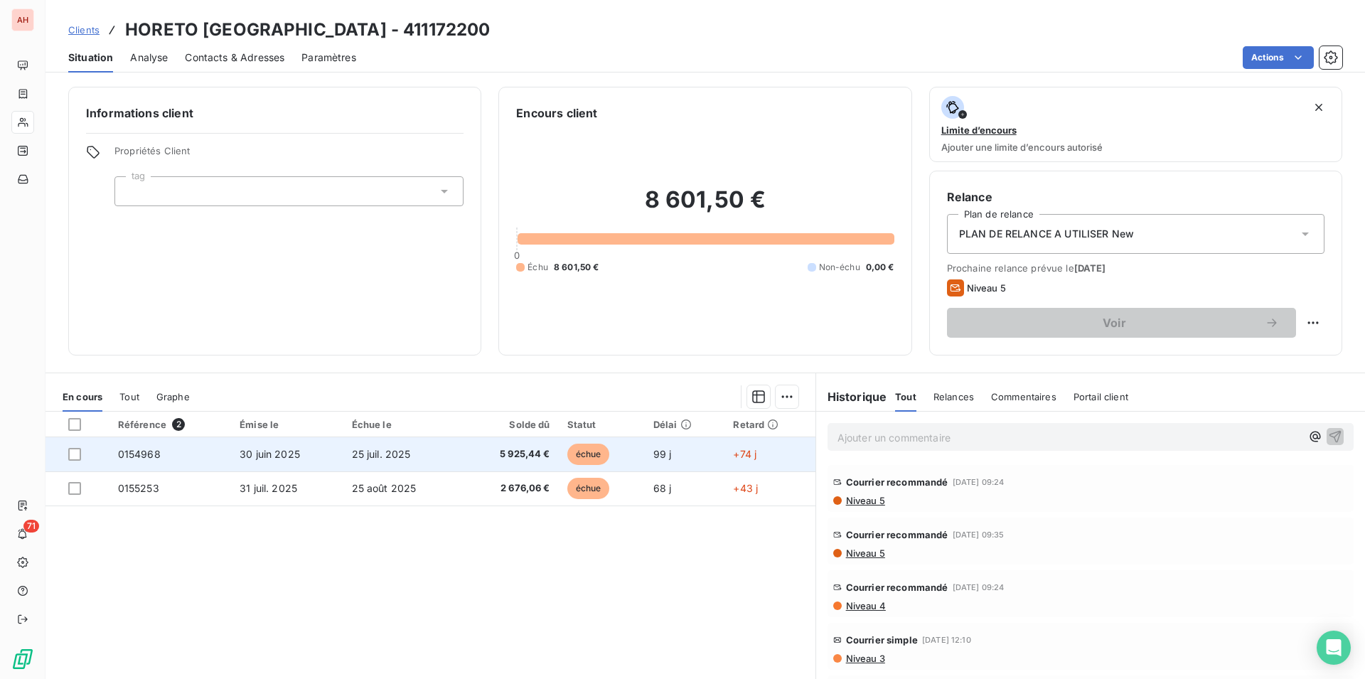
click at [570, 457] on span "échue" at bounding box center [588, 454] width 43 height 21
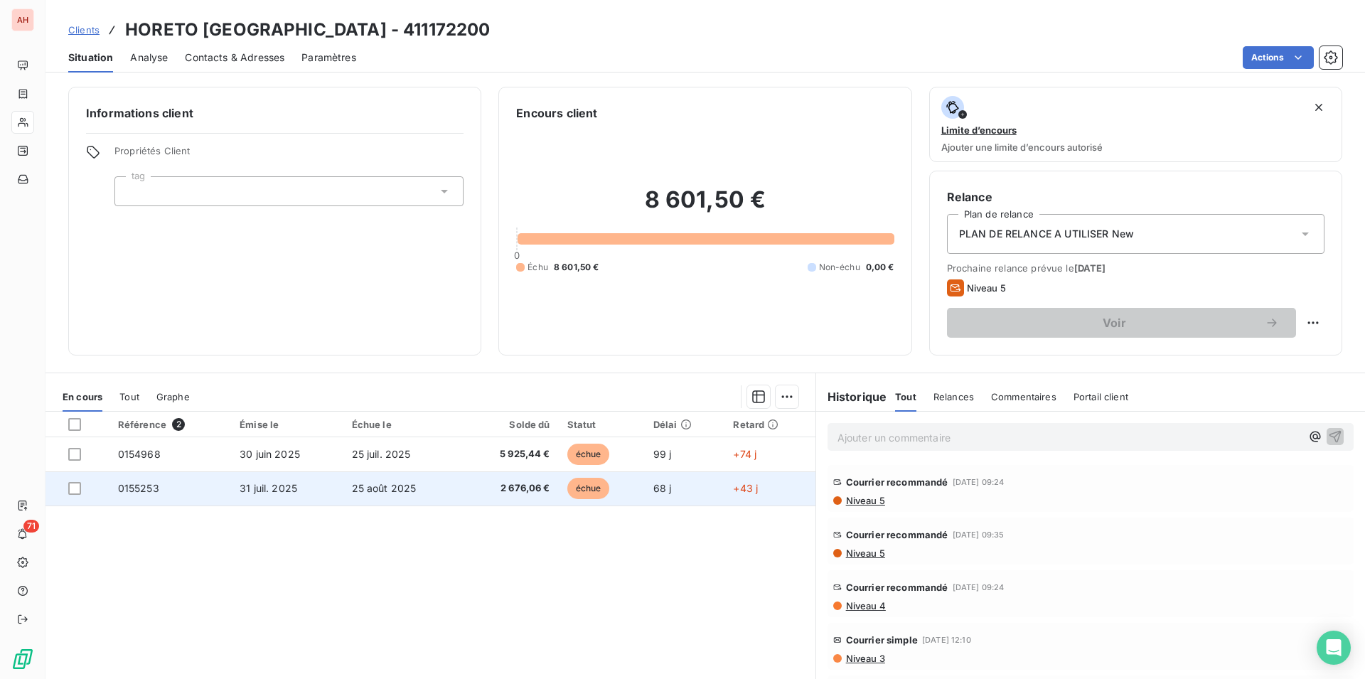
click at [332, 486] on td "31 juil. 2025" at bounding box center [287, 488] width 112 height 34
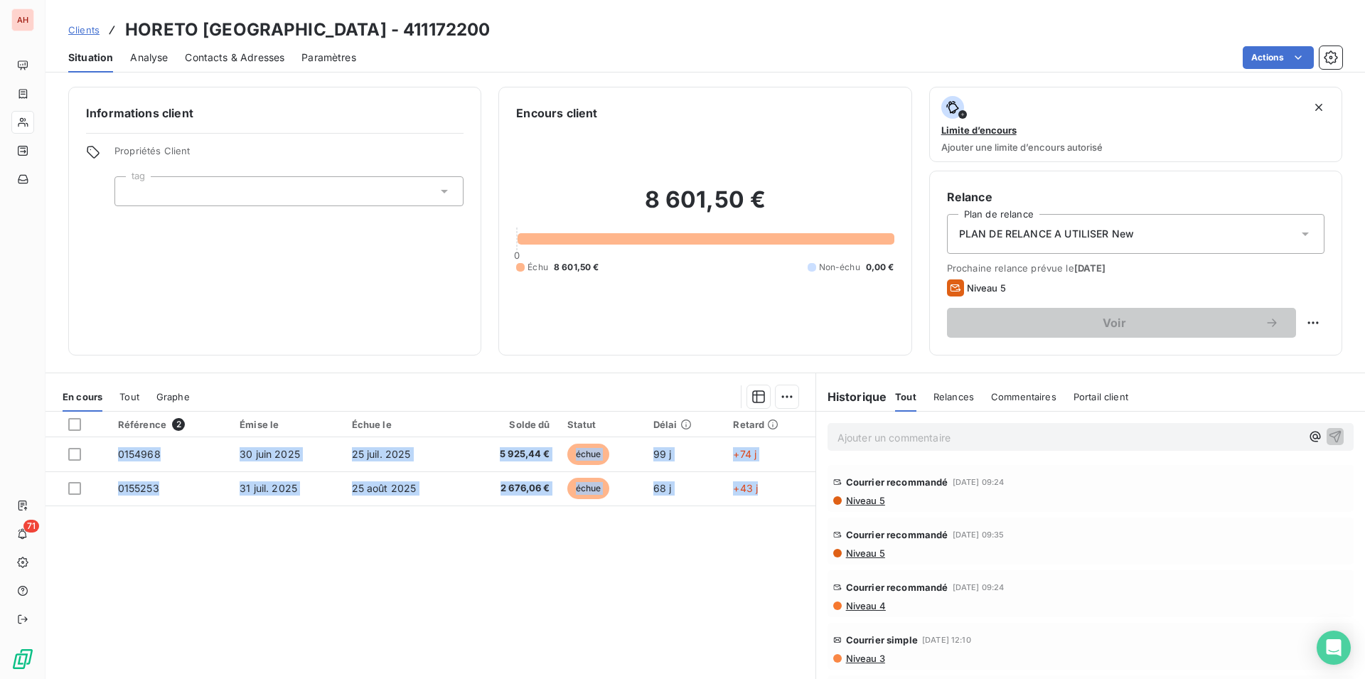
drag, startPoint x: 123, startPoint y: 26, endPoint x: 752, endPoint y: 512, distance: 794.4
click at [752, 512] on div "Clients HORETO [GEOGRAPHIC_DATA] - 411172200 Situation Analyse Contacts & Adres…" at bounding box center [706, 339] width 1320 height 679
click at [304, 61] on span "Paramètres" at bounding box center [329, 57] width 55 height 14
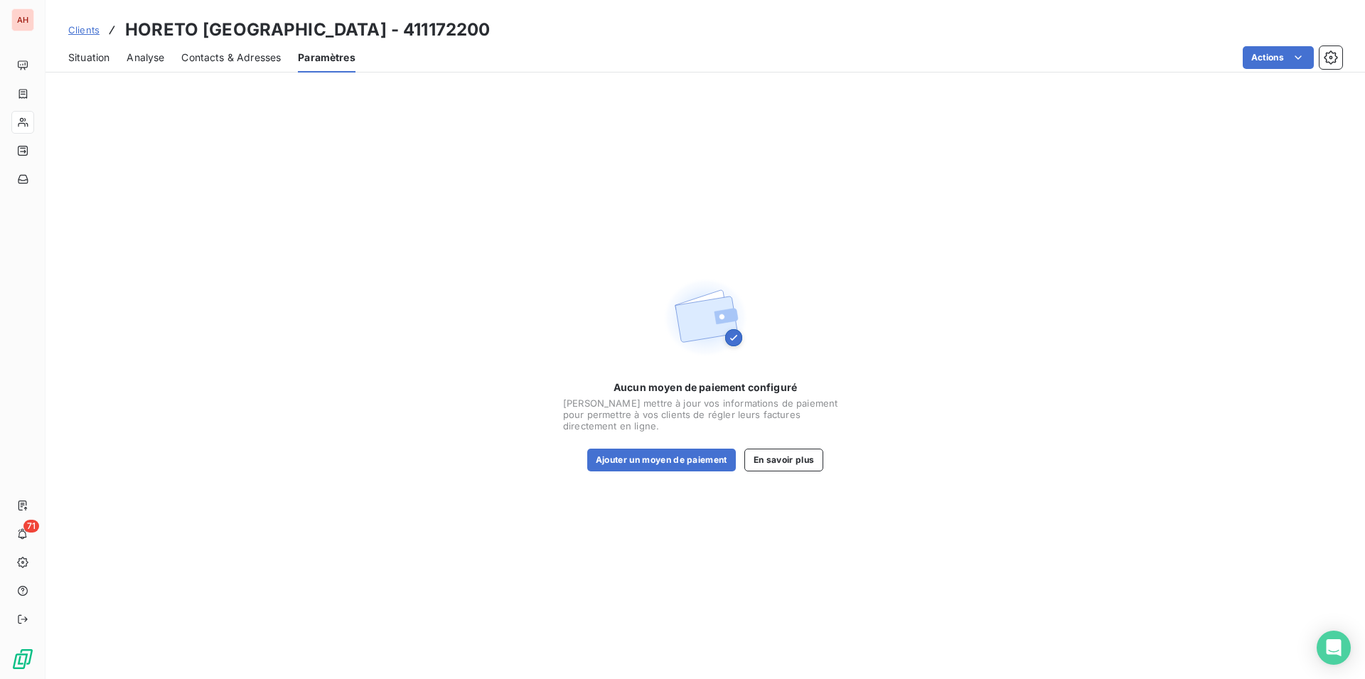
click at [86, 55] on span "Situation" at bounding box center [88, 57] width 41 height 14
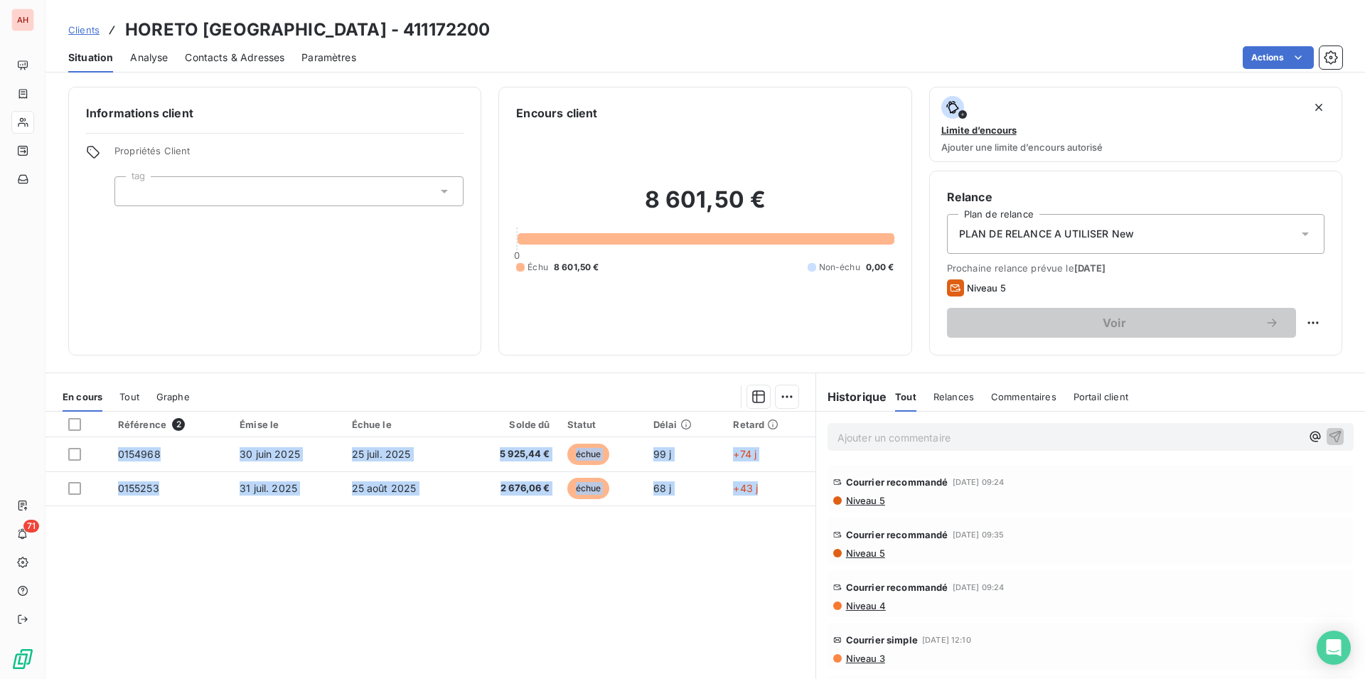
drag, startPoint x: 119, startPoint y: 32, endPoint x: 792, endPoint y: 521, distance: 831.8
click at [792, 521] on div "Clients HORETO [GEOGRAPHIC_DATA] - 411172200 Situation Analyse Contacts & Adres…" at bounding box center [706, 339] width 1320 height 679
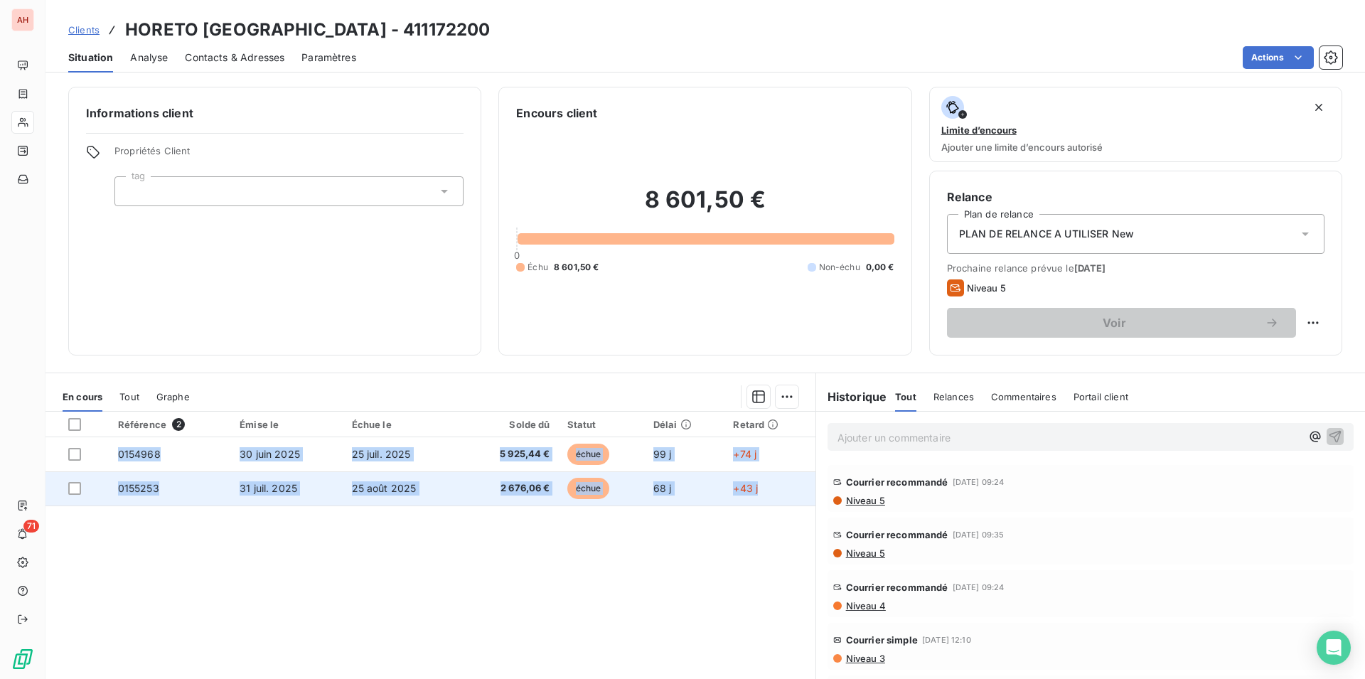
copy tbody "0154968 [DATE] [DATE] 5 925,44 € échue 99 j +74 j 0155253 [DATE] [DATE] 2 676,0…"
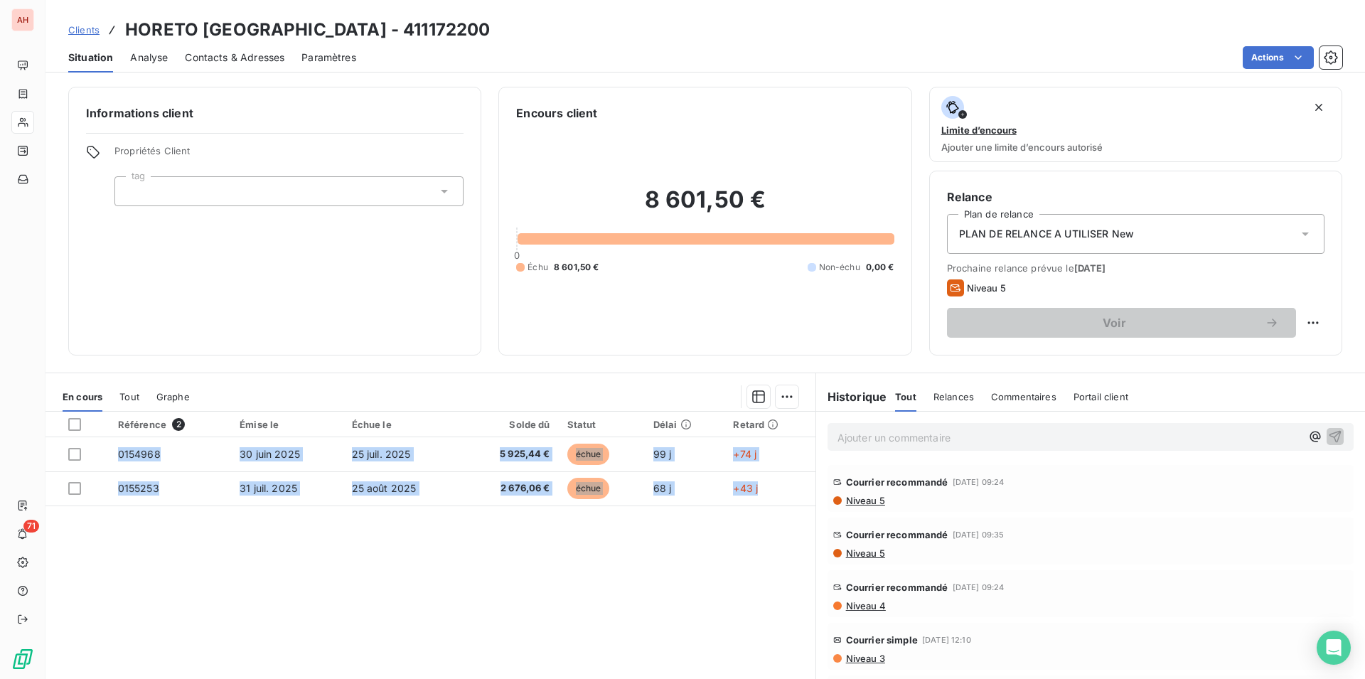
click at [416, 65] on div "Actions" at bounding box center [857, 57] width 969 height 23
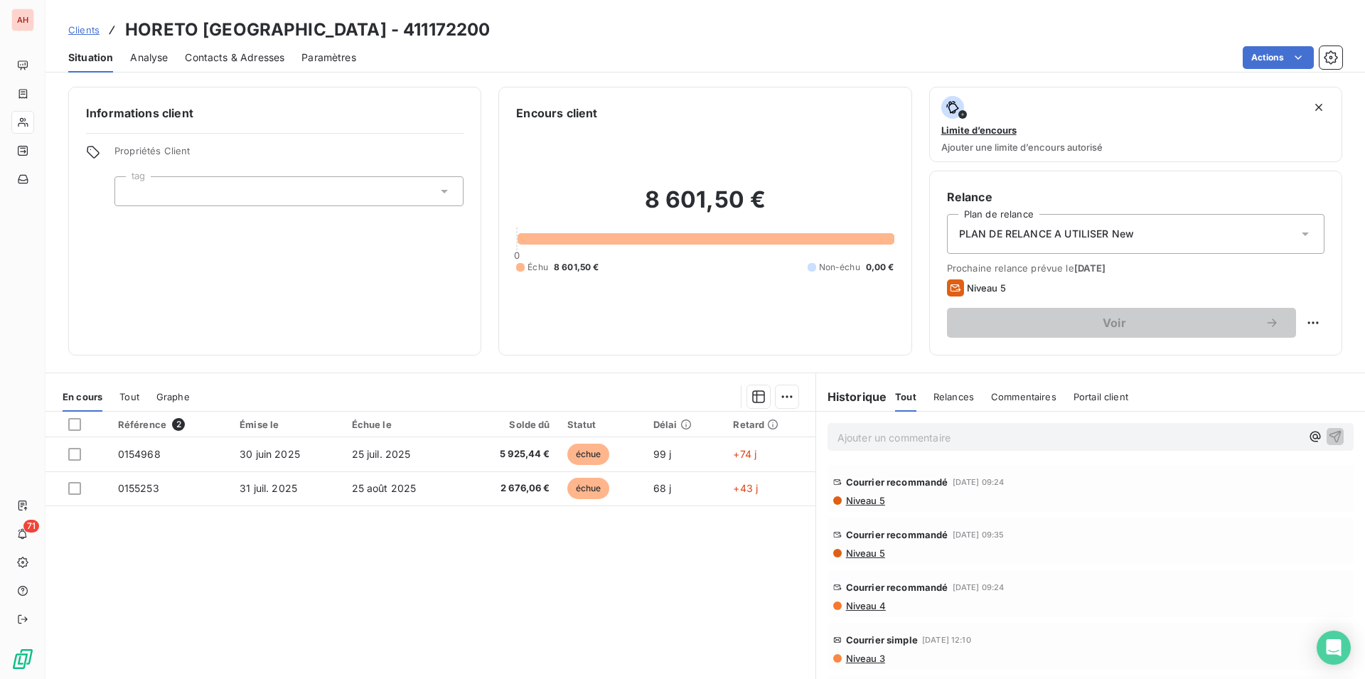
click at [208, 57] on span "Contacts & Adresses" at bounding box center [235, 57] width 100 height 14
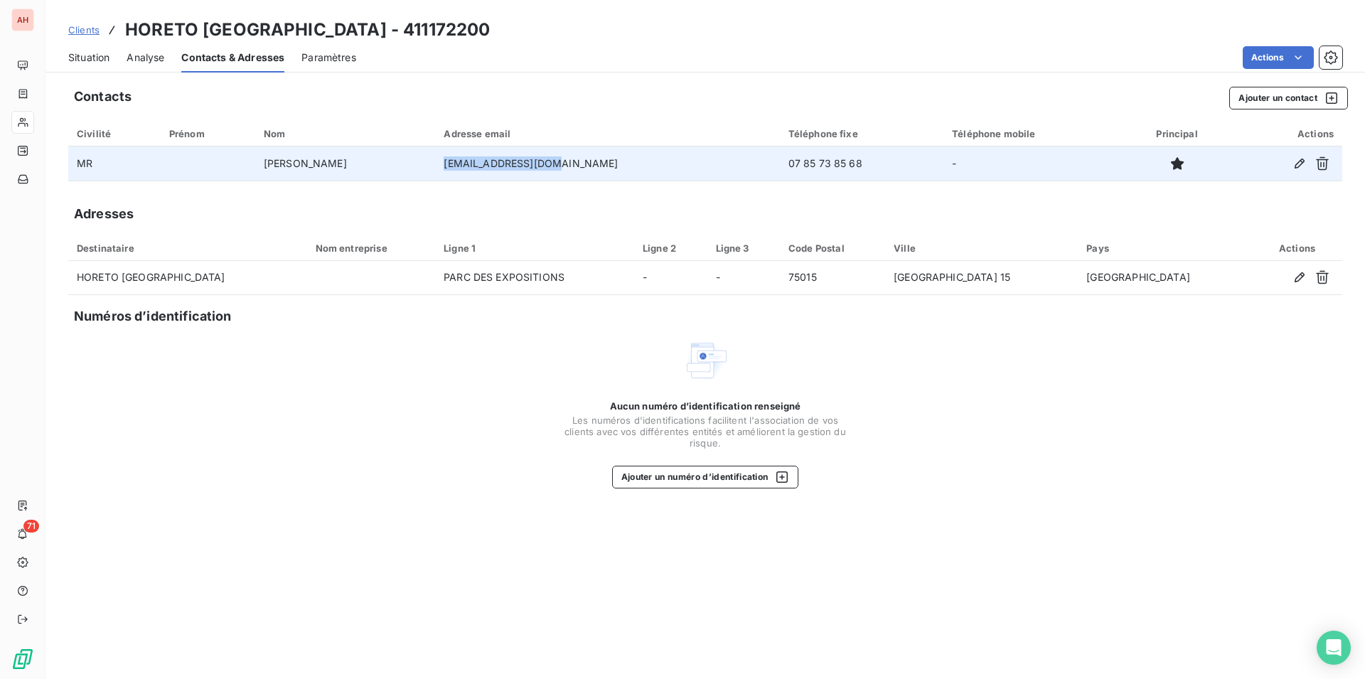
drag, startPoint x: 617, startPoint y: 171, endPoint x: 496, endPoint y: 169, distance: 120.2
click at [496, 169] on td "[EMAIL_ADDRESS][DOMAIN_NAME]" at bounding box center [607, 163] width 344 height 34
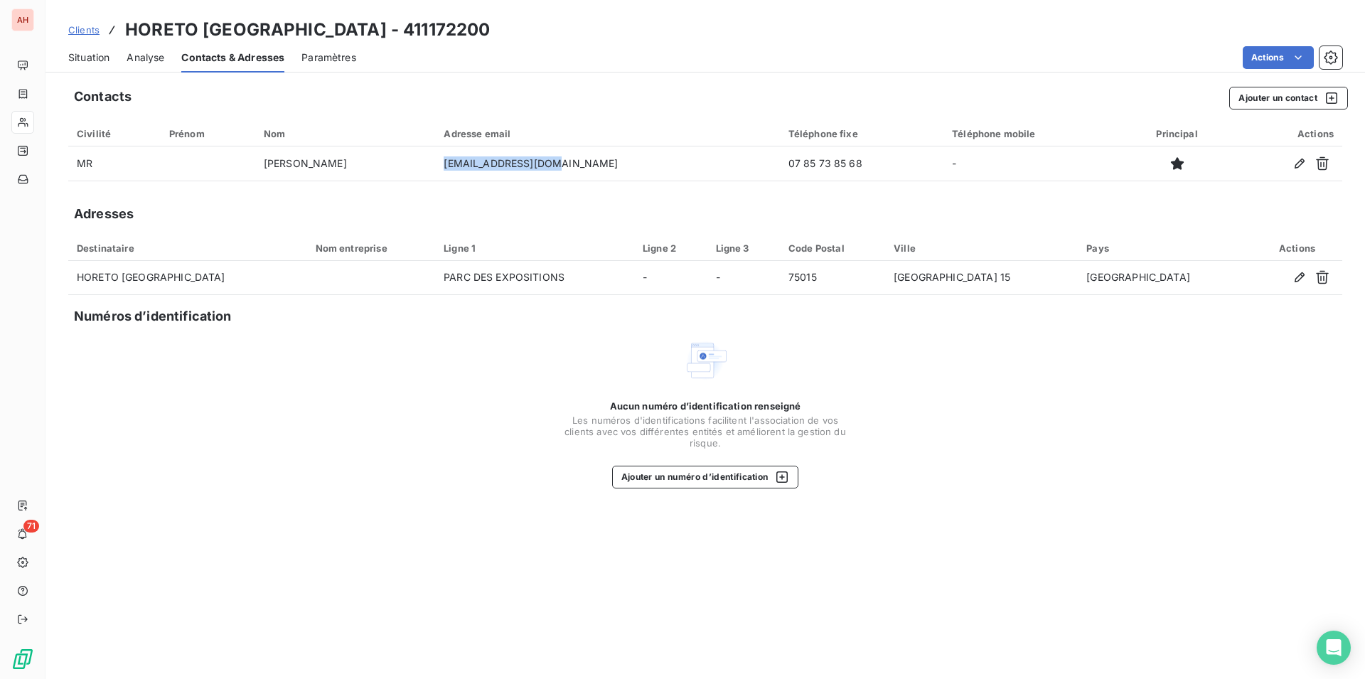
click at [89, 62] on span "Situation" at bounding box center [88, 57] width 41 height 14
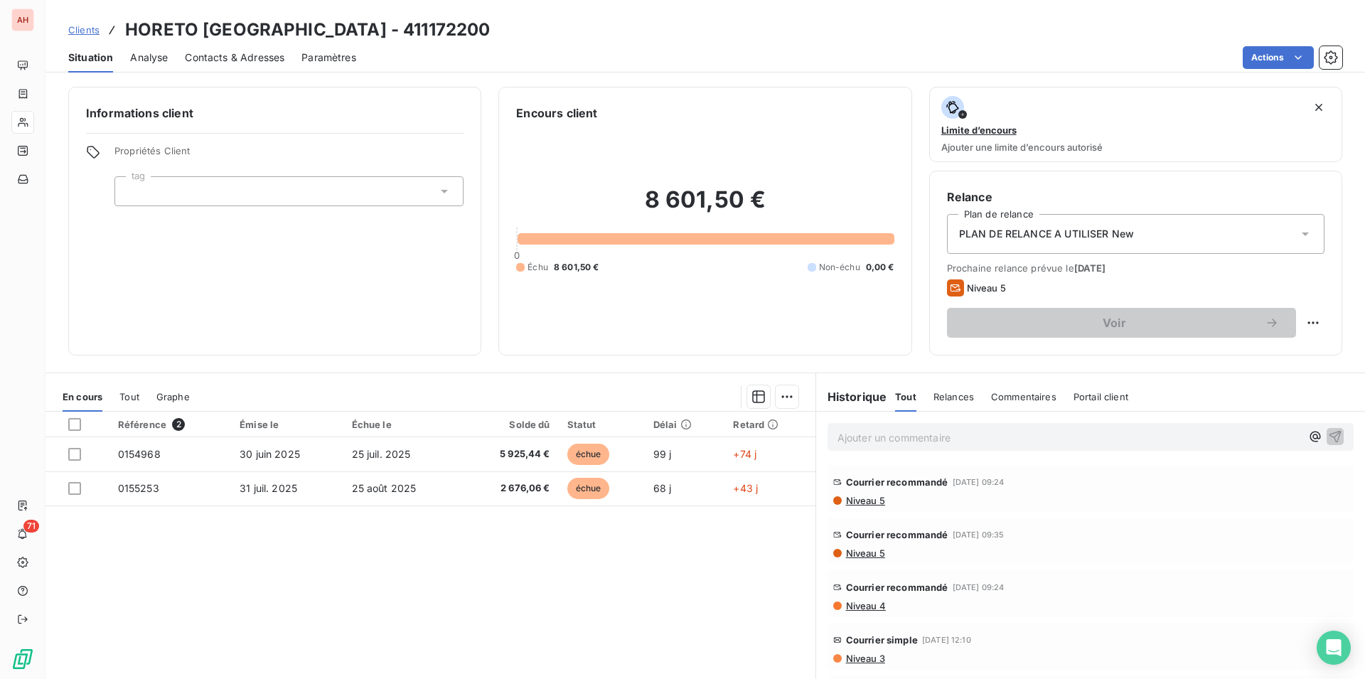
click at [155, 60] on span "Analyse" at bounding box center [149, 57] width 38 height 14
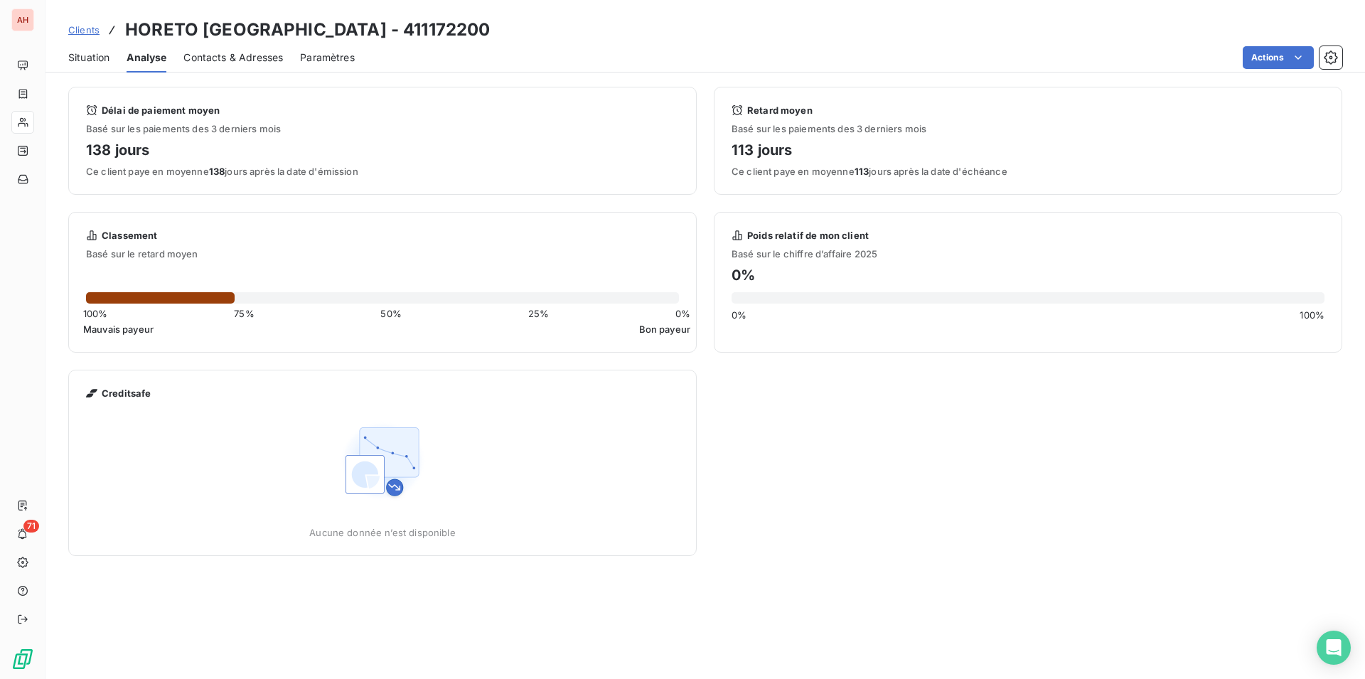
click at [227, 65] on div "Contacts & Adresses" at bounding box center [233, 58] width 100 height 30
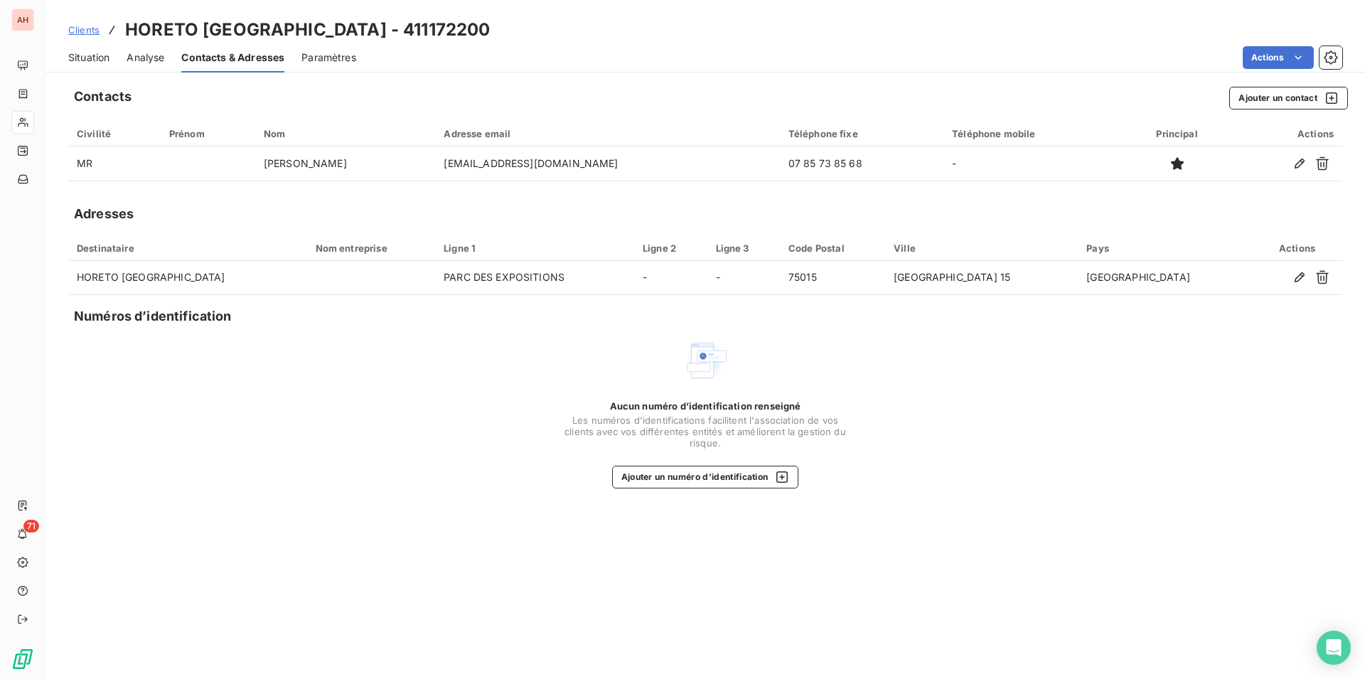
click at [88, 58] on span "Situation" at bounding box center [88, 57] width 41 height 14
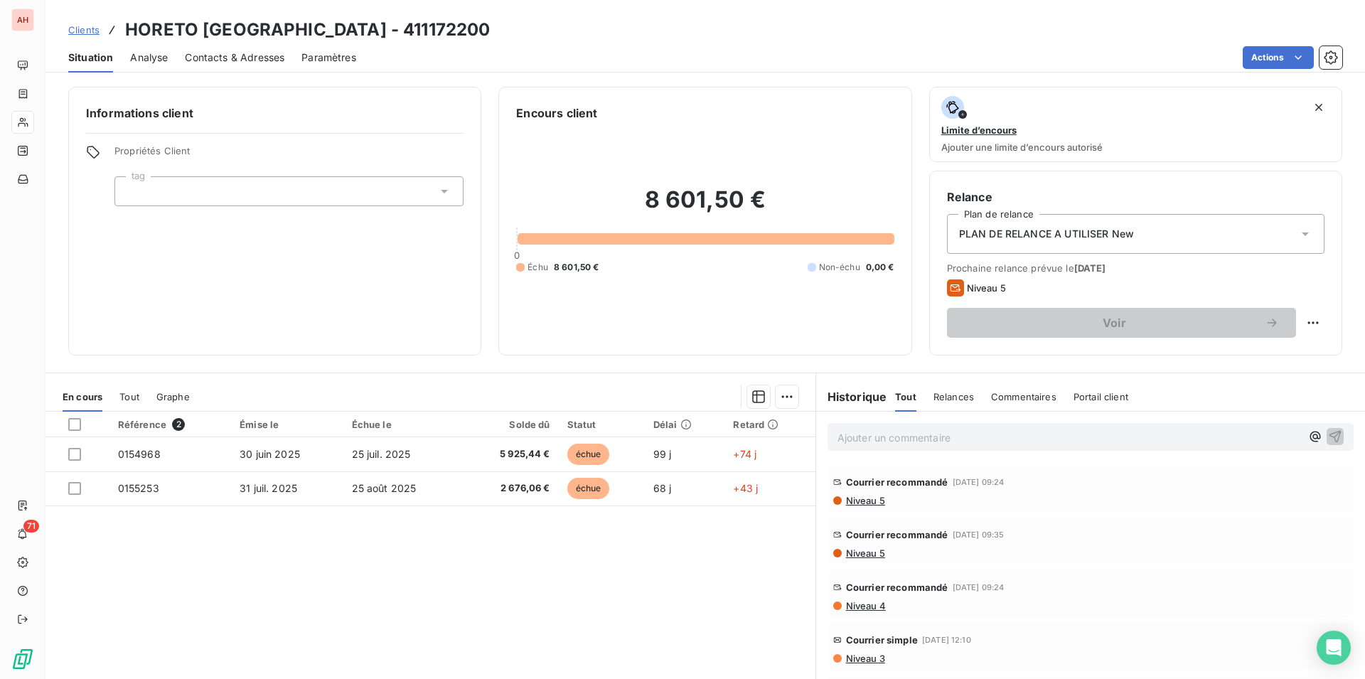
click at [226, 63] on span "Contacts & Adresses" at bounding box center [235, 57] width 100 height 14
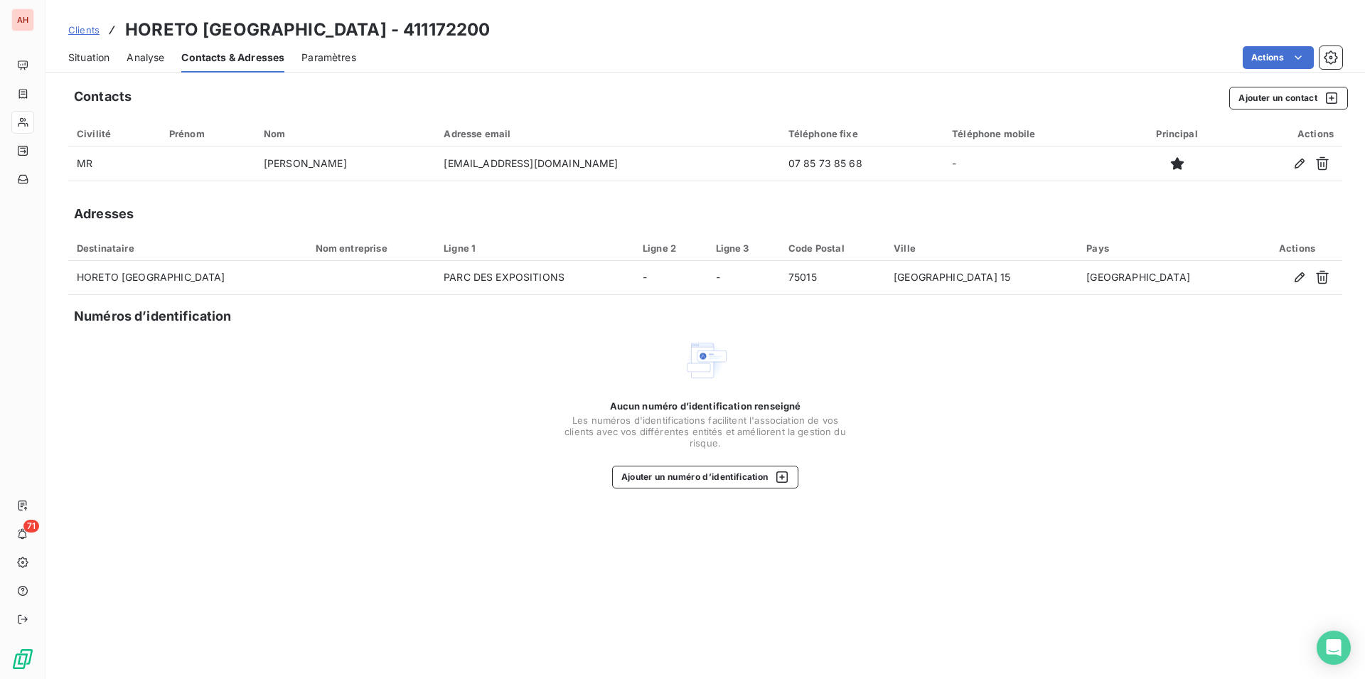
click at [80, 57] on span "Situation" at bounding box center [88, 57] width 41 height 14
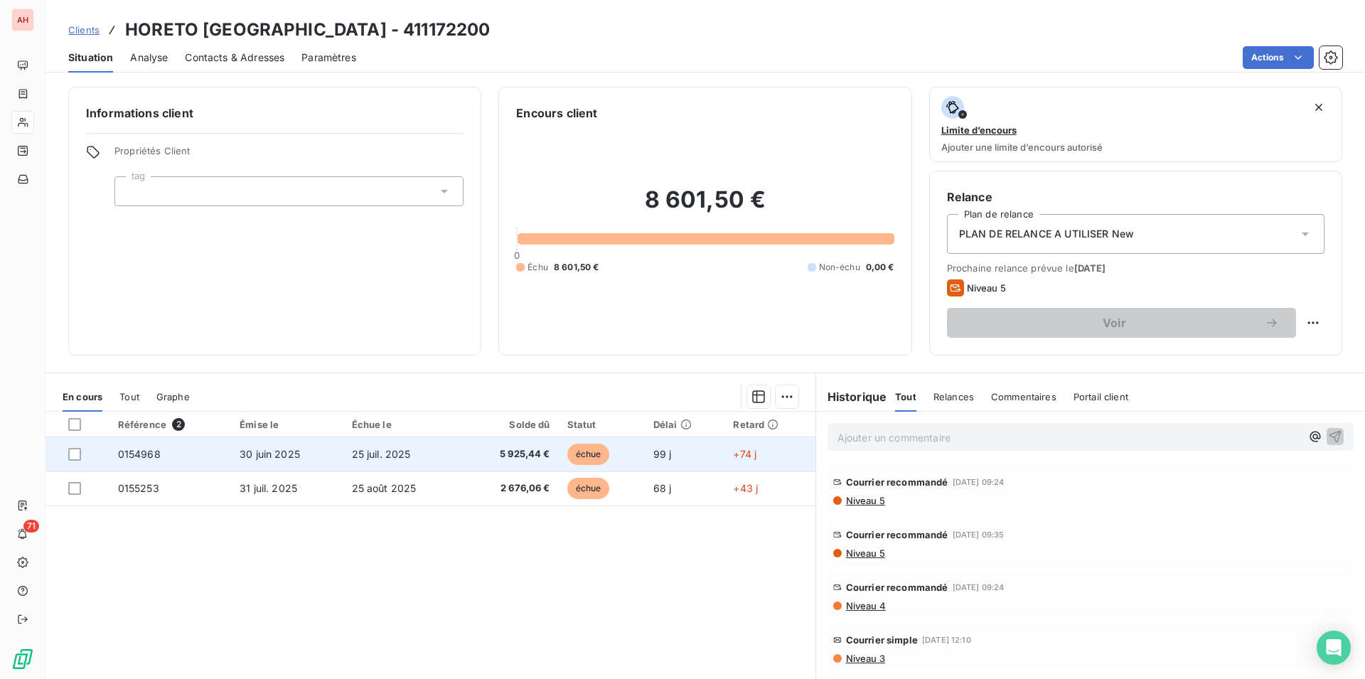
click at [304, 466] on td "30 juin 2025" at bounding box center [287, 454] width 112 height 34
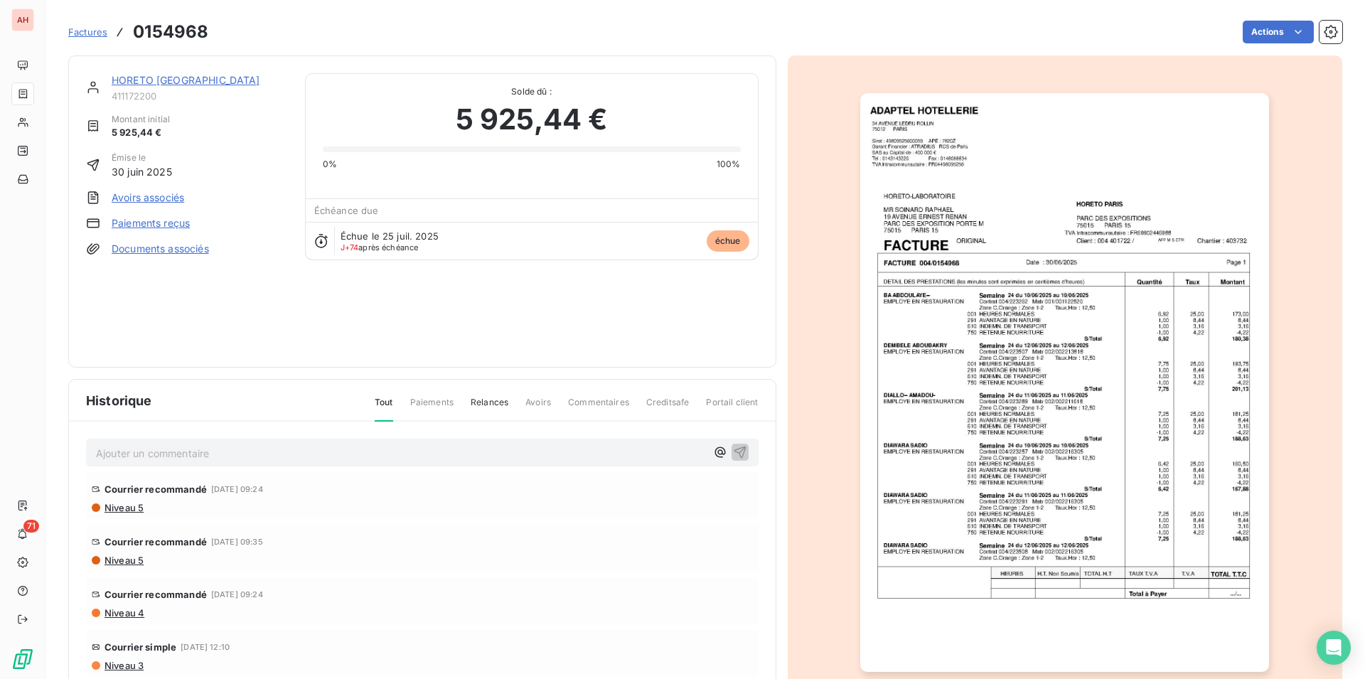
click at [920, 391] on img "button" at bounding box center [1064, 382] width 409 height 579
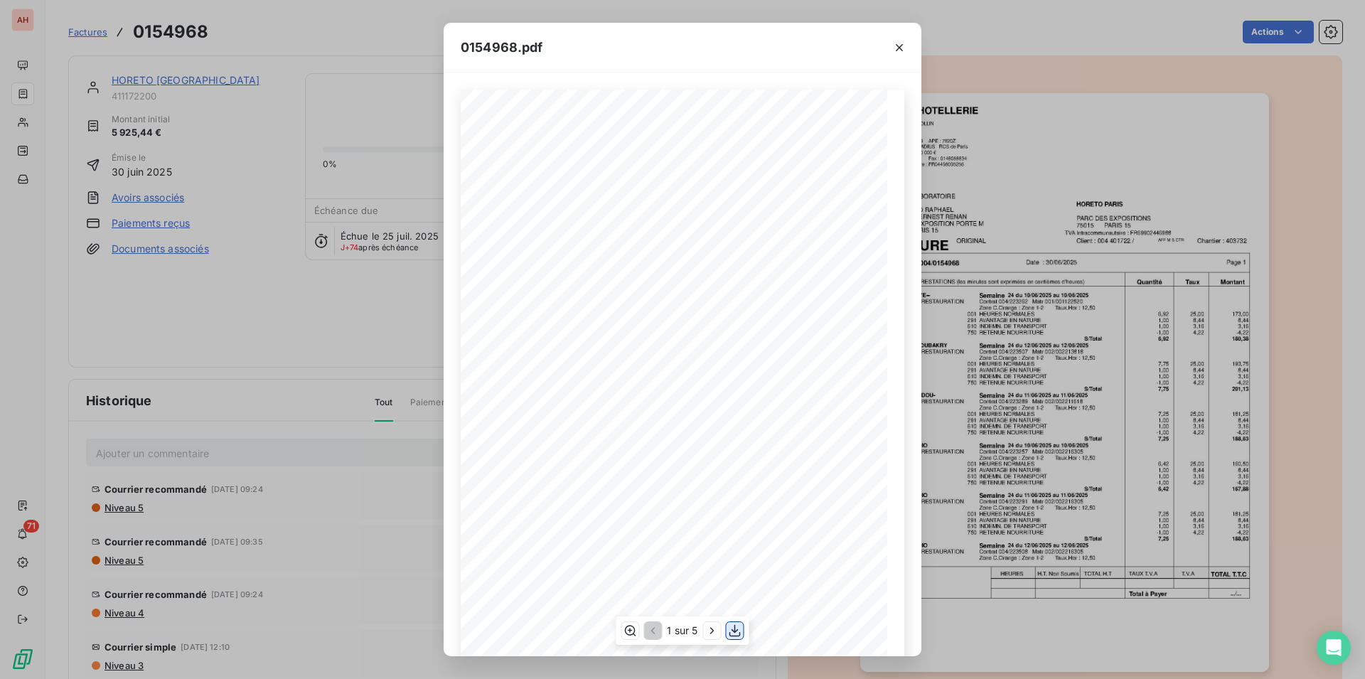
click at [743, 631] on button "button" at bounding box center [735, 630] width 17 height 17
click at [898, 47] on icon "button" at bounding box center [899, 47] width 7 height 7
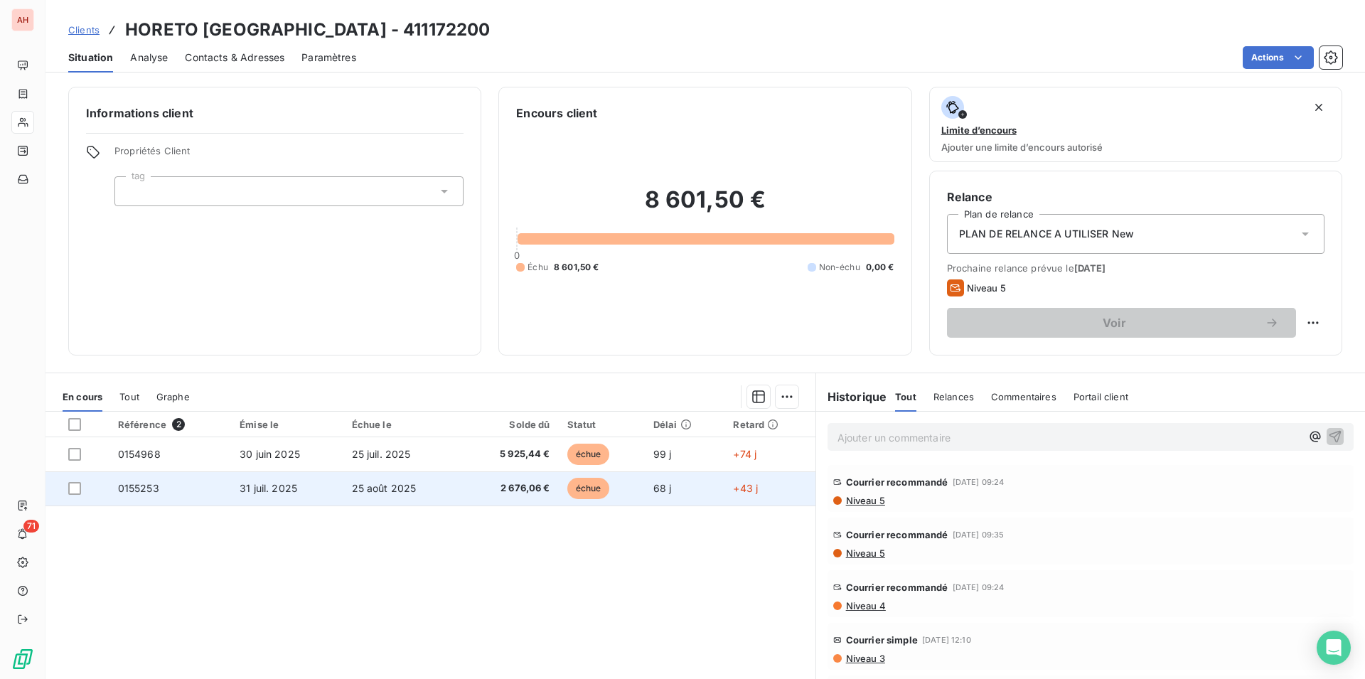
click at [427, 494] on td "25 août 2025" at bounding box center [402, 488] width 118 height 34
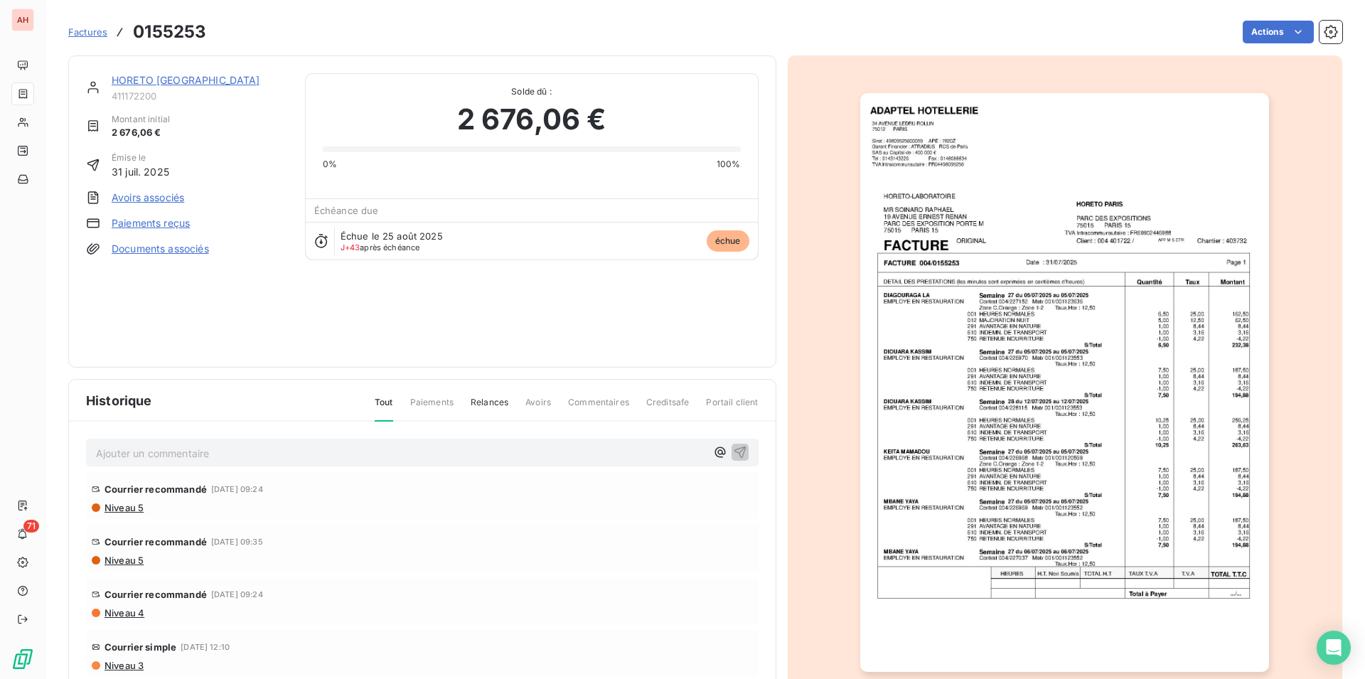
click at [1033, 395] on img "button" at bounding box center [1064, 382] width 409 height 579
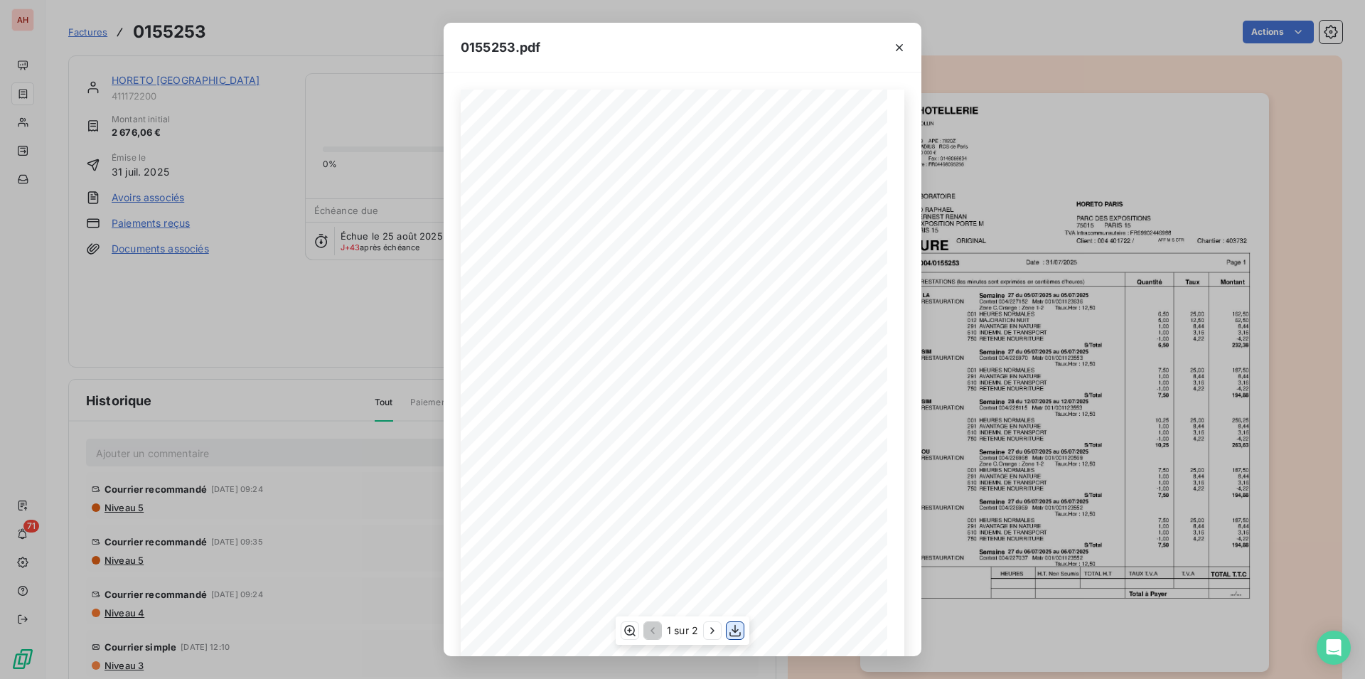
click at [730, 631] on icon "button" at bounding box center [735, 631] width 14 height 14
